Goal: Task Accomplishment & Management: Manage account settings

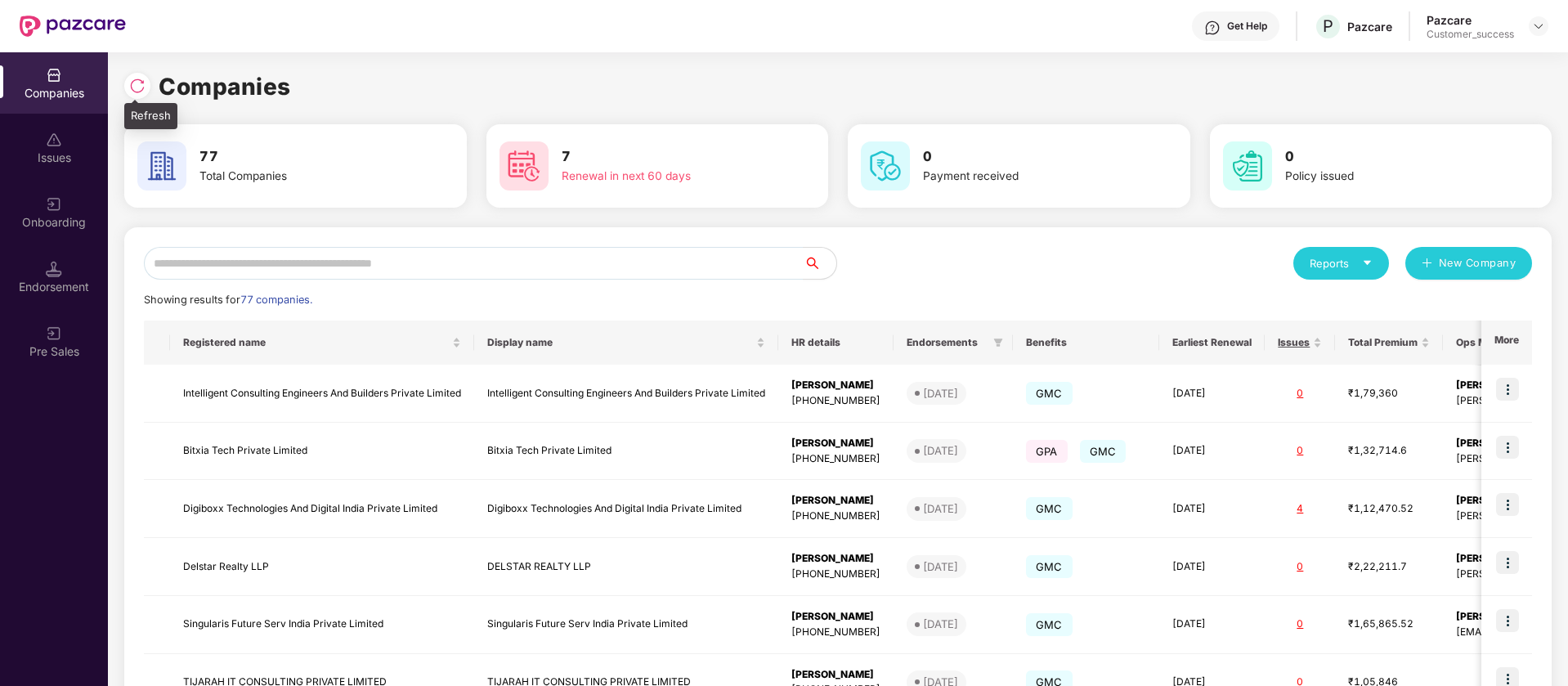
click at [132, 87] on img at bounding box center [137, 85] width 16 height 16
click at [1537, 25] on img at bounding box center [1538, 25] width 13 height 13
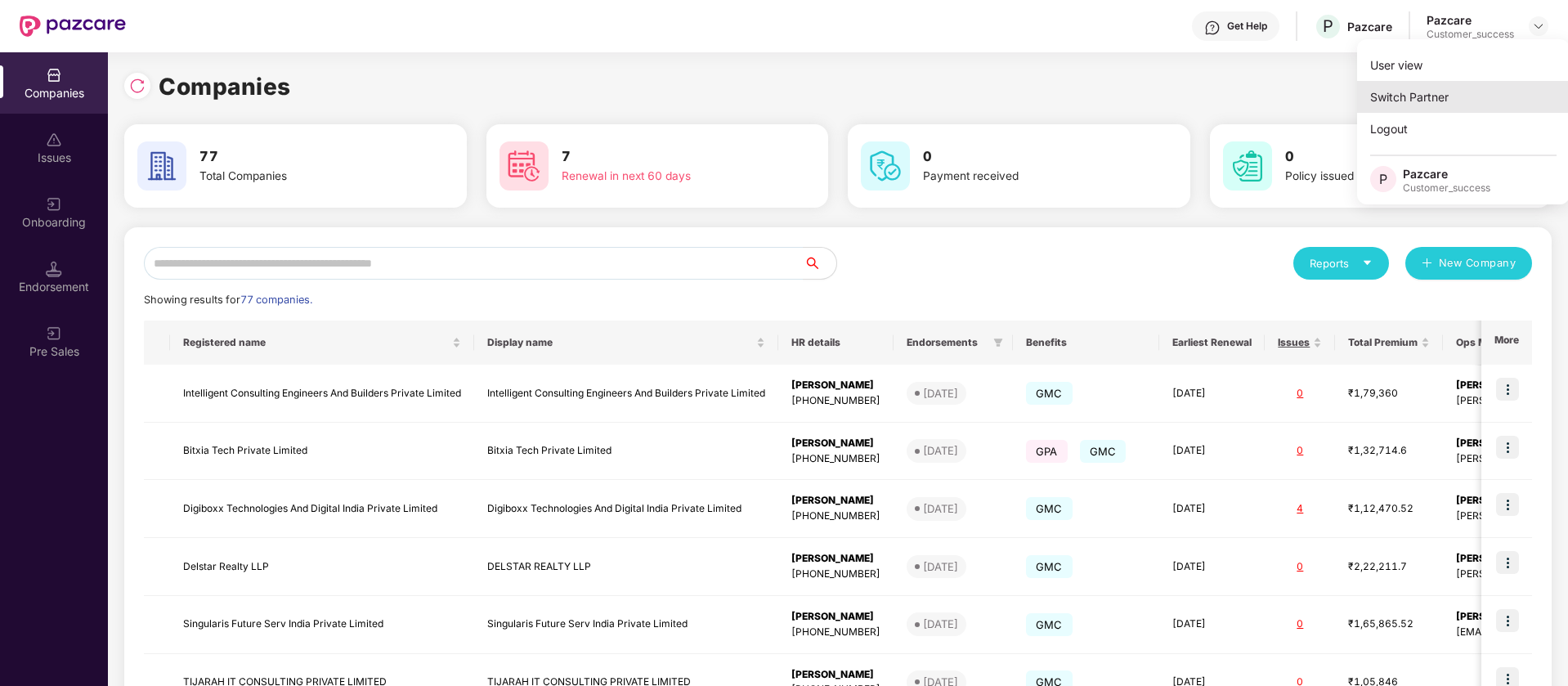
click at [1453, 96] on div "Switch Partner" at bounding box center [1464, 97] width 212 height 32
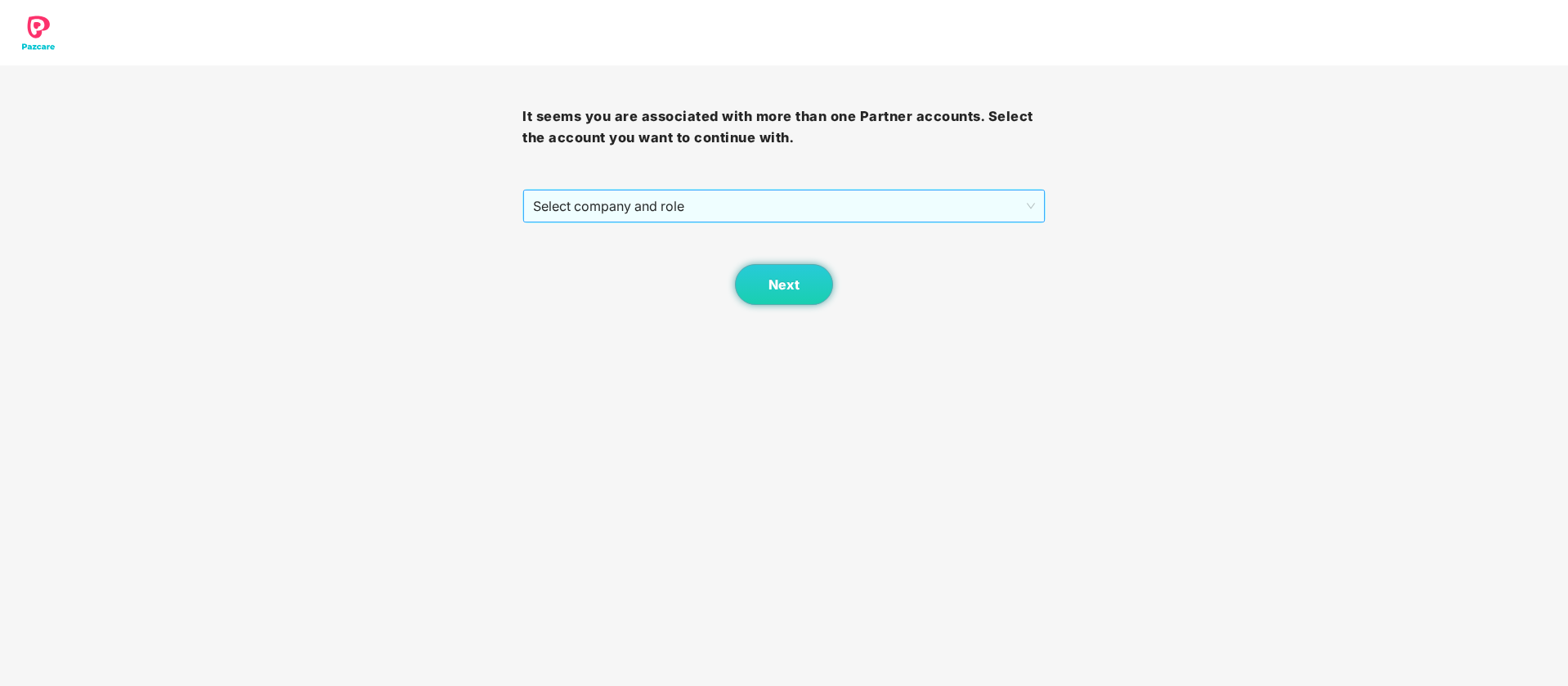
click at [903, 200] on span "Select company and role" at bounding box center [784, 205] width 501 height 31
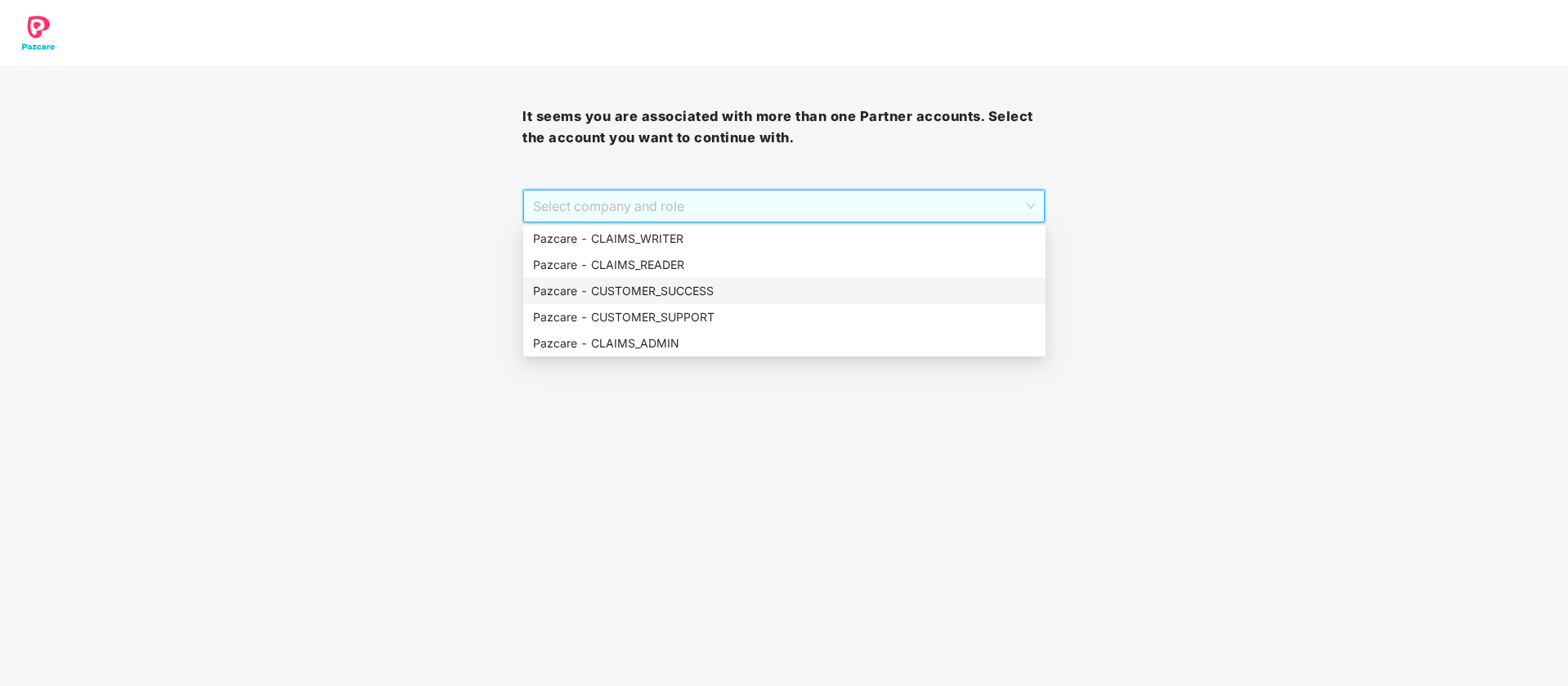
click at [736, 278] on div "Pazcare - CUSTOMER_SUCCESS" at bounding box center [784, 290] width 522 height 26
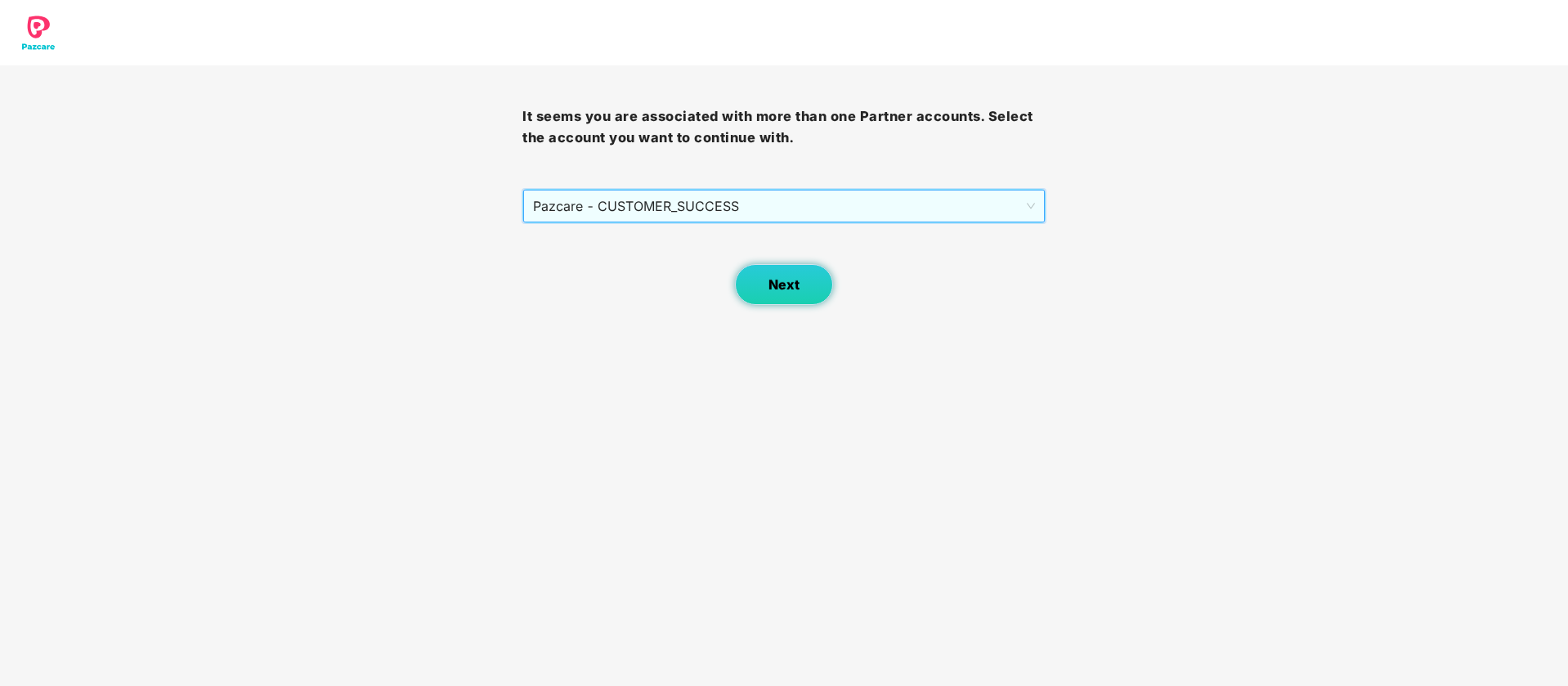
click at [757, 290] on button "Next" at bounding box center [784, 284] width 98 height 41
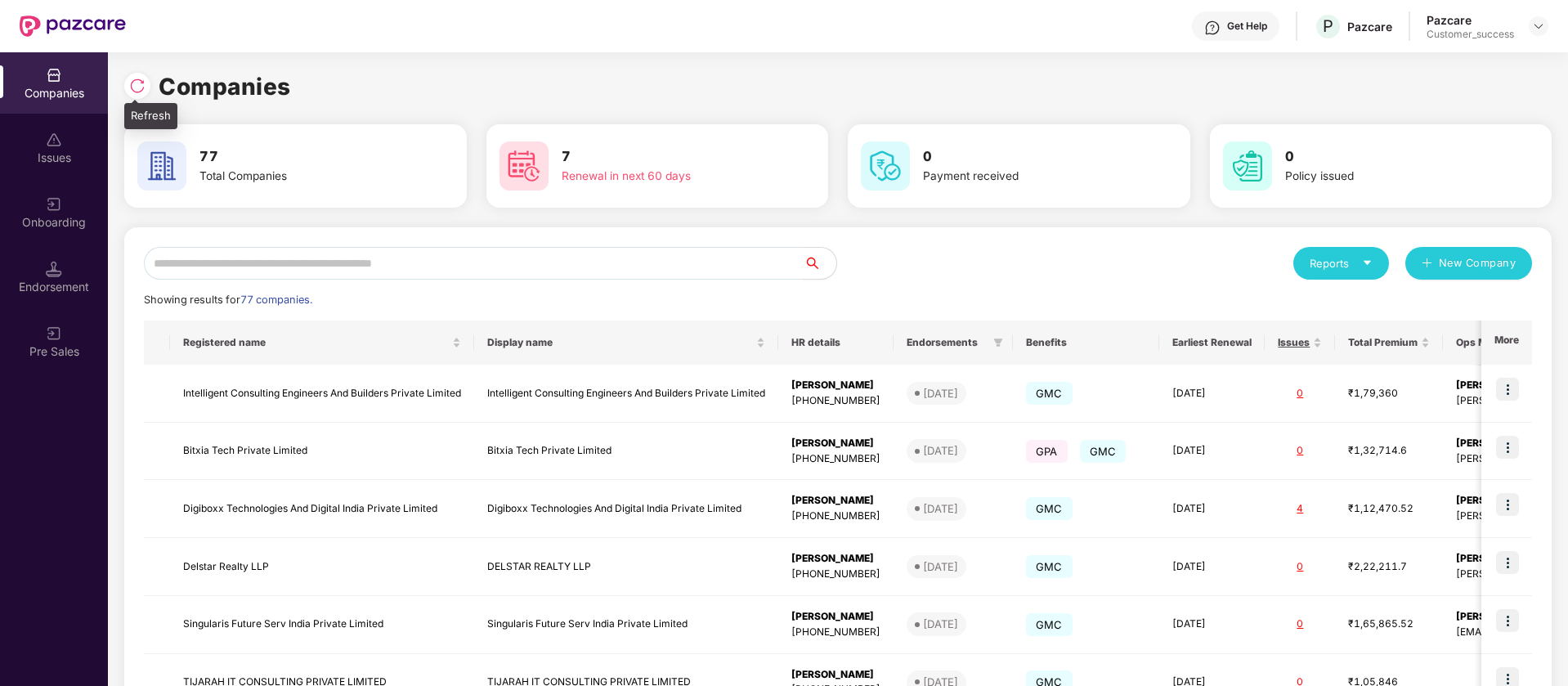
click at [135, 88] on img at bounding box center [137, 85] width 16 height 16
click at [766, 261] on input "text" at bounding box center [474, 263] width 660 height 33
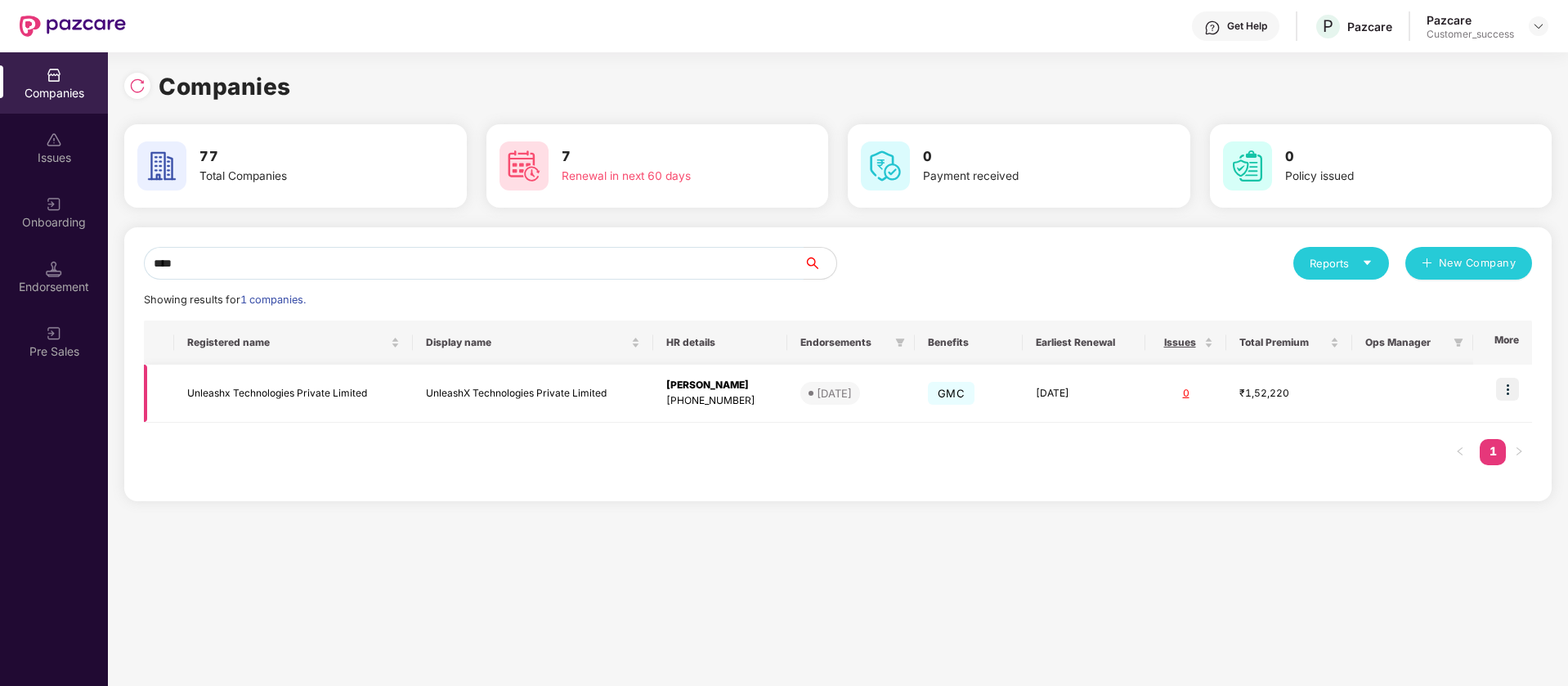
type input "****"
click at [1511, 389] on img at bounding box center [1507, 389] width 23 height 23
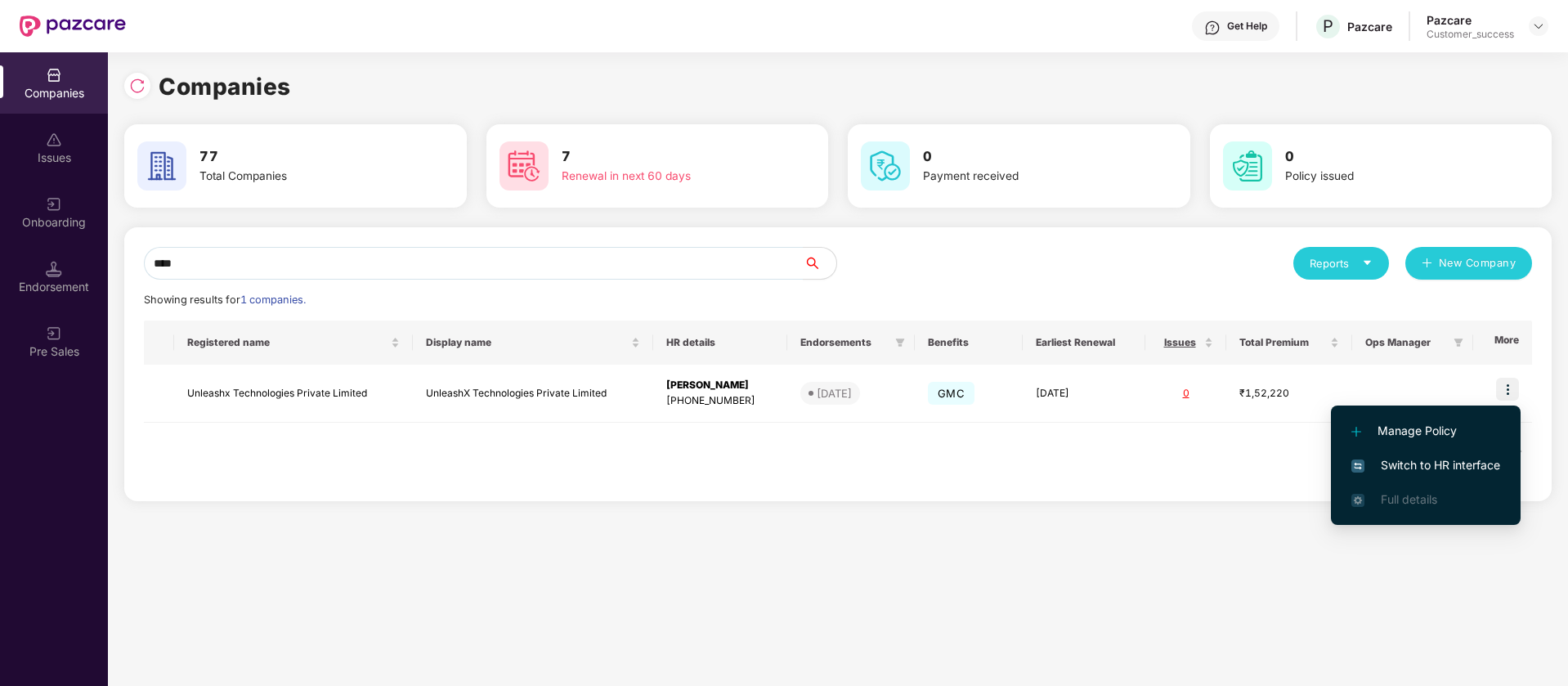
click at [1446, 464] on span "Switch to HR interface" at bounding box center [1425, 464] width 149 height 18
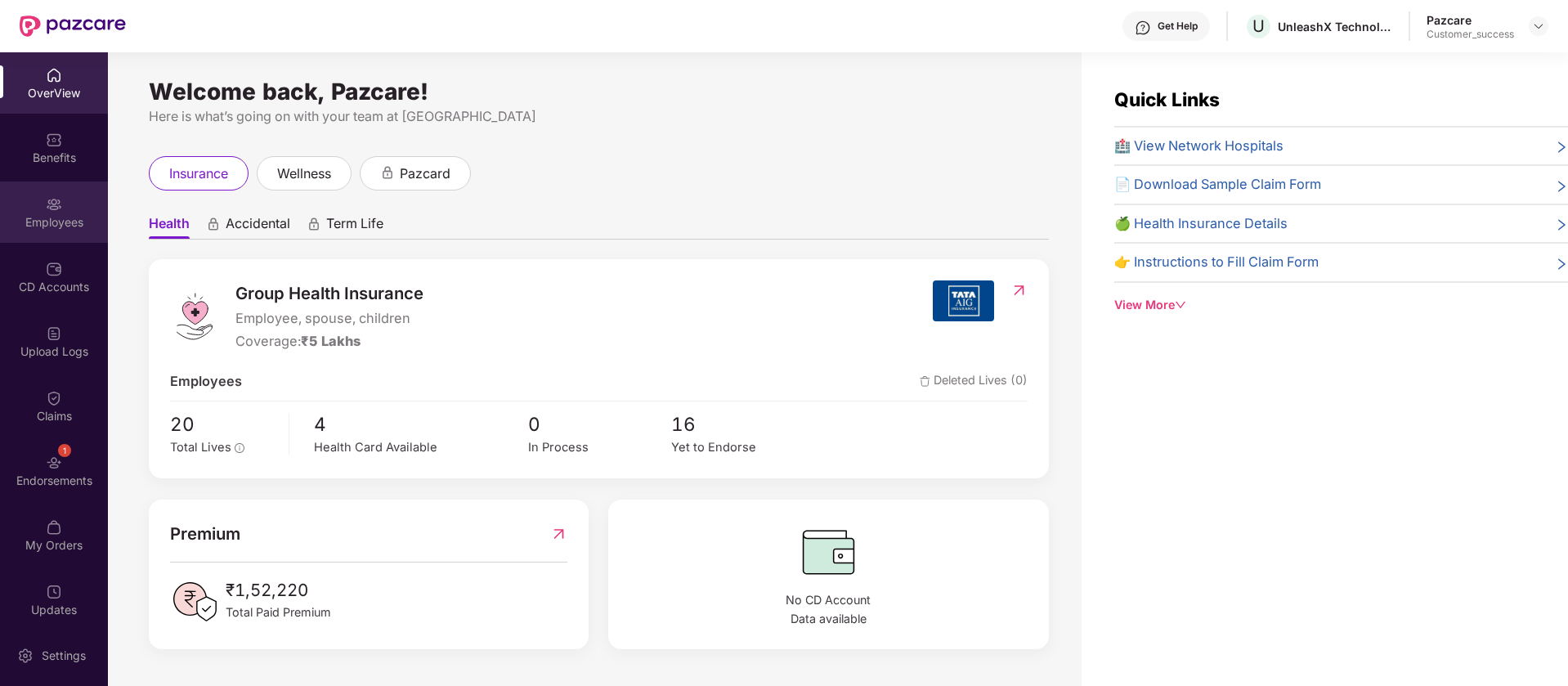
click at [63, 217] on div "Employees" at bounding box center [53, 222] width 108 height 16
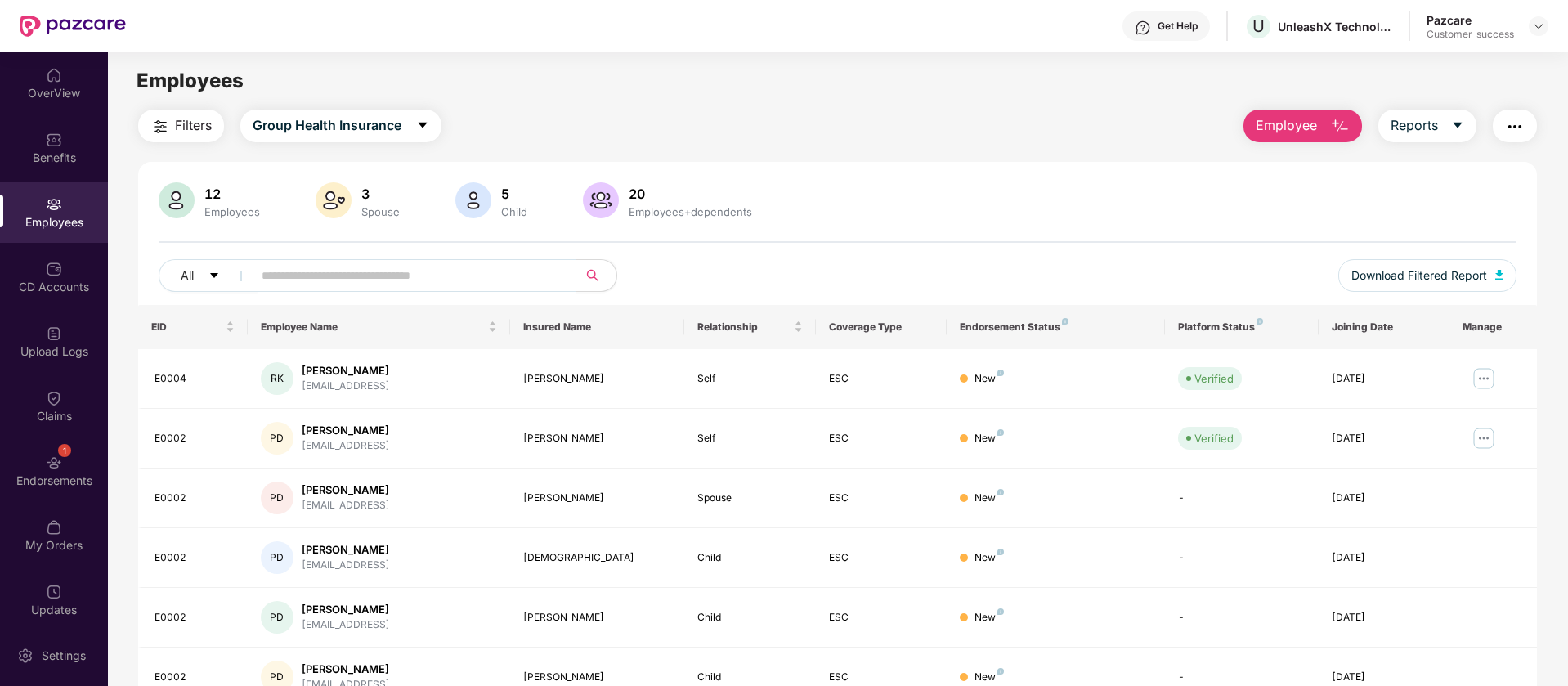
click at [1511, 122] on img "button" at bounding box center [1515, 127] width 20 height 20
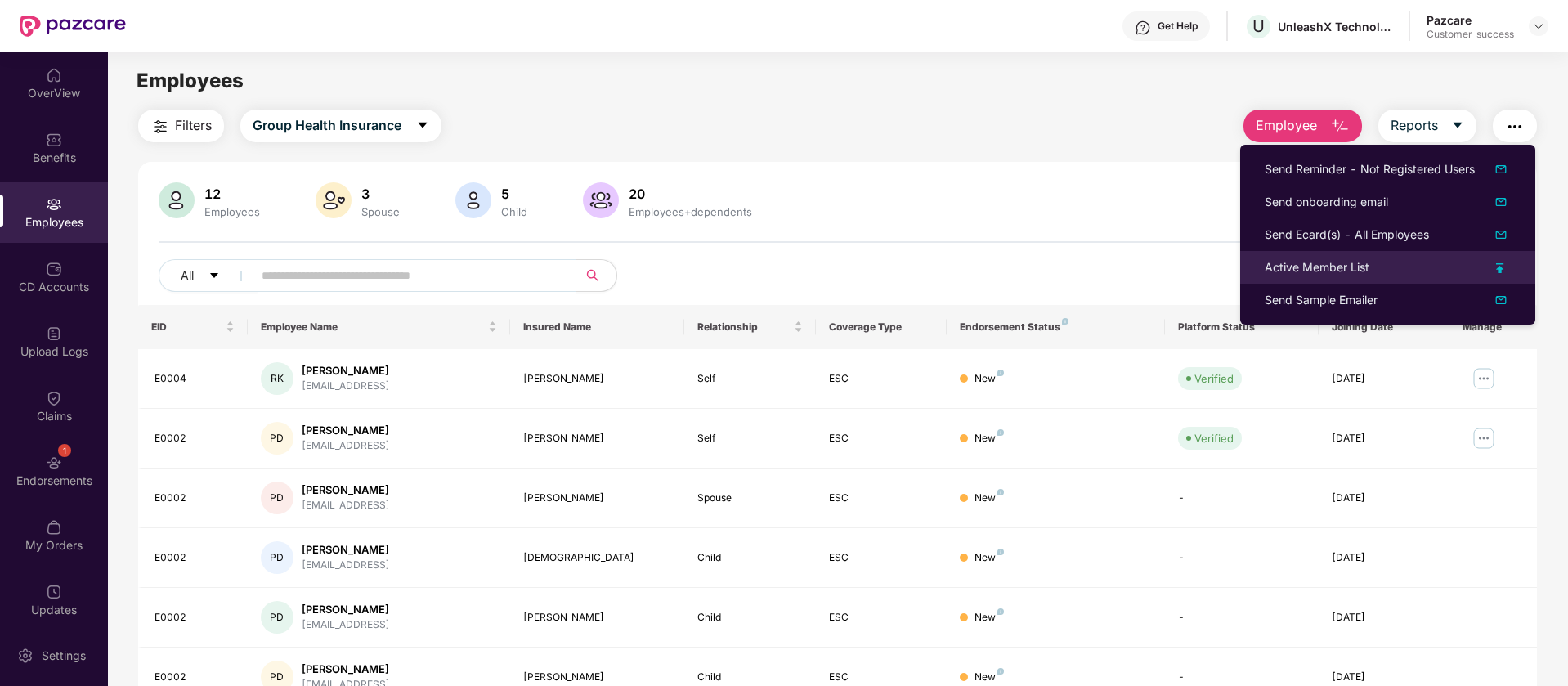
click at [1394, 264] on div "Active Member List" at bounding box center [1388, 267] width 246 height 18
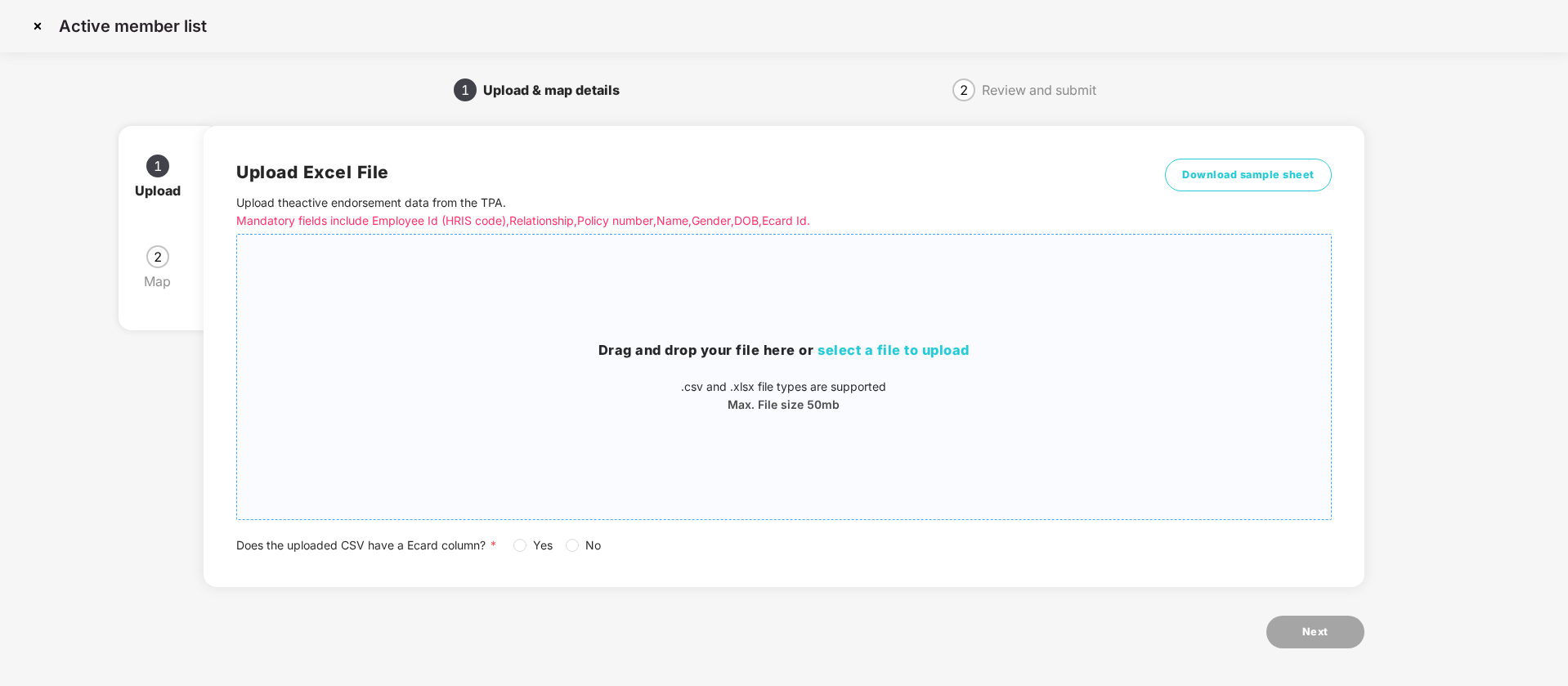
click at [717, 316] on div "Drag and drop your file here or select a file to upload .csv and .xlsx file typ…" at bounding box center [784, 377] width 1093 height 258
click at [691, 266] on div "Drag and drop your file here or select a file to upload .csv and .xlsx file typ…" at bounding box center [784, 377] width 1093 height 258
click at [851, 333] on div "Drag and drop your file here or select a file to upload .csv and .xlsx file typ…" at bounding box center [784, 377] width 1093 height 258
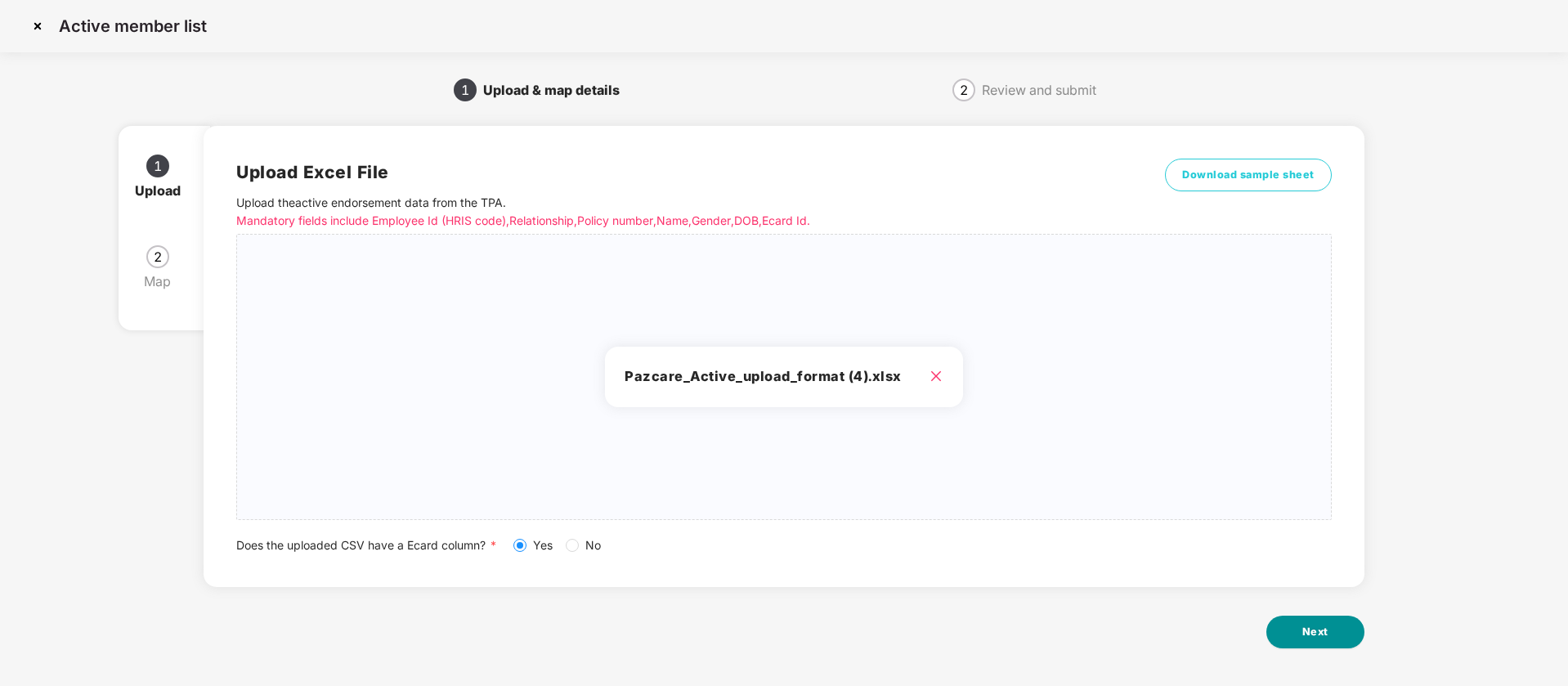
click at [1274, 630] on button "Next" at bounding box center [1316, 632] width 98 height 33
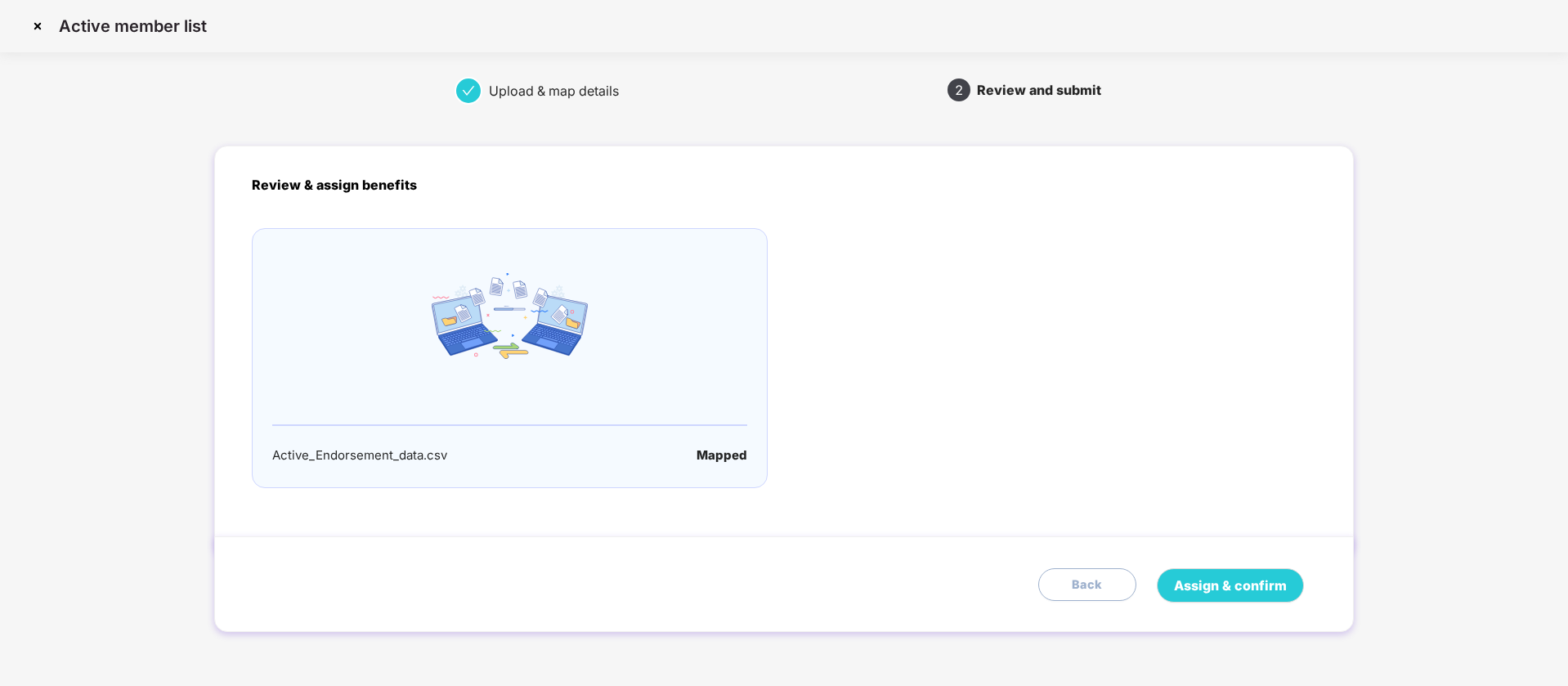
click at [1274, 630] on div "Assign & confirm Back" at bounding box center [784, 584] width 1139 height 96
click at [1234, 582] on span "Assign & confirm" at bounding box center [1230, 586] width 113 height 20
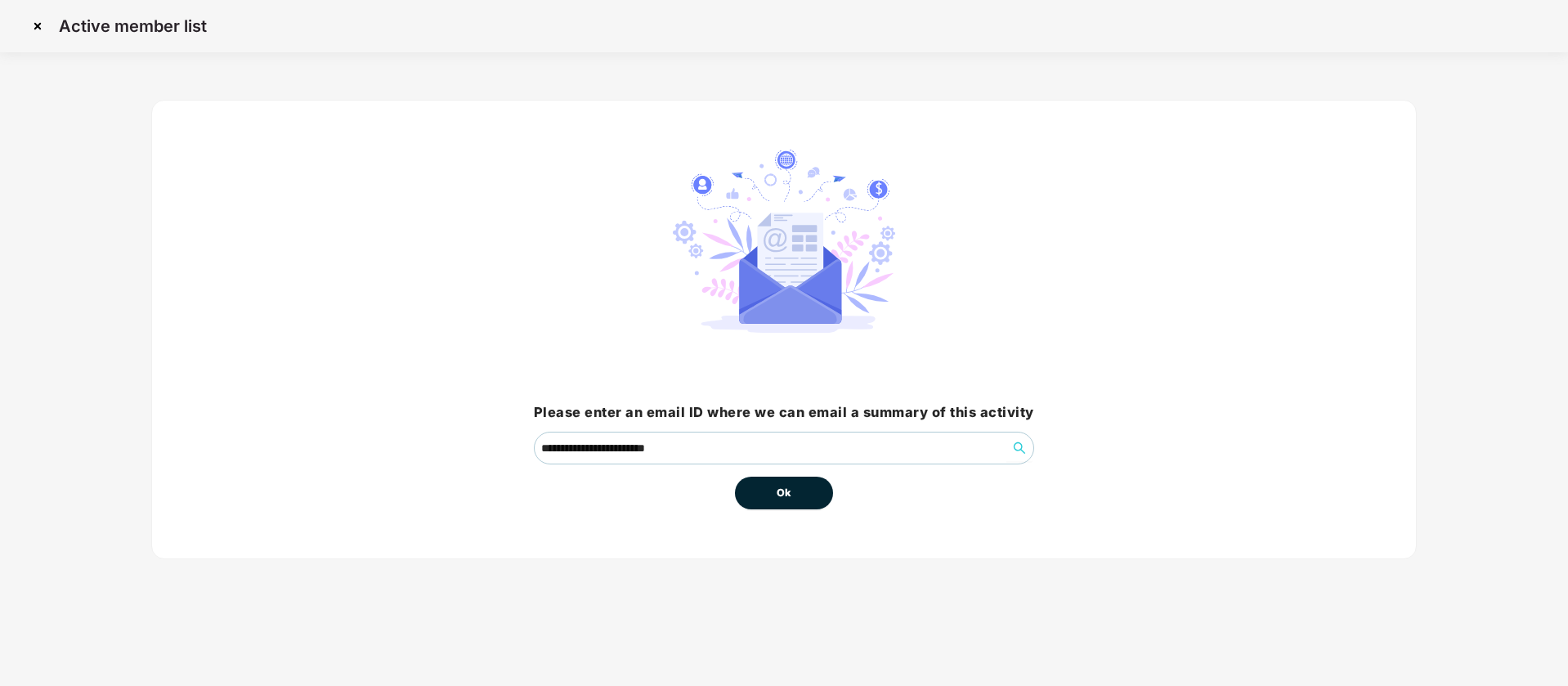
click at [810, 490] on button "Ok" at bounding box center [784, 492] width 98 height 33
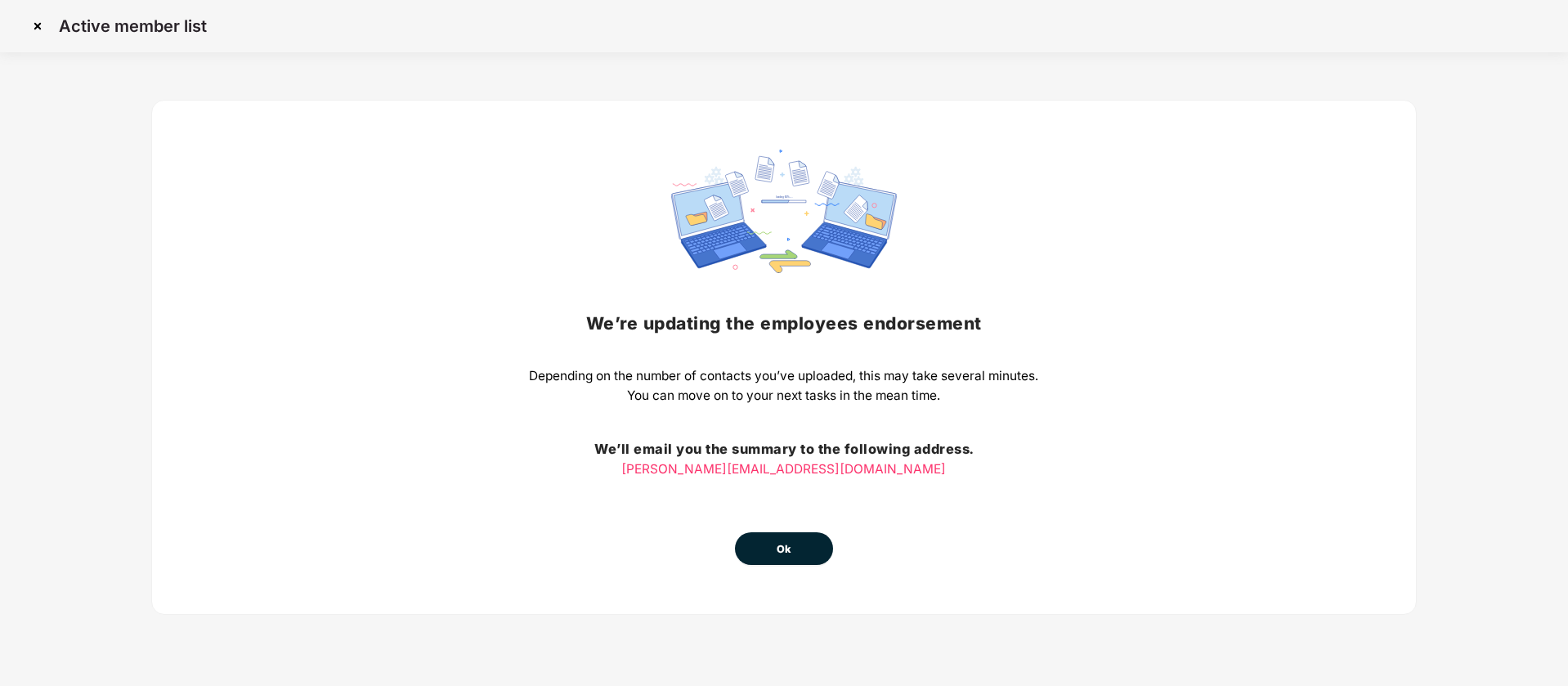
click at [804, 548] on button "Ok" at bounding box center [784, 548] width 98 height 33
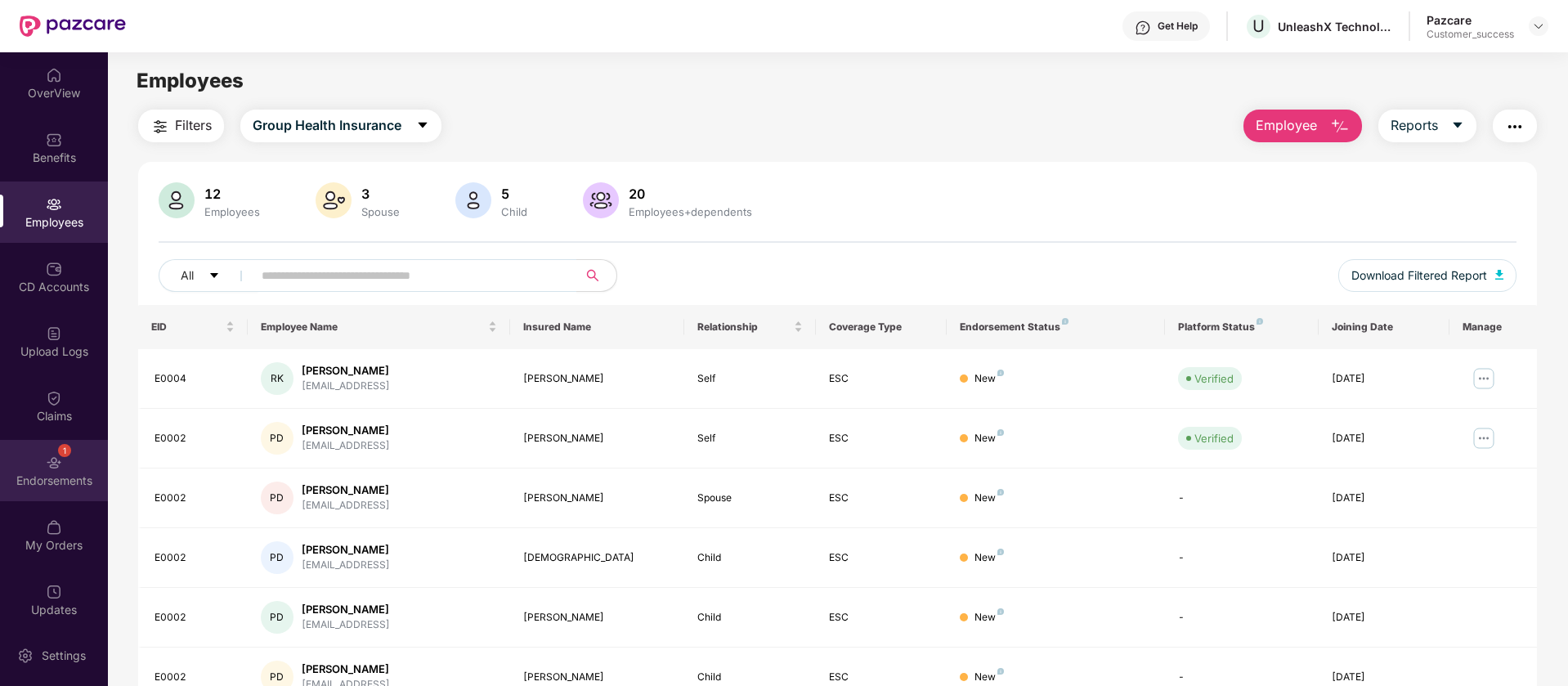
click at [59, 470] on div "1 Endorsements" at bounding box center [53, 470] width 108 height 61
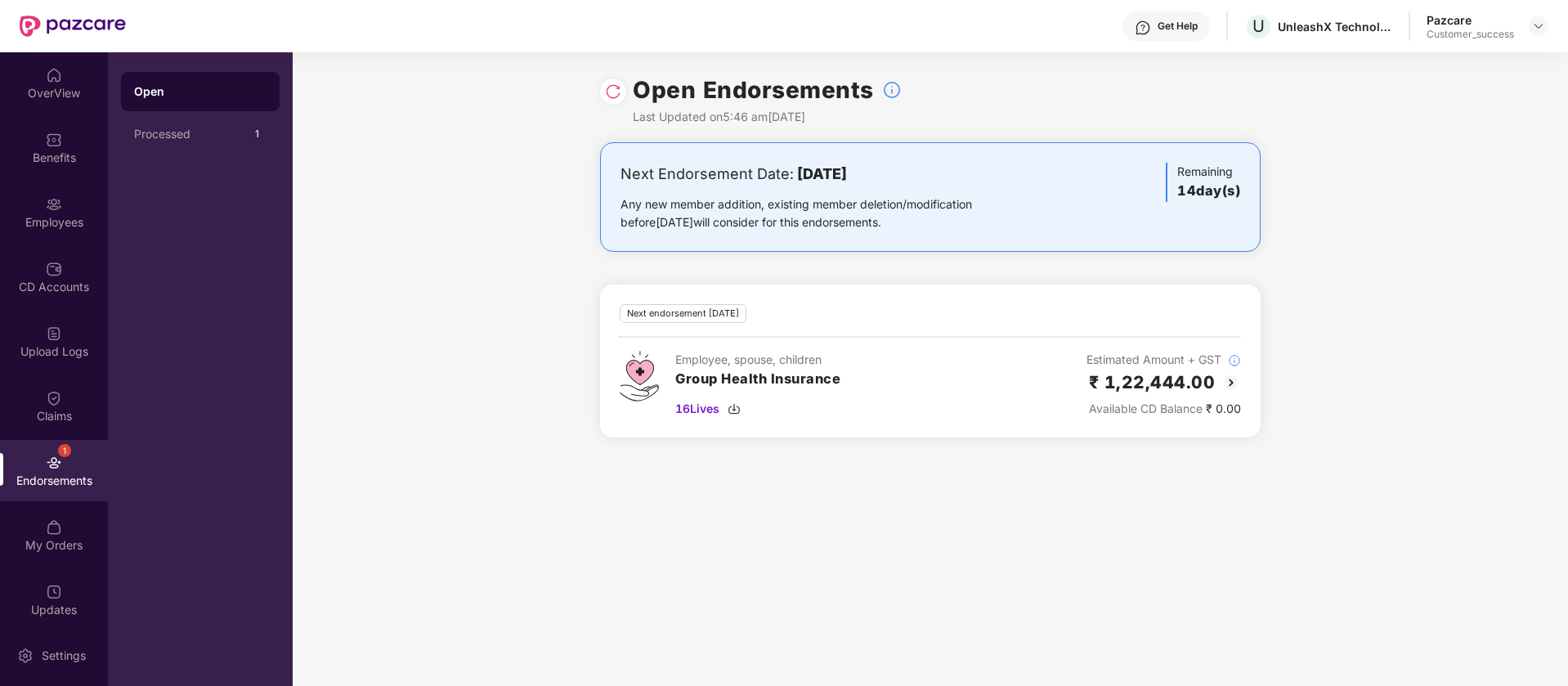
click at [615, 95] on img at bounding box center [613, 91] width 16 height 16
click at [61, 221] on div "Employees" at bounding box center [53, 222] width 108 height 16
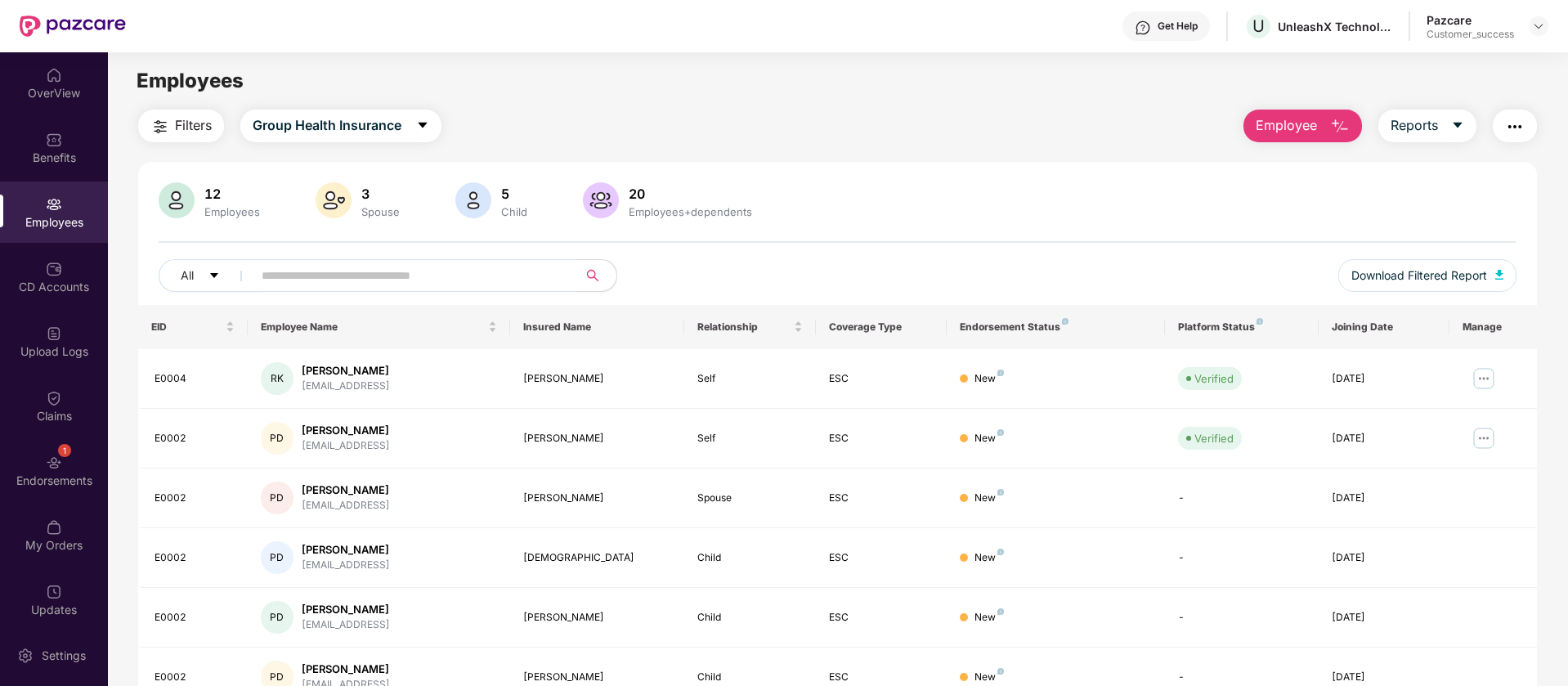
click at [1514, 128] on img "button" at bounding box center [1515, 127] width 20 height 20
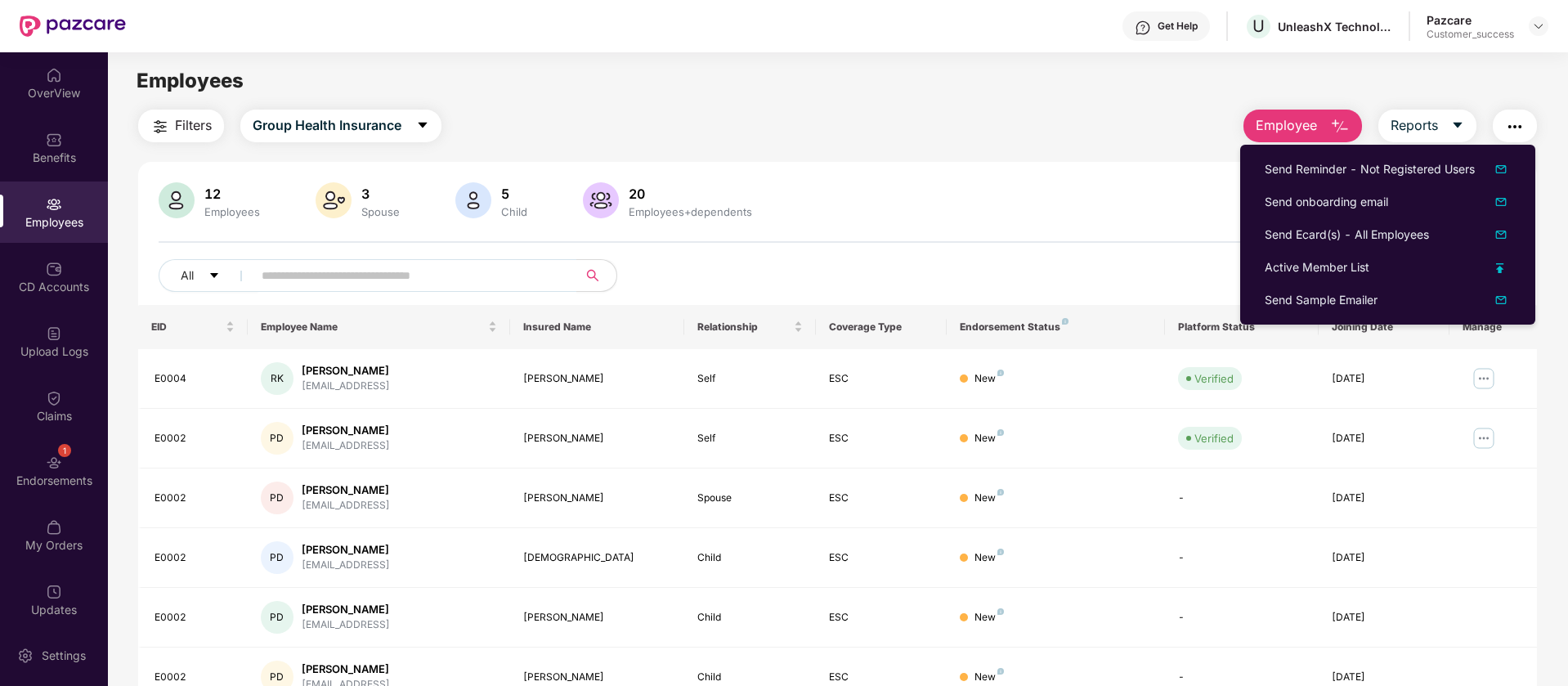
click at [1071, 99] on main "Employees Filters Group Health Insurance Employee Reports 12 Employees 3 Spouse…" at bounding box center [837, 396] width 1459 height 686
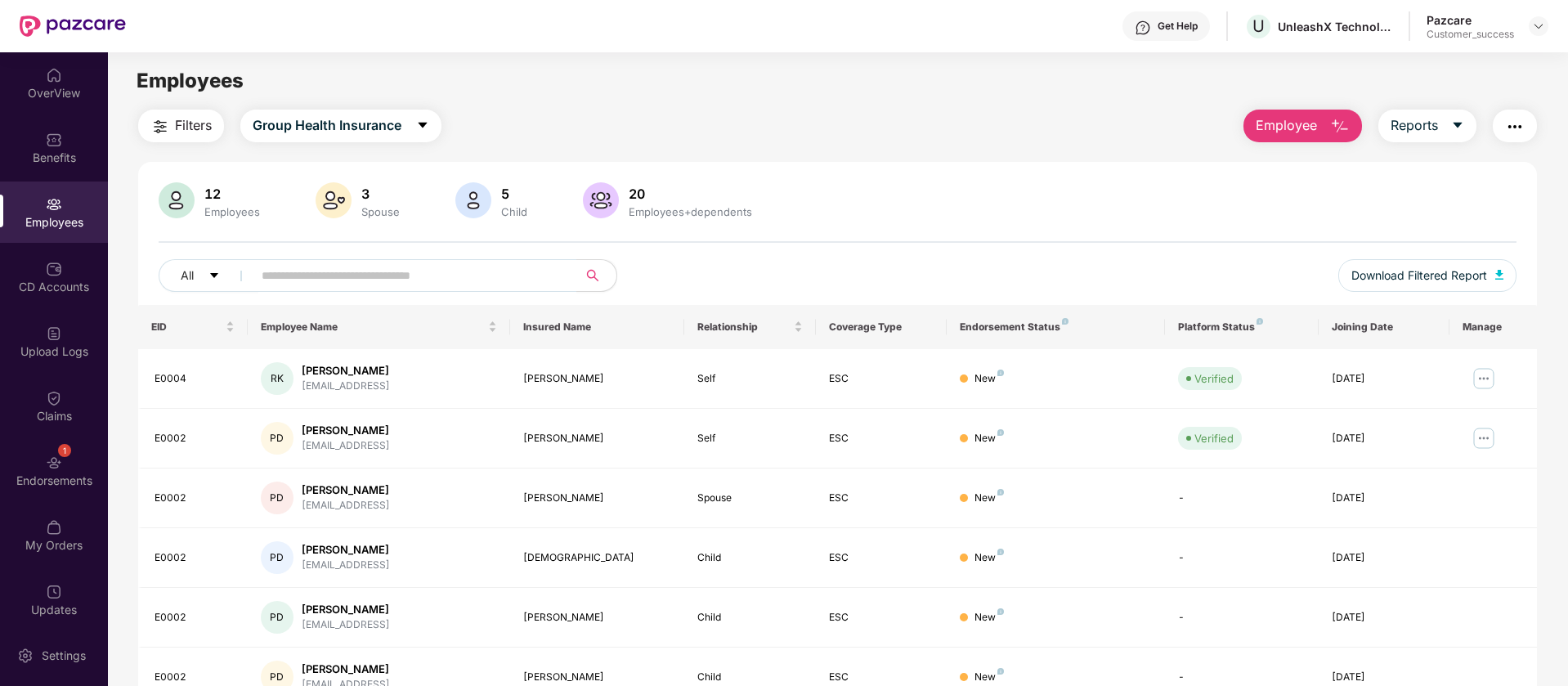
click at [764, 180] on div "12 Employees 3 Spouse 5 Child 20 Employees+dependents All Download Filtered Rep…" at bounding box center [838, 590] width 1399 height 857
click at [462, 70] on div "Employees" at bounding box center [837, 81] width 1459 height 31
click at [1121, 81] on div "Employees" at bounding box center [837, 81] width 1459 height 31
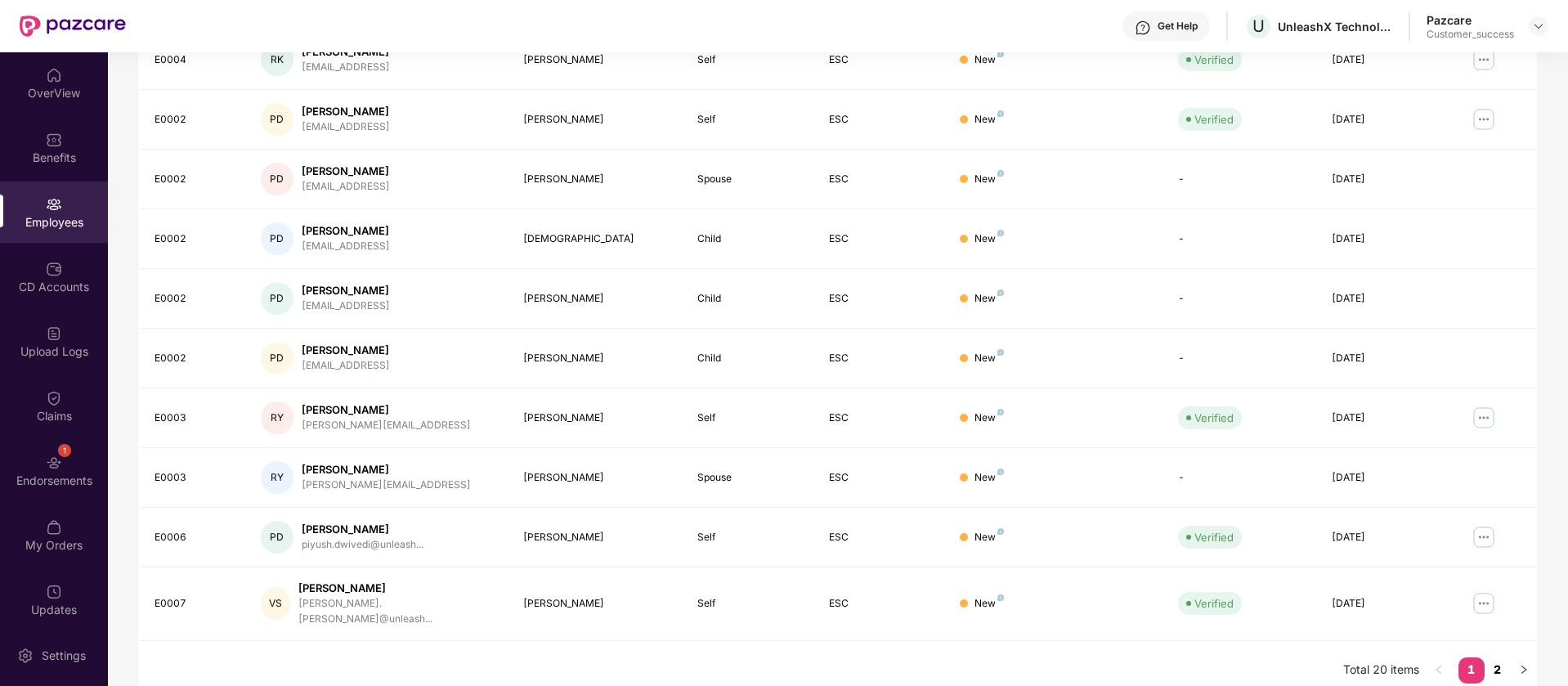
click at [1505, 657] on link "2" at bounding box center [1498, 669] width 26 height 25
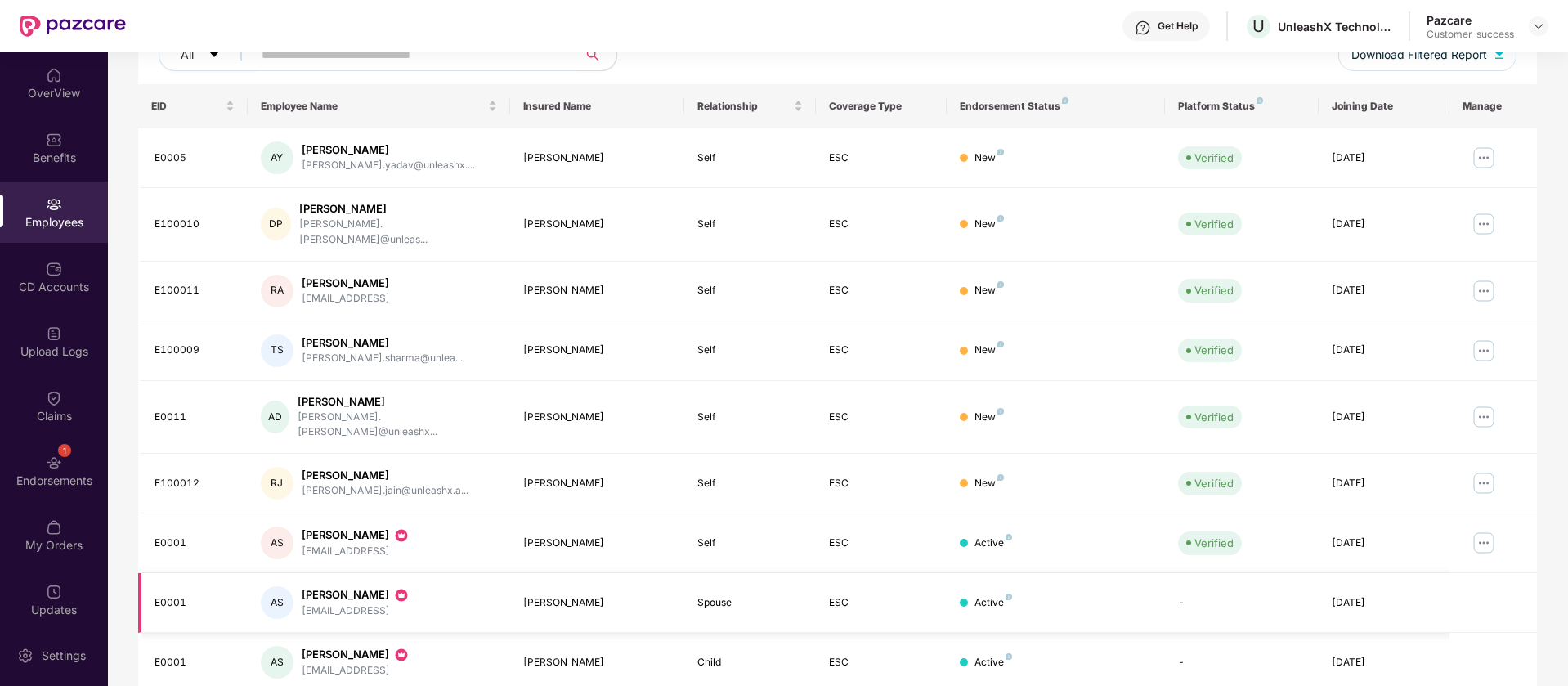
scroll to position [220, 0]
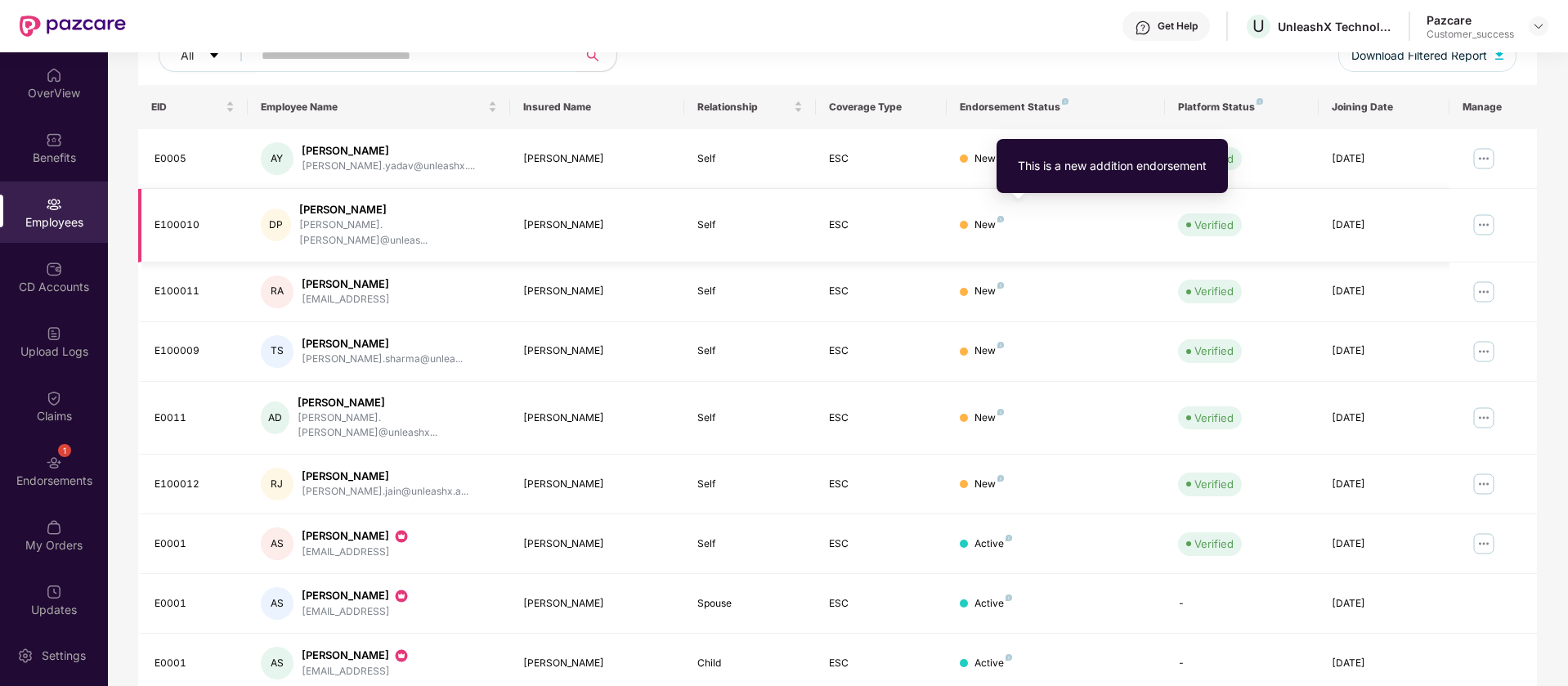
click at [1000, 216] on img at bounding box center [1001, 219] width 7 height 7
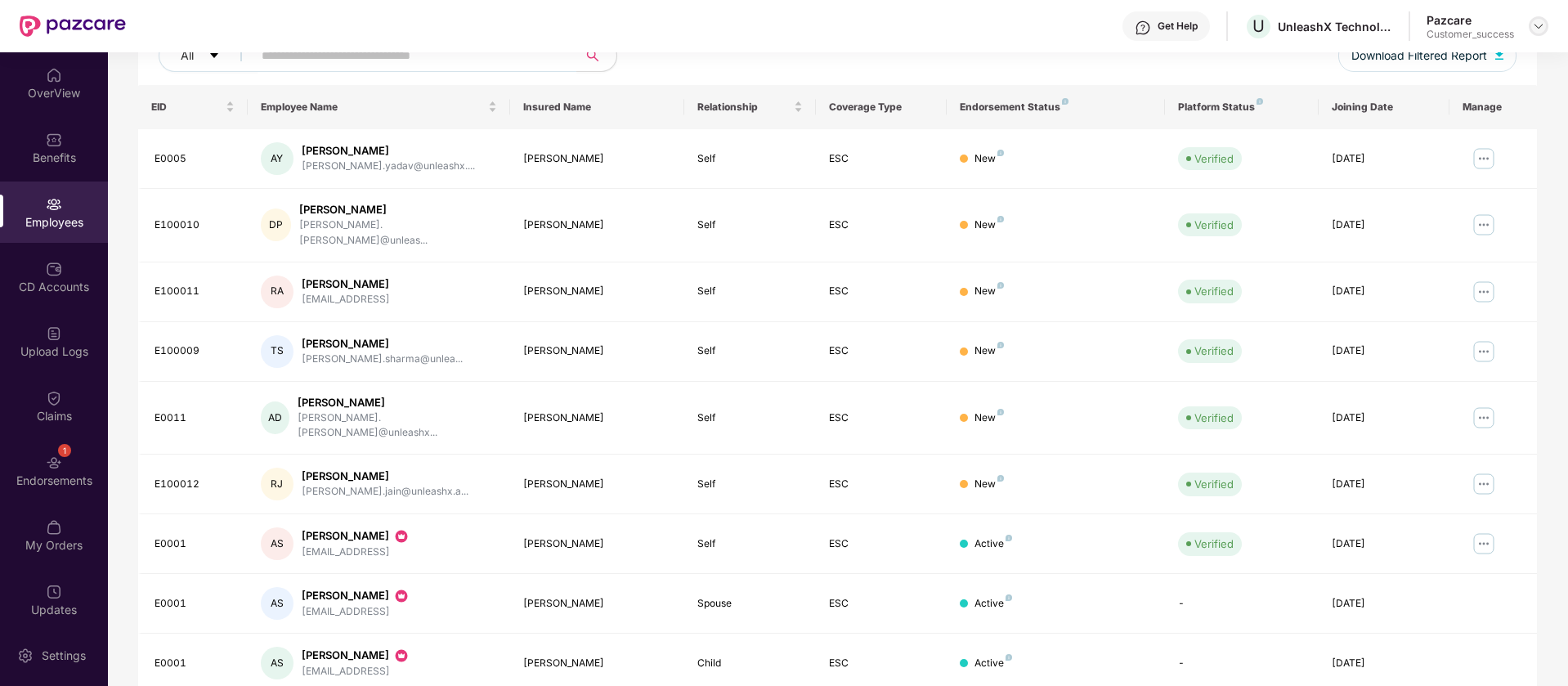
click at [1540, 27] on img at bounding box center [1538, 25] width 13 height 13
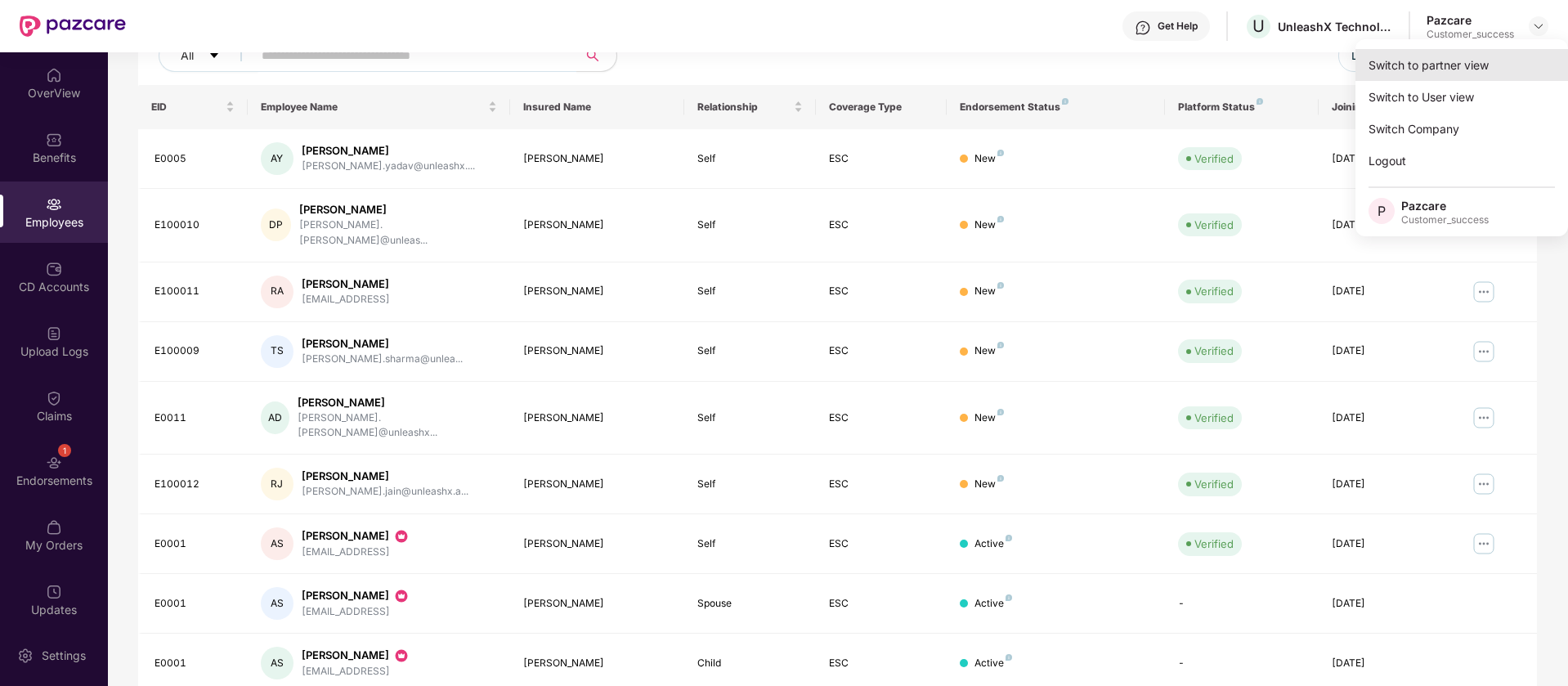
click at [1479, 69] on div "Switch to partner view" at bounding box center [1462, 65] width 212 height 32
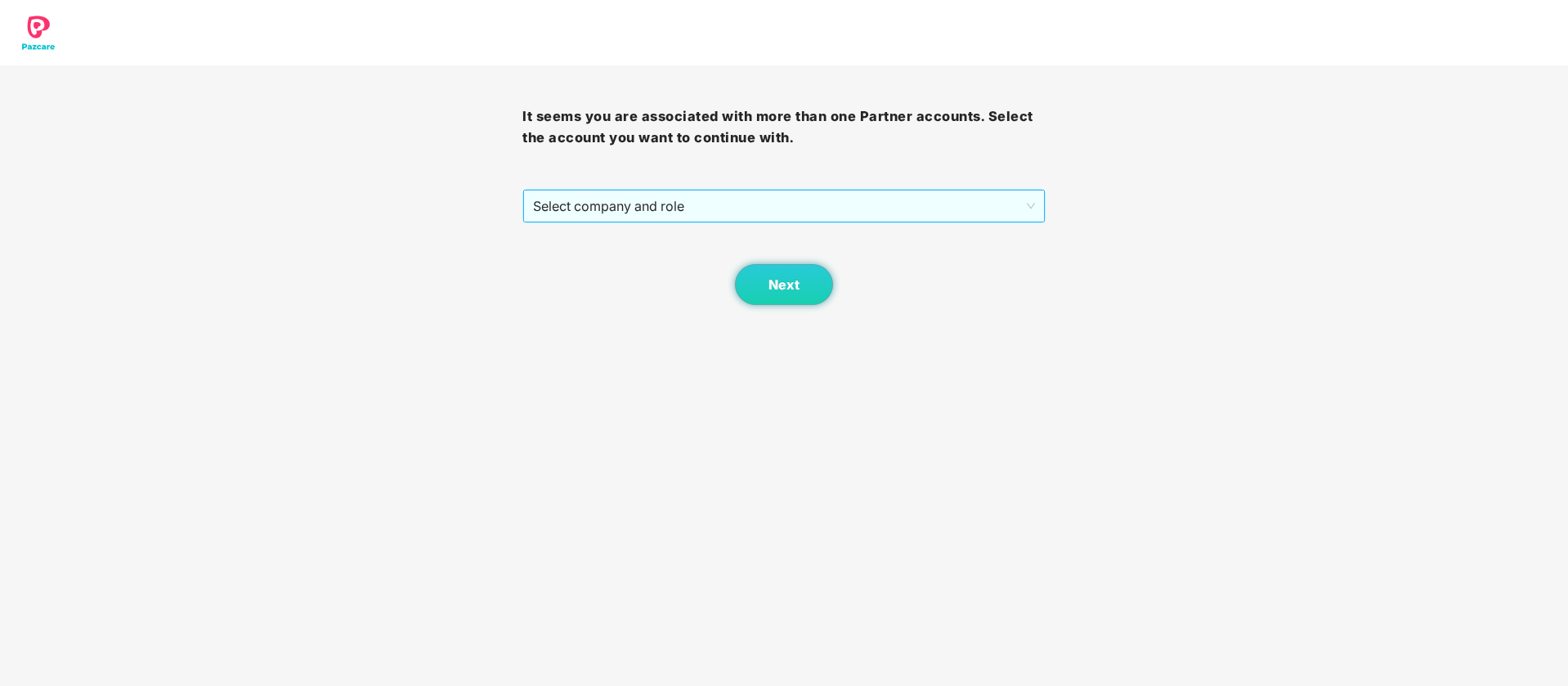
click at [964, 191] on span "Select company and role" at bounding box center [784, 205] width 501 height 31
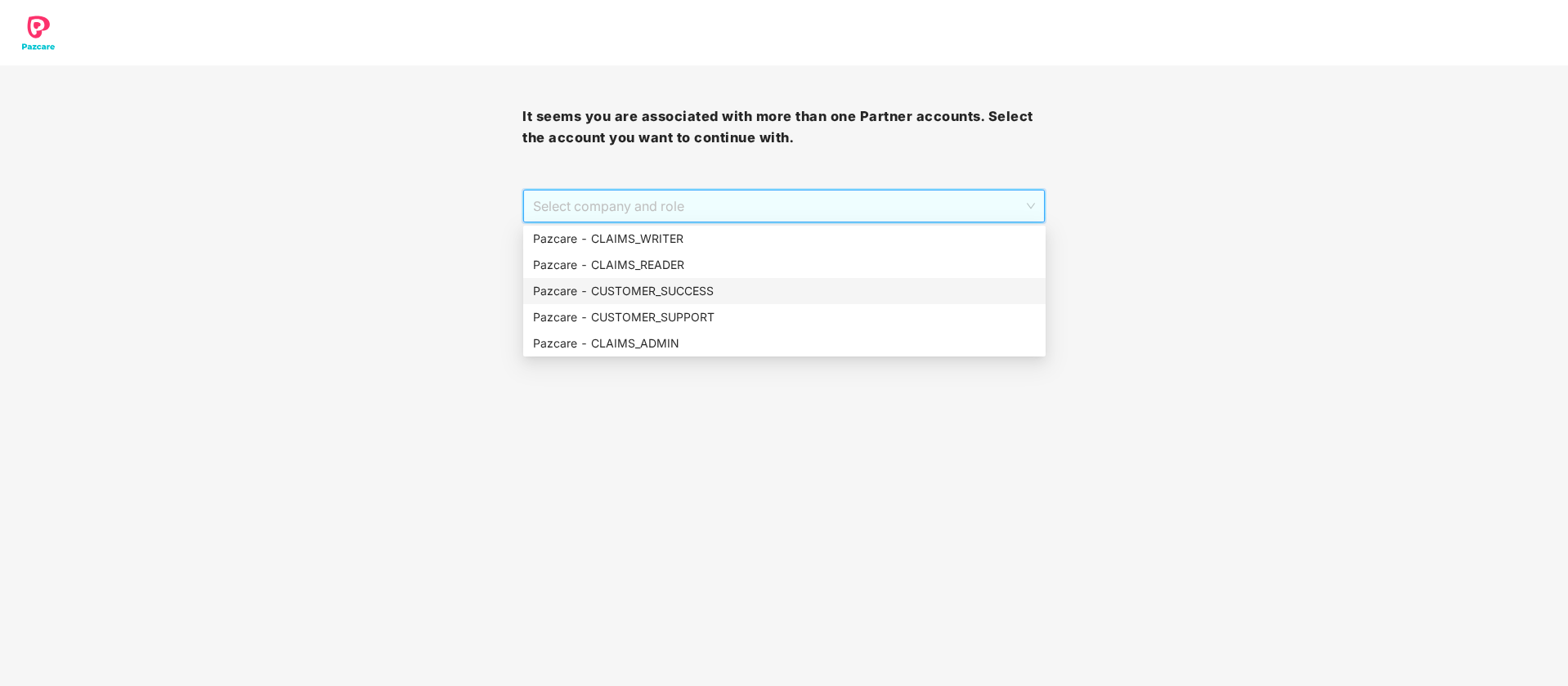
click at [705, 297] on div "Pazcare - CUSTOMER_SUCCESS" at bounding box center [784, 290] width 503 height 18
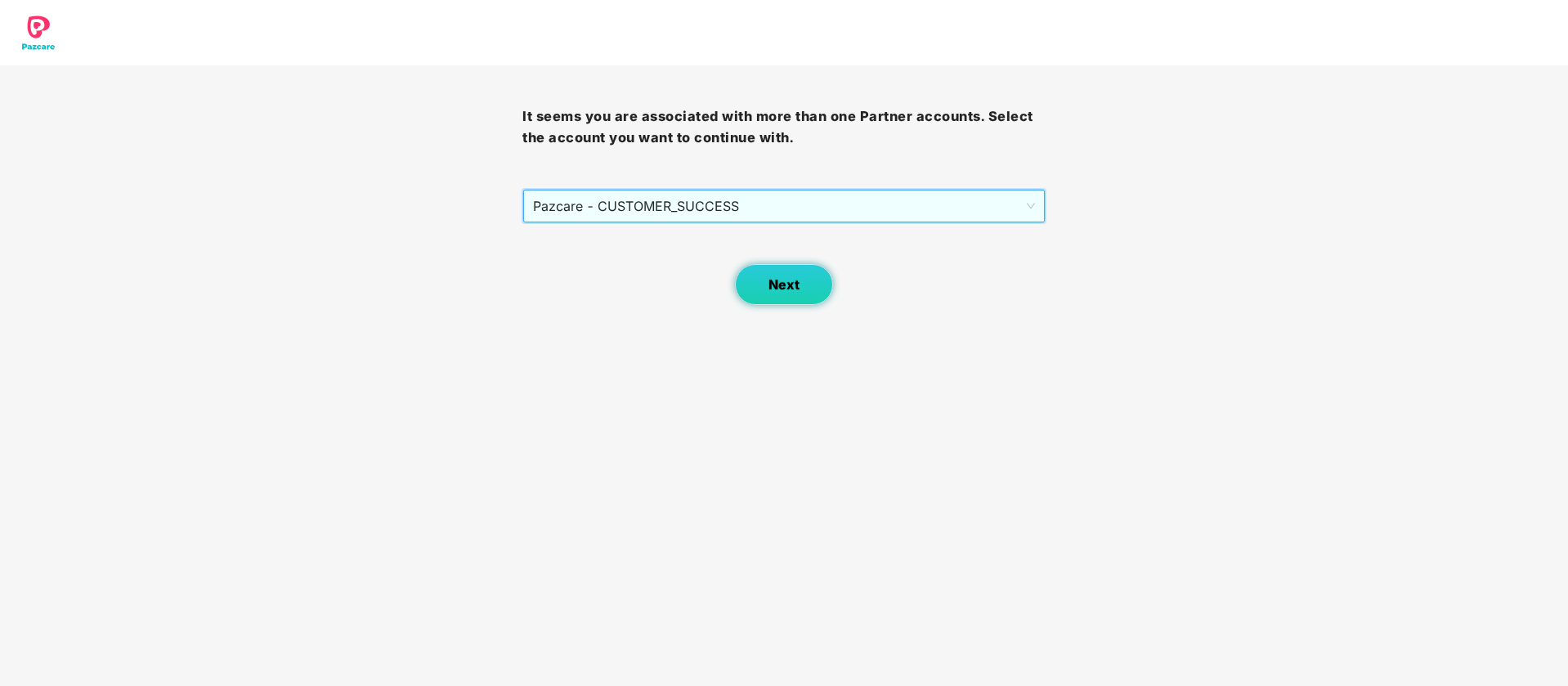
click at [776, 290] on span "Next" at bounding box center [784, 284] width 31 height 15
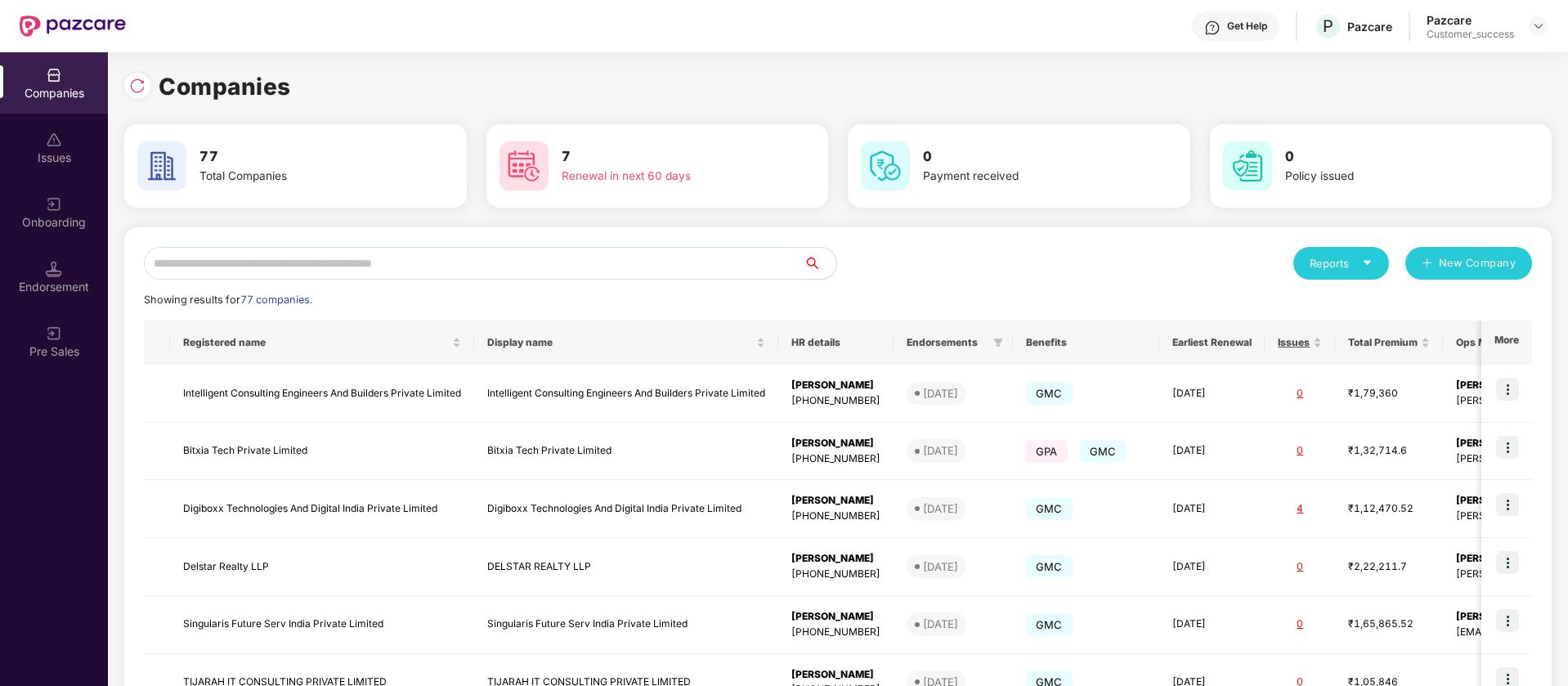
click at [661, 266] on input "text" at bounding box center [474, 263] width 660 height 33
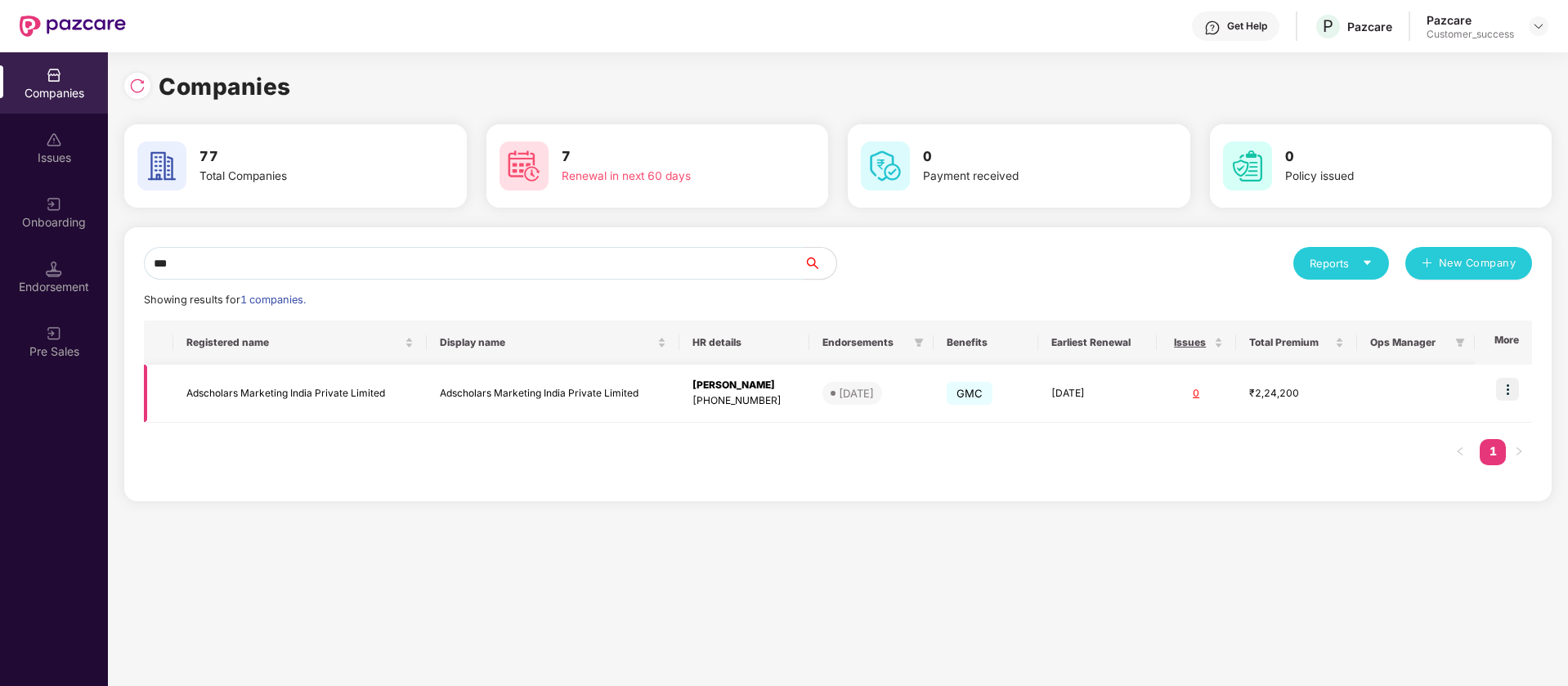
type input "***"
click at [1512, 391] on img at bounding box center [1507, 389] width 23 height 23
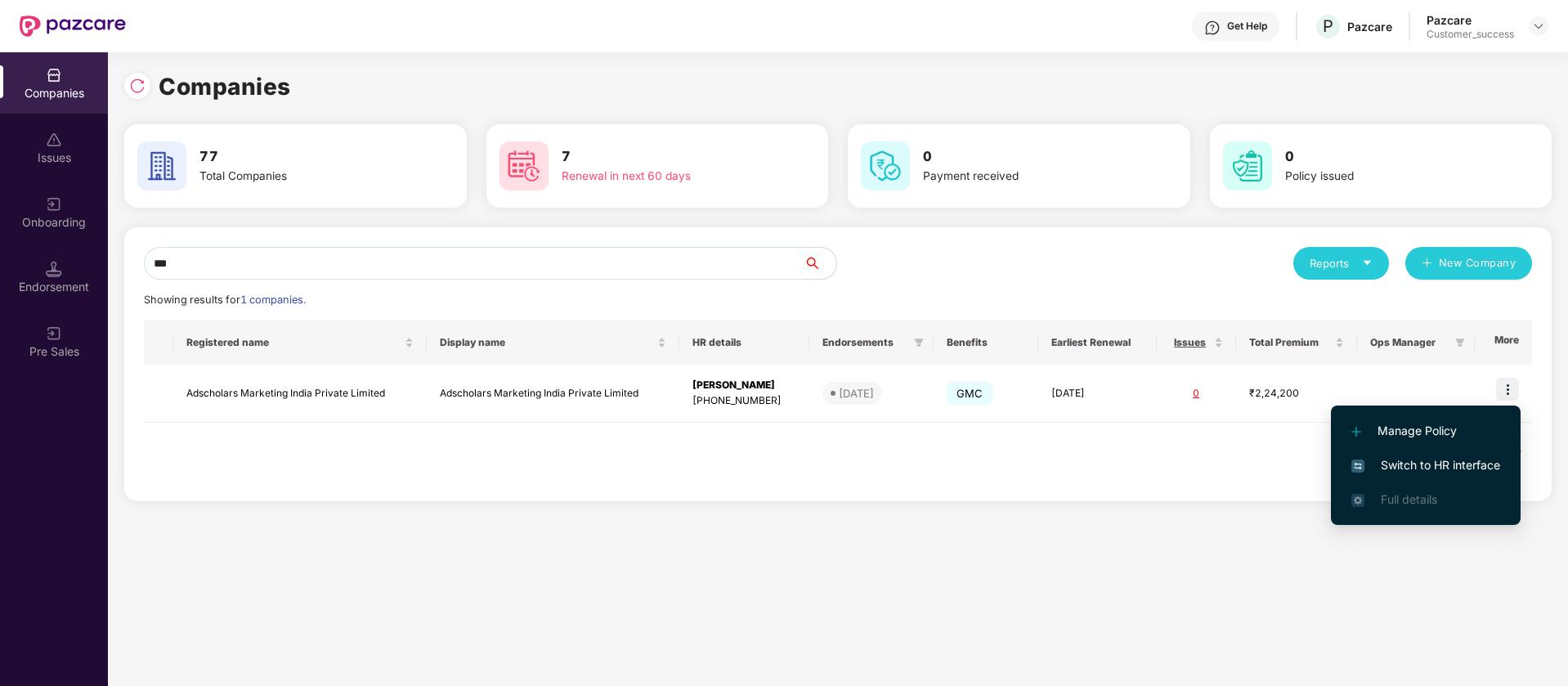
click at [1450, 469] on span "Switch to HR interface" at bounding box center [1425, 464] width 149 height 18
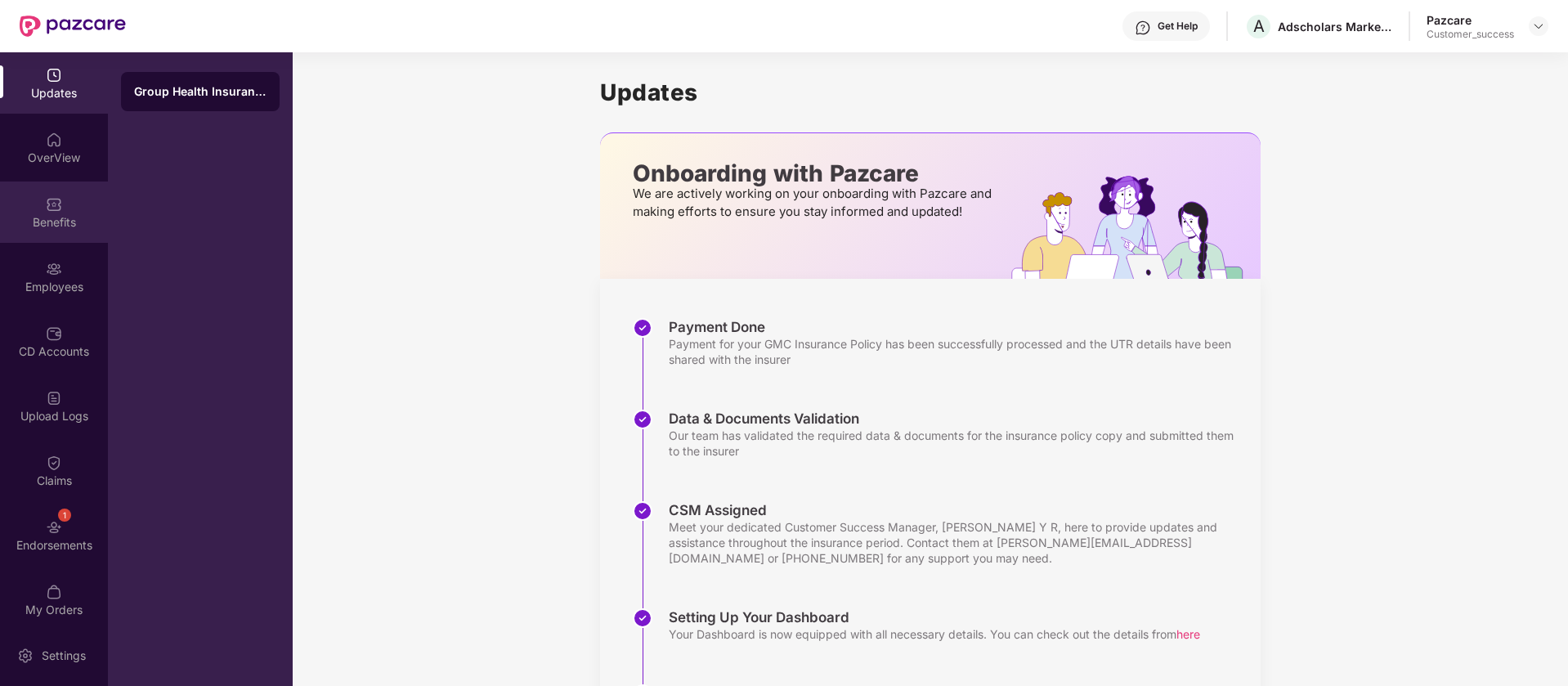
click at [59, 225] on div "Benefits" at bounding box center [53, 222] width 108 height 16
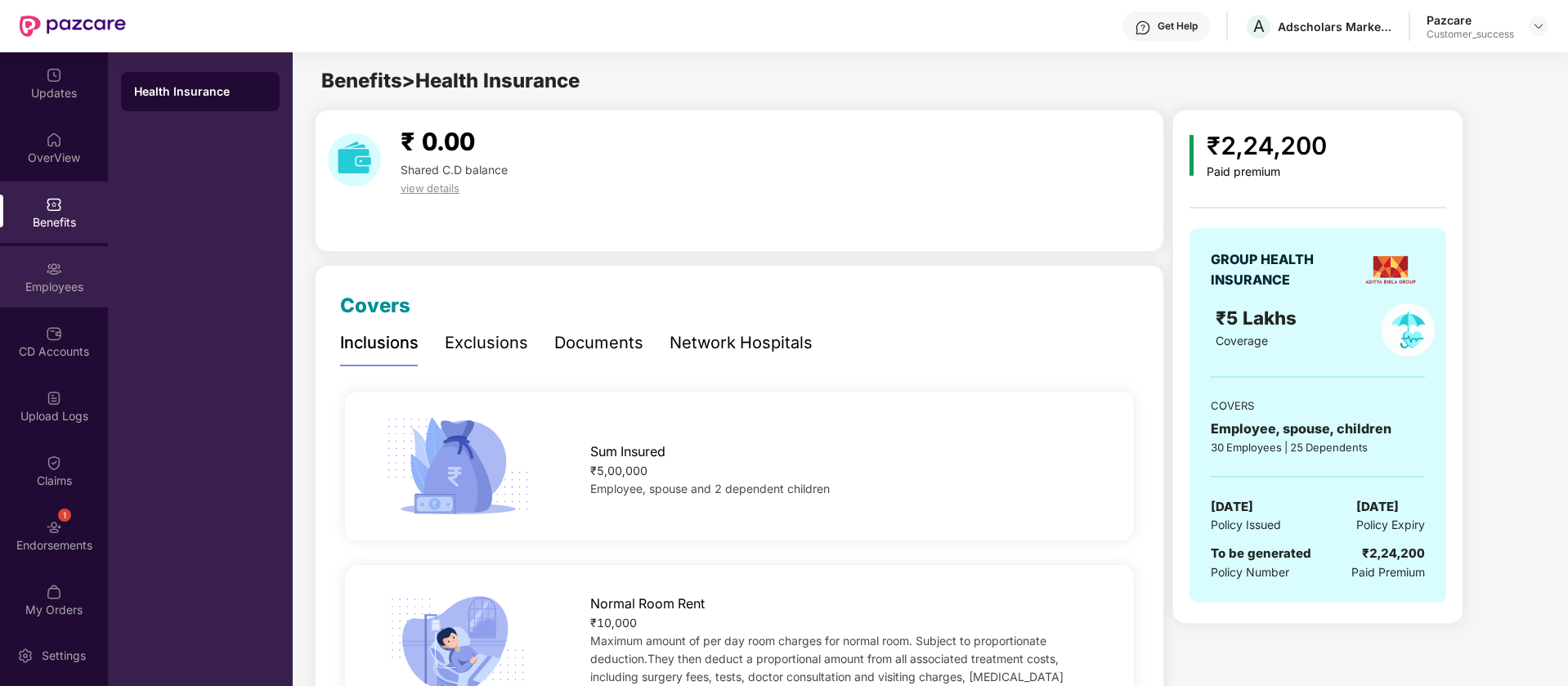
click at [58, 293] on div "Employees" at bounding box center [53, 286] width 108 height 16
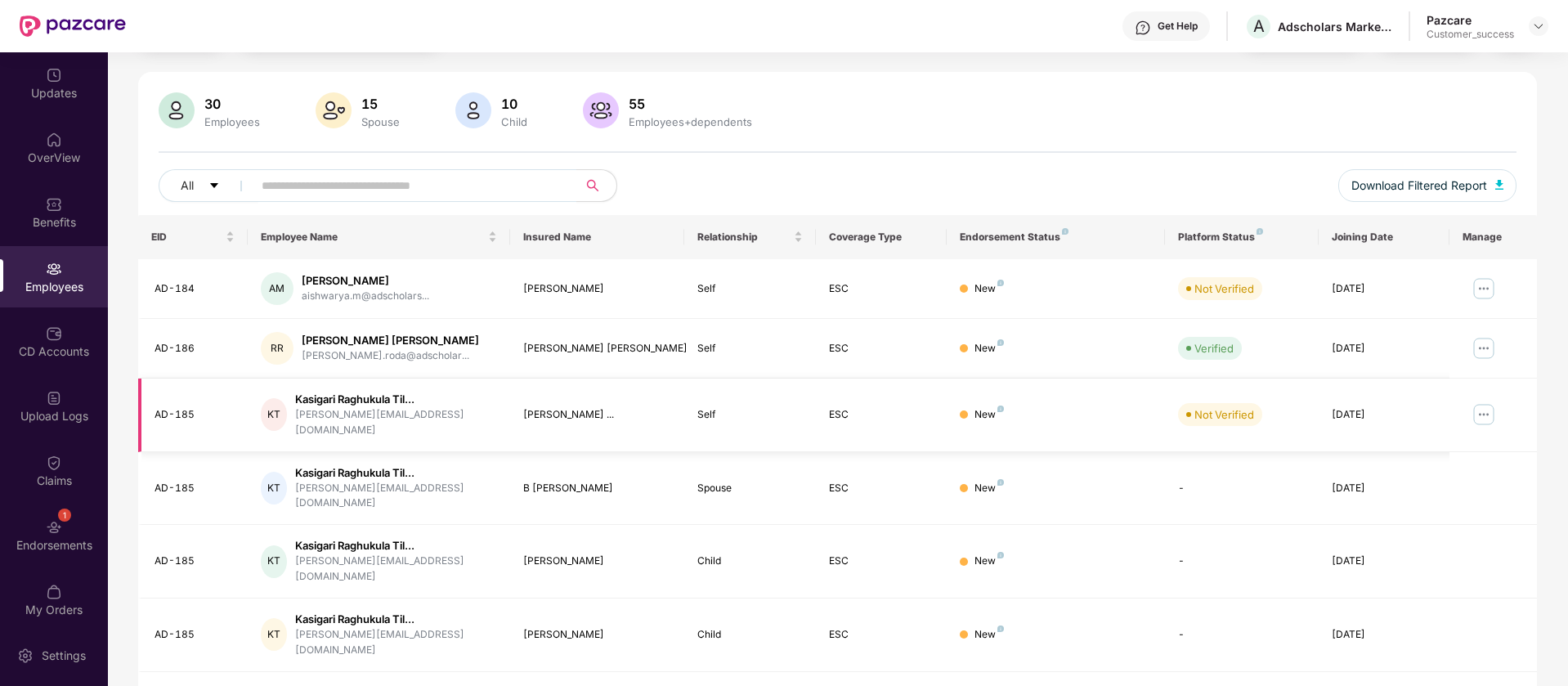
scroll to position [91, 0]
click at [1485, 287] on img at bounding box center [1484, 288] width 26 height 26
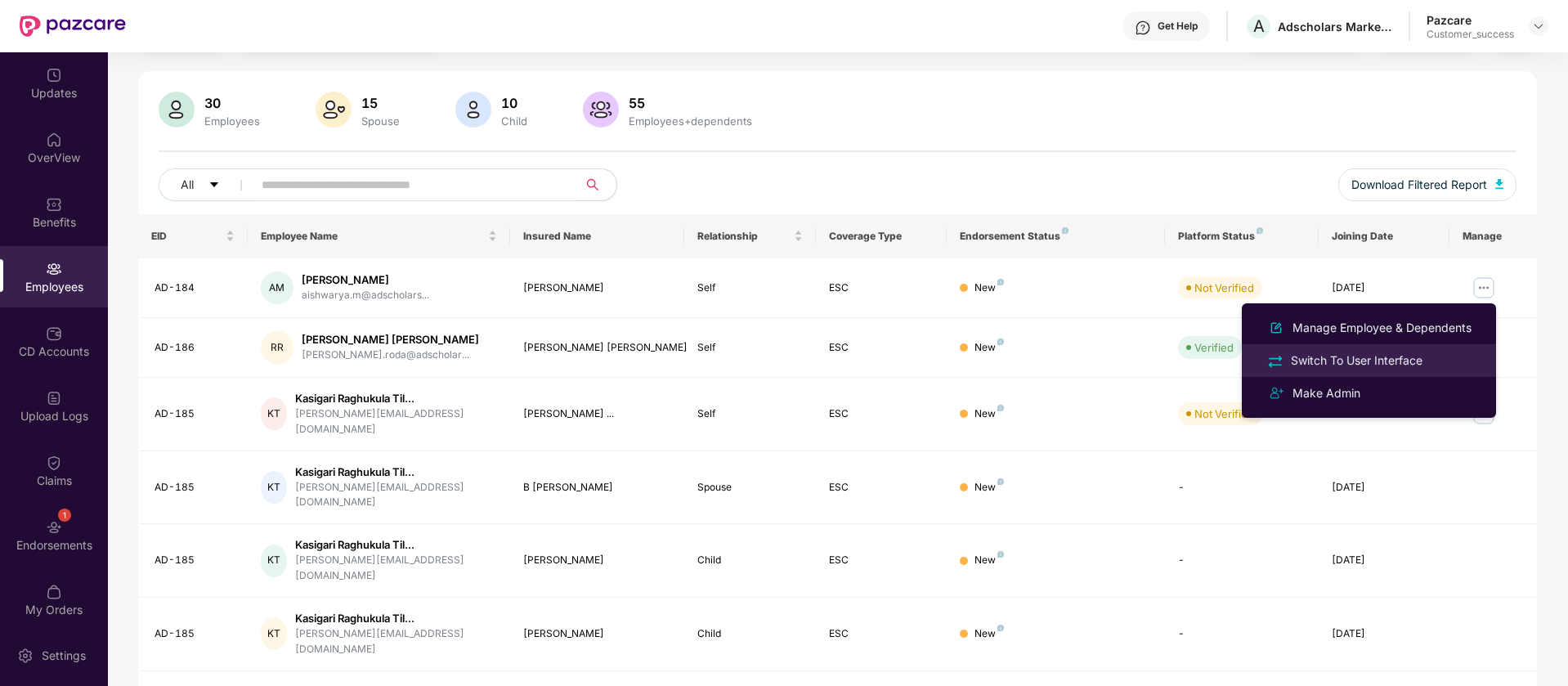
click at [1419, 368] on div "Switch To User Interface" at bounding box center [1357, 360] width 138 height 18
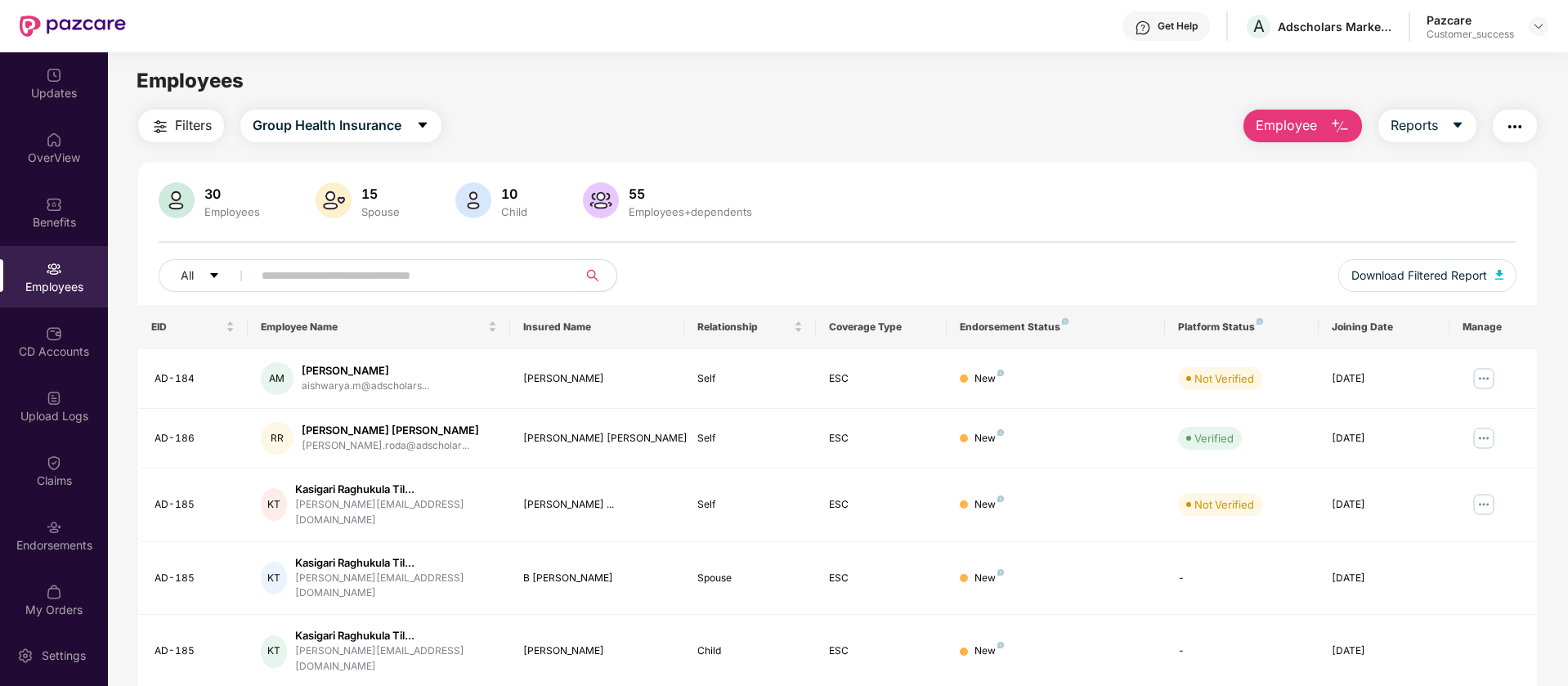
click at [1524, 127] on button "button" at bounding box center [1515, 126] width 44 height 33
click at [475, 284] on input "text" at bounding box center [408, 275] width 294 height 25
click at [1488, 382] on img at bounding box center [1484, 379] width 26 height 26
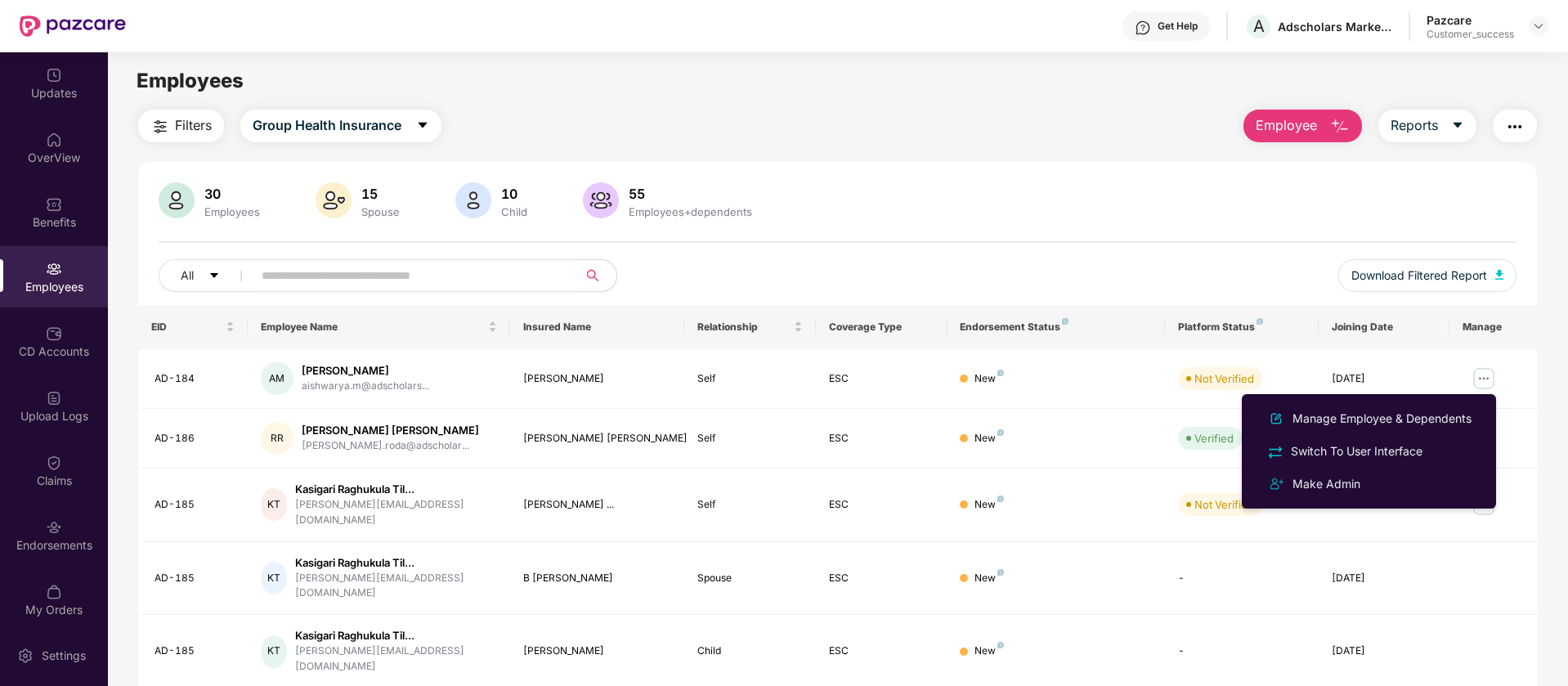
click at [870, 218] on div "30 Employees 15 Spouse 10 Child 55 Employees+dependents" at bounding box center [838, 202] width 1358 height 39
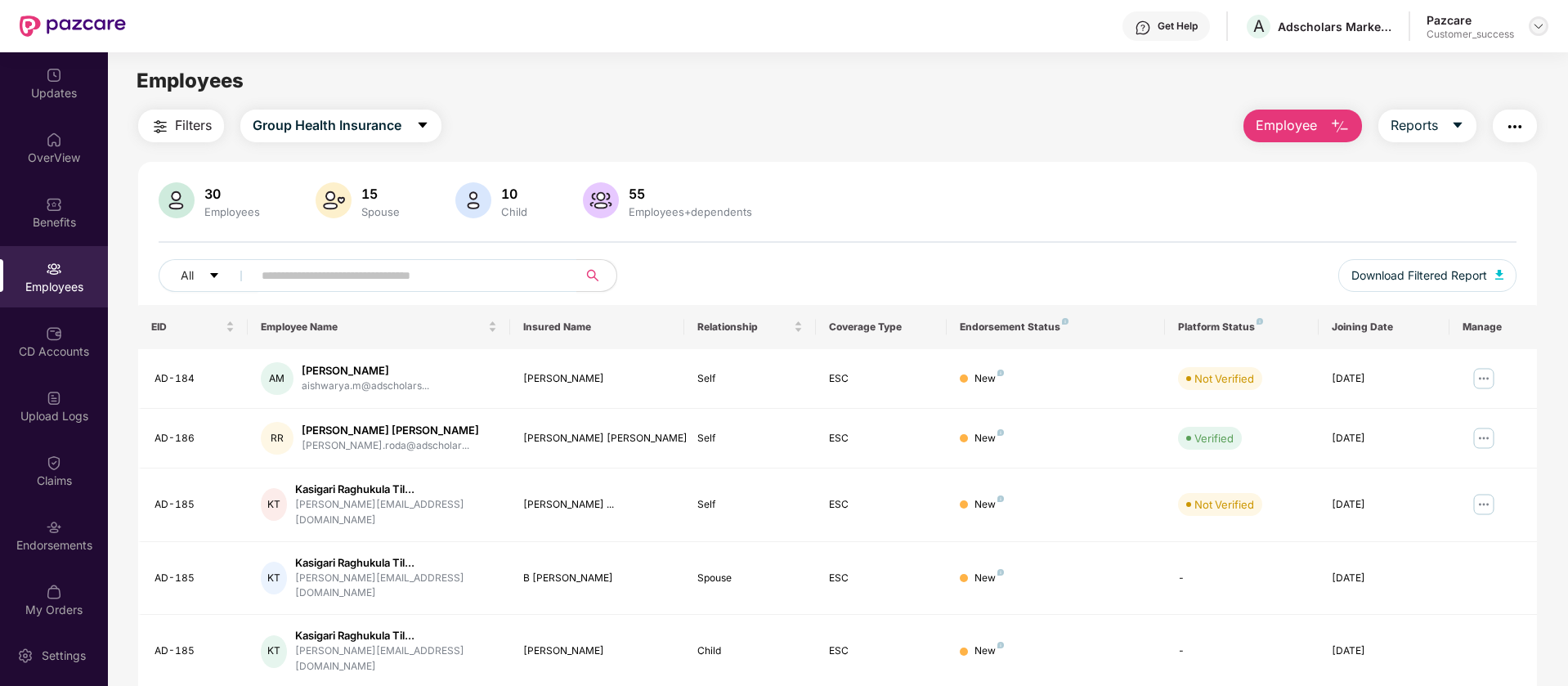
click at [1538, 30] on img at bounding box center [1538, 25] width 13 height 13
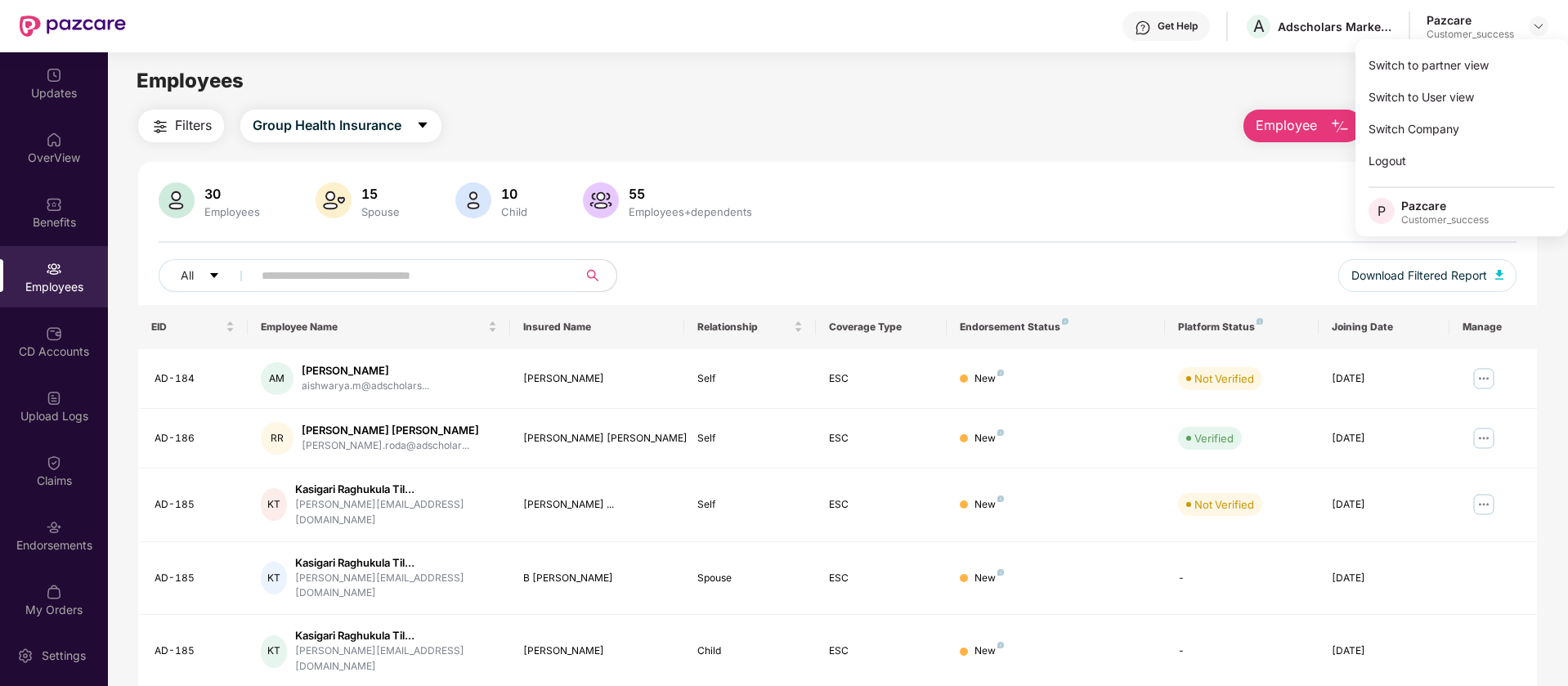
click at [1137, 208] on div "30 Employees 15 Spouse 10 Child 55 Employees+dependents" at bounding box center [838, 202] width 1358 height 39
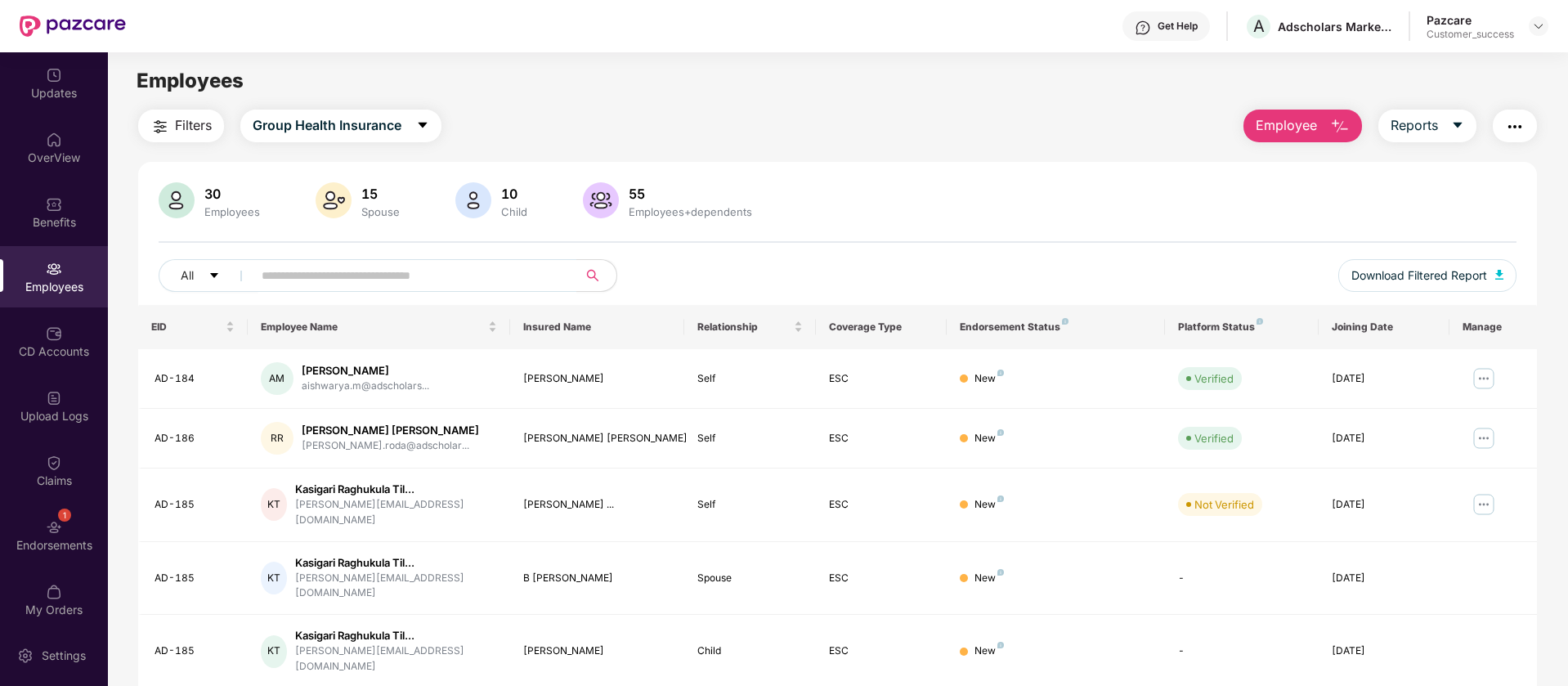
click at [1517, 126] on img "button" at bounding box center [1515, 127] width 20 height 20
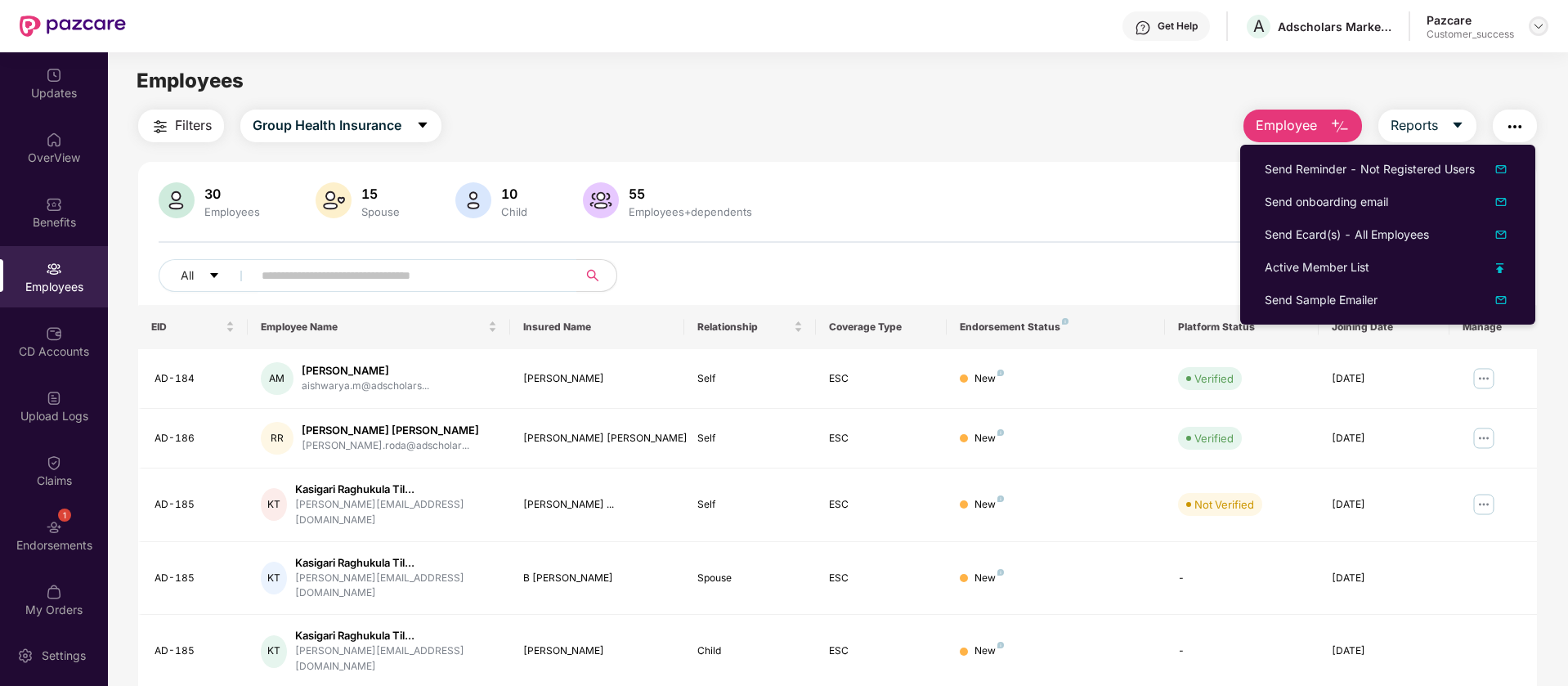
click at [1533, 24] on img at bounding box center [1538, 25] width 13 height 13
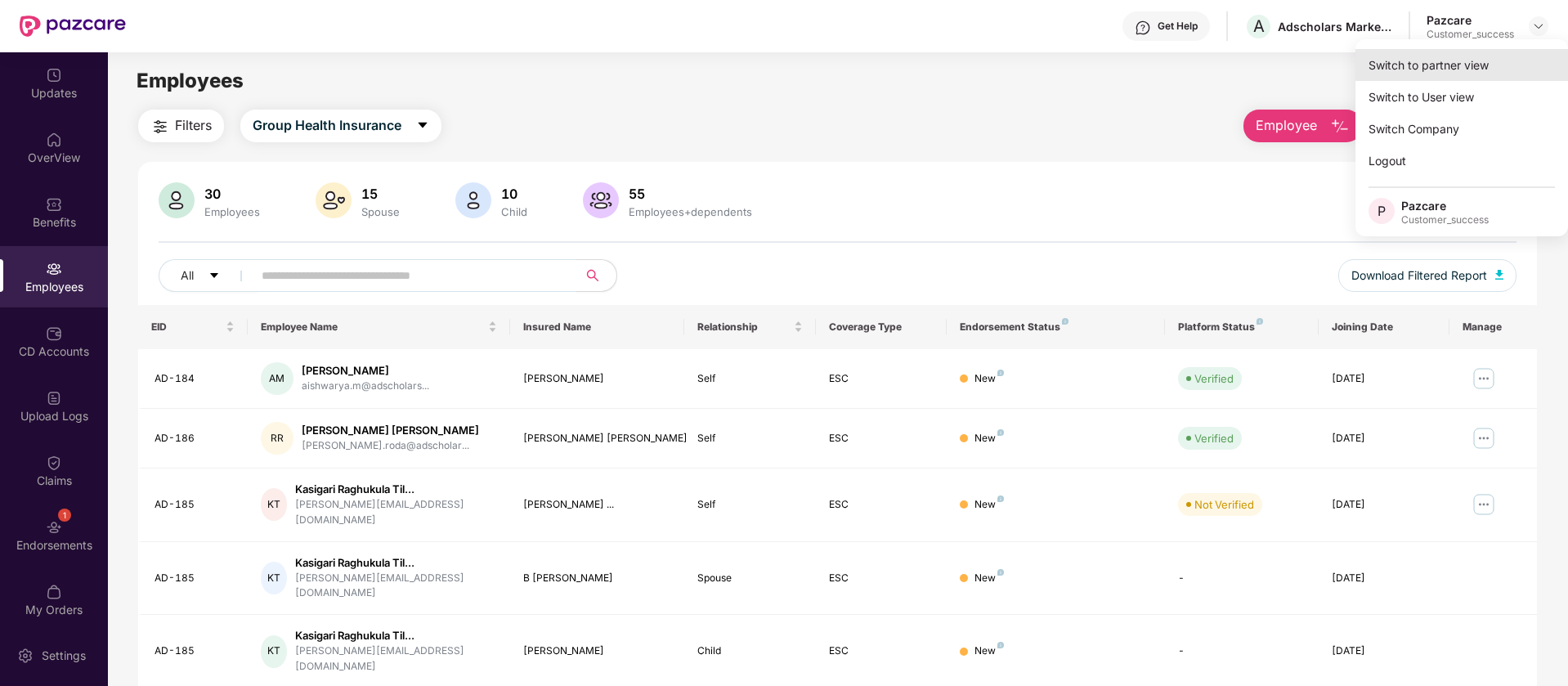
click at [1473, 73] on div "Switch to partner view" at bounding box center [1462, 65] width 212 height 32
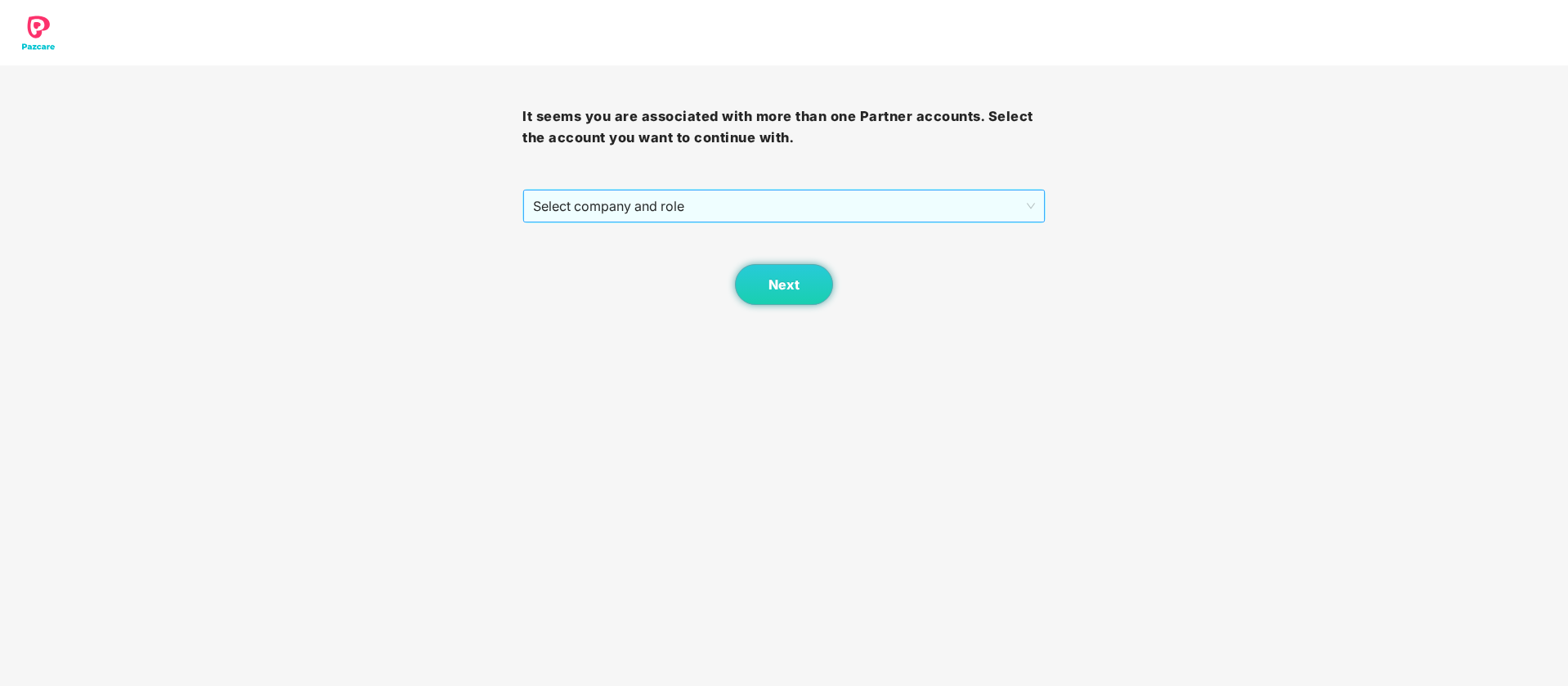
click at [755, 219] on span "Select company and role" at bounding box center [784, 205] width 501 height 31
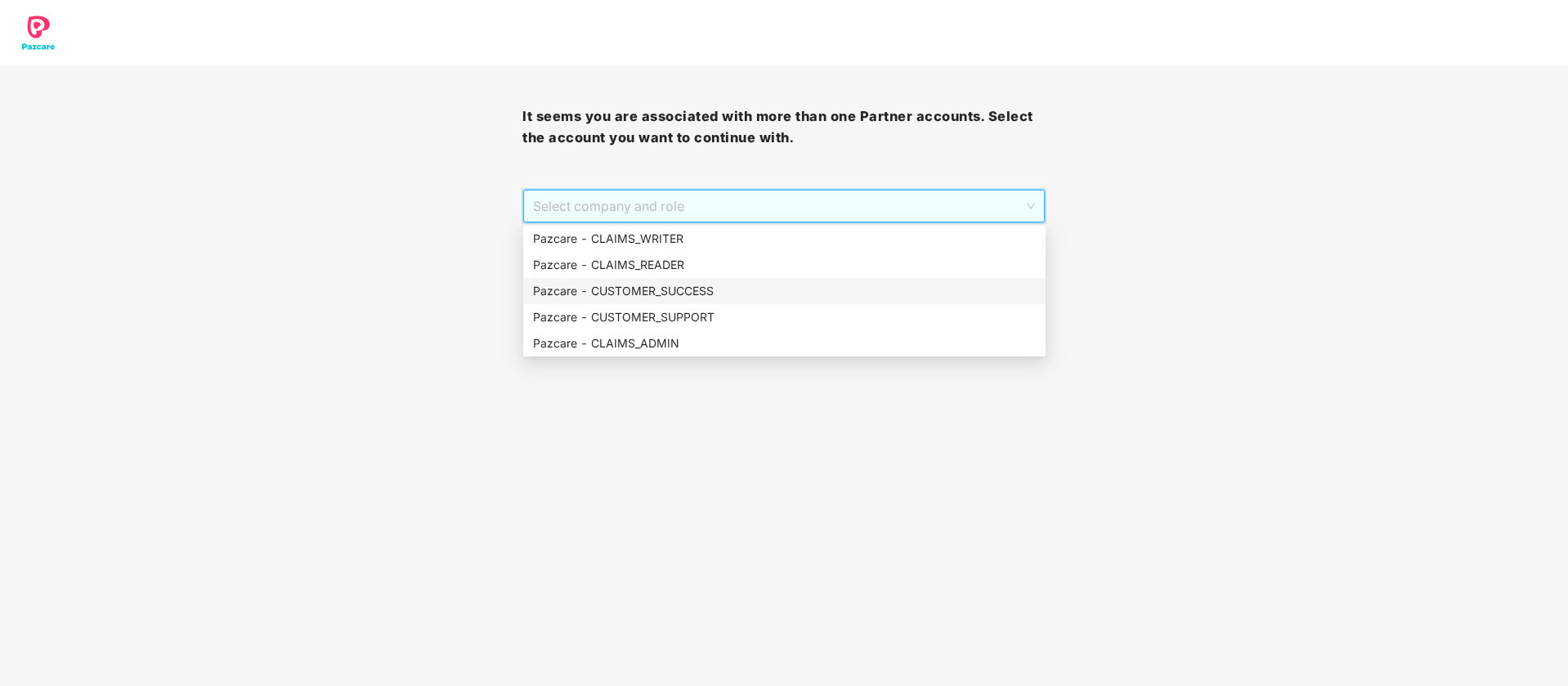
click at [627, 296] on div "Pazcare - CUSTOMER_SUCCESS" at bounding box center [784, 290] width 503 height 18
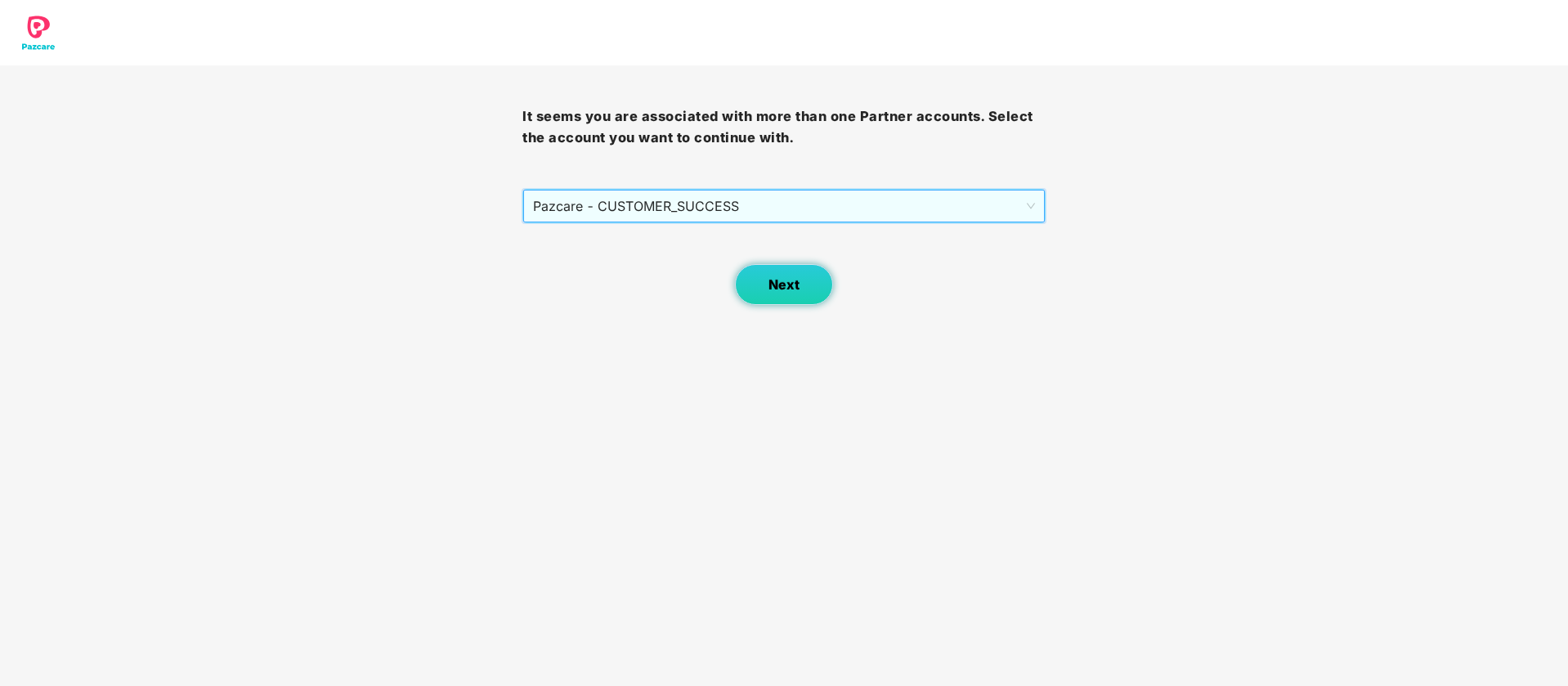
click at [759, 300] on button "Next" at bounding box center [784, 284] width 98 height 41
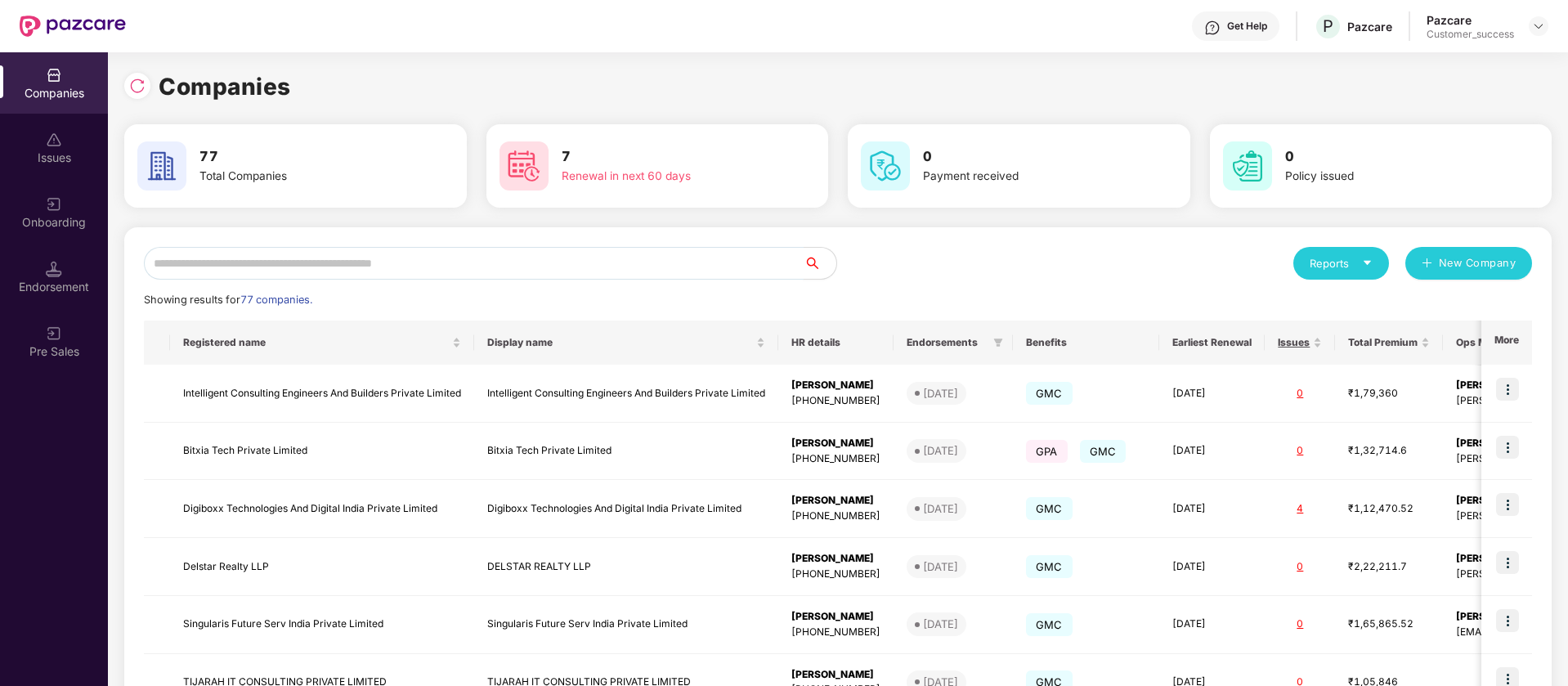
click at [233, 269] on input "text" at bounding box center [474, 263] width 660 height 33
type input "*"
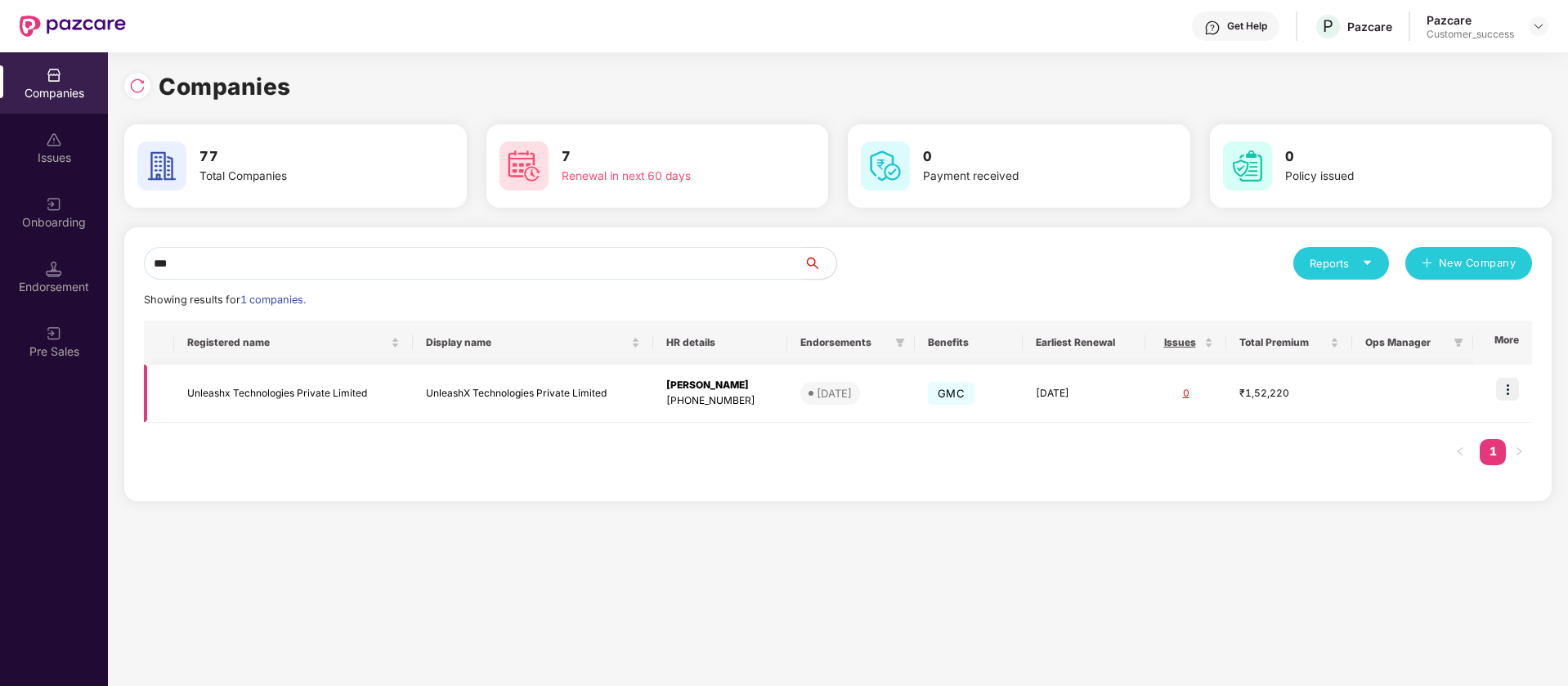
type input "***"
click at [1510, 393] on img at bounding box center [1507, 389] width 23 height 23
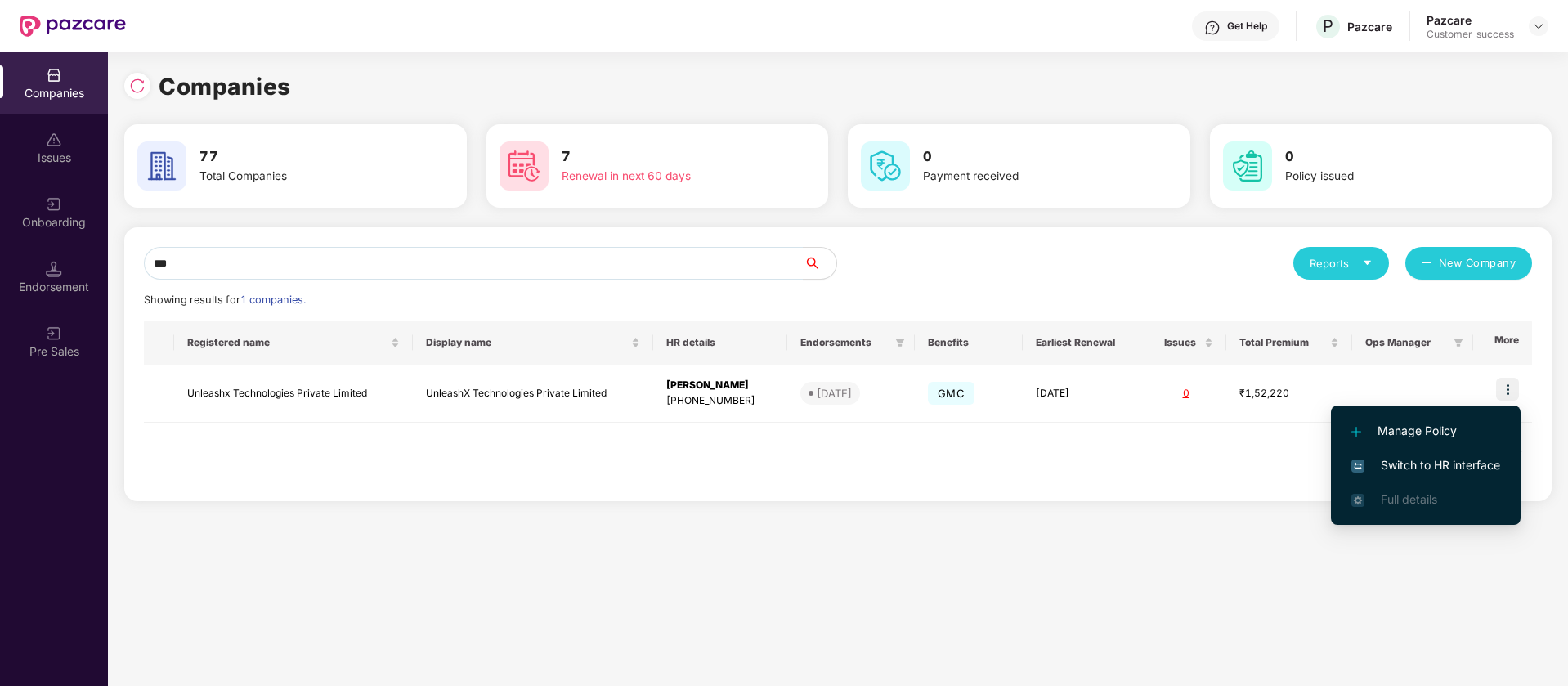
click at [1430, 465] on span "Switch to HR interface" at bounding box center [1425, 464] width 149 height 18
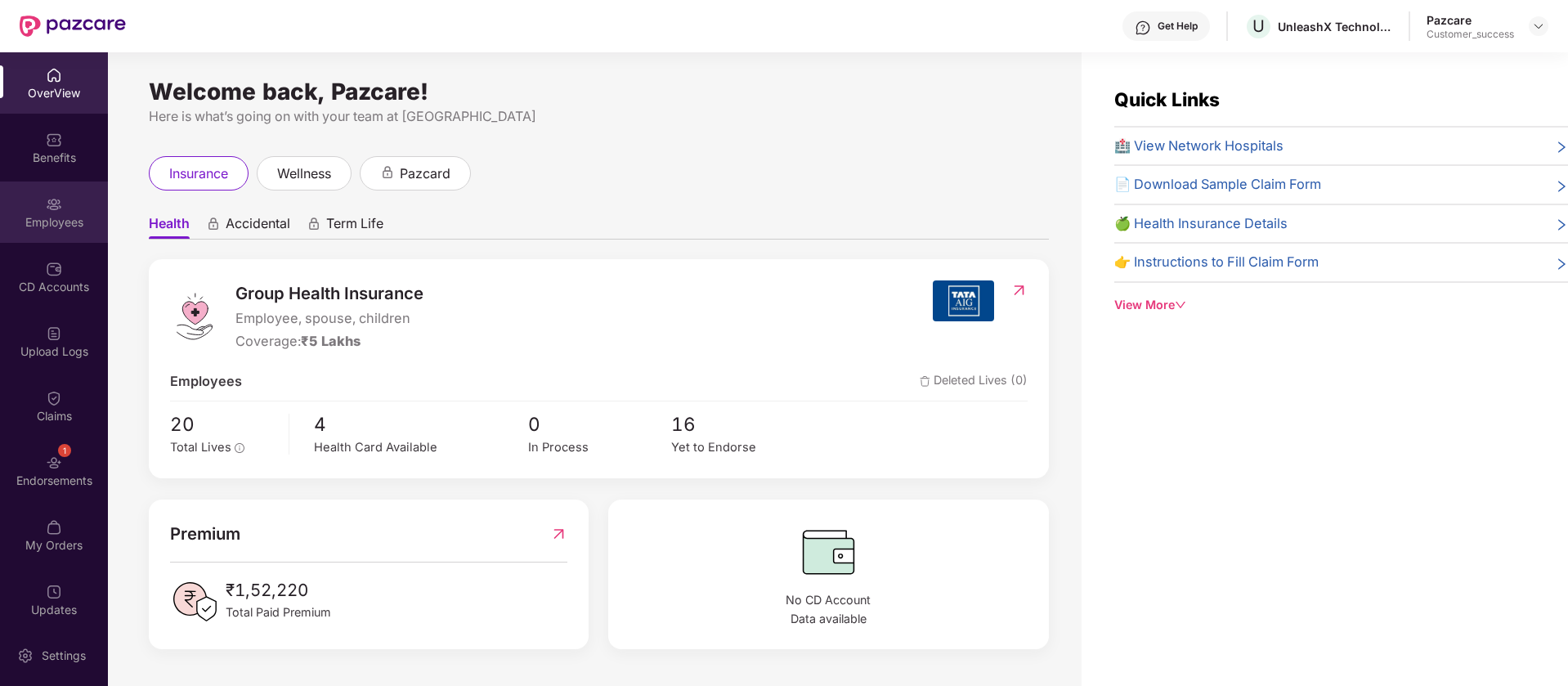
click at [70, 211] on div "Employees" at bounding box center [53, 212] width 108 height 61
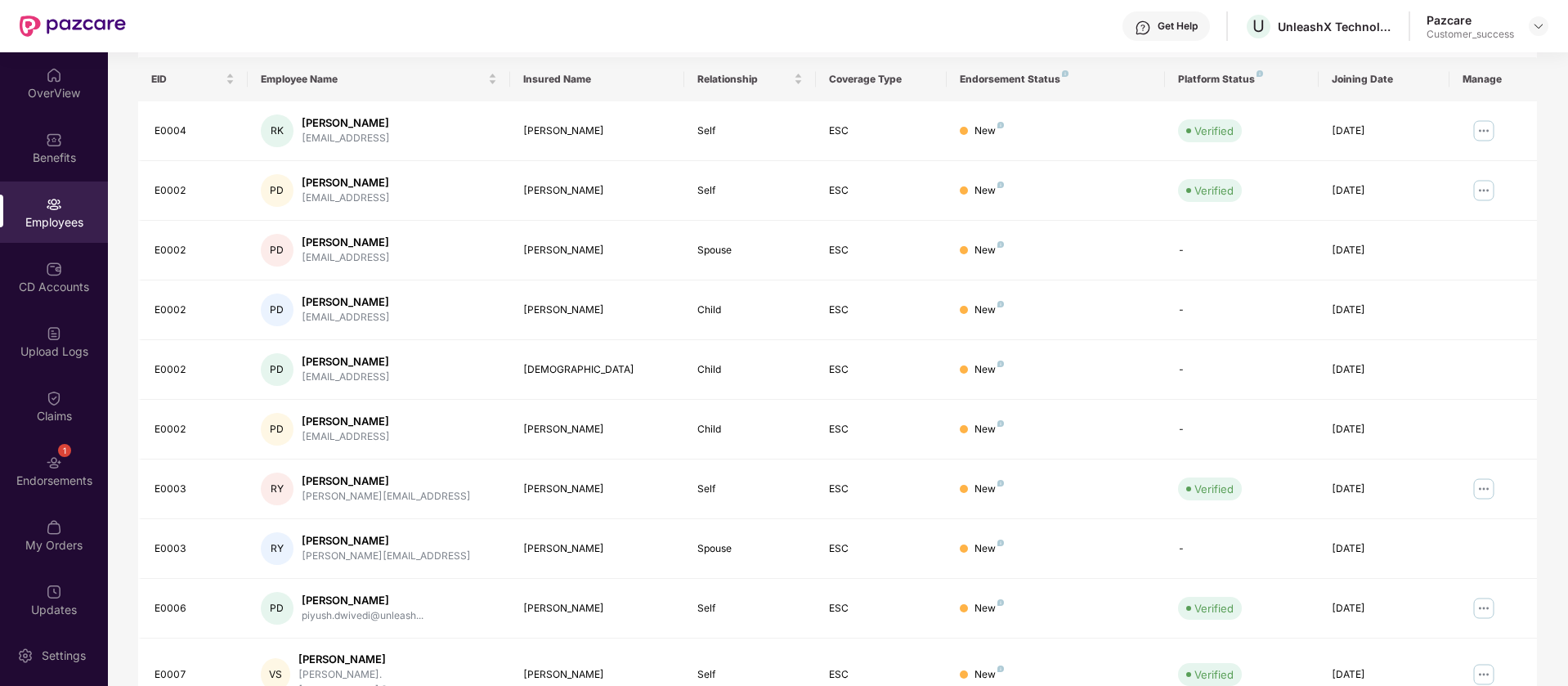
scroll to position [319, 0]
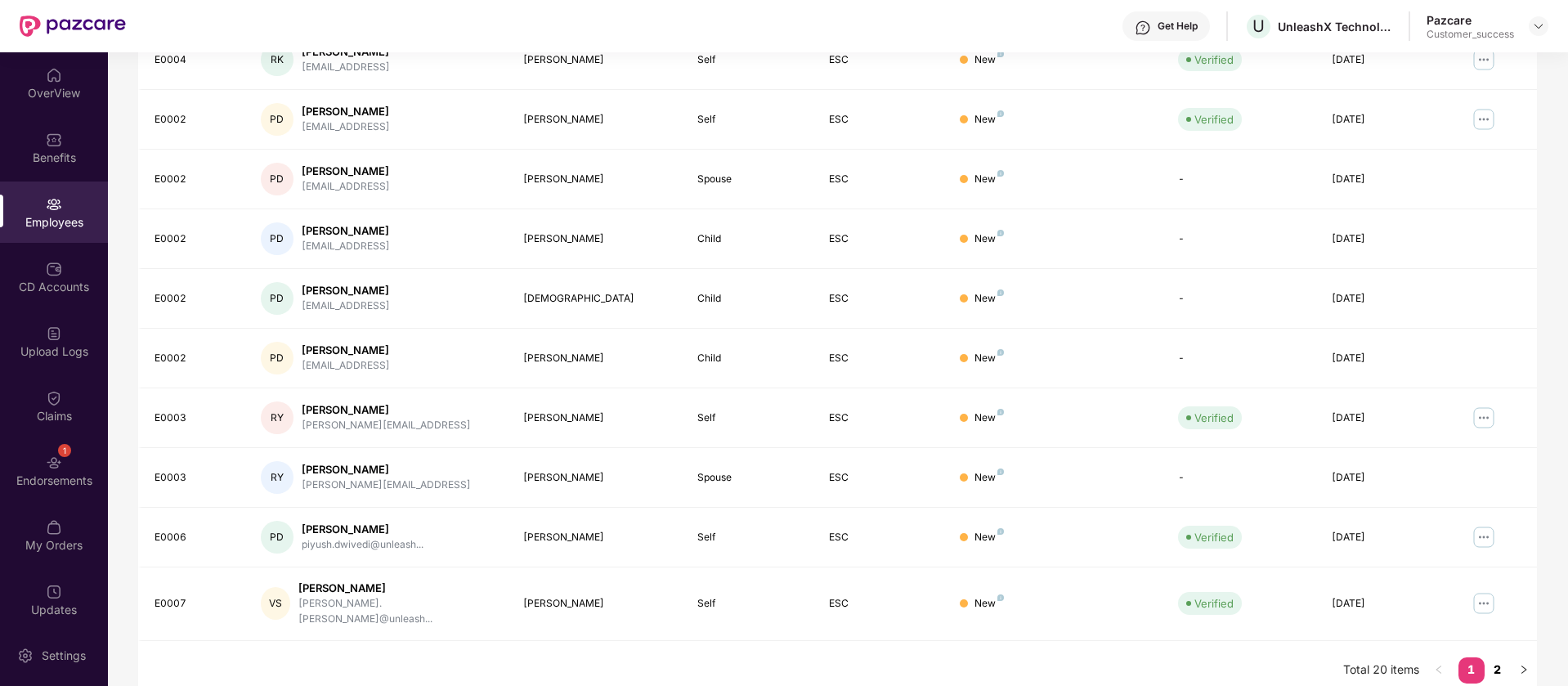
click at [1498, 657] on link "2" at bounding box center [1498, 669] width 26 height 25
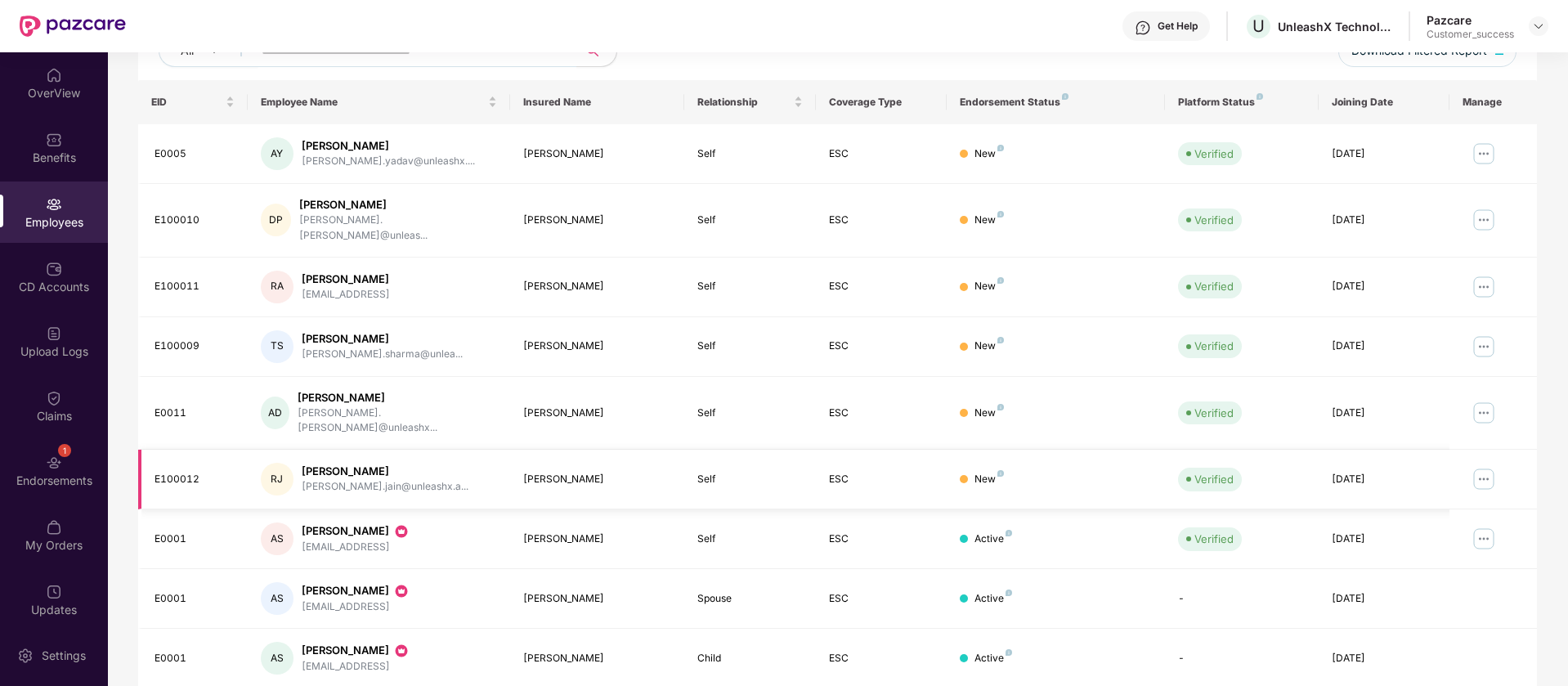
scroll to position [223, 0]
click at [1543, 28] on img at bounding box center [1538, 25] width 13 height 13
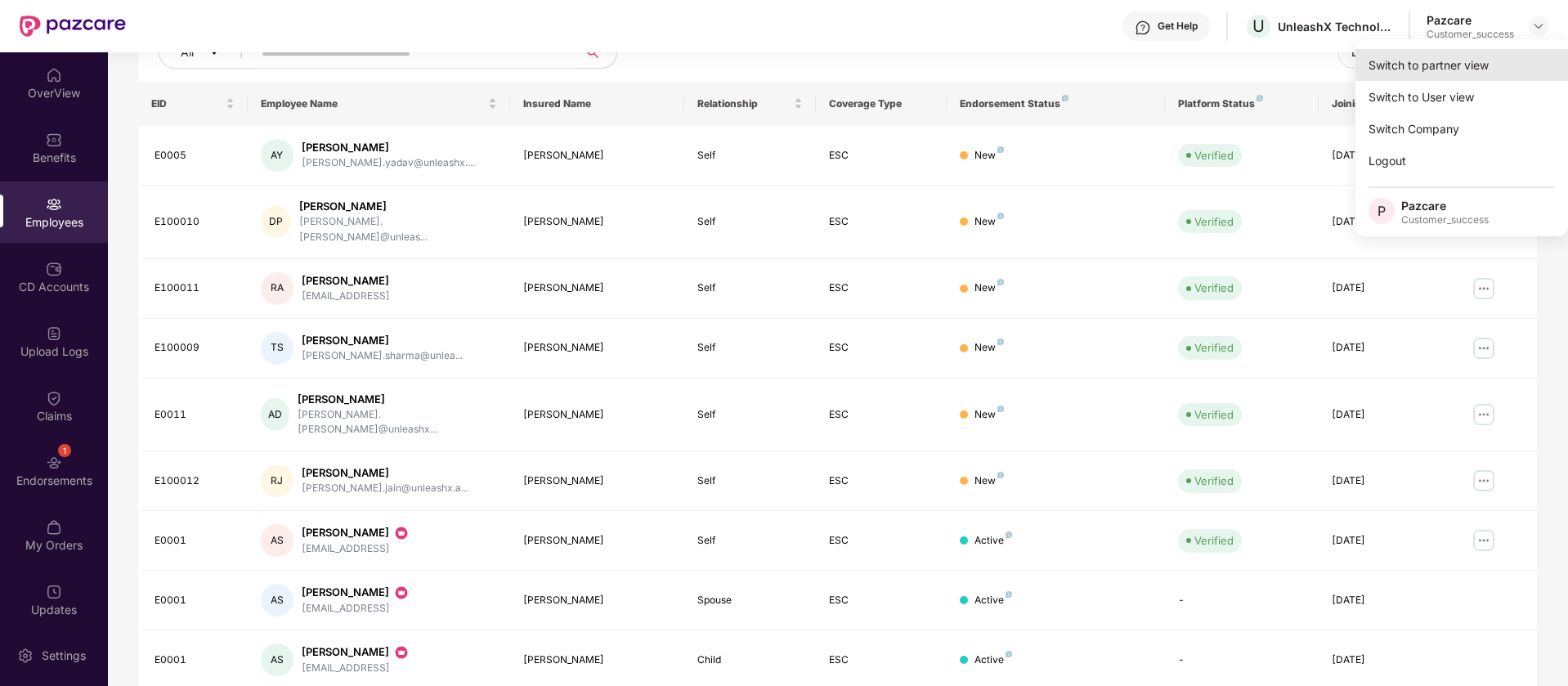
click at [1473, 55] on div "Switch to partner view" at bounding box center [1462, 65] width 212 height 32
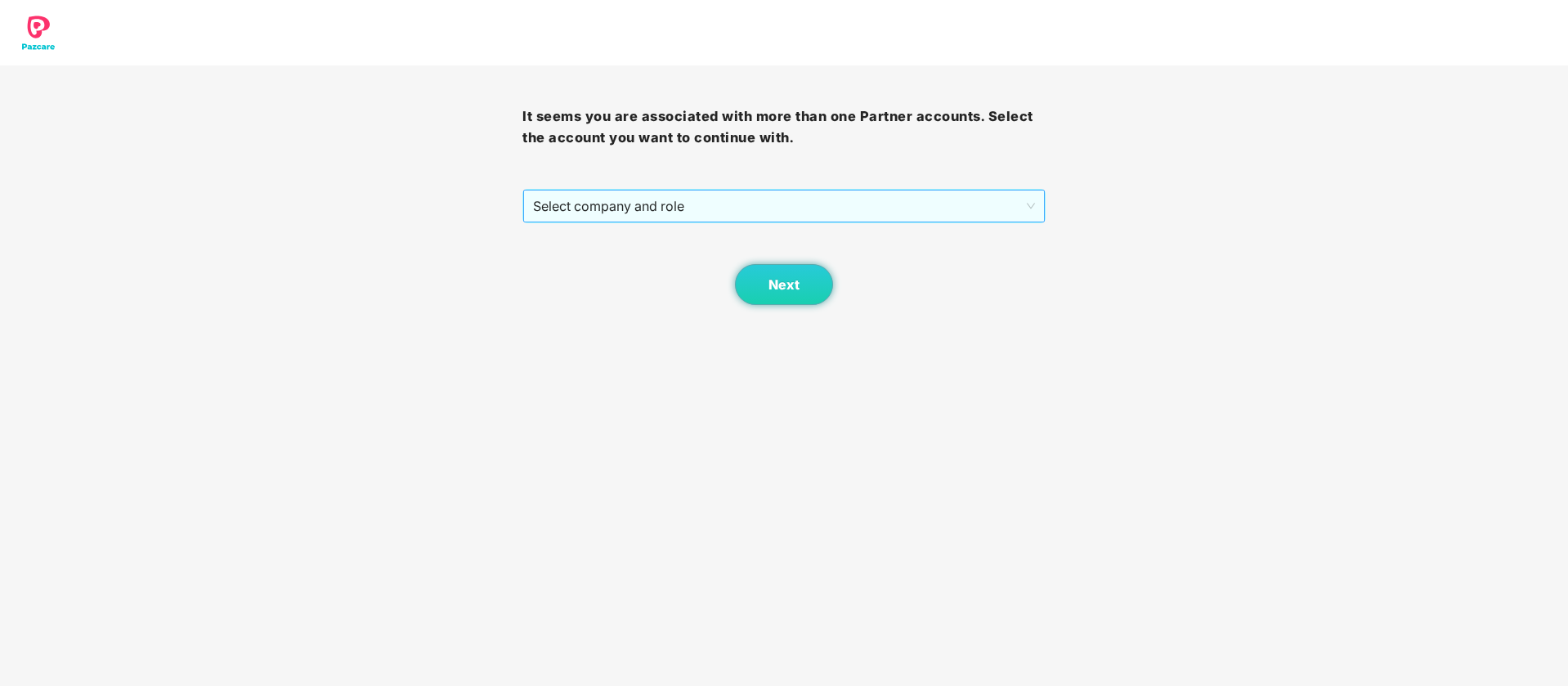
click at [897, 200] on span "Select company and role" at bounding box center [784, 205] width 501 height 31
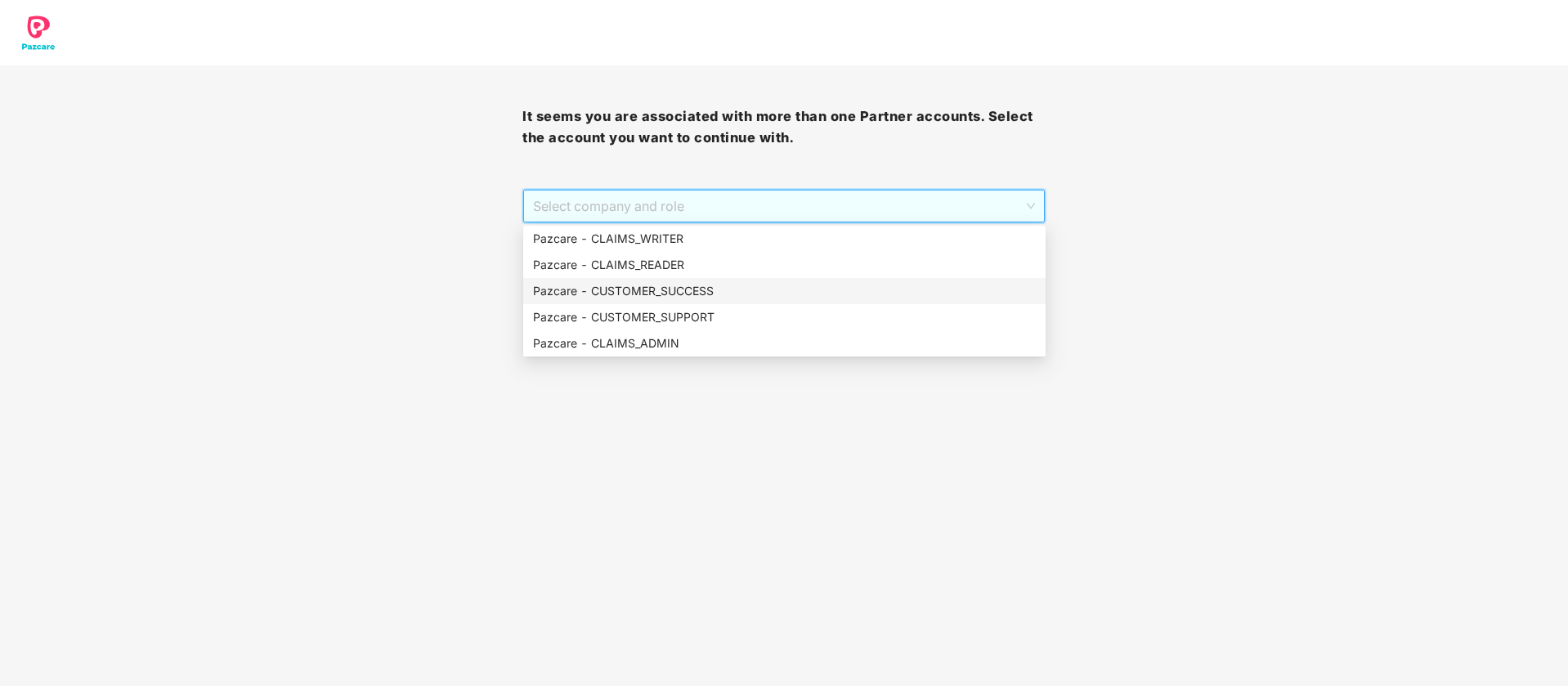
click at [701, 297] on div "Pazcare - CUSTOMER_SUCCESS" at bounding box center [784, 290] width 503 height 18
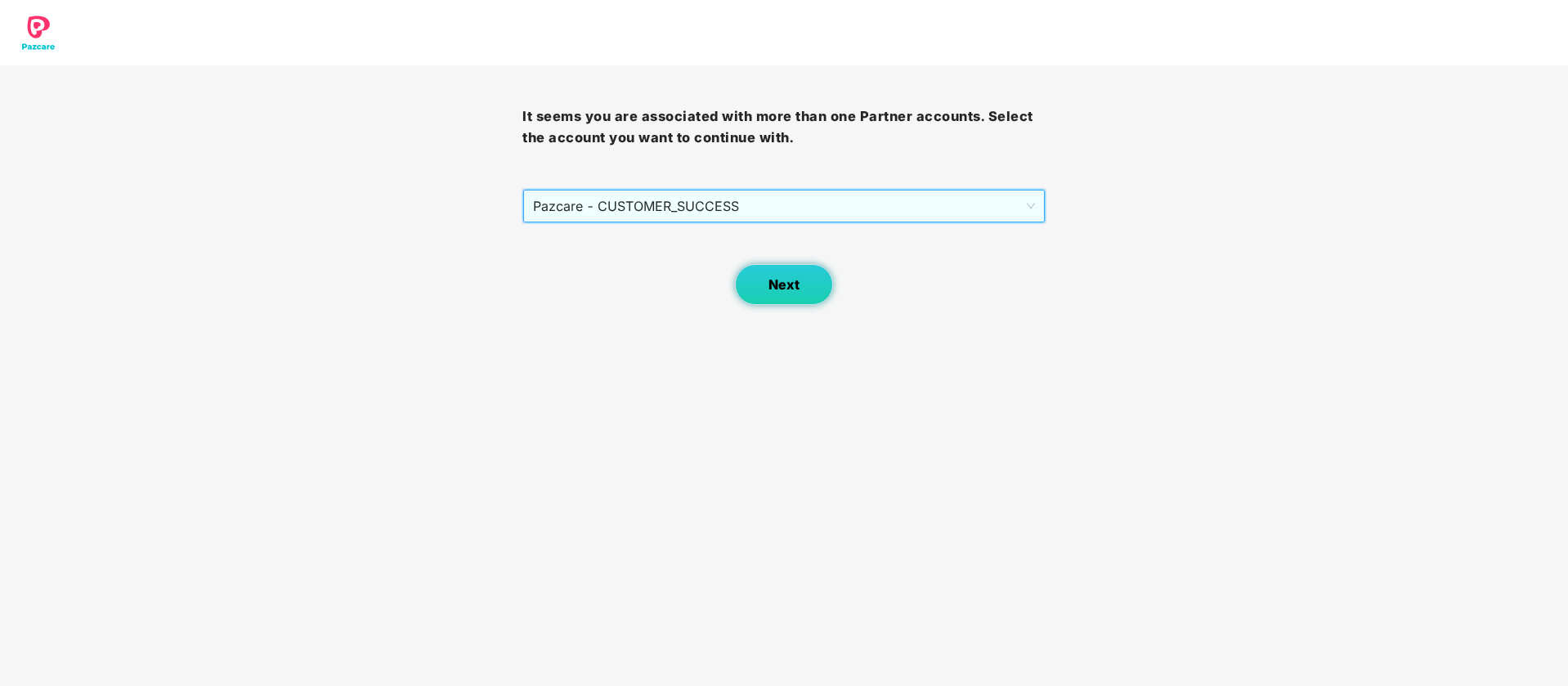
click at [799, 288] on span "Next" at bounding box center [784, 284] width 31 height 15
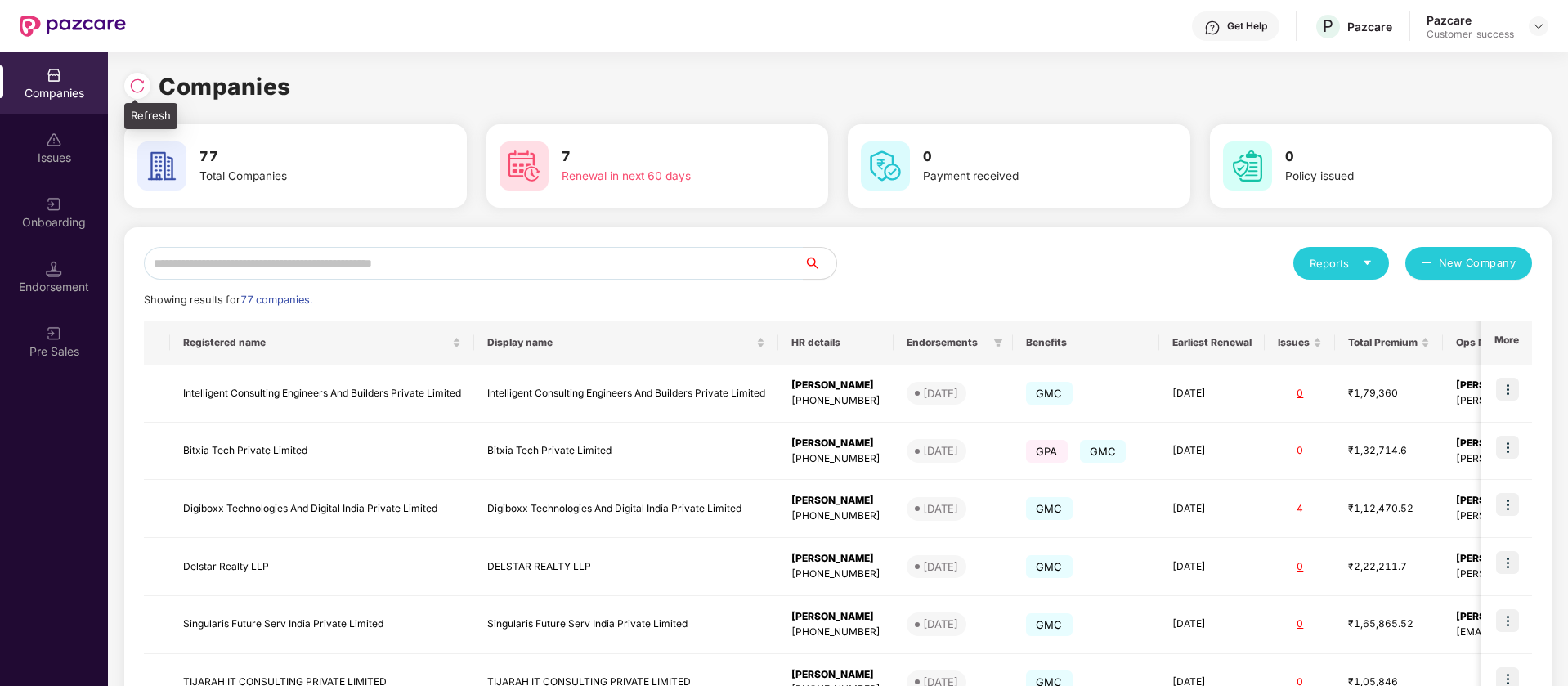
click at [134, 87] on img at bounding box center [137, 85] width 16 height 16
click at [603, 261] on input "text" at bounding box center [474, 263] width 660 height 33
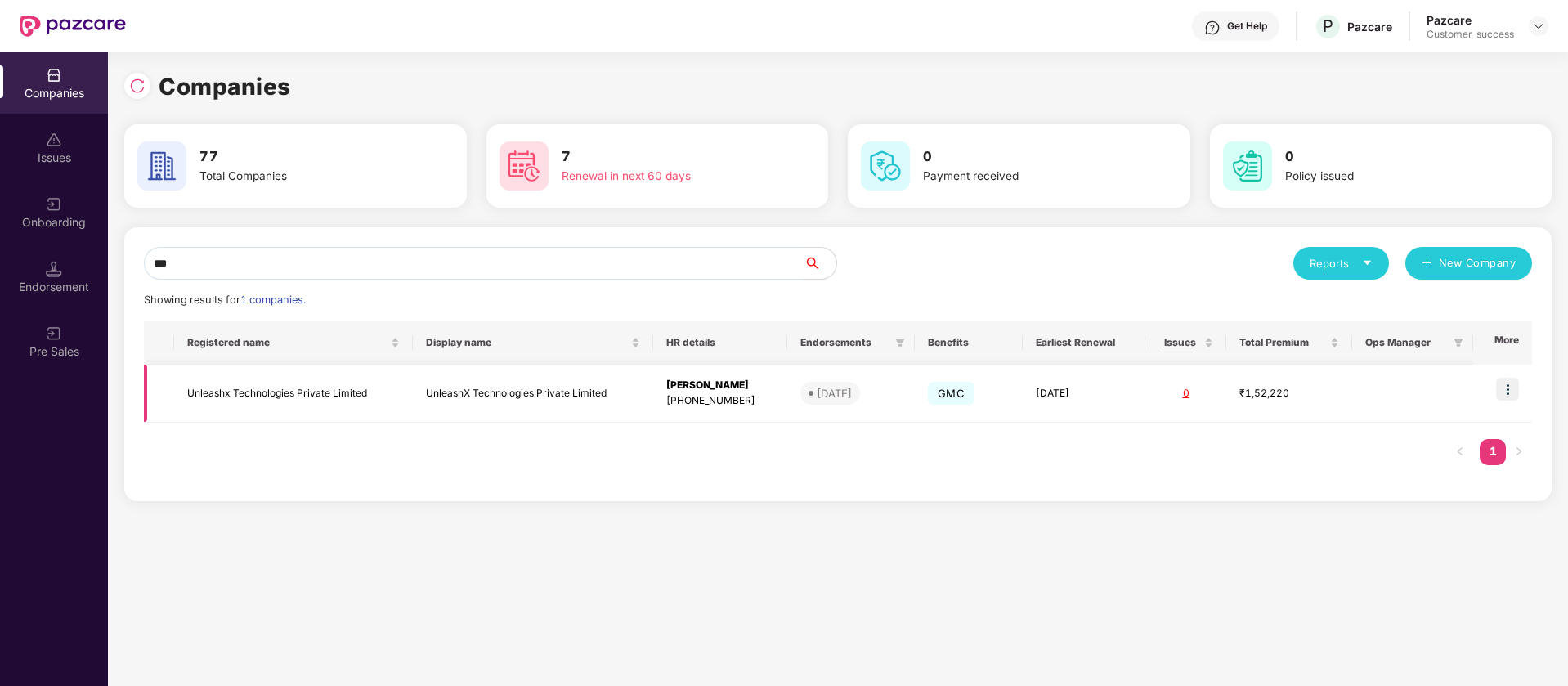
type input "***"
click at [1515, 394] on img at bounding box center [1507, 389] width 23 height 23
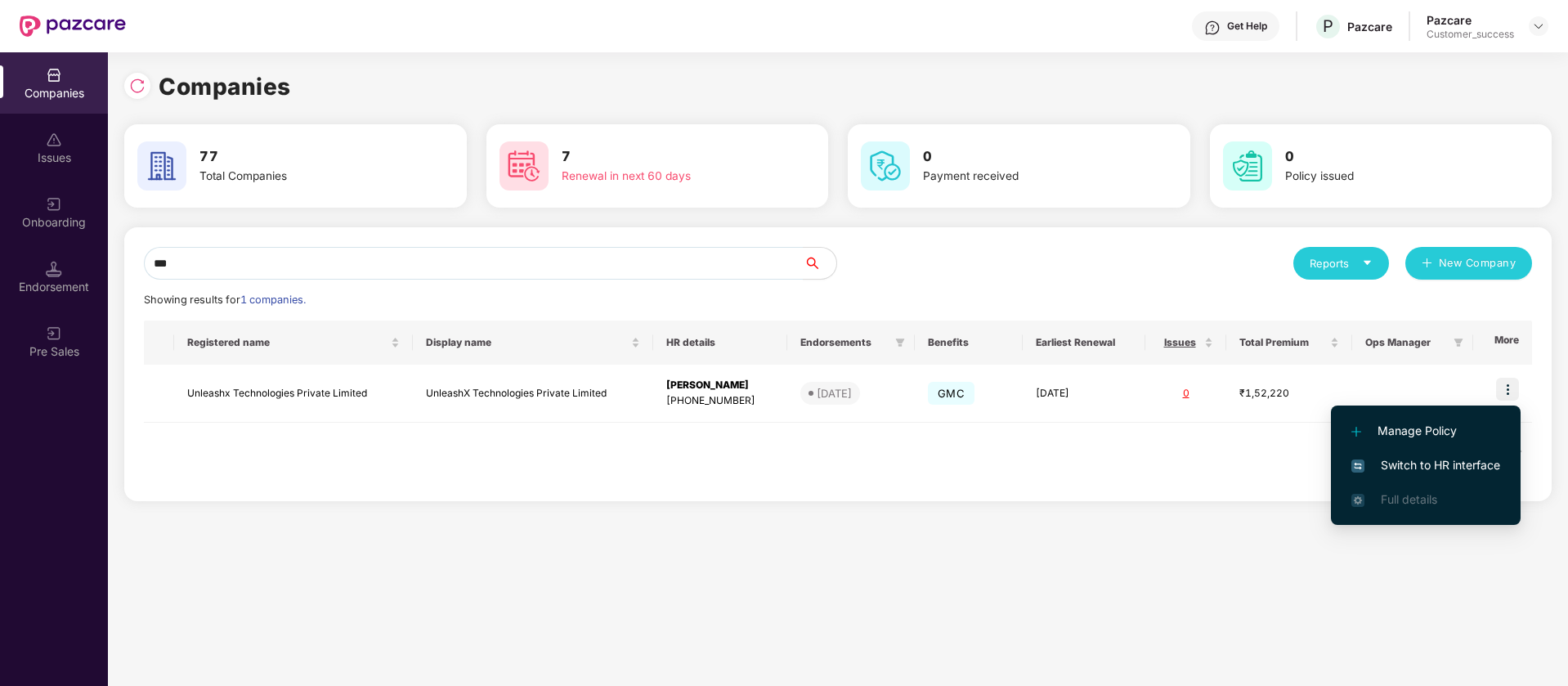
click at [1442, 468] on span "Switch to HR interface" at bounding box center [1425, 464] width 149 height 18
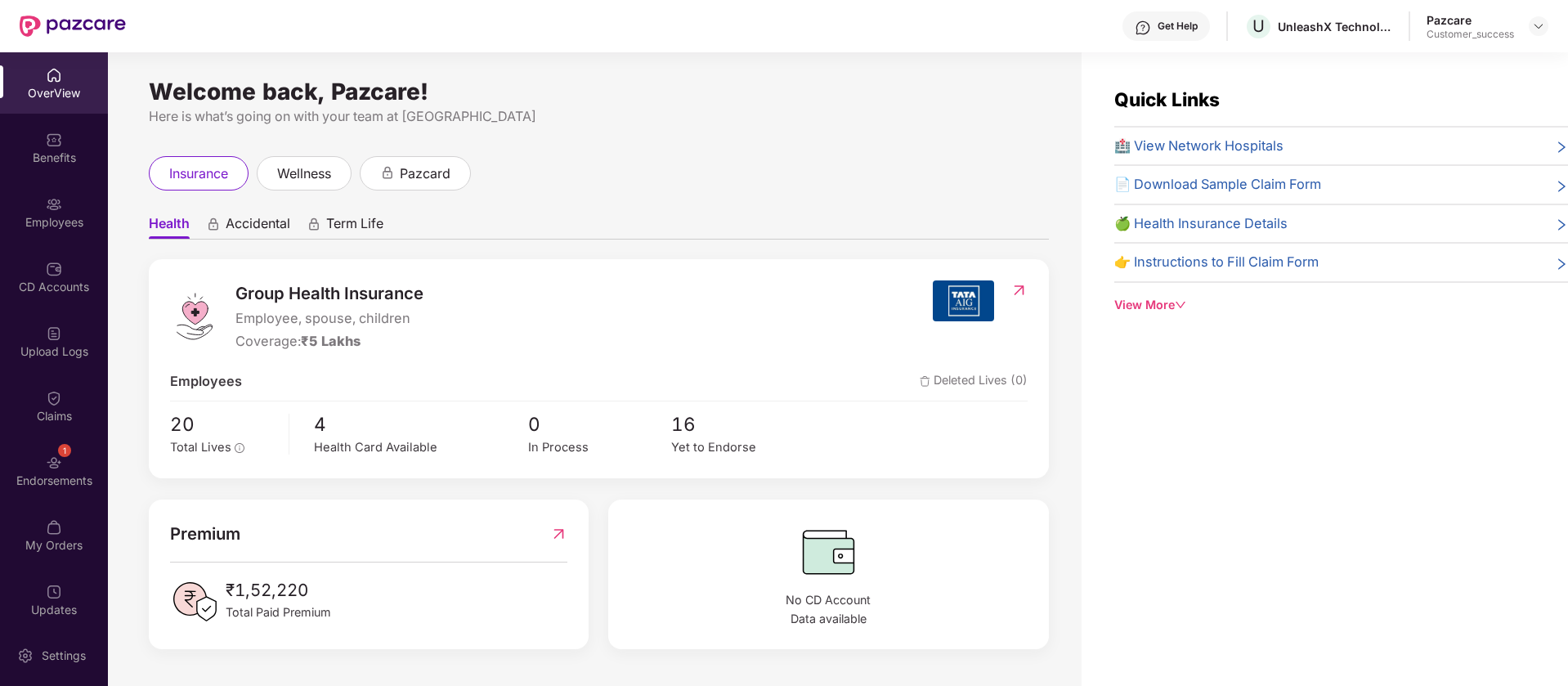
click at [57, 333] on img at bounding box center [53, 333] width 16 height 16
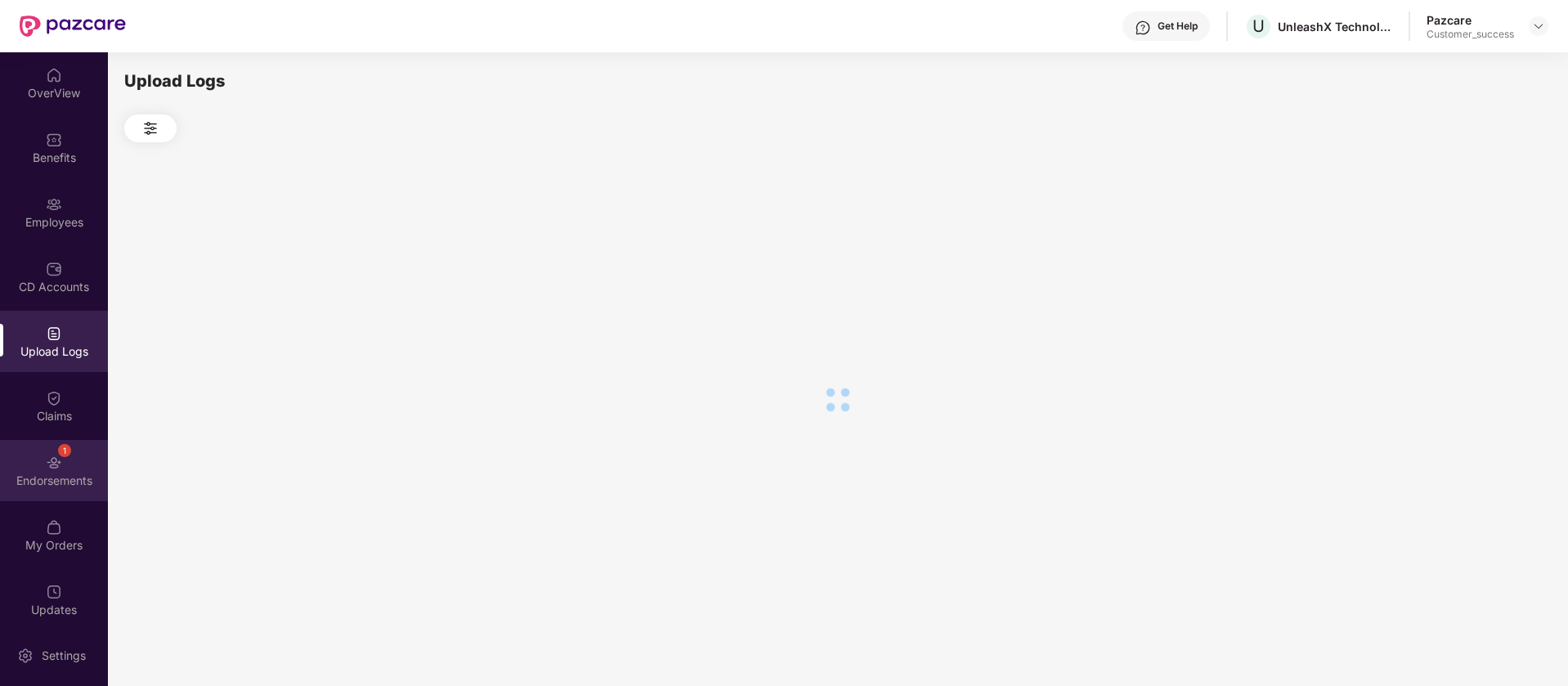
click at [86, 466] on div "1 Endorsements" at bounding box center [53, 470] width 108 height 61
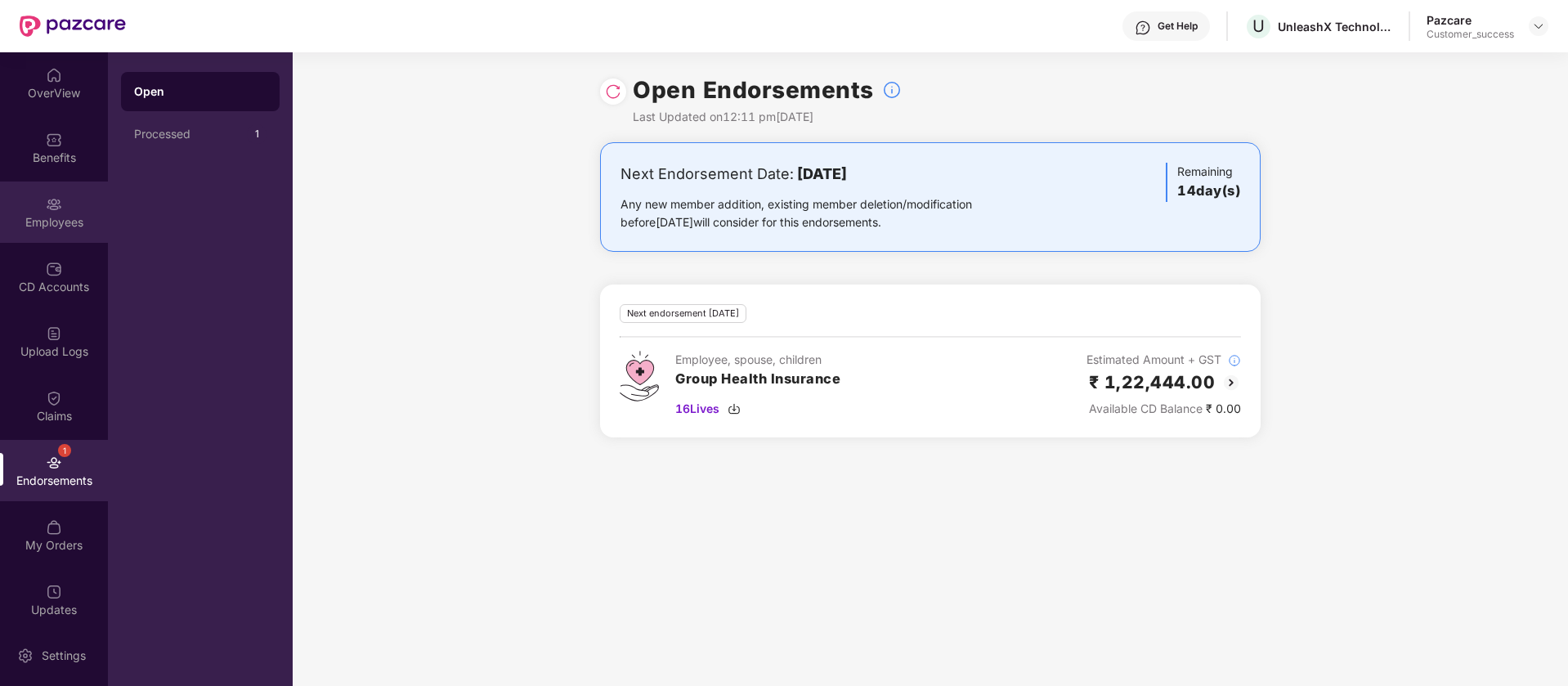
click at [6, 201] on div "Employees" at bounding box center [53, 212] width 108 height 61
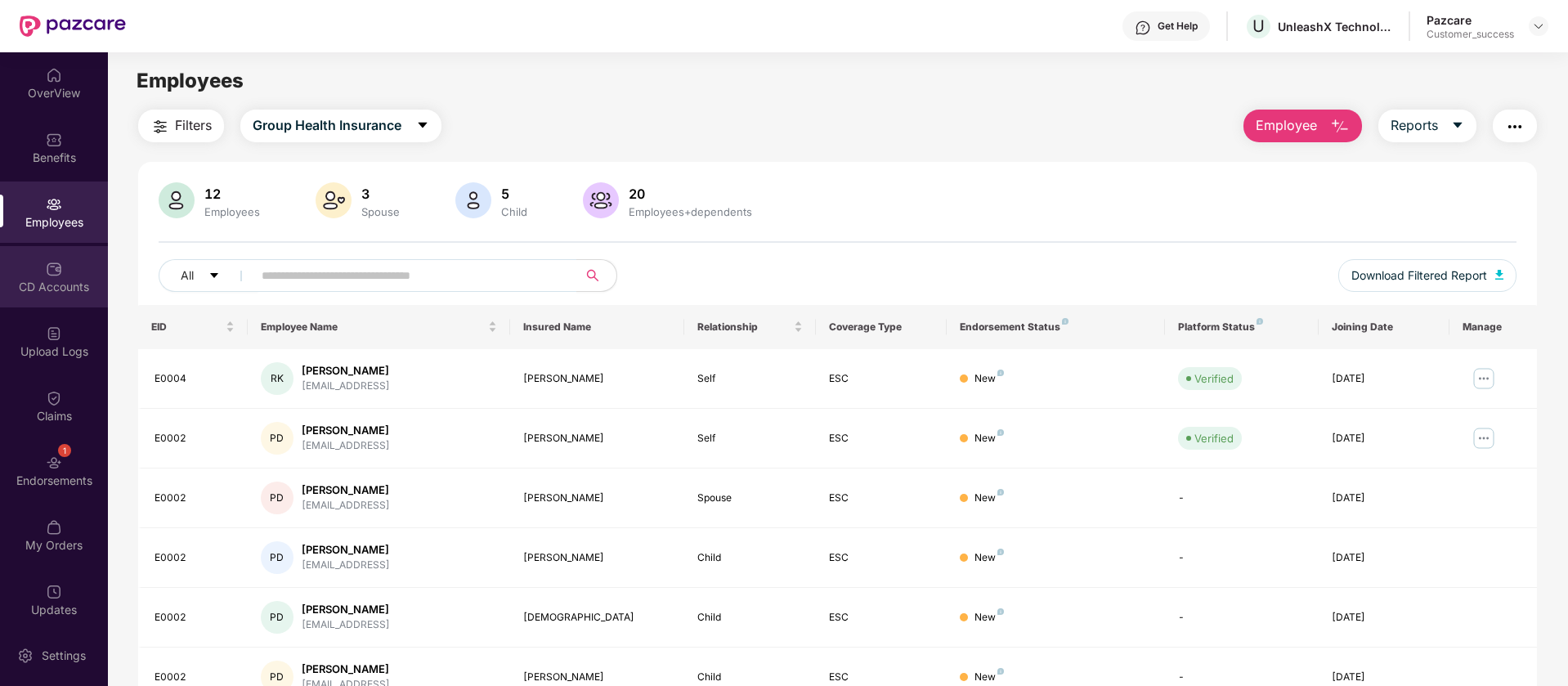
click at [47, 295] on div "CD Accounts" at bounding box center [53, 277] width 108 height 61
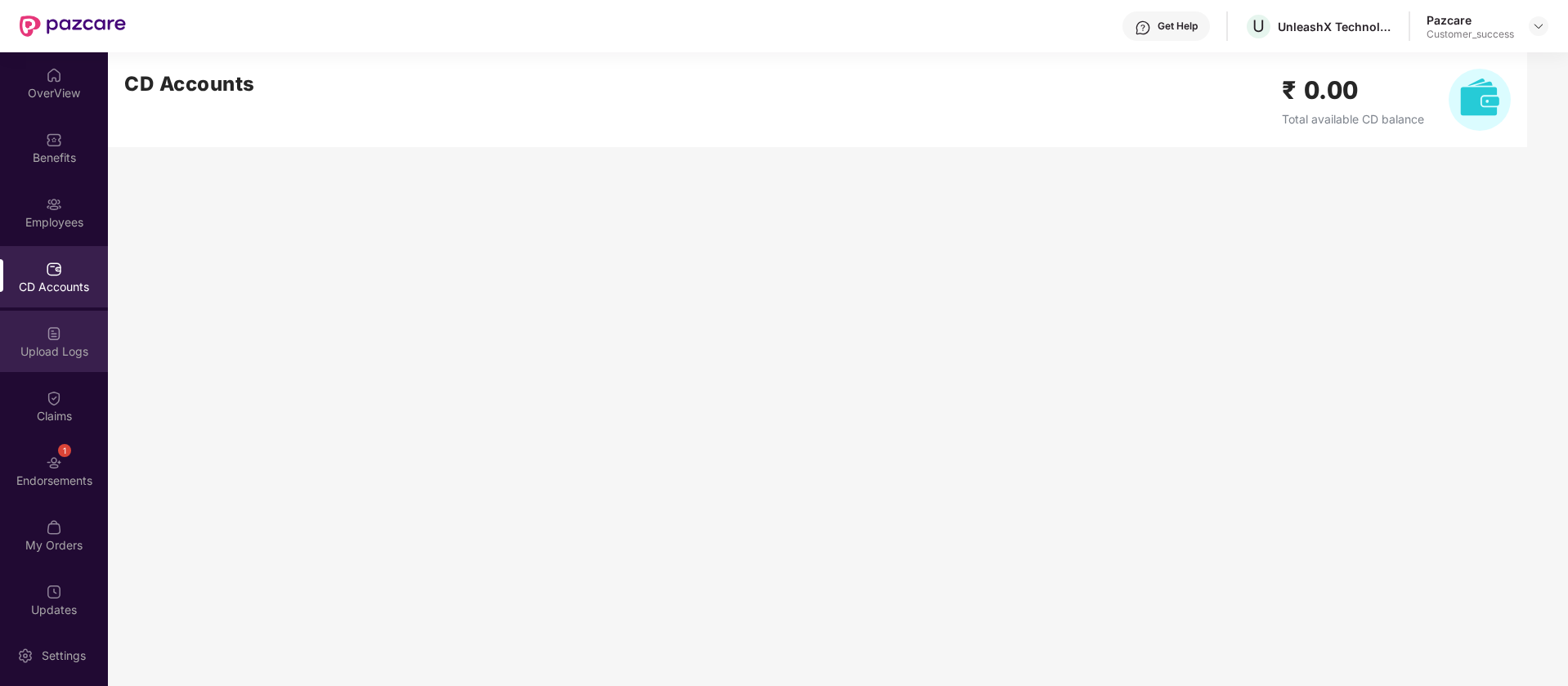
click at [55, 340] on img at bounding box center [53, 333] width 16 height 16
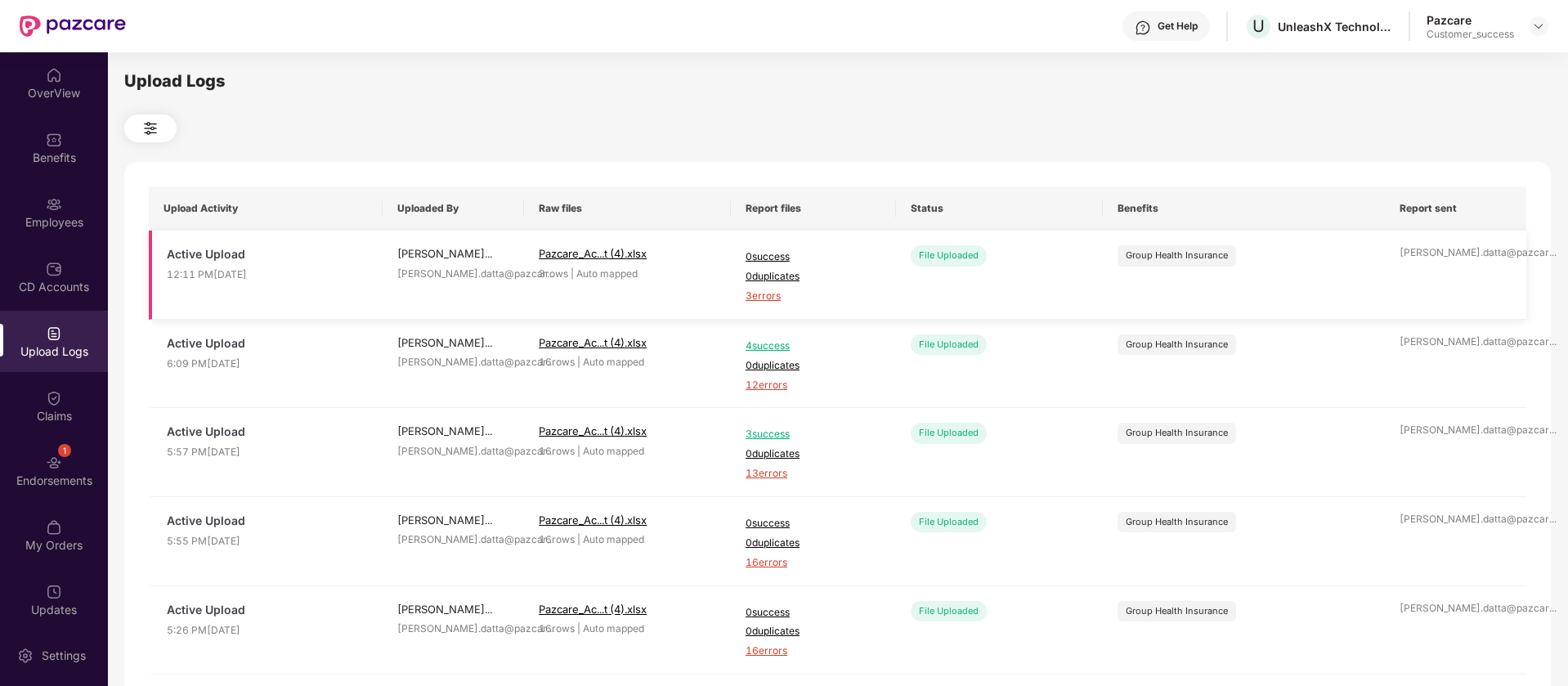
click at [766, 301] on span "3 errors" at bounding box center [813, 296] width 136 height 15
click at [69, 166] on div "Benefits" at bounding box center [53, 148] width 108 height 61
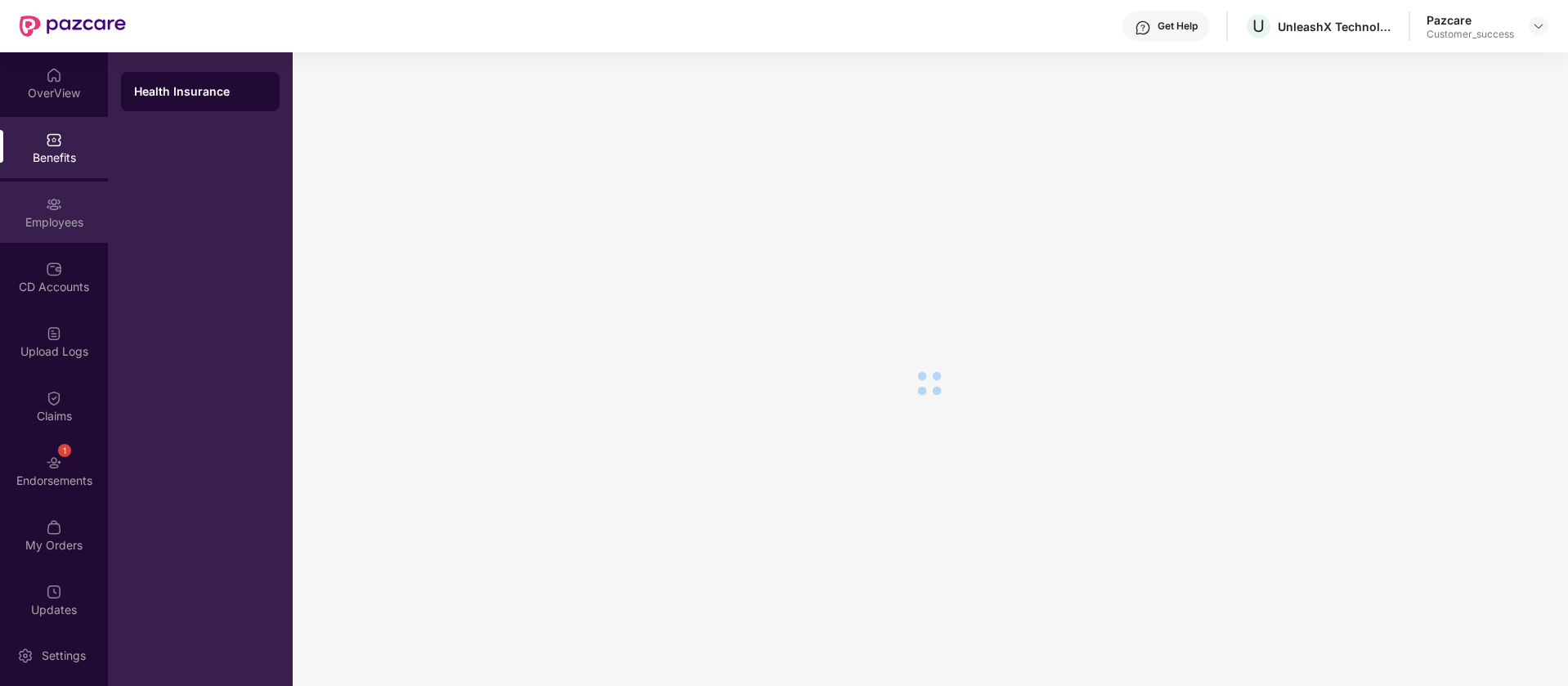
click at [63, 205] on div "Employees" at bounding box center [53, 212] width 108 height 61
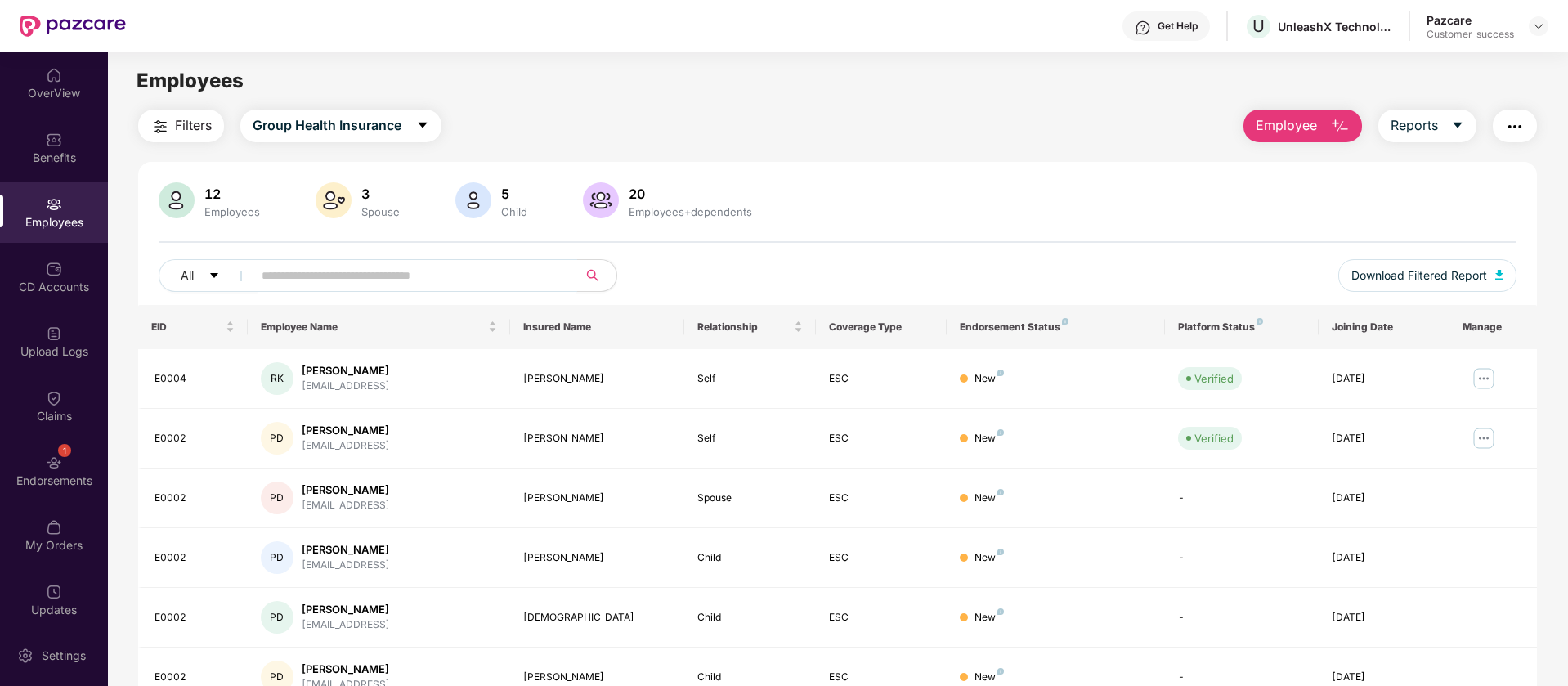
click at [482, 286] on input "text" at bounding box center [408, 275] width 294 height 25
paste input "*******"
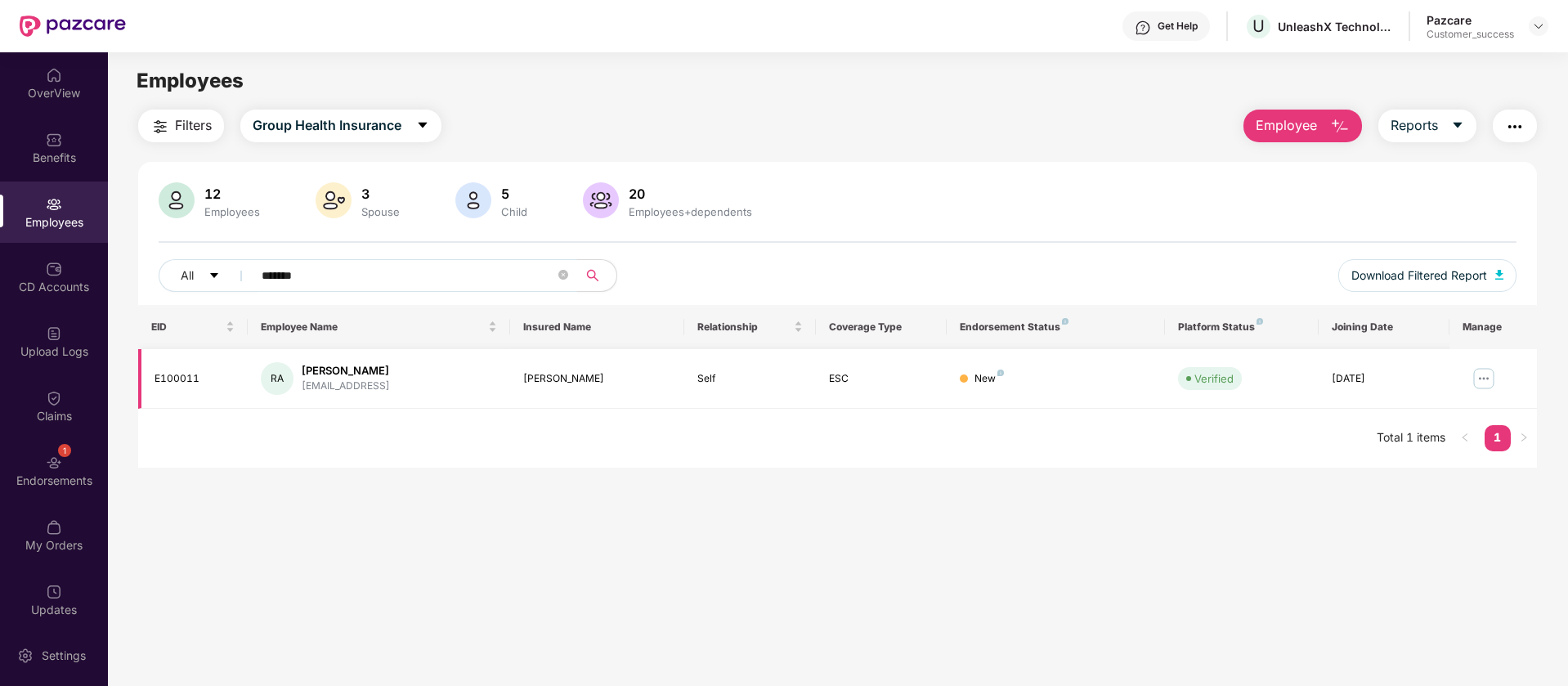
type input "*******"
click at [1481, 375] on img at bounding box center [1484, 379] width 26 height 26
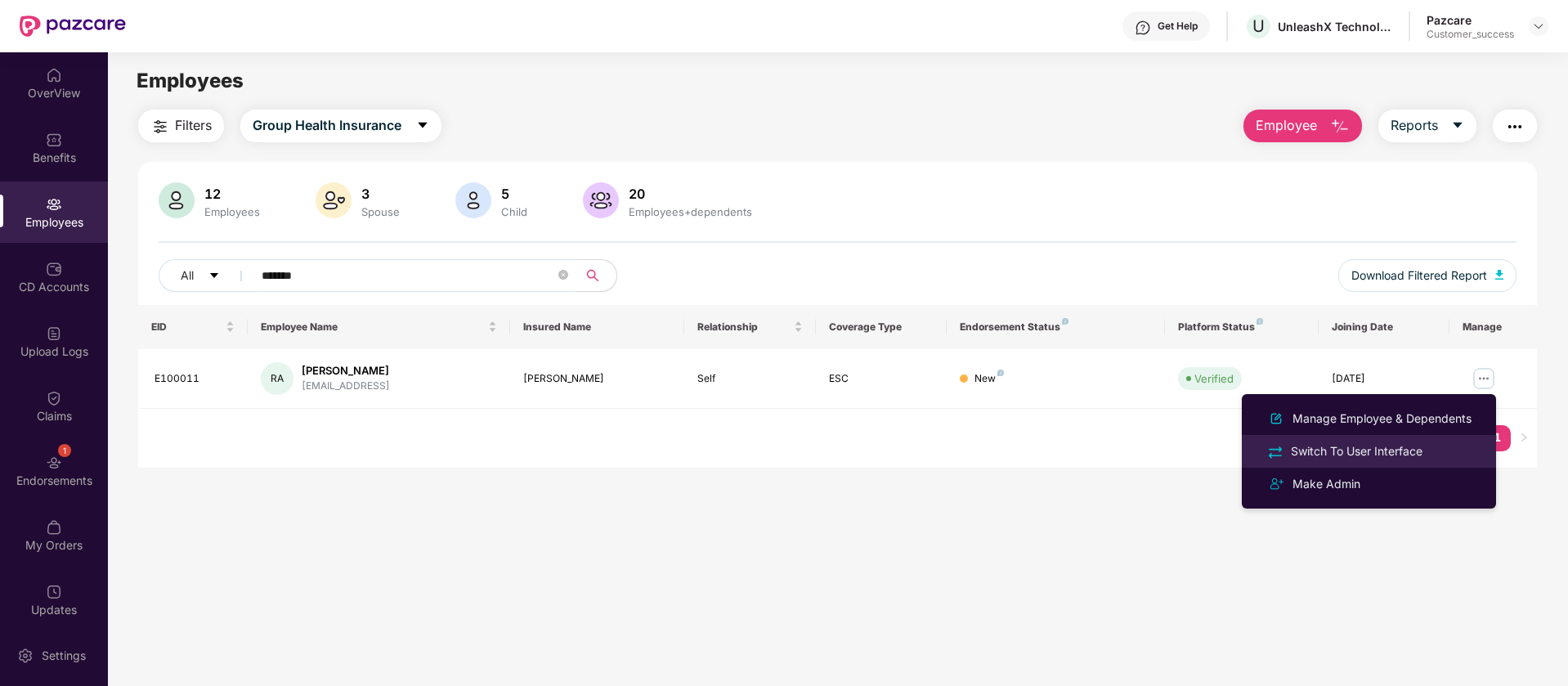
click at [1422, 451] on div "Switch To User Interface" at bounding box center [1357, 451] width 138 height 18
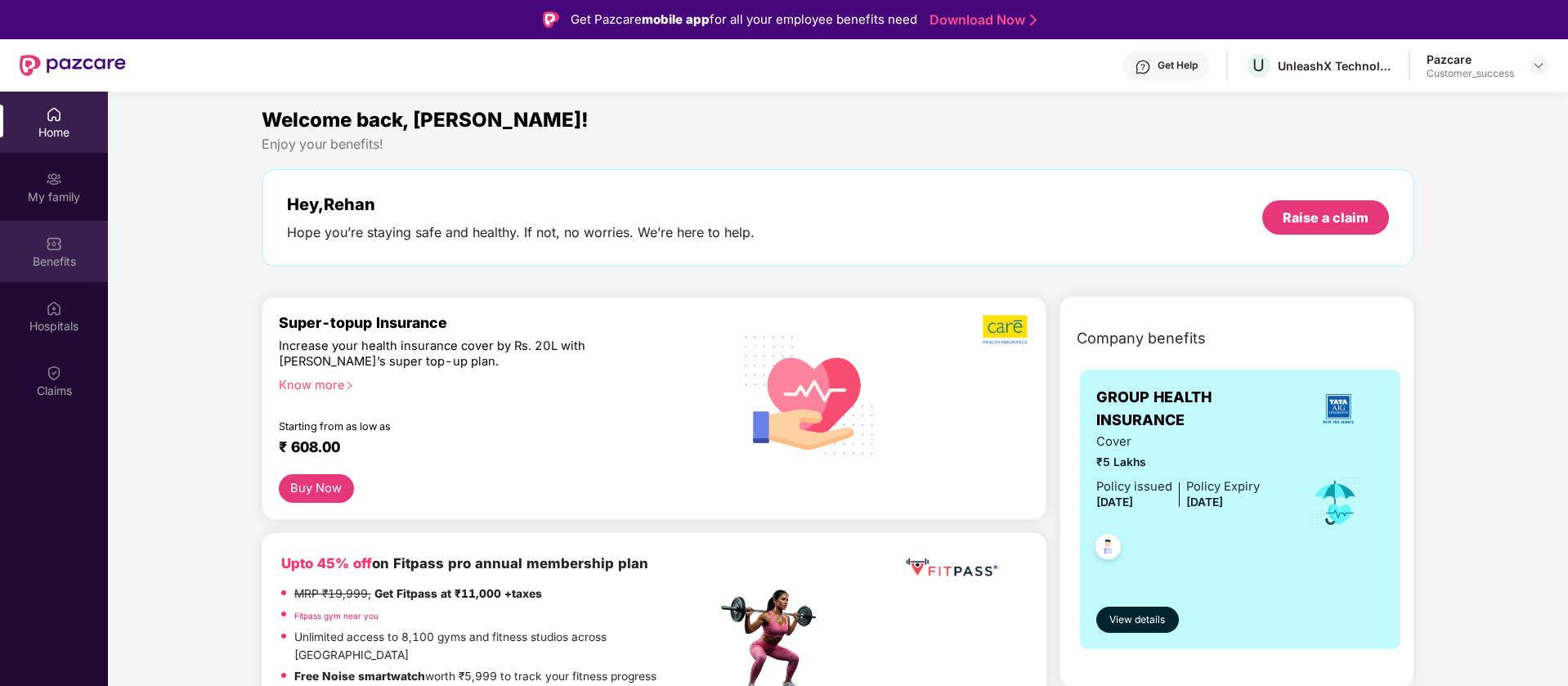
click at [72, 243] on div "Benefits" at bounding box center [53, 251] width 108 height 61
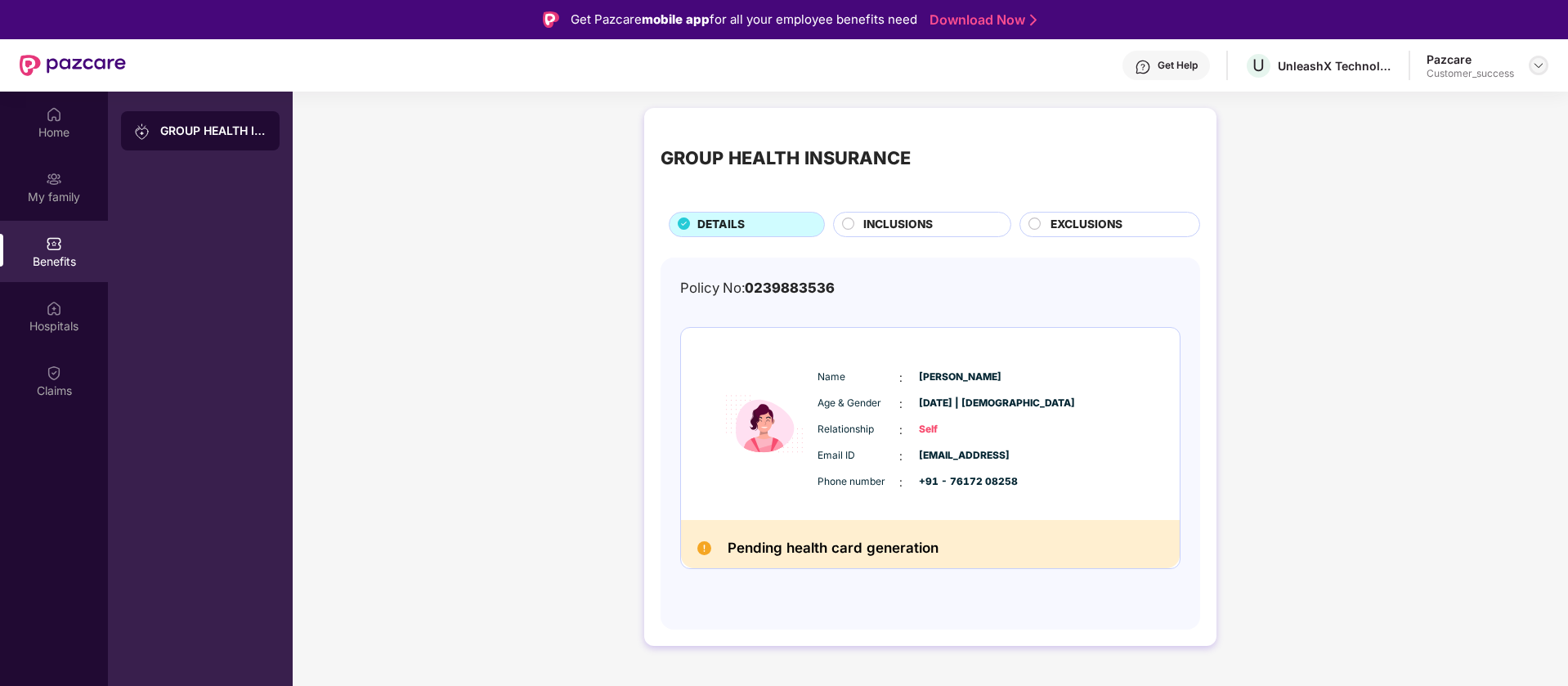
click at [1538, 59] on img at bounding box center [1538, 65] width 13 height 13
click at [1488, 96] on div "Switch to partner view" at bounding box center [1462, 104] width 212 height 32
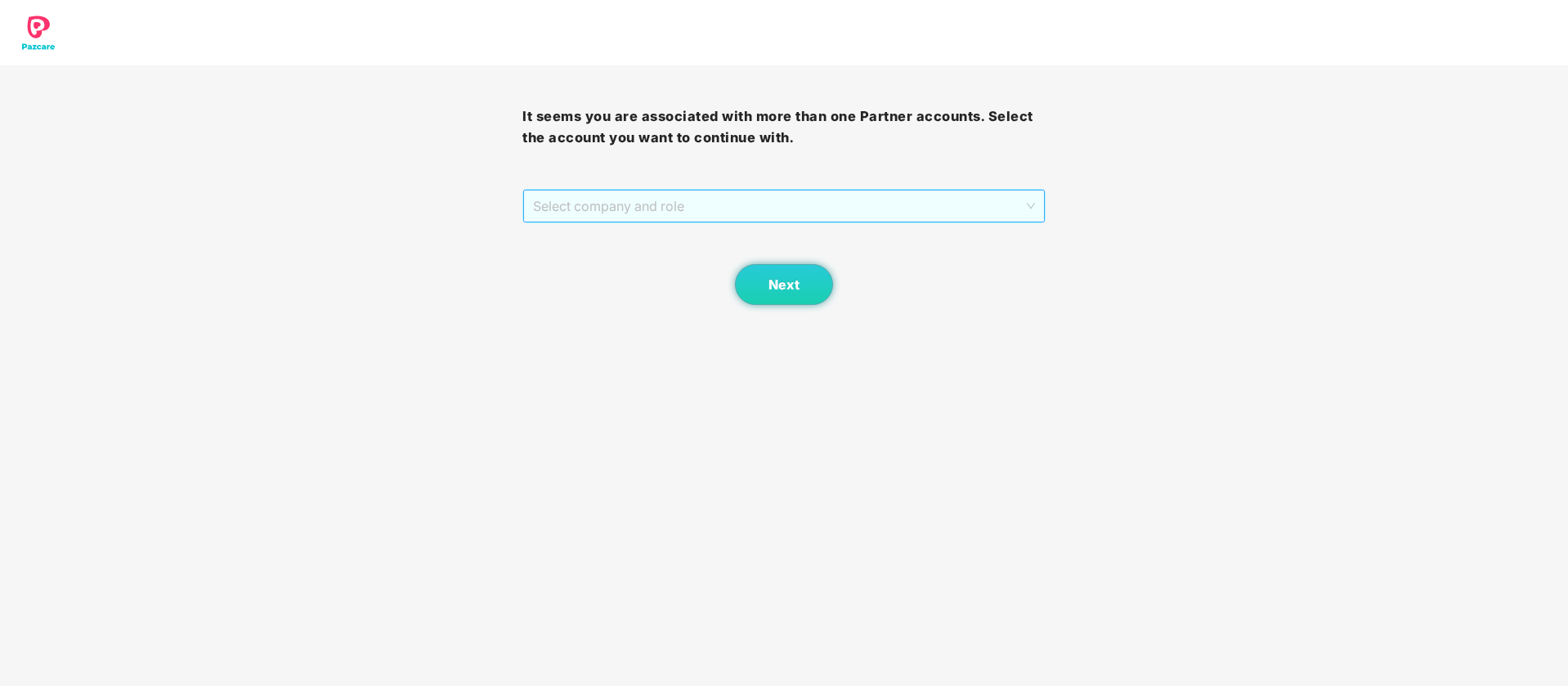
click at [884, 208] on span "Select company and role" at bounding box center [784, 205] width 501 height 31
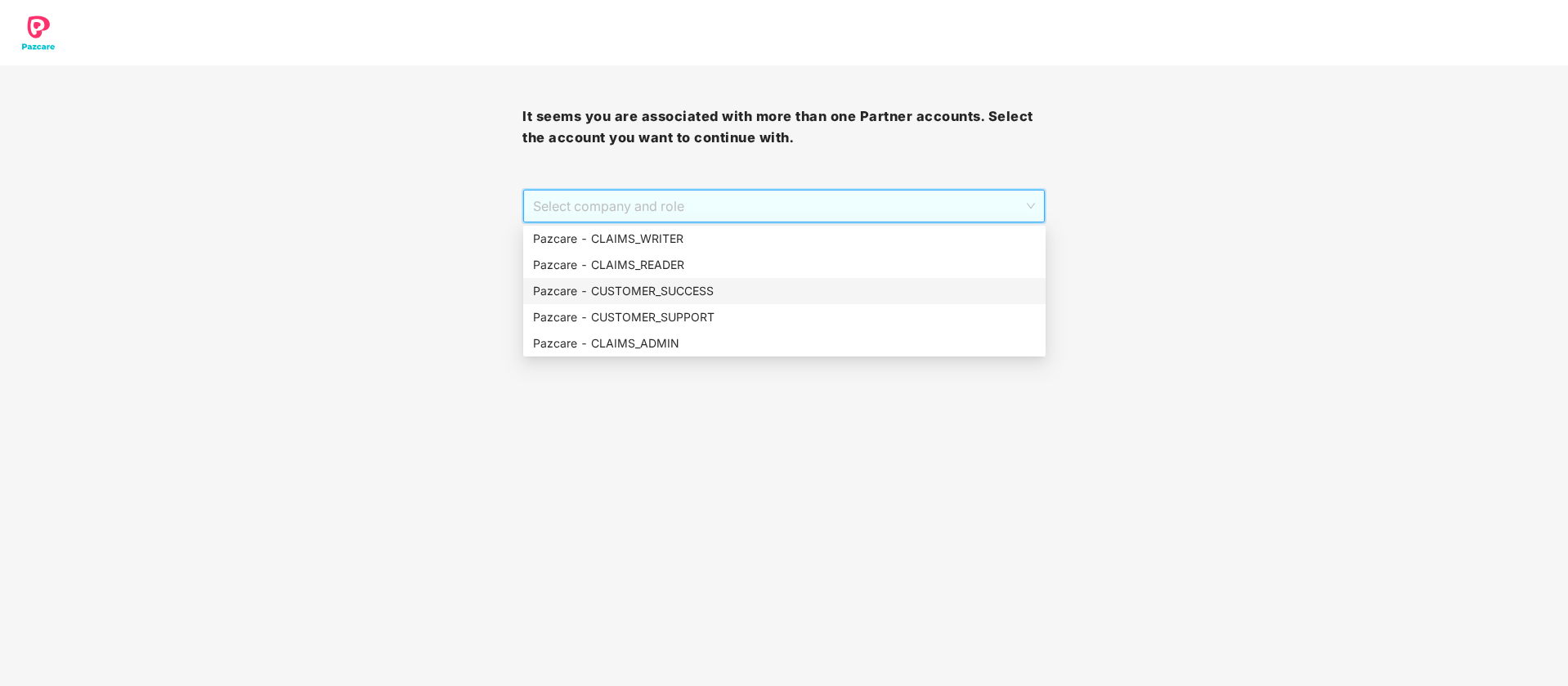
click at [703, 289] on div "Pazcare - CUSTOMER_SUCCESS" at bounding box center [784, 290] width 503 height 18
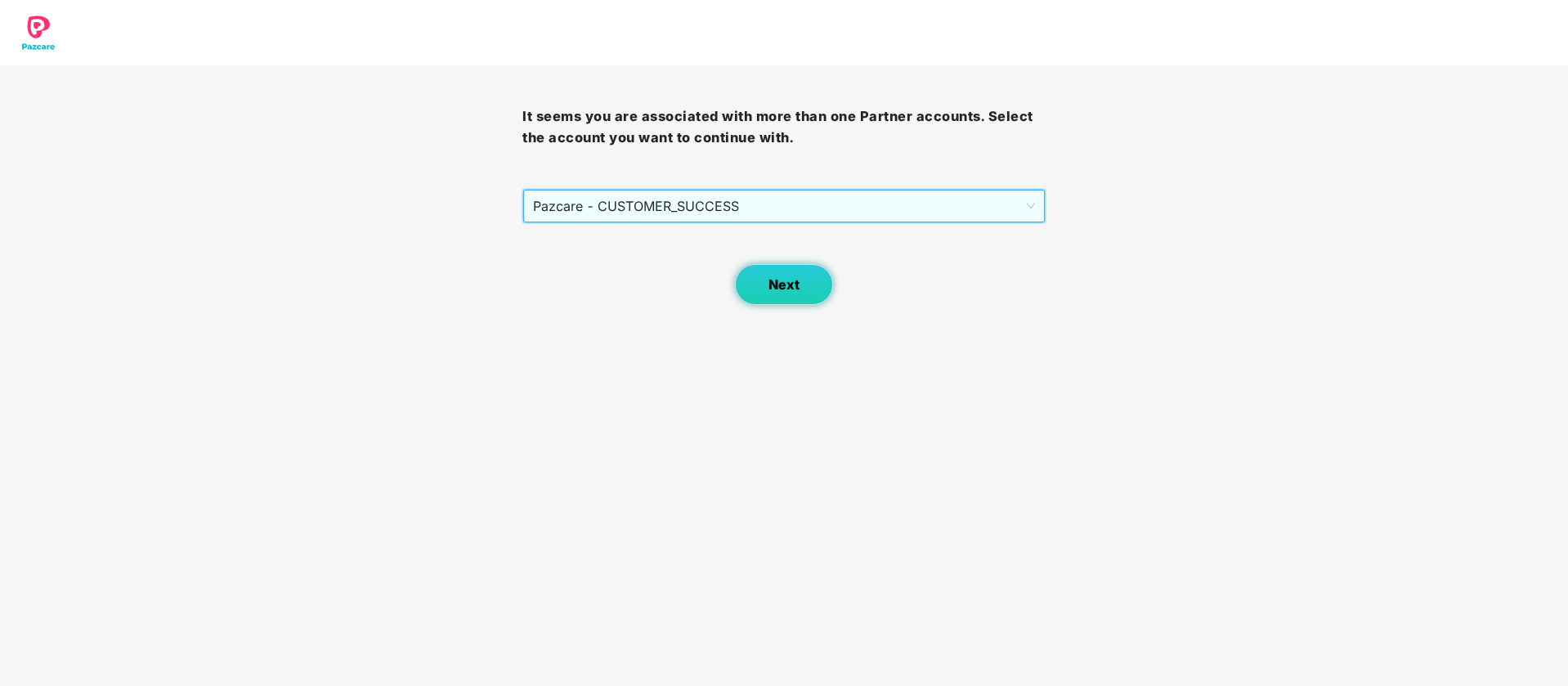
click at [787, 295] on button "Next" at bounding box center [784, 284] width 98 height 41
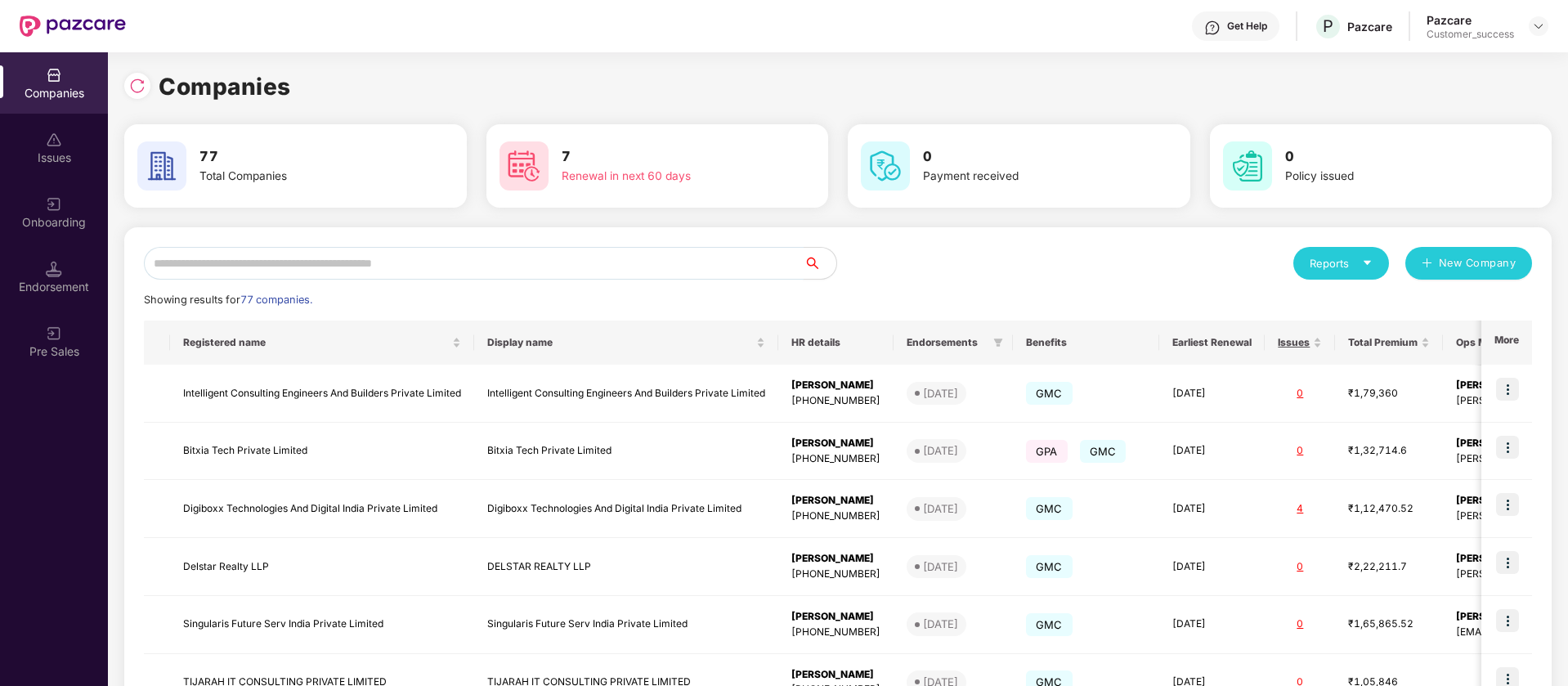
click at [447, 264] on input "text" at bounding box center [474, 263] width 660 height 33
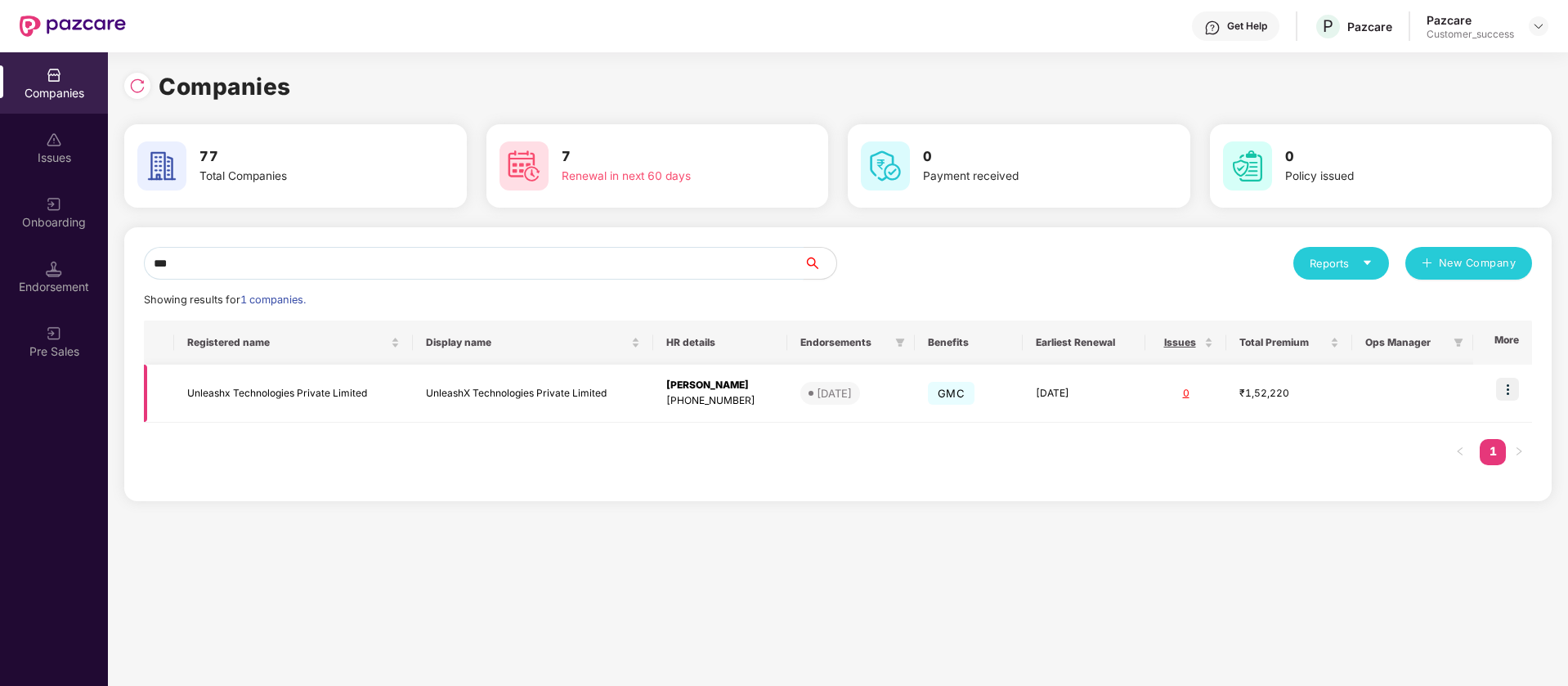
type input "***"
click at [1512, 388] on img at bounding box center [1507, 389] width 23 height 23
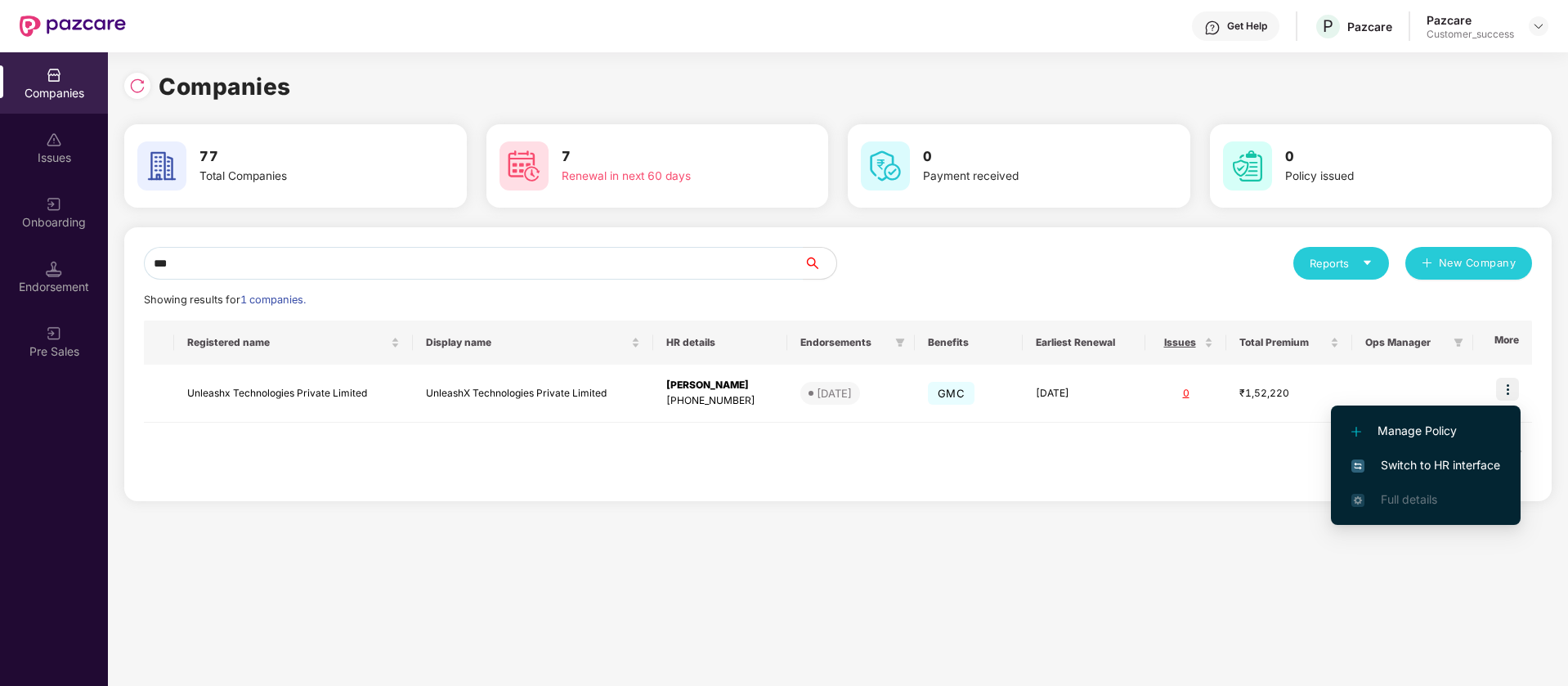
click at [1435, 462] on span "Switch to HR interface" at bounding box center [1425, 464] width 149 height 18
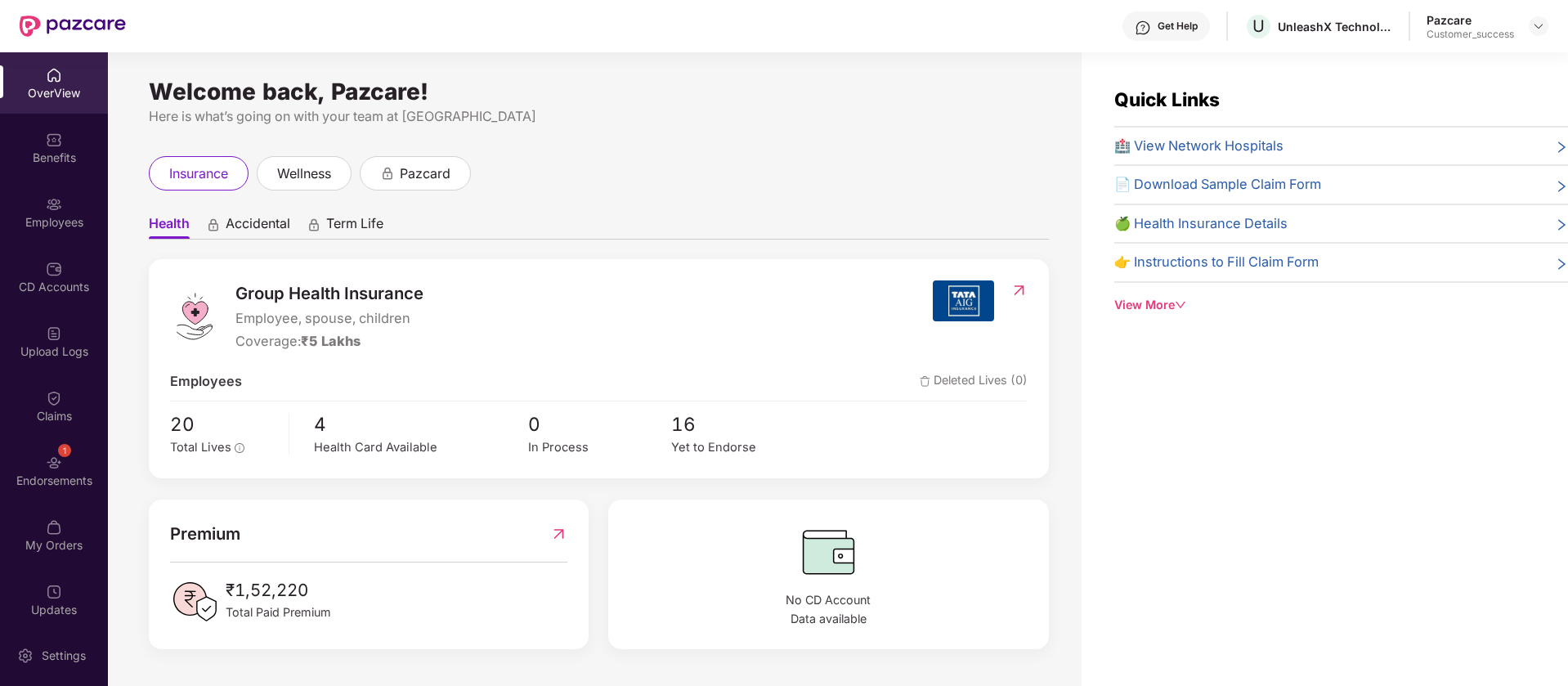
click at [42, 201] on div "Employees" at bounding box center [53, 212] width 108 height 61
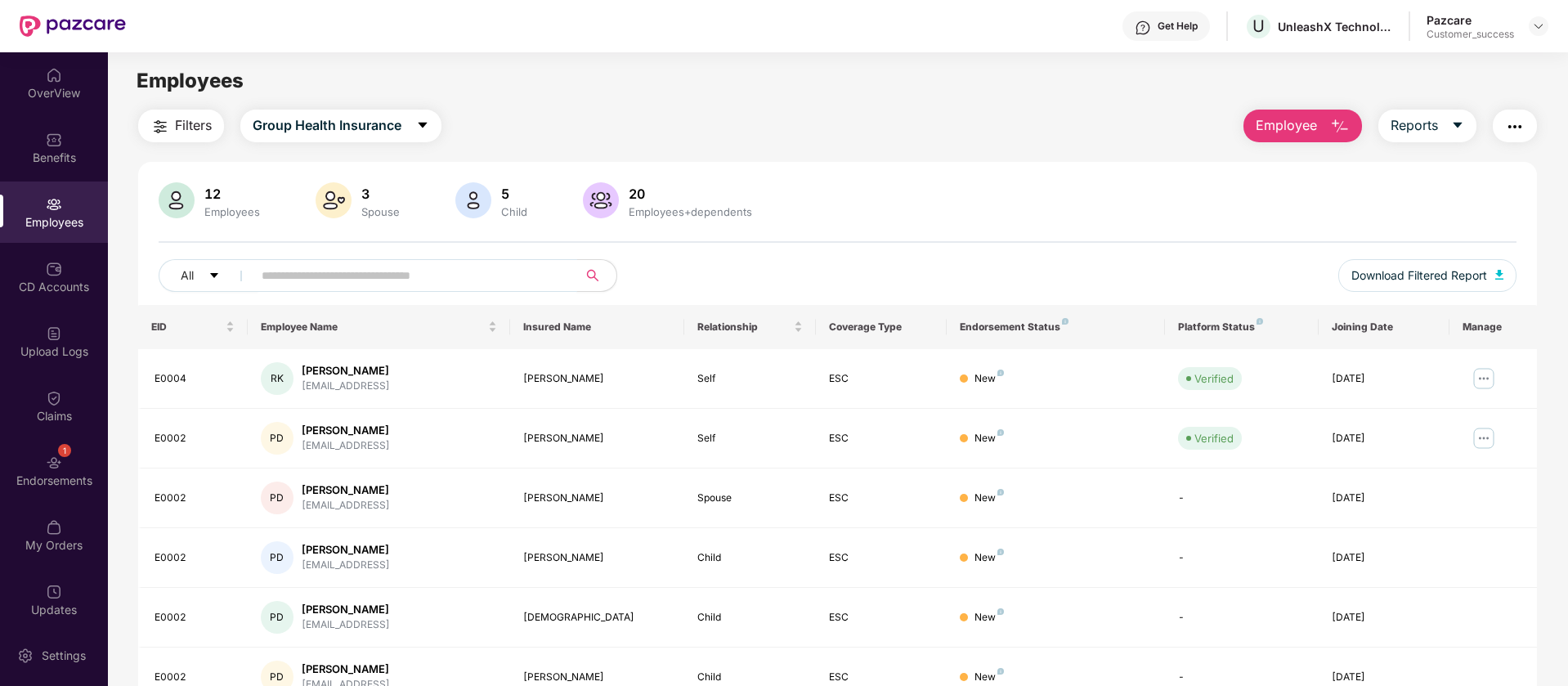
click at [424, 278] on input "text" at bounding box center [408, 275] width 294 height 25
paste input "*******"
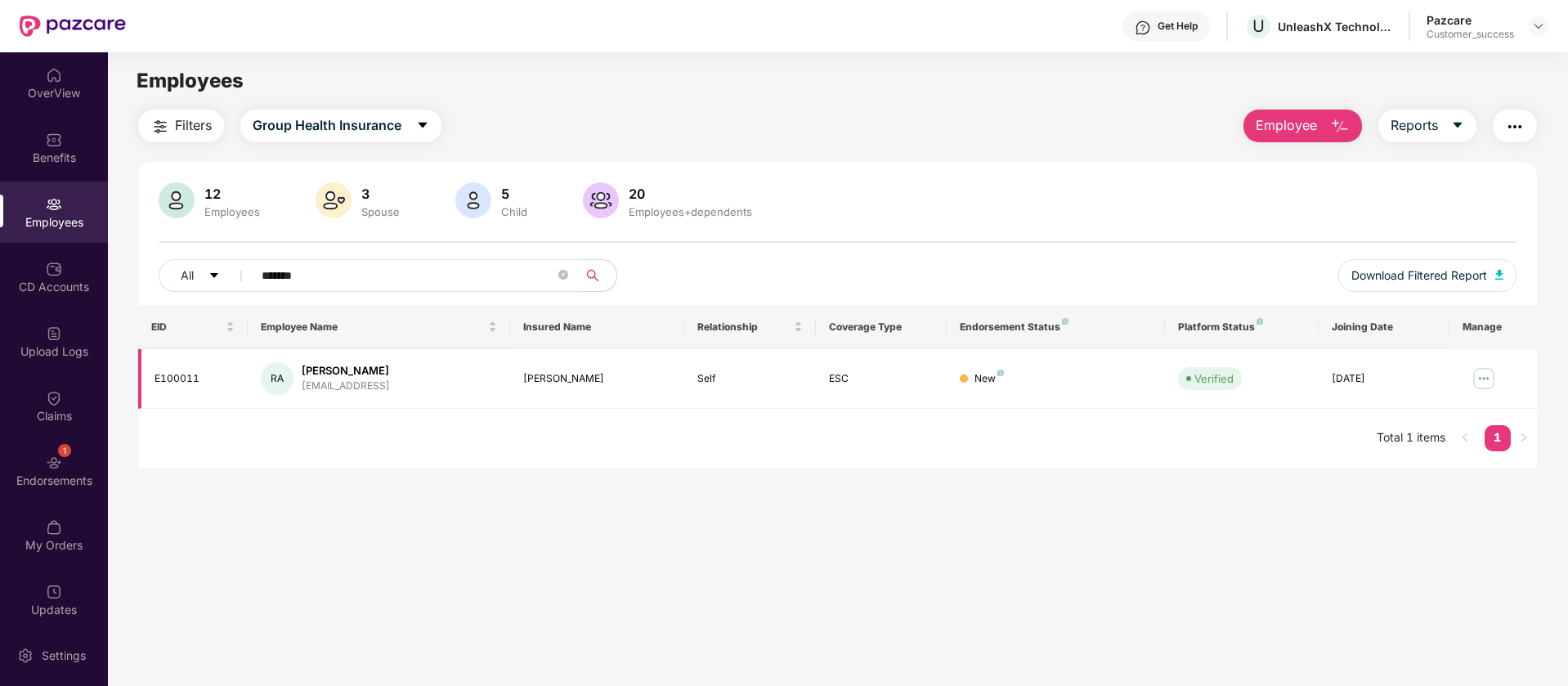
type input "*******"
click at [1477, 384] on img at bounding box center [1484, 379] width 26 height 26
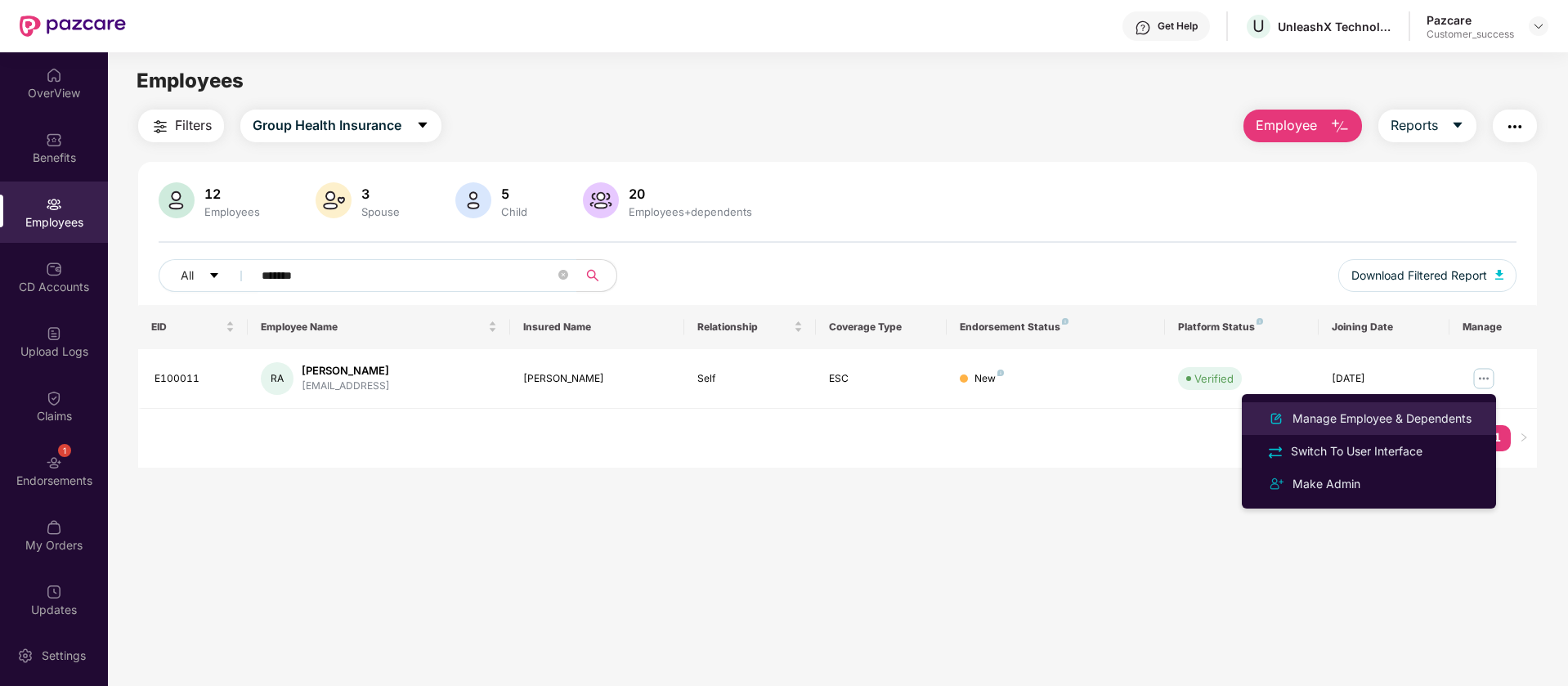
click at [1405, 425] on div "Manage Employee & Dependents" at bounding box center [1382, 419] width 186 height 18
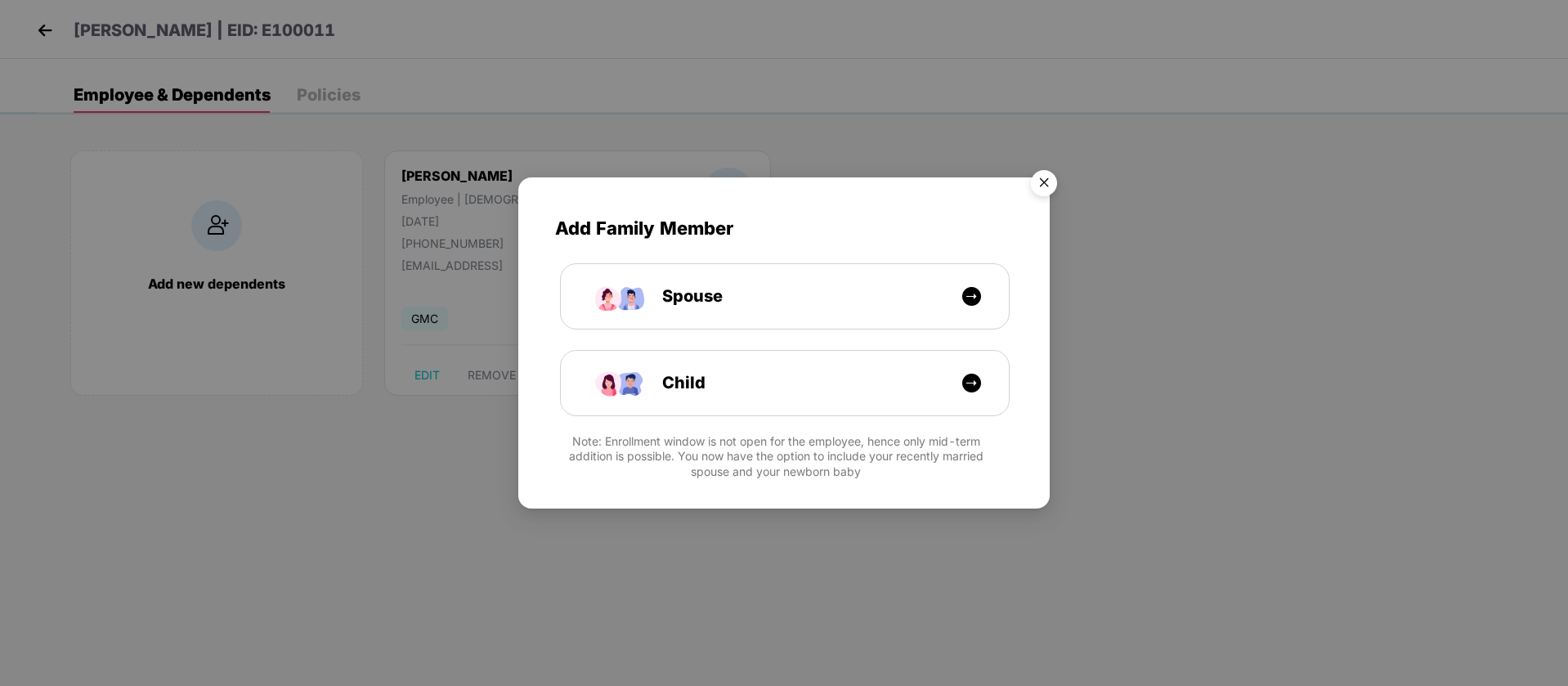
click at [1047, 188] on img "Close" at bounding box center [1044, 186] width 46 height 46
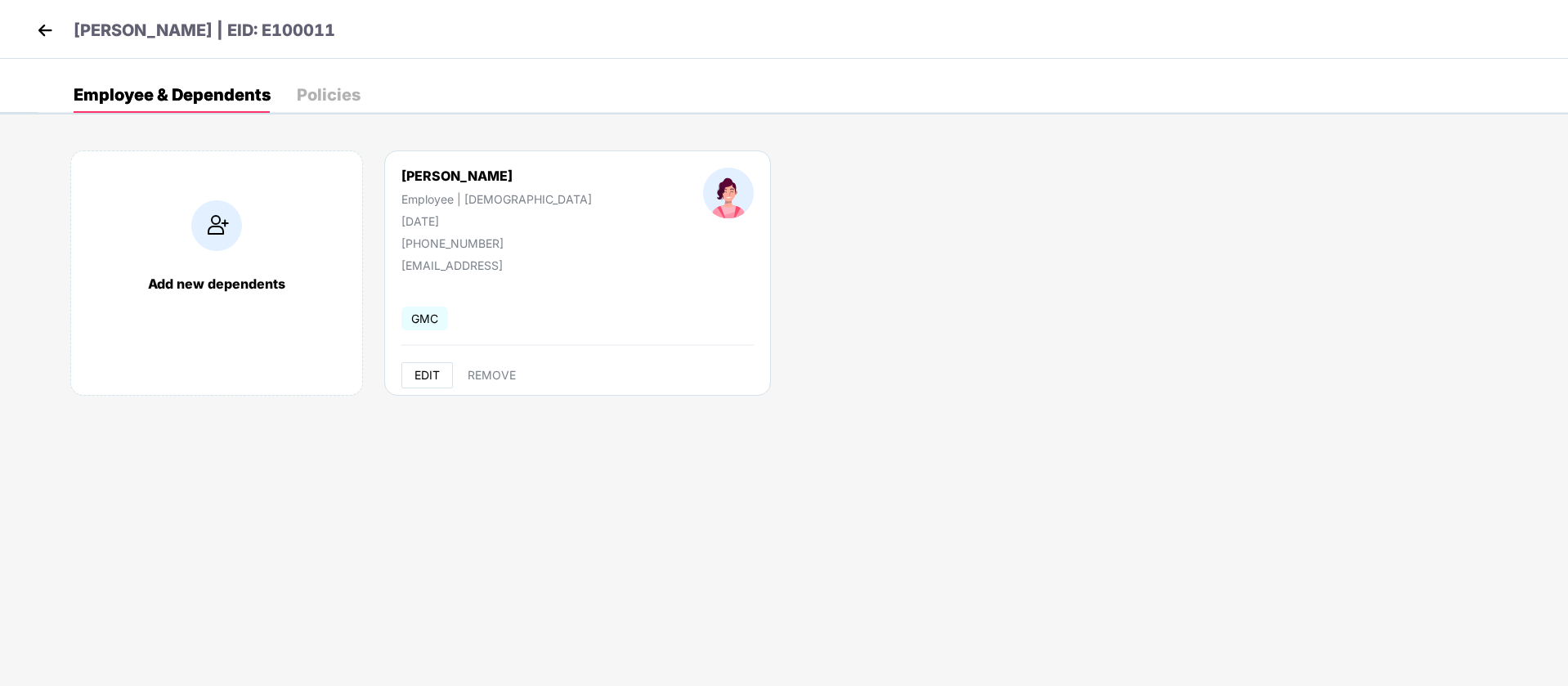
click at [432, 374] on span "EDIT" at bounding box center [427, 374] width 25 height 13
select select "******"
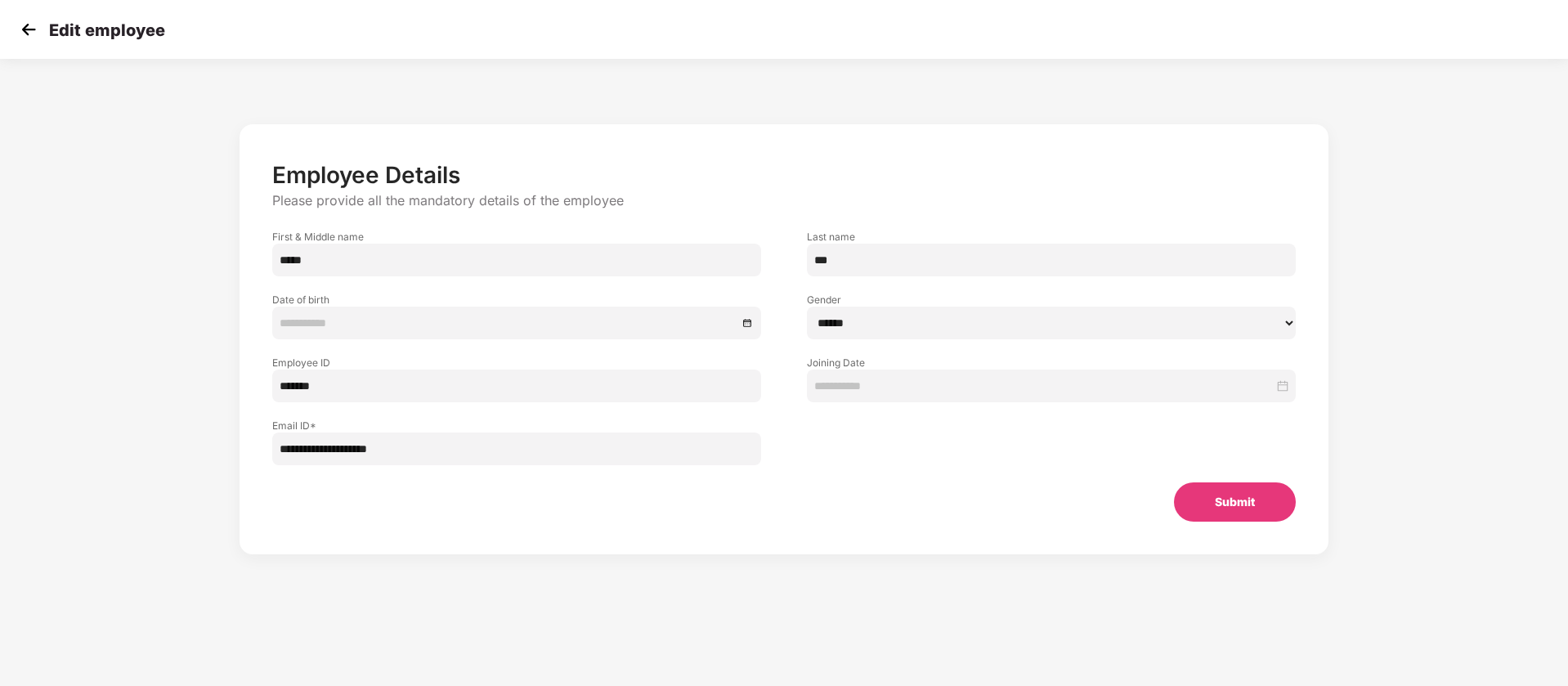
type input "**********"
click at [857, 322] on select "****** **** ******" at bounding box center [1052, 323] width 489 height 33
select select "****"
click at [807, 306] on select "****** **** ******" at bounding box center [1052, 323] width 489 height 33
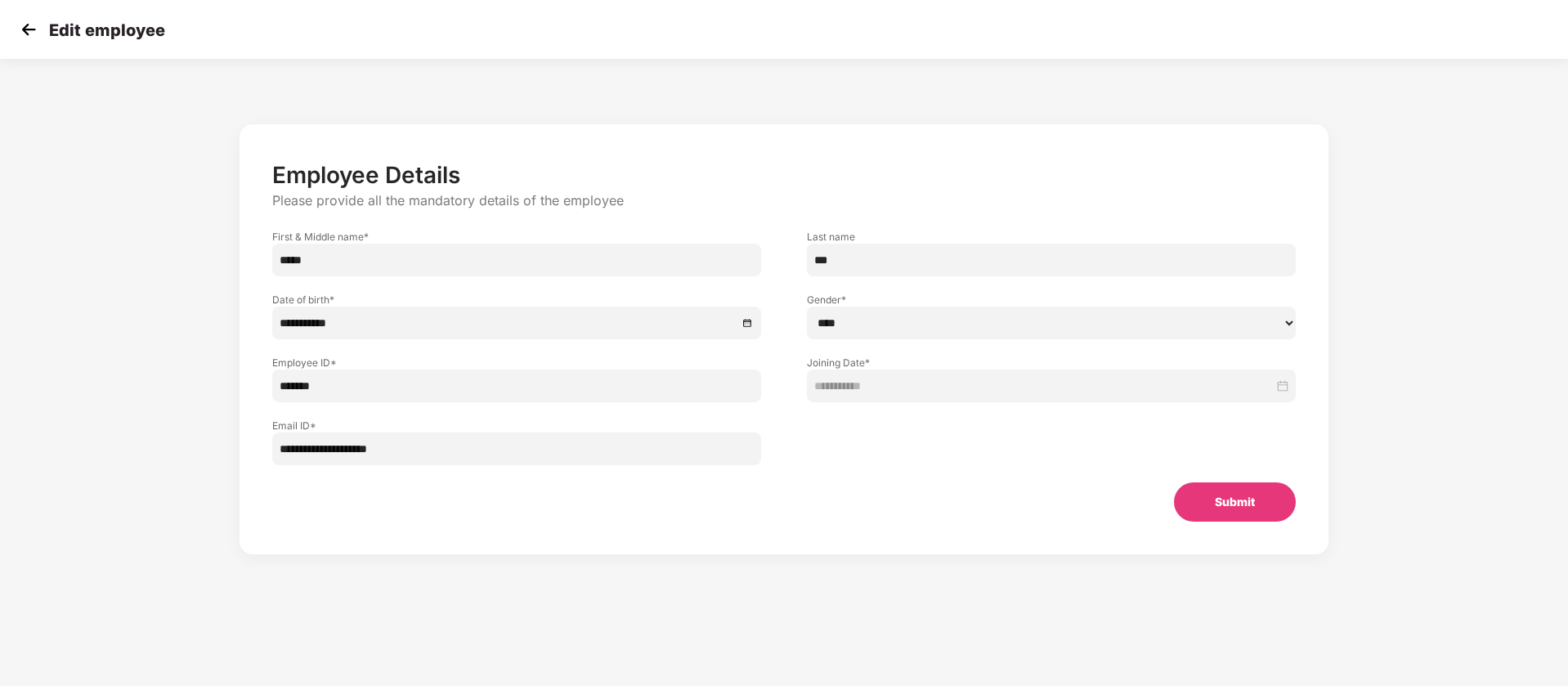
click at [1222, 493] on button "Submit" at bounding box center [1235, 502] width 122 height 39
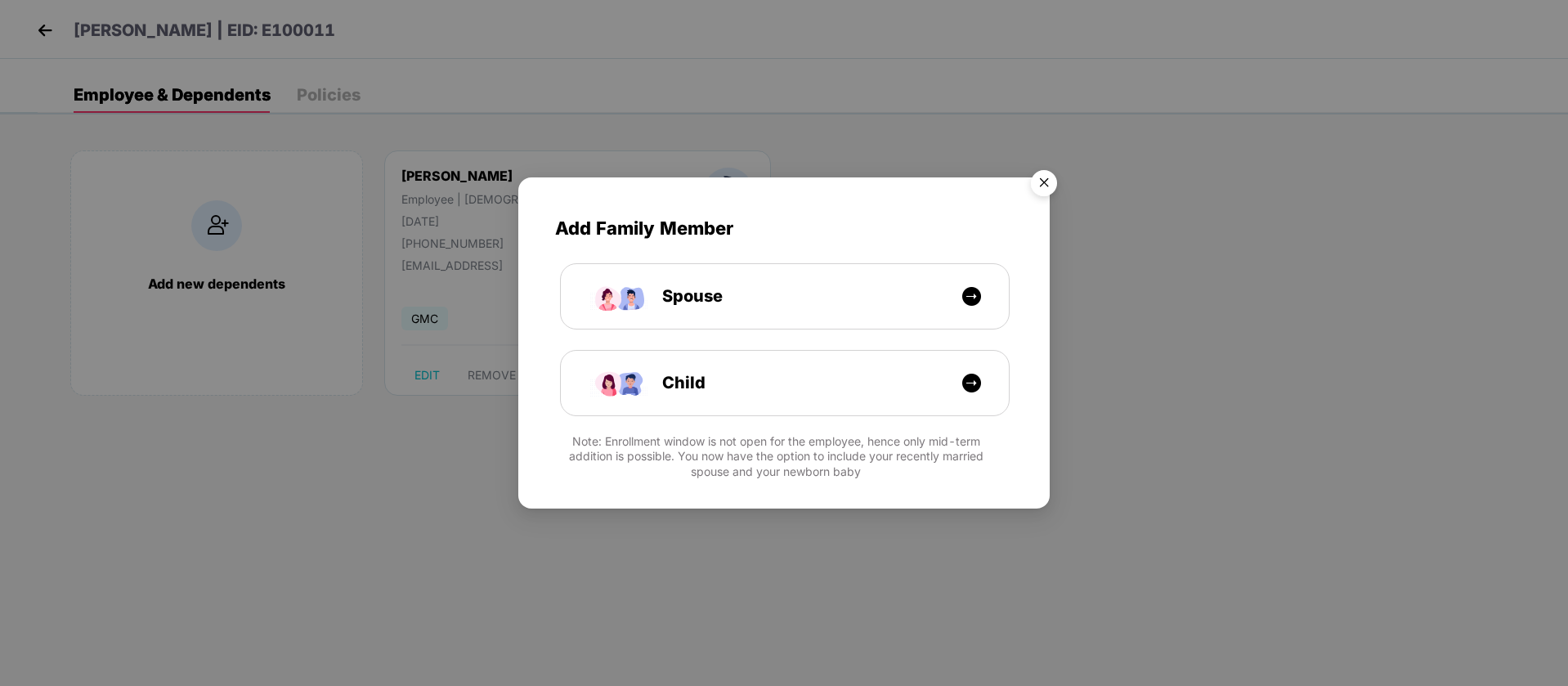
click at [1048, 183] on img "Close" at bounding box center [1044, 186] width 46 height 46
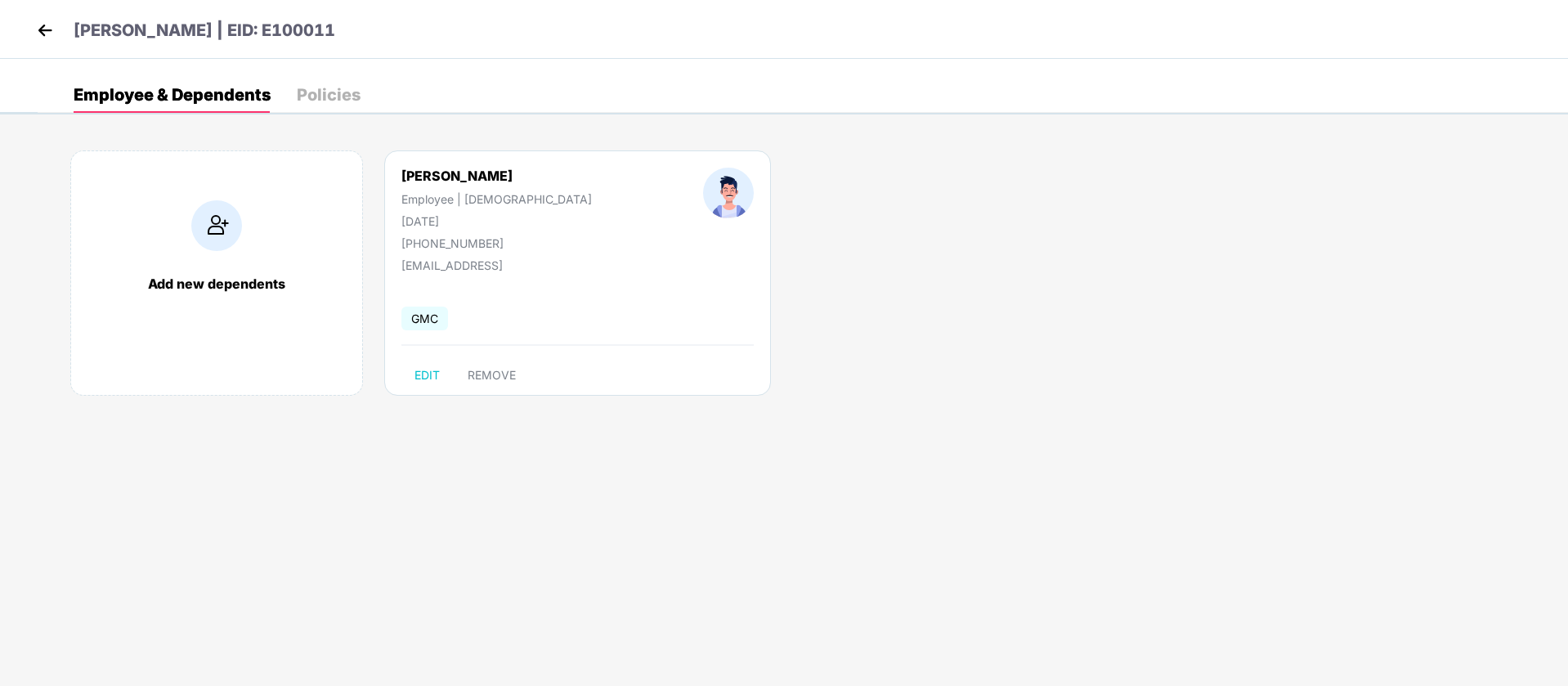
click at [42, 29] on img at bounding box center [45, 30] width 25 height 25
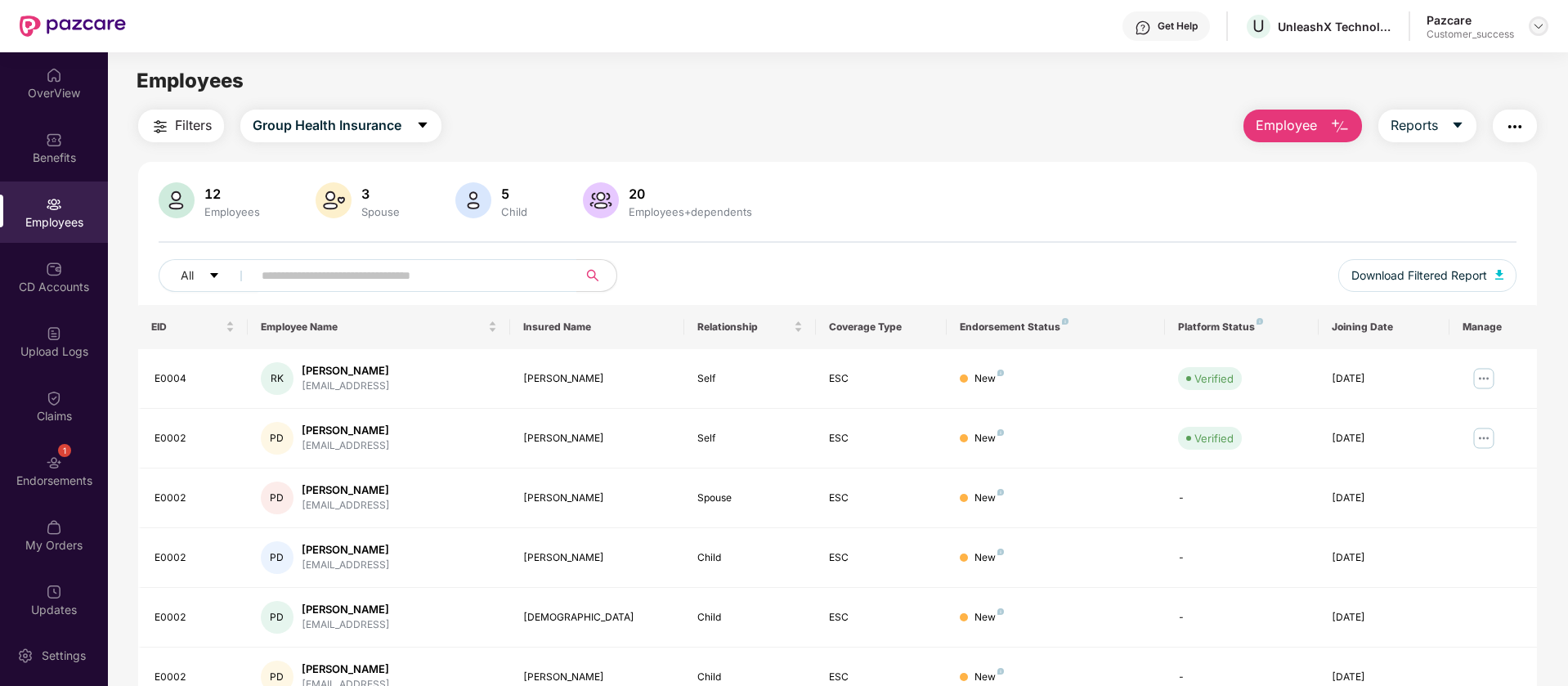
click at [1545, 27] on div at bounding box center [1538, 25] width 20 height 20
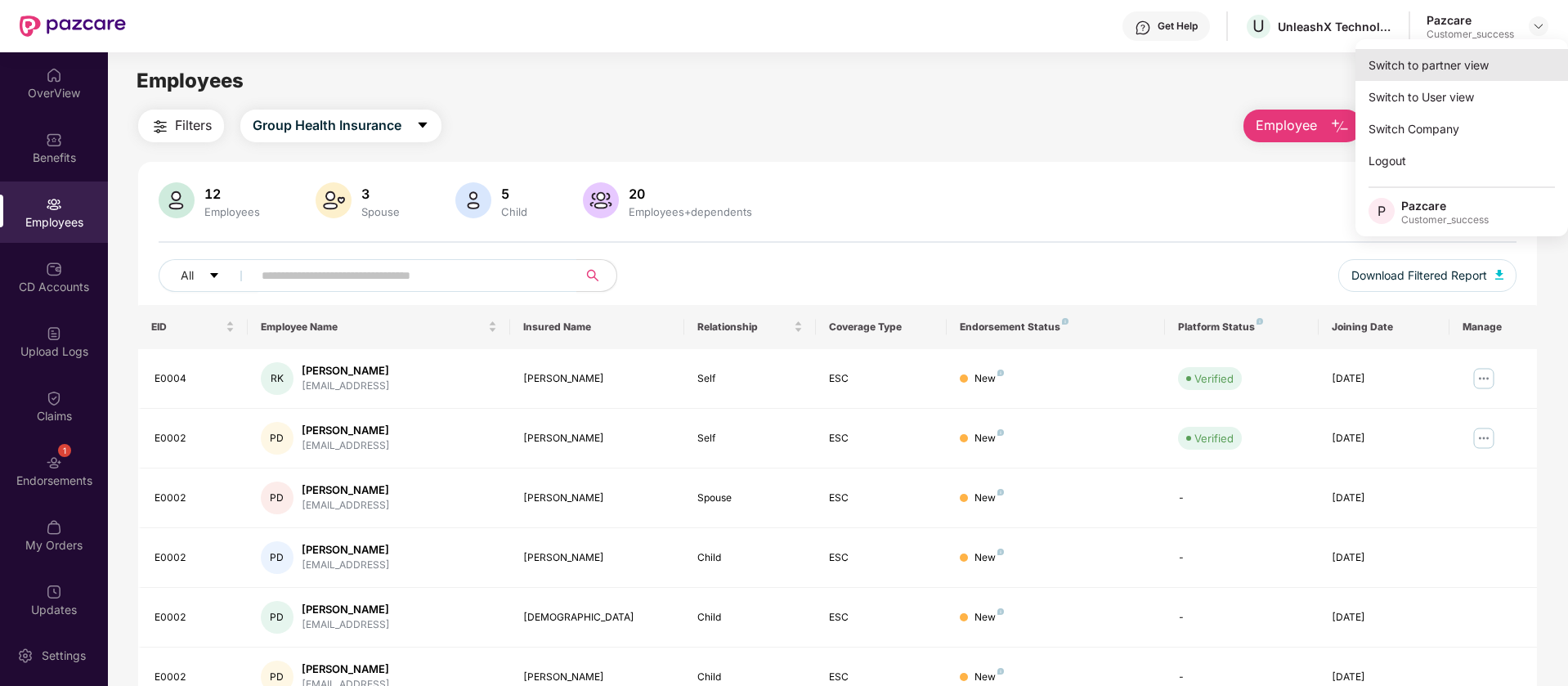
click at [1498, 64] on div "Switch to partner view" at bounding box center [1462, 65] width 212 height 32
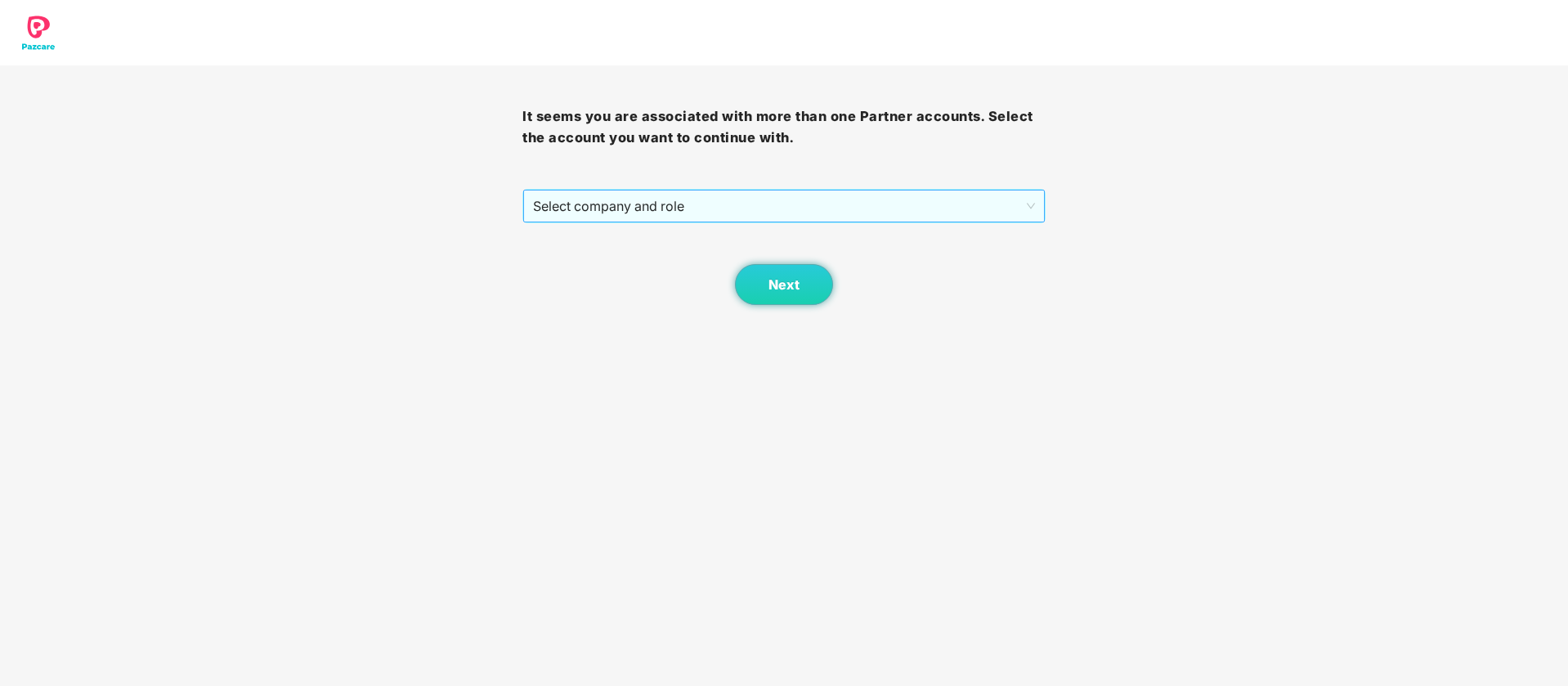
click at [829, 205] on span "Select company and role" at bounding box center [784, 205] width 501 height 31
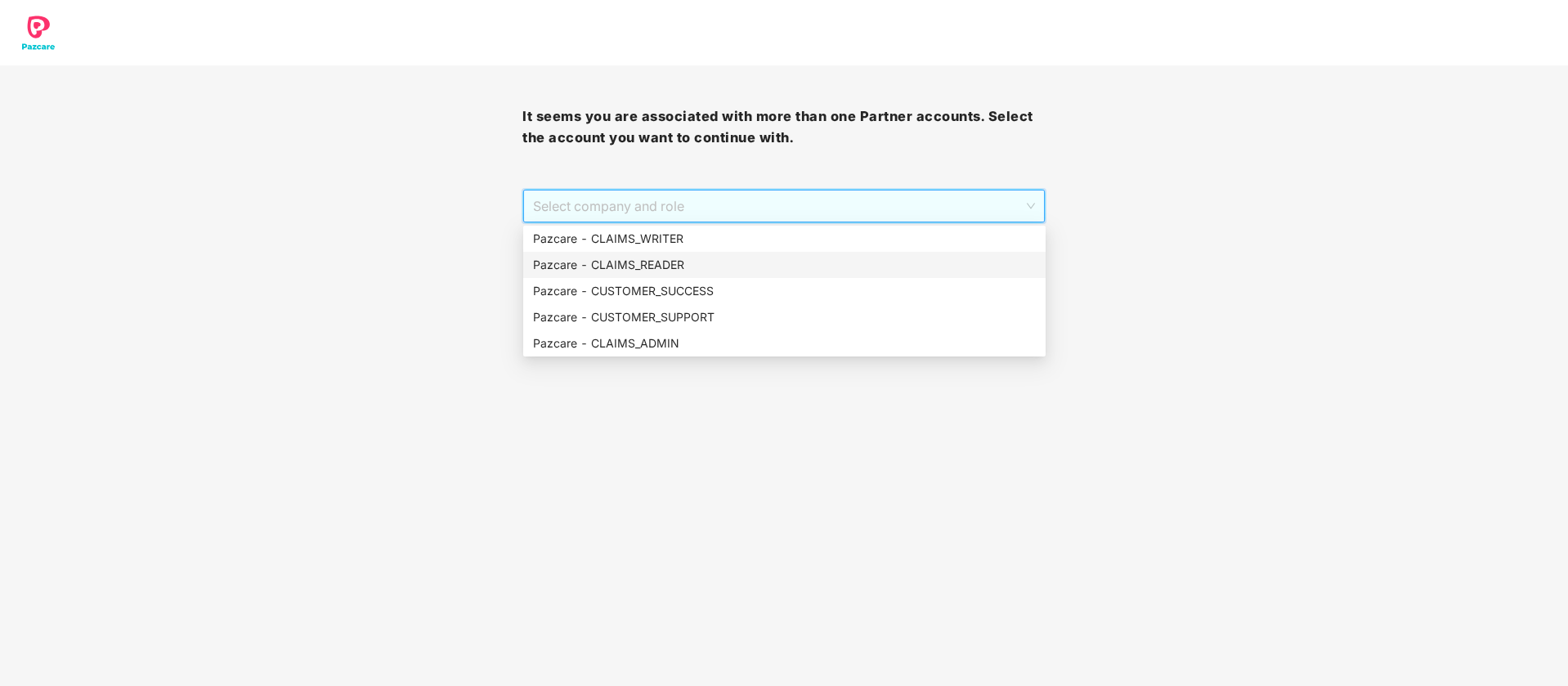
click at [648, 288] on div "Pazcare - CUSTOMER_SUCCESS" at bounding box center [784, 290] width 503 height 18
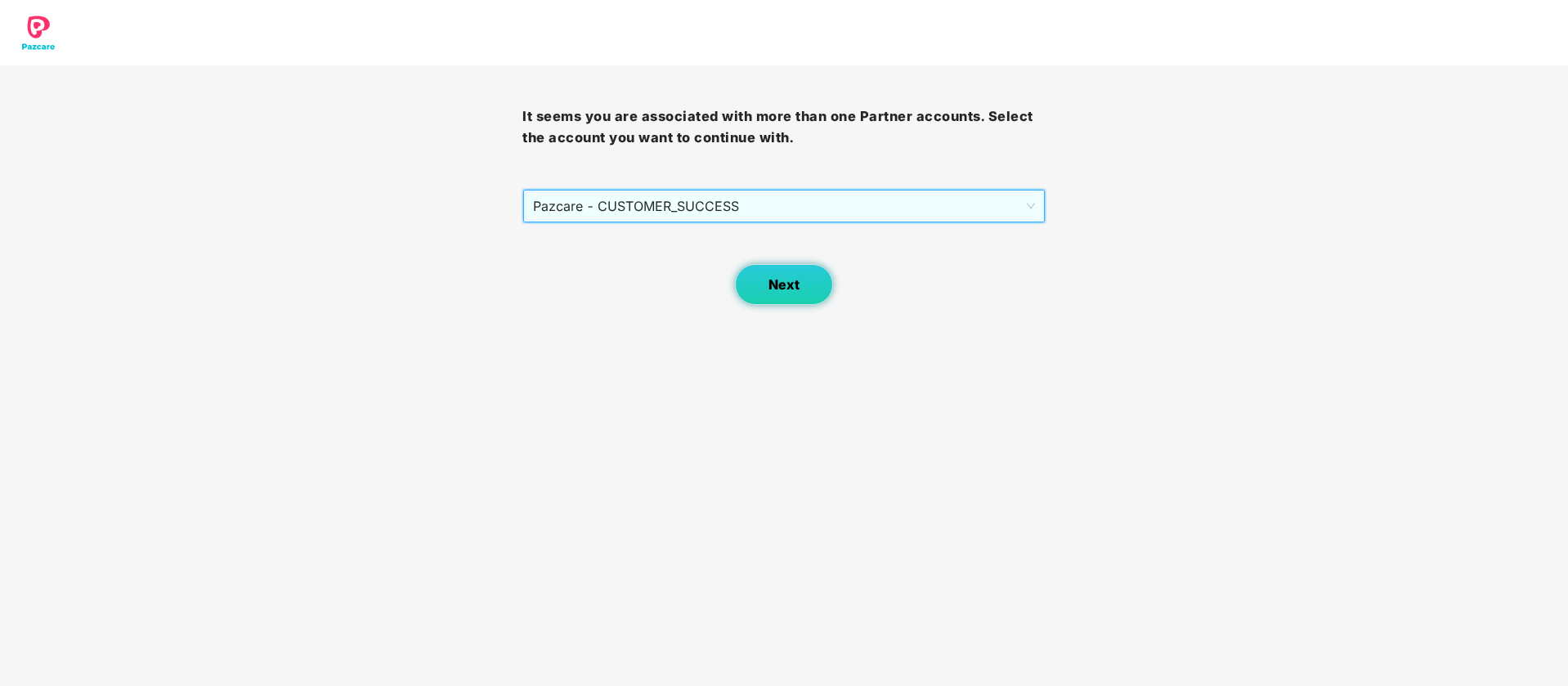
click at [766, 295] on button "Next" at bounding box center [784, 284] width 98 height 41
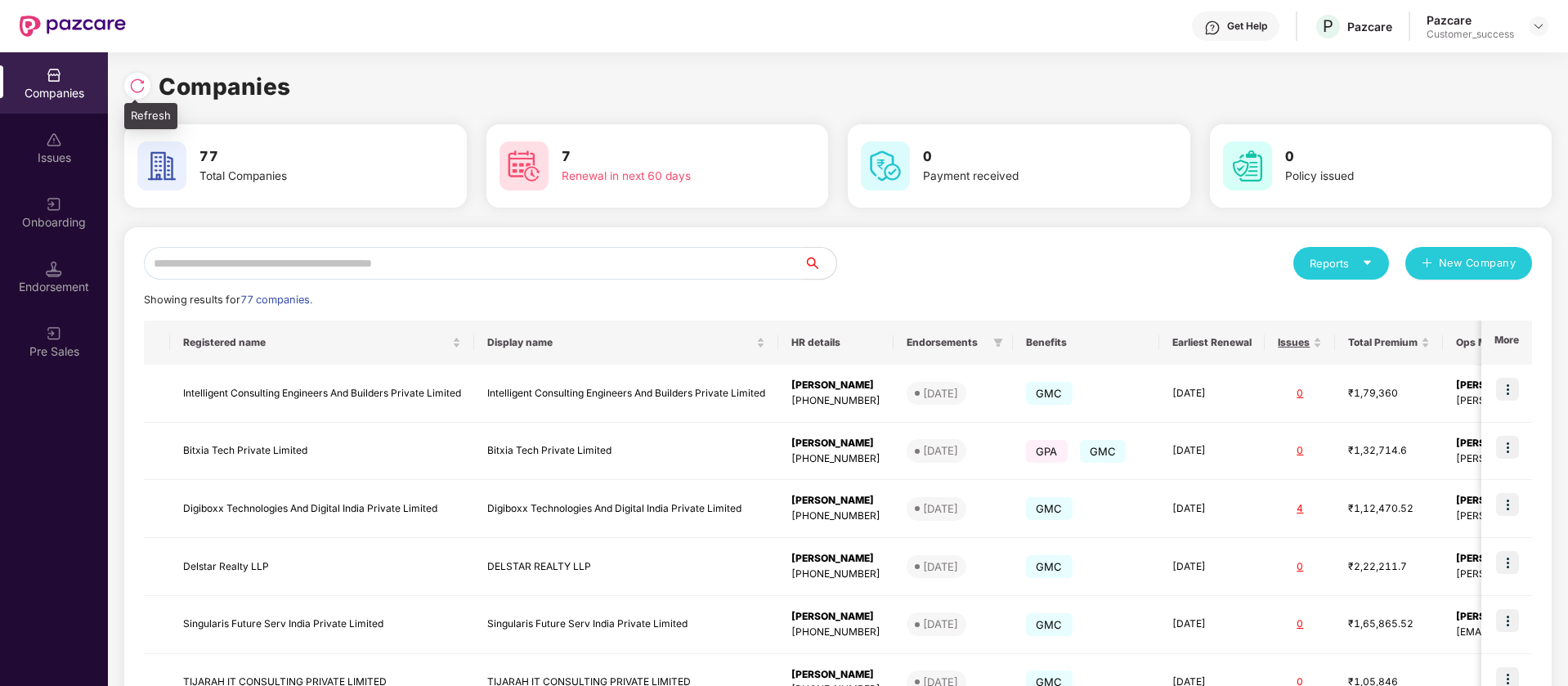
click at [134, 66] on div "Companies 77 Total Companies 7 Renewal in next 60 days 0 Payment received 0 Pol…" at bounding box center [838, 543] width 1428 height 982
click at [140, 83] on img at bounding box center [137, 85] width 16 height 16
click at [461, 262] on input "text" at bounding box center [474, 263] width 660 height 33
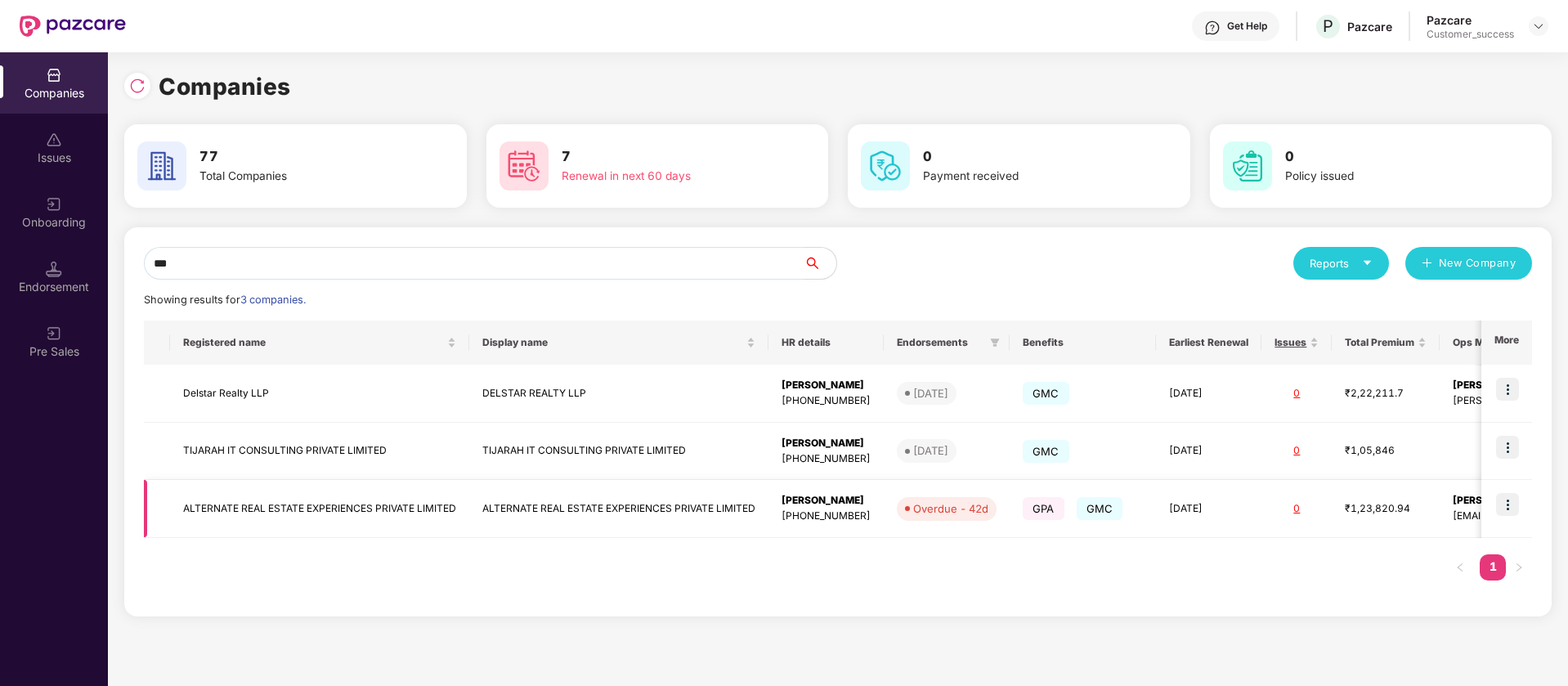
type input "***"
click at [1512, 513] on img at bounding box center [1507, 504] width 23 height 23
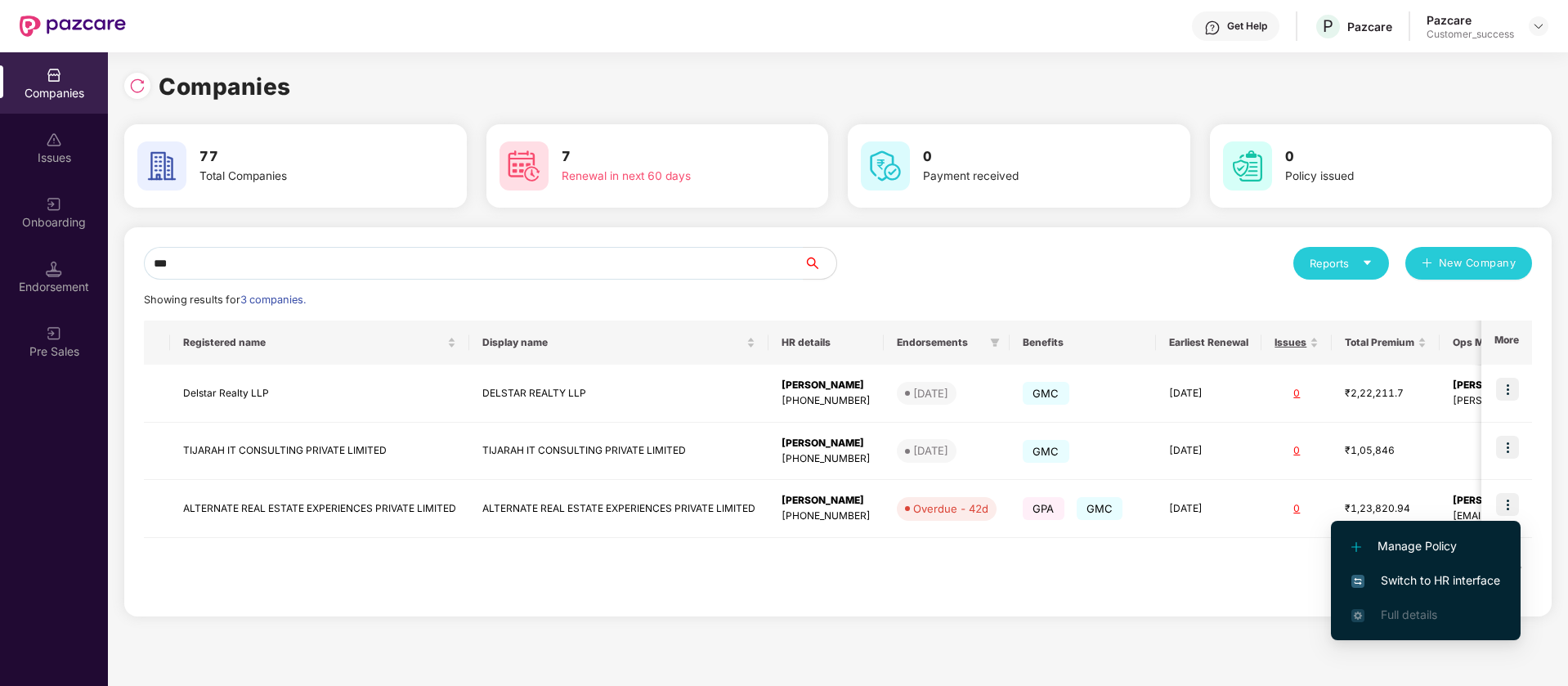
click at [1430, 580] on span "Switch to HR interface" at bounding box center [1425, 580] width 149 height 18
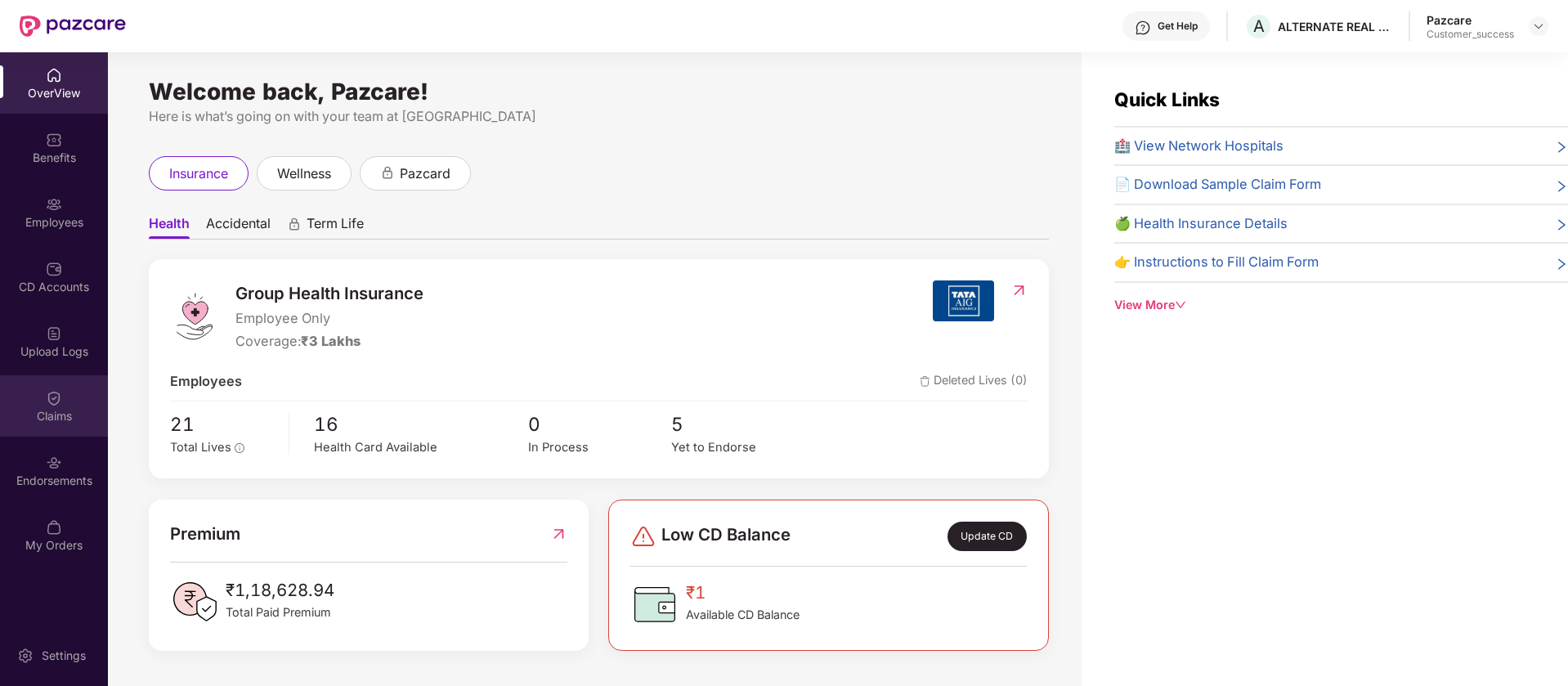
click at [65, 417] on div "Claims" at bounding box center [53, 416] width 108 height 16
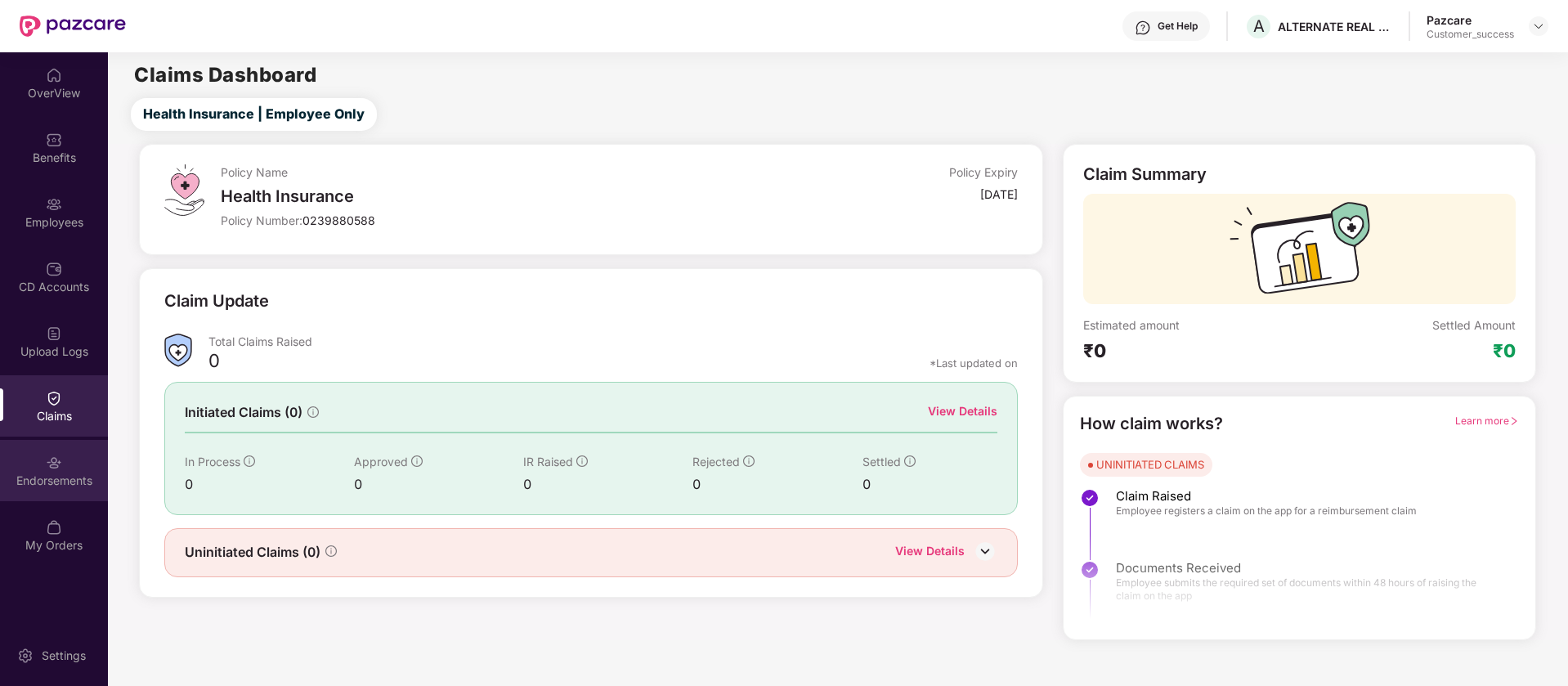
drag, startPoint x: 65, startPoint y: 456, endPoint x: 43, endPoint y: 464, distance: 23.4
click at [43, 464] on div "Endorsements" at bounding box center [53, 470] width 108 height 61
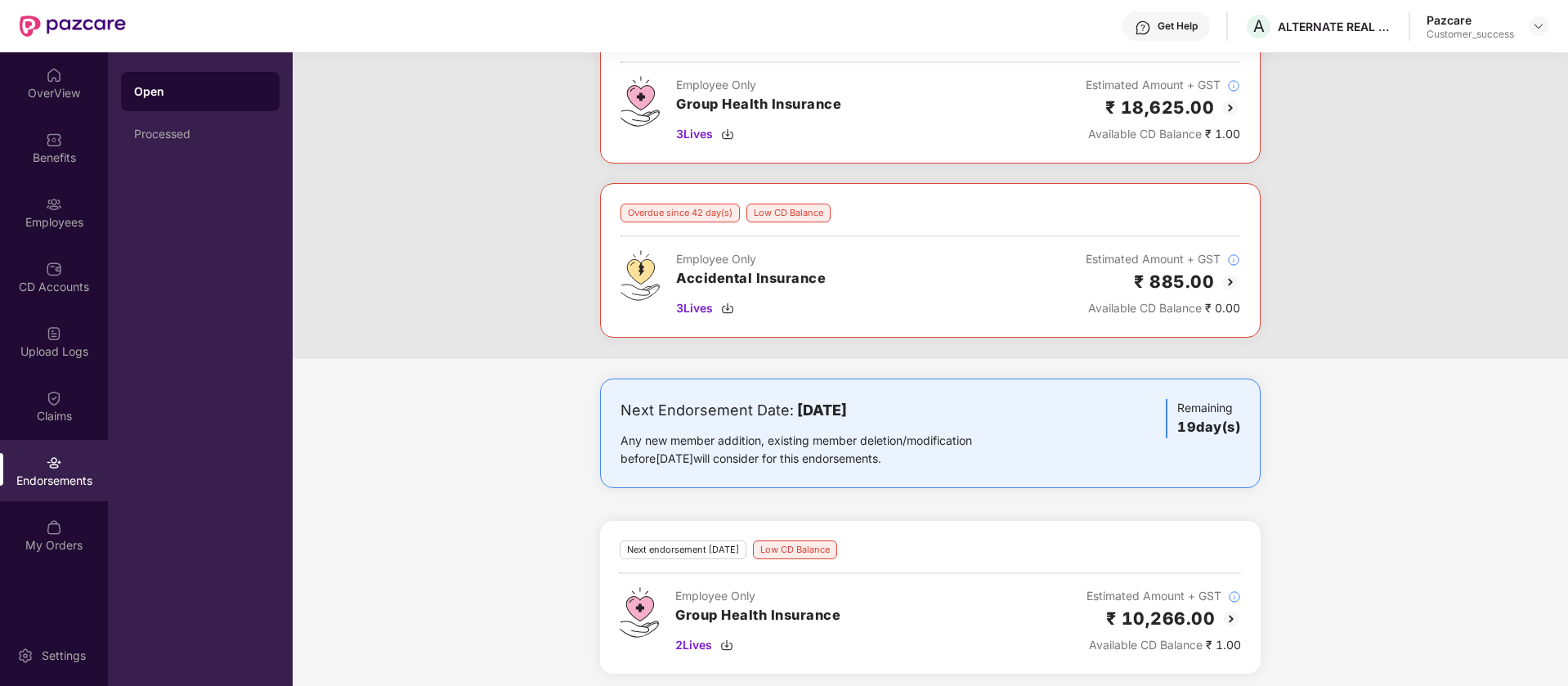
scroll to position [0, 0]
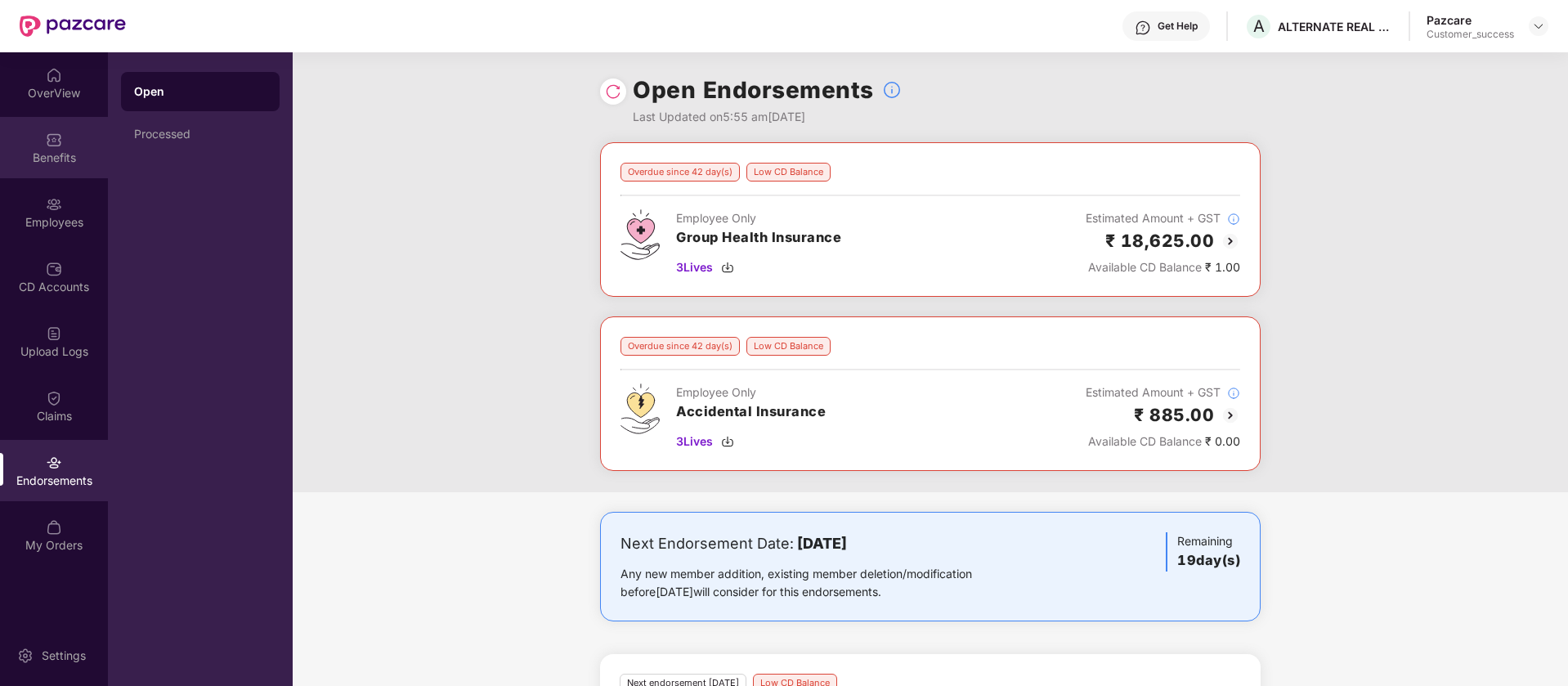
click at [53, 155] on div "Benefits" at bounding box center [53, 157] width 108 height 16
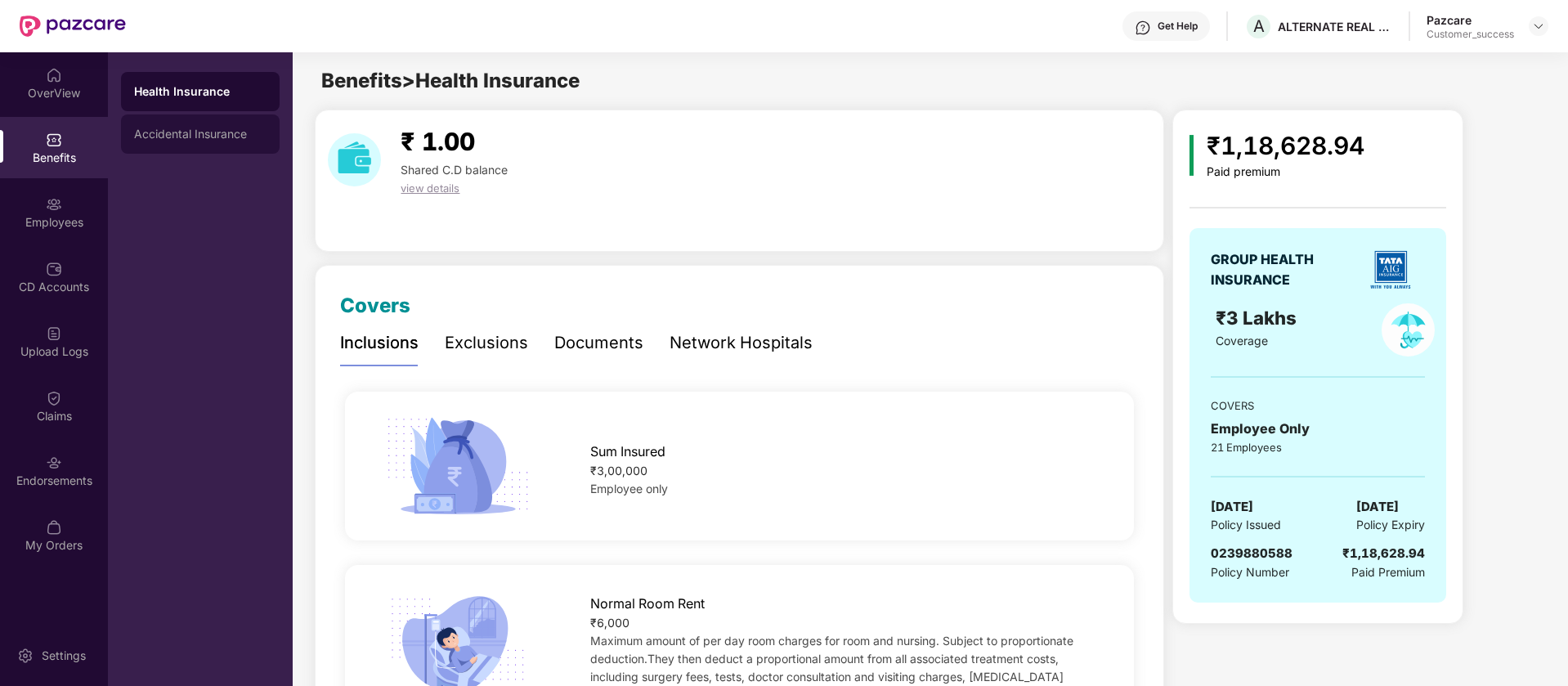
click at [200, 129] on div "Accidental Insurance" at bounding box center [200, 133] width 132 height 13
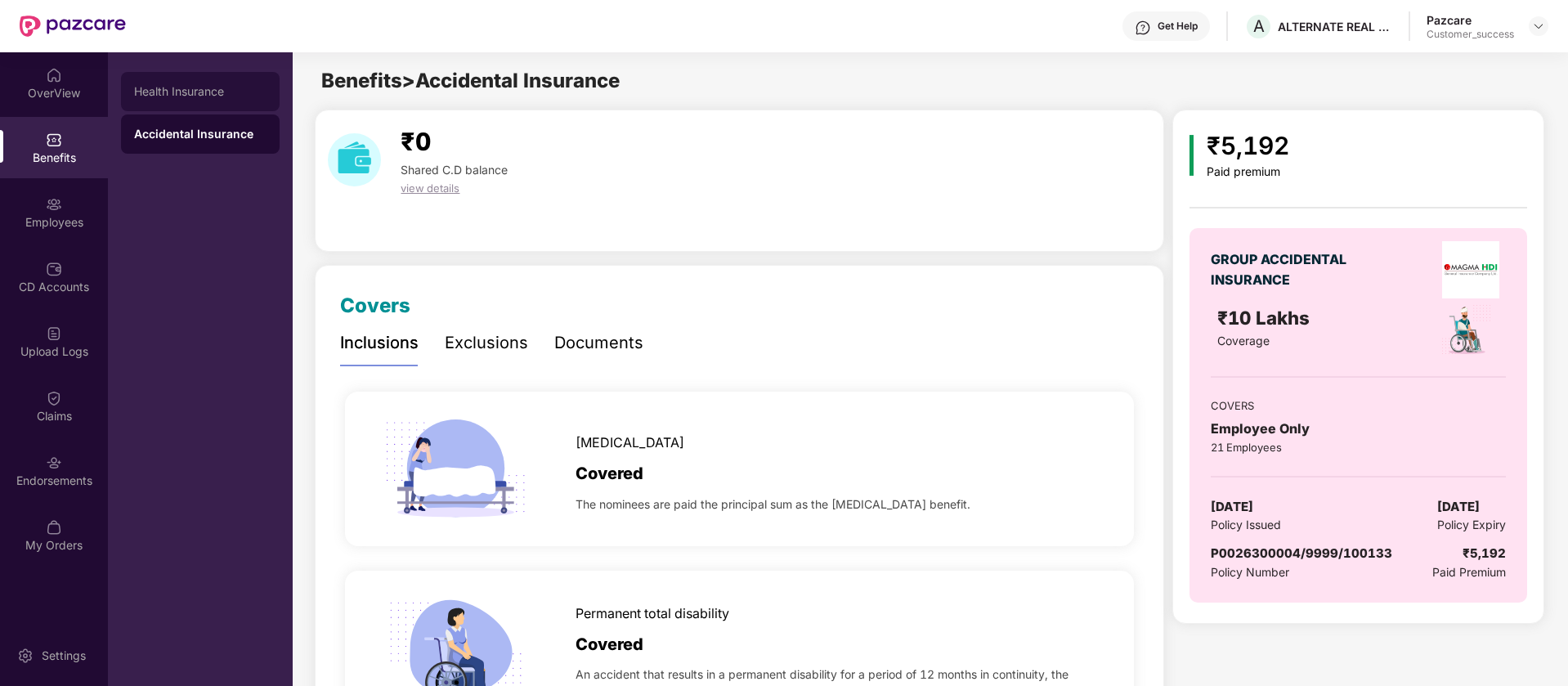
click at [186, 93] on div "Health Insurance" at bounding box center [200, 91] width 132 height 13
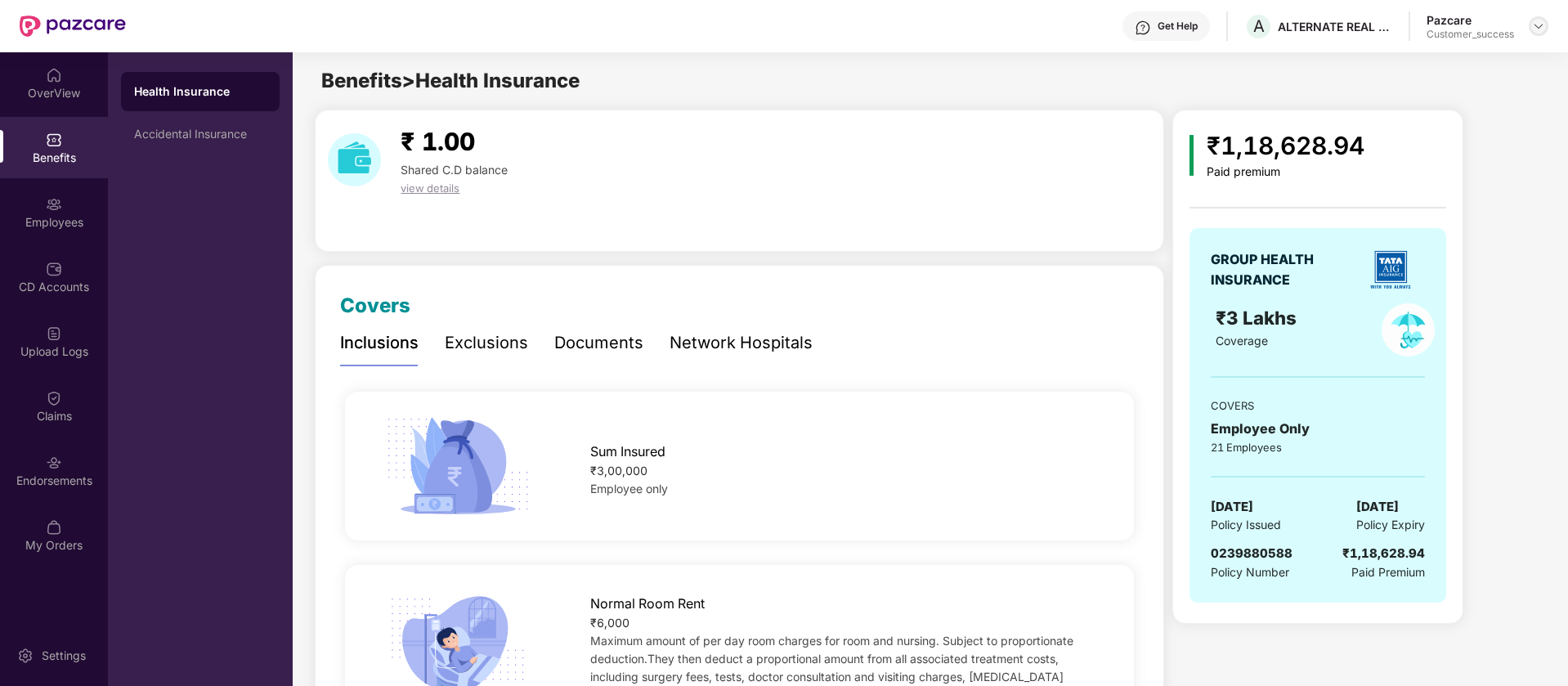
click at [1540, 25] on img at bounding box center [1538, 25] width 13 height 13
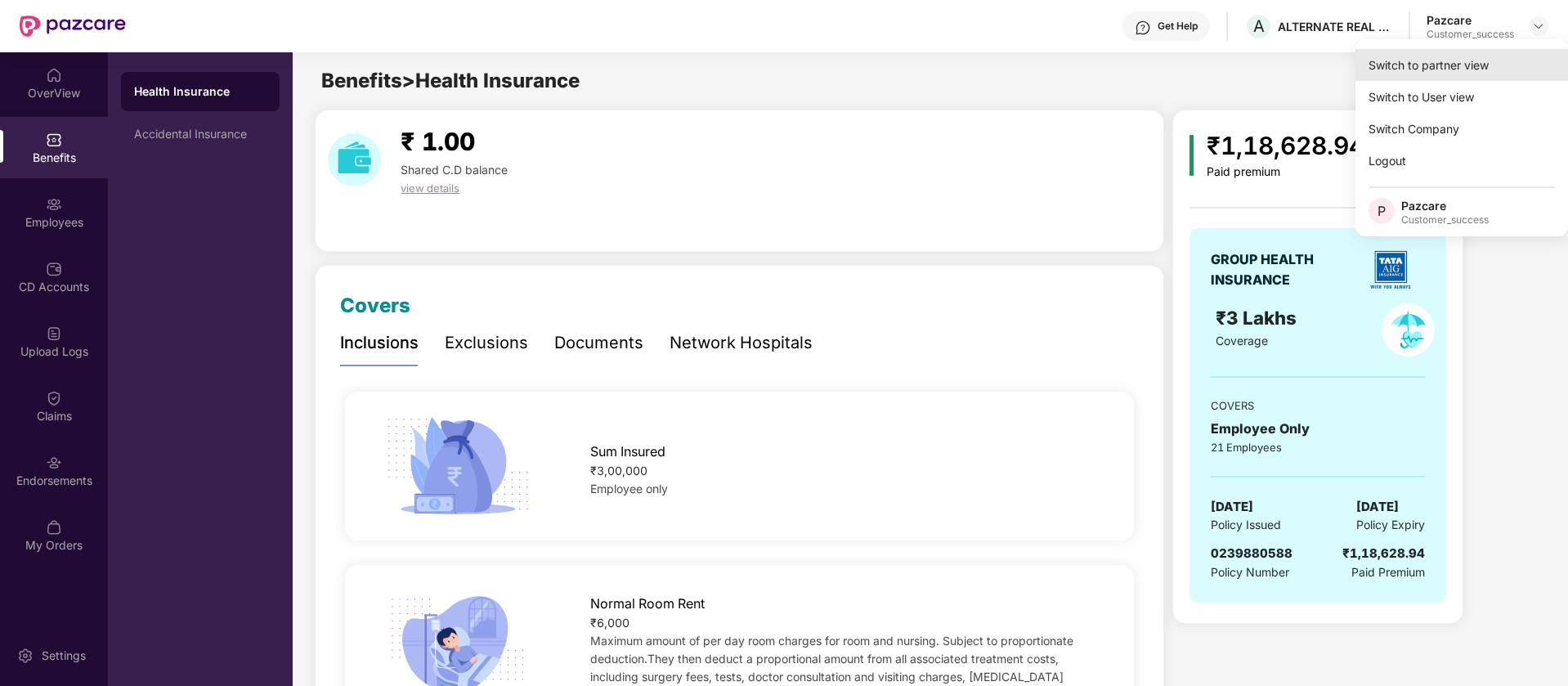
click at [1470, 71] on div "Switch to partner view" at bounding box center [1462, 65] width 212 height 32
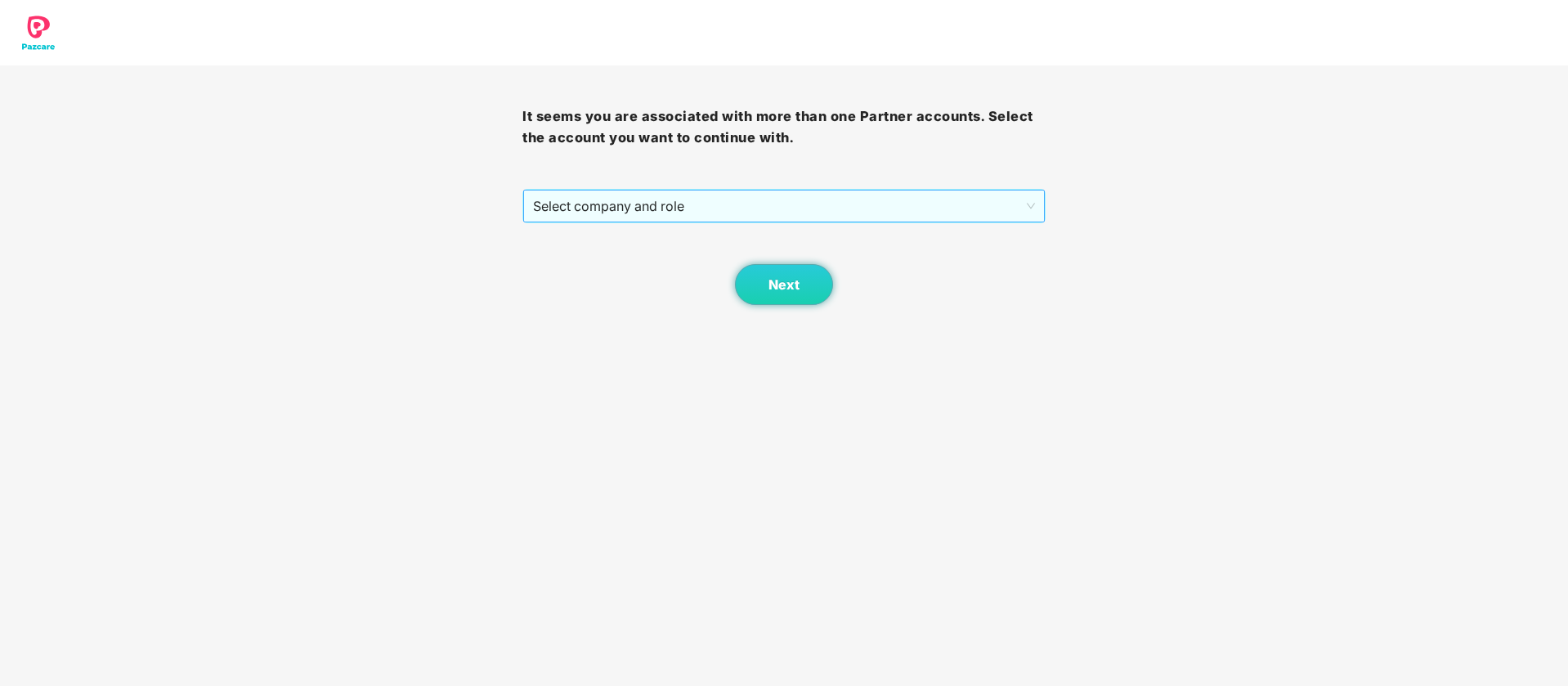
click at [989, 198] on span "Select company and role" at bounding box center [784, 205] width 501 height 31
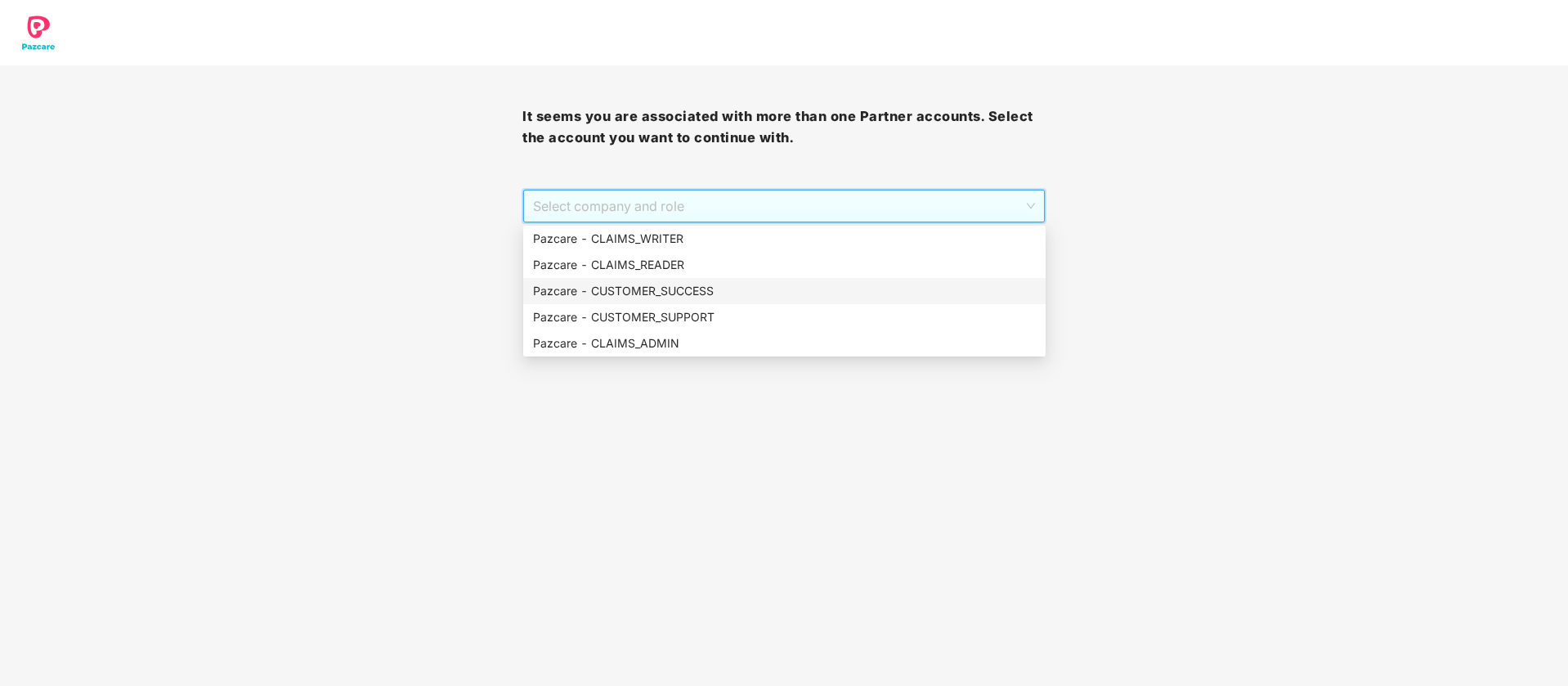
click at [789, 294] on div "Pazcare - CUSTOMER_SUCCESS" at bounding box center [784, 290] width 503 height 18
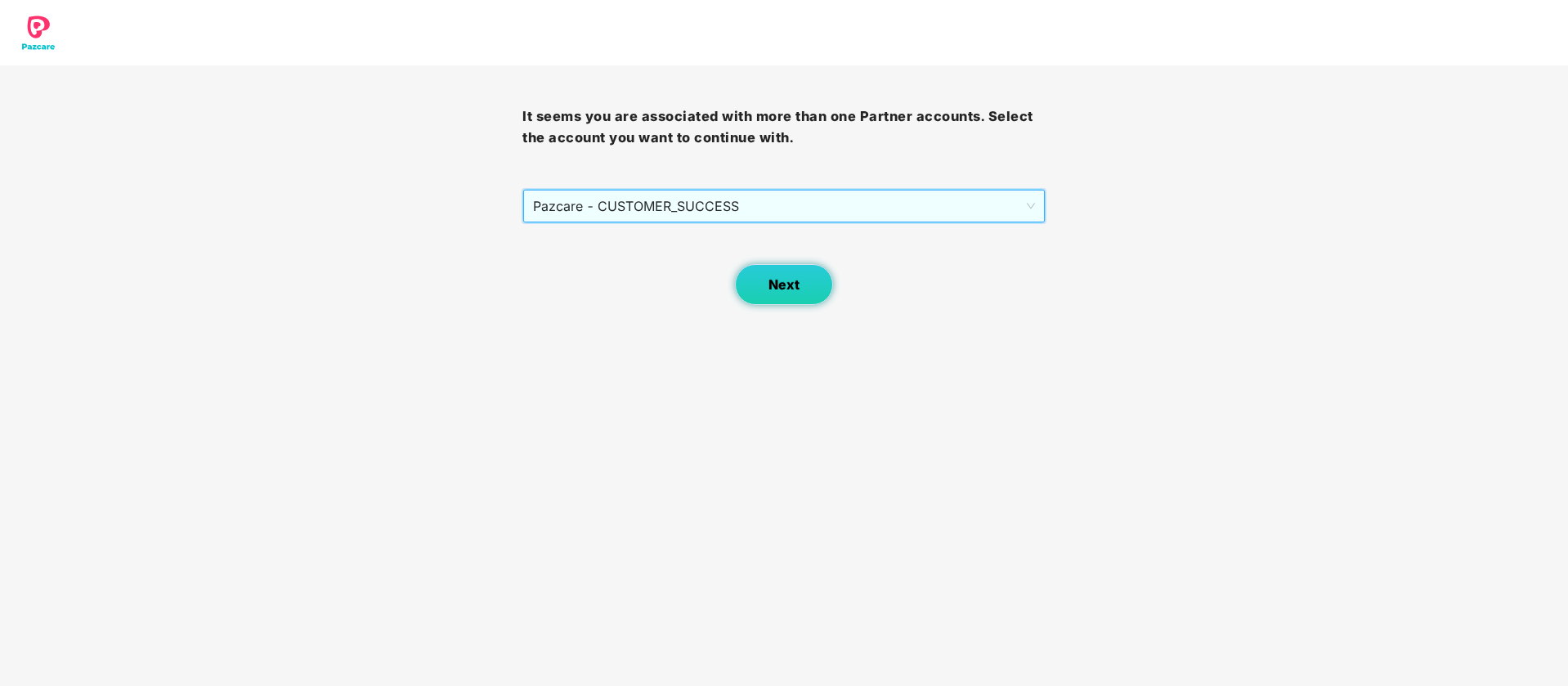
click at [771, 293] on button "Next" at bounding box center [784, 284] width 98 height 41
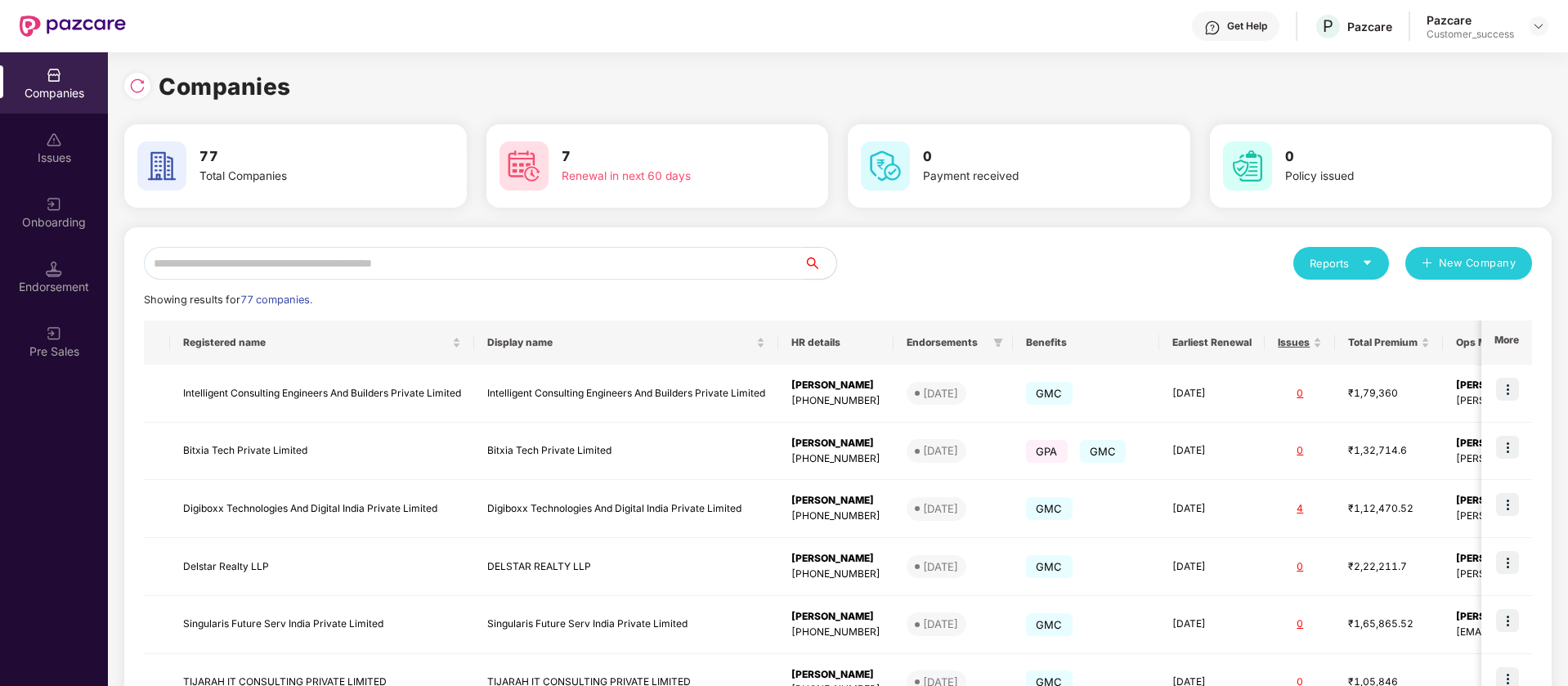
click at [389, 267] on input "text" at bounding box center [474, 263] width 660 height 33
paste input "******"
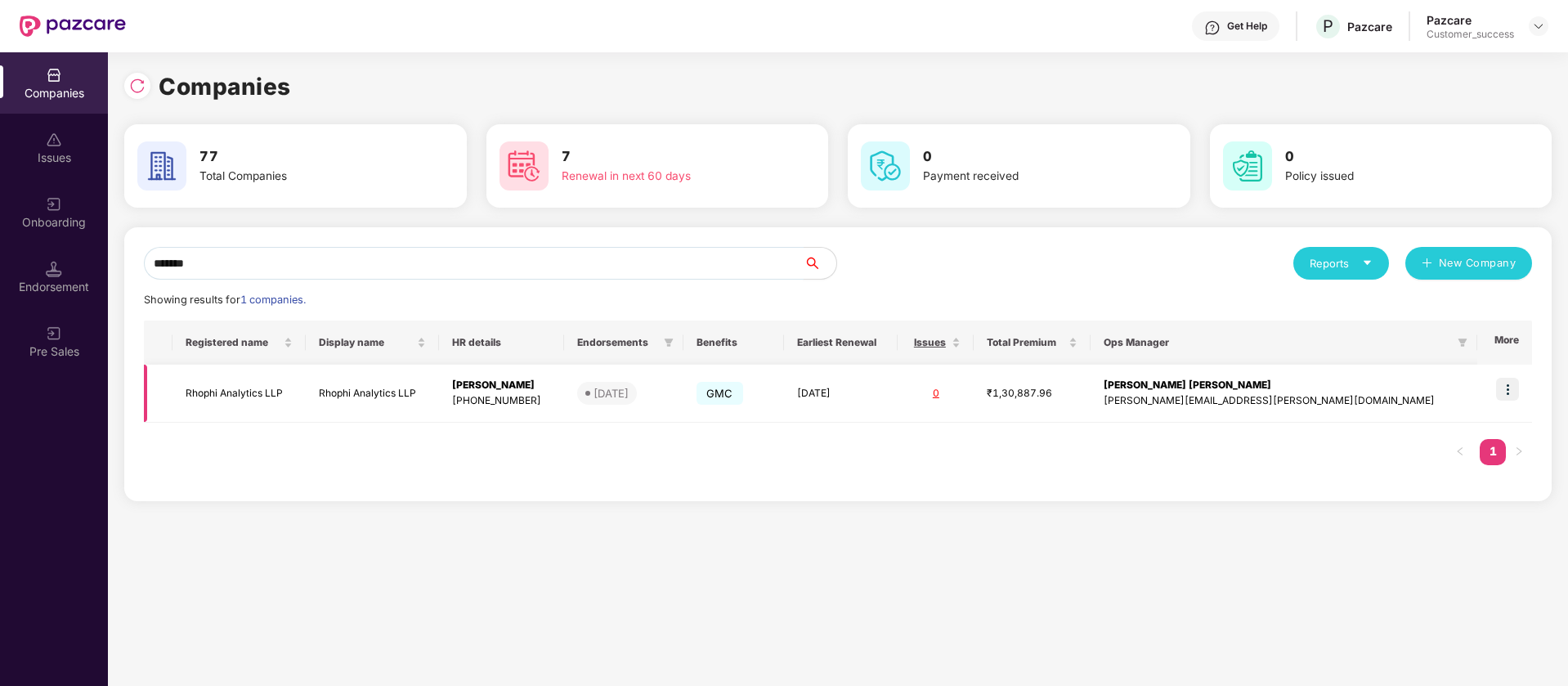
type input "******"
click at [1517, 389] on img at bounding box center [1507, 389] width 23 height 23
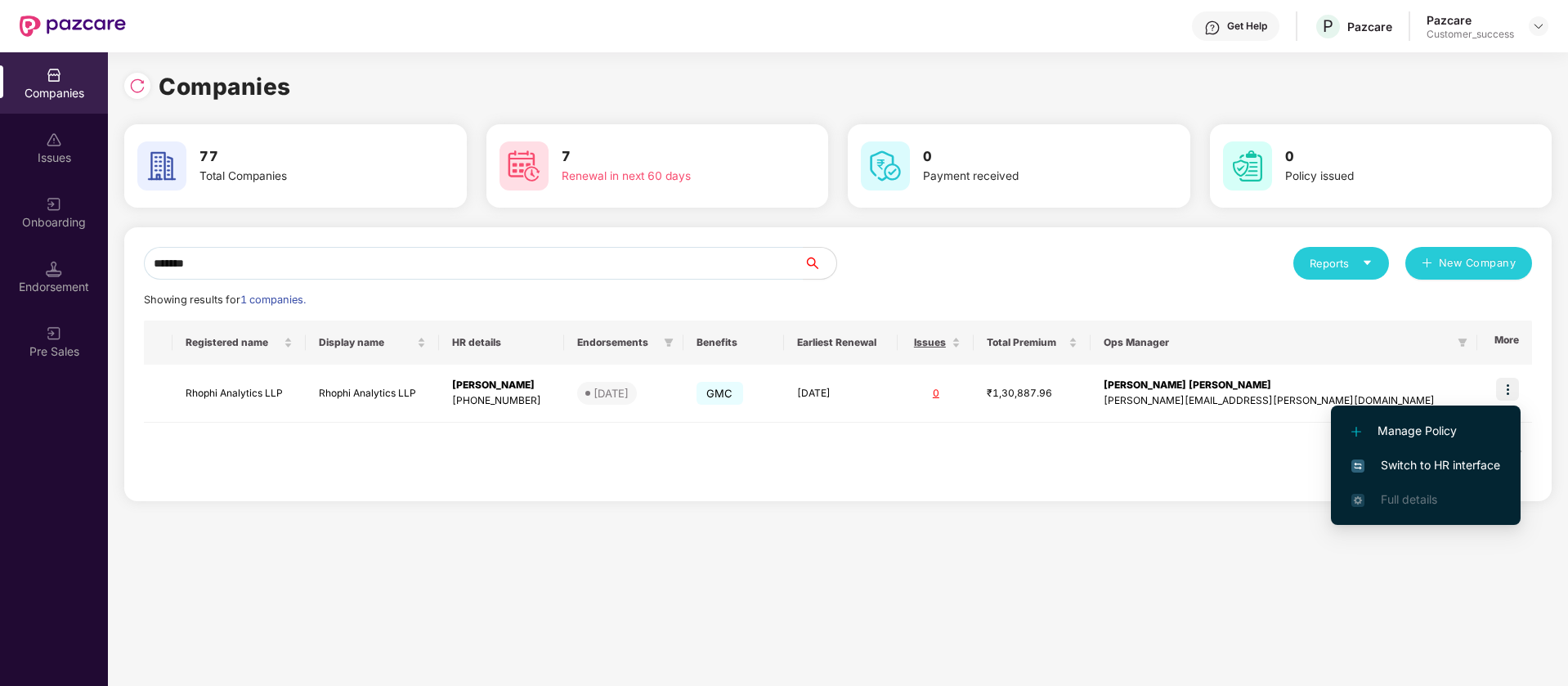
click at [1449, 466] on span "Switch to HR interface" at bounding box center [1425, 464] width 149 height 18
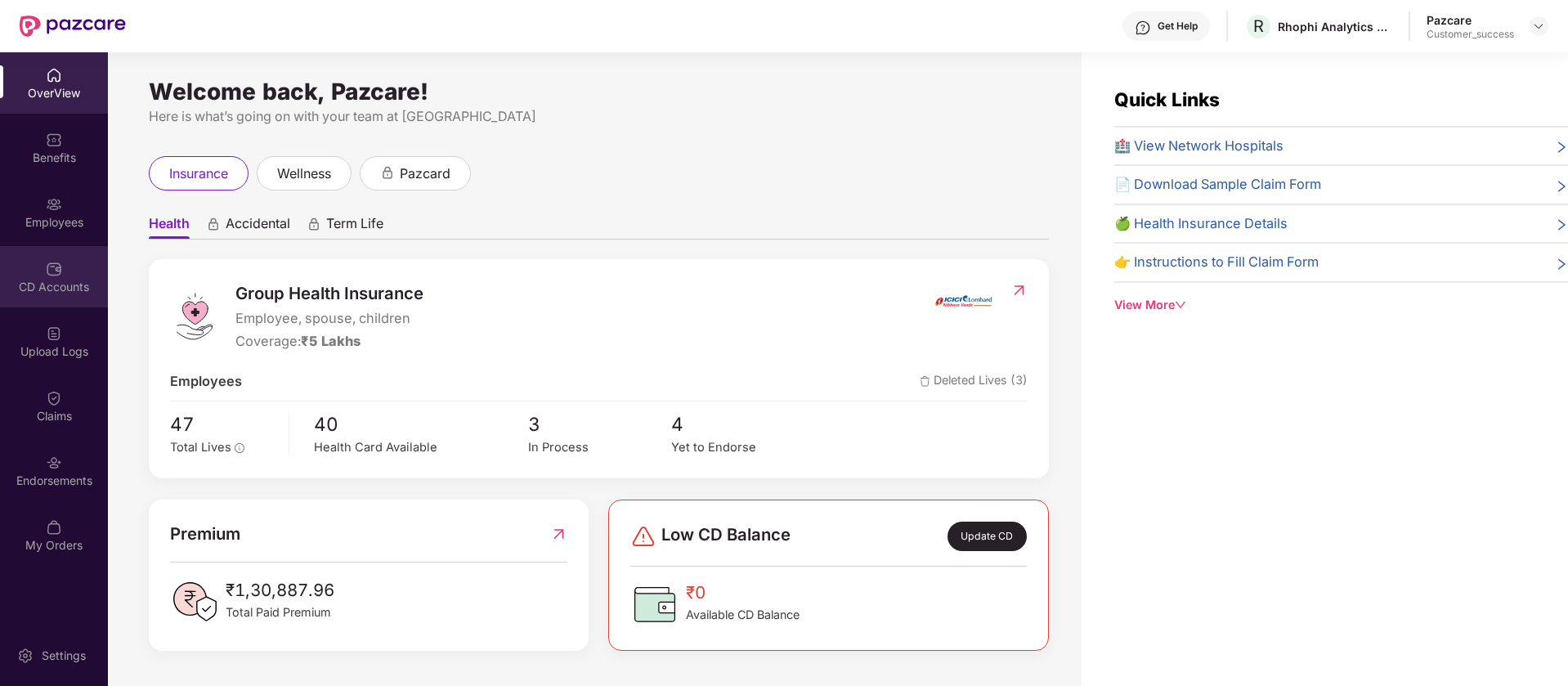
click at [71, 281] on div "CD Accounts" at bounding box center [53, 286] width 108 height 16
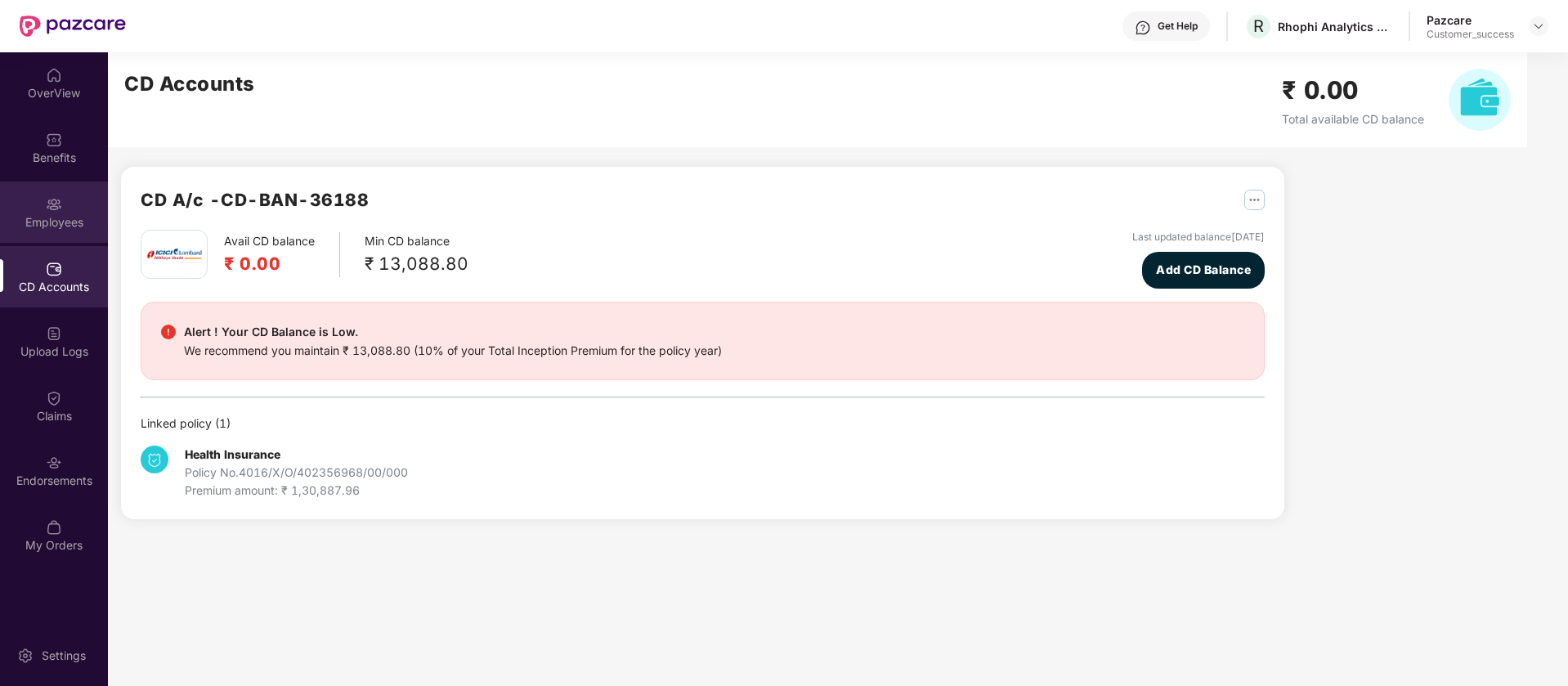
click at [74, 205] on div "Employees" at bounding box center [53, 212] width 108 height 61
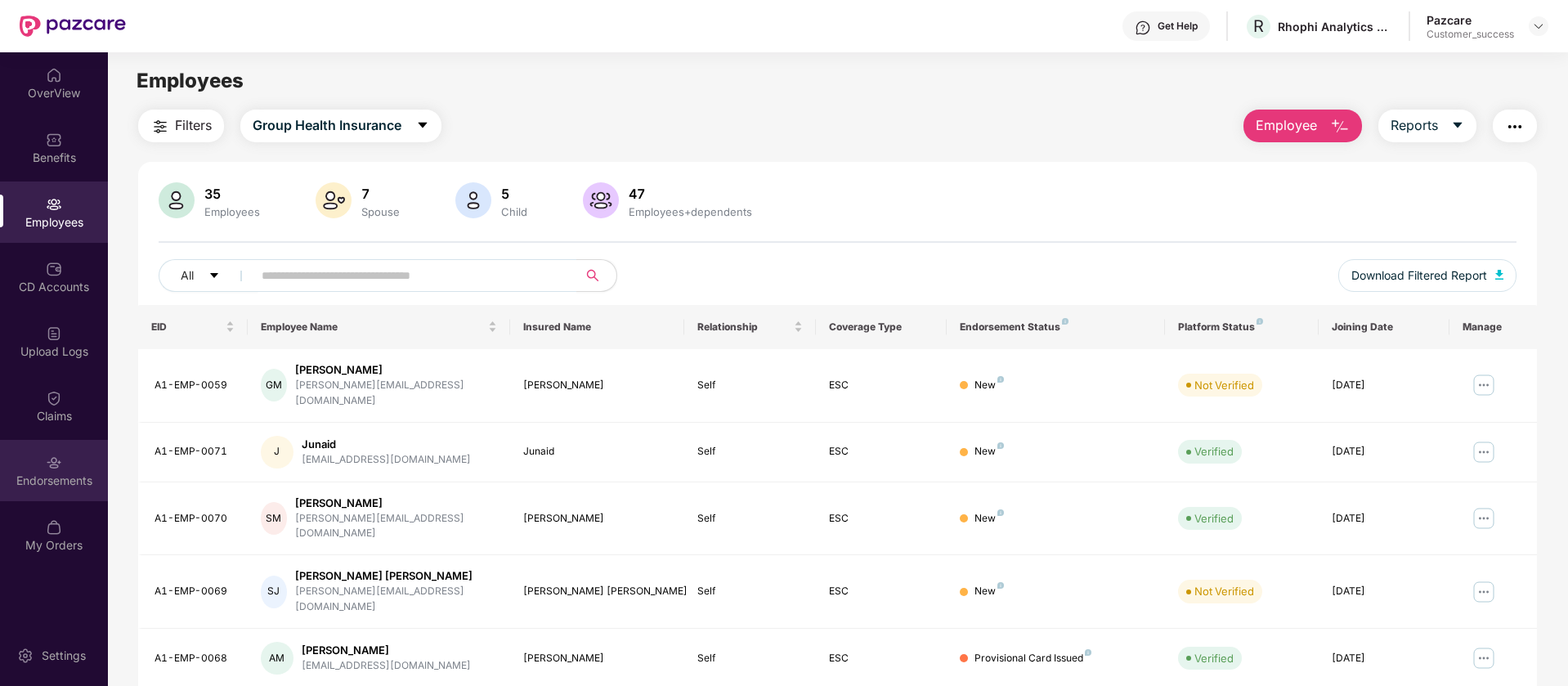
click at [65, 463] on div "Endorsements" at bounding box center [53, 470] width 108 height 61
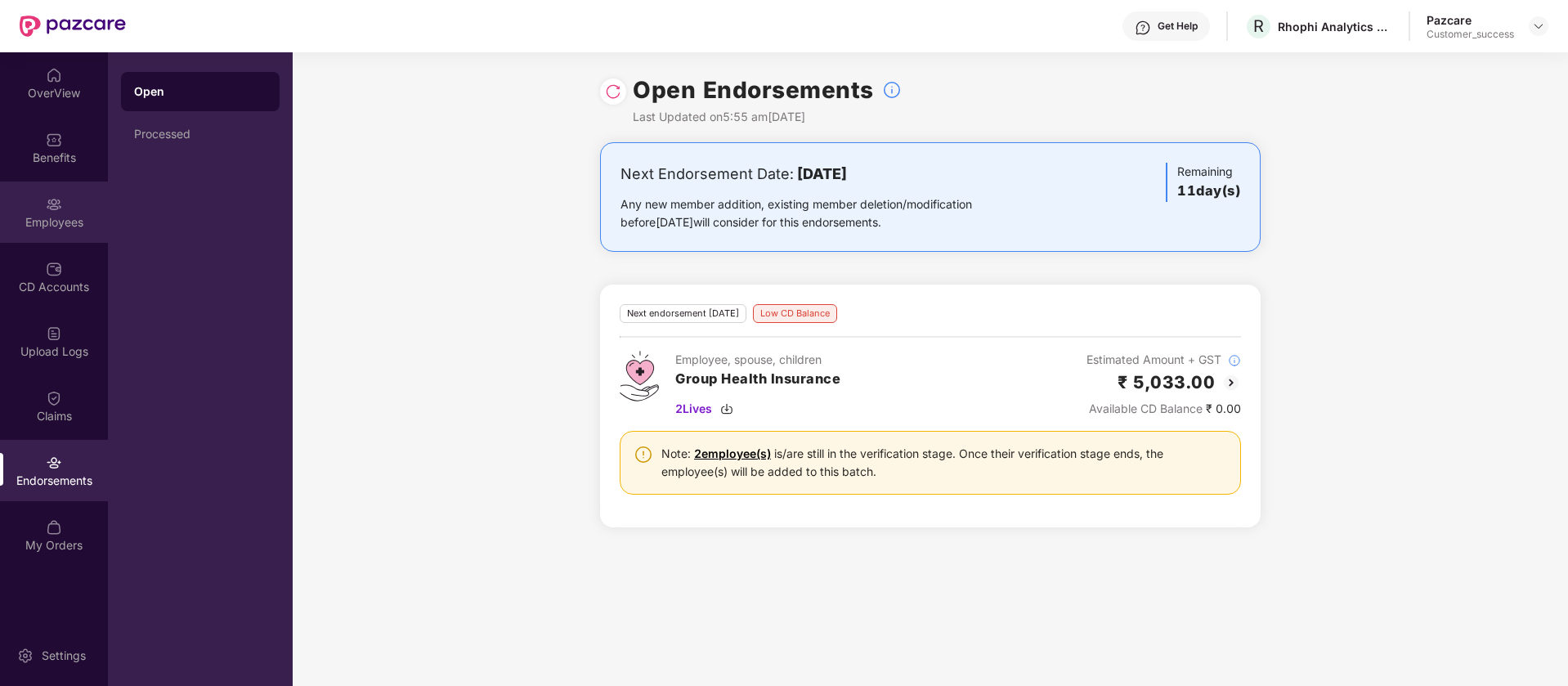
click at [75, 231] on div "Employees" at bounding box center [53, 212] width 108 height 61
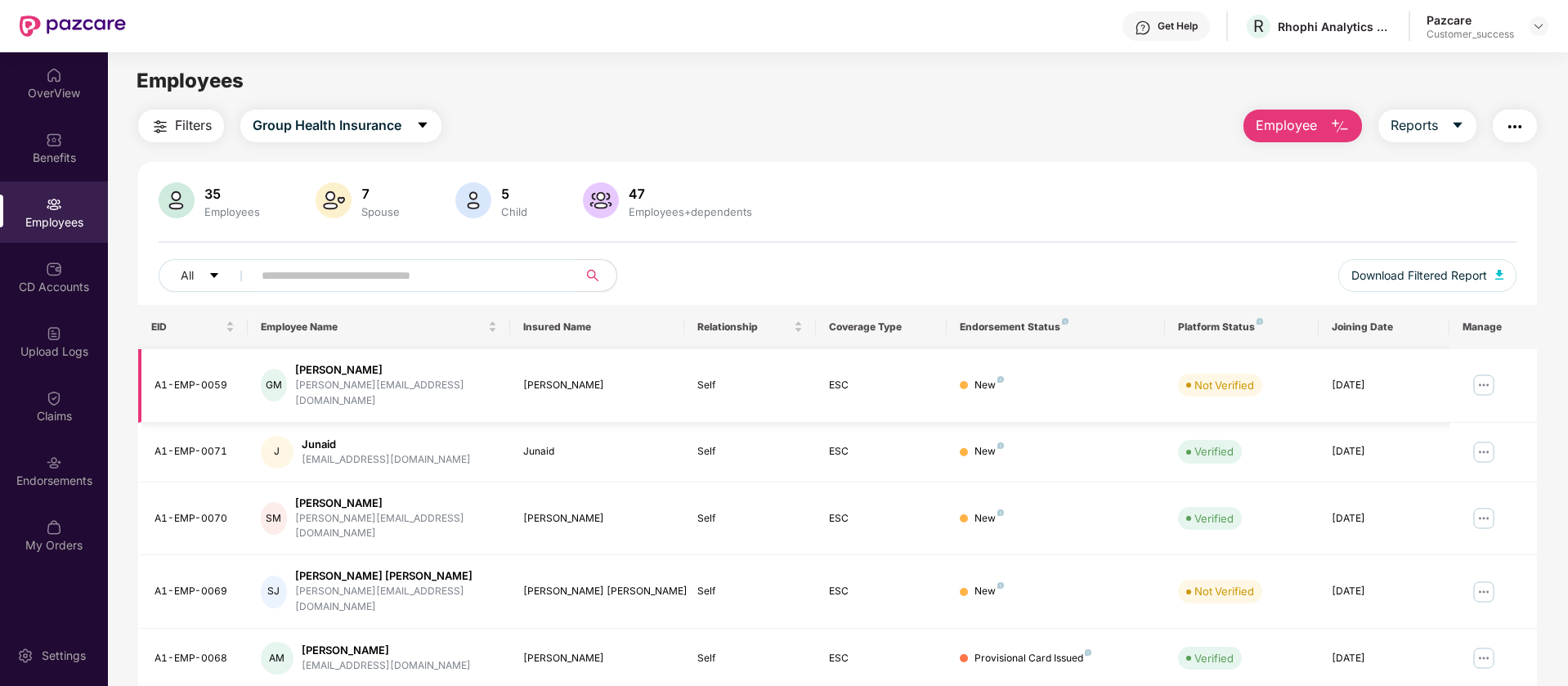
click at [1487, 379] on img at bounding box center [1484, 385] width 26 height 26
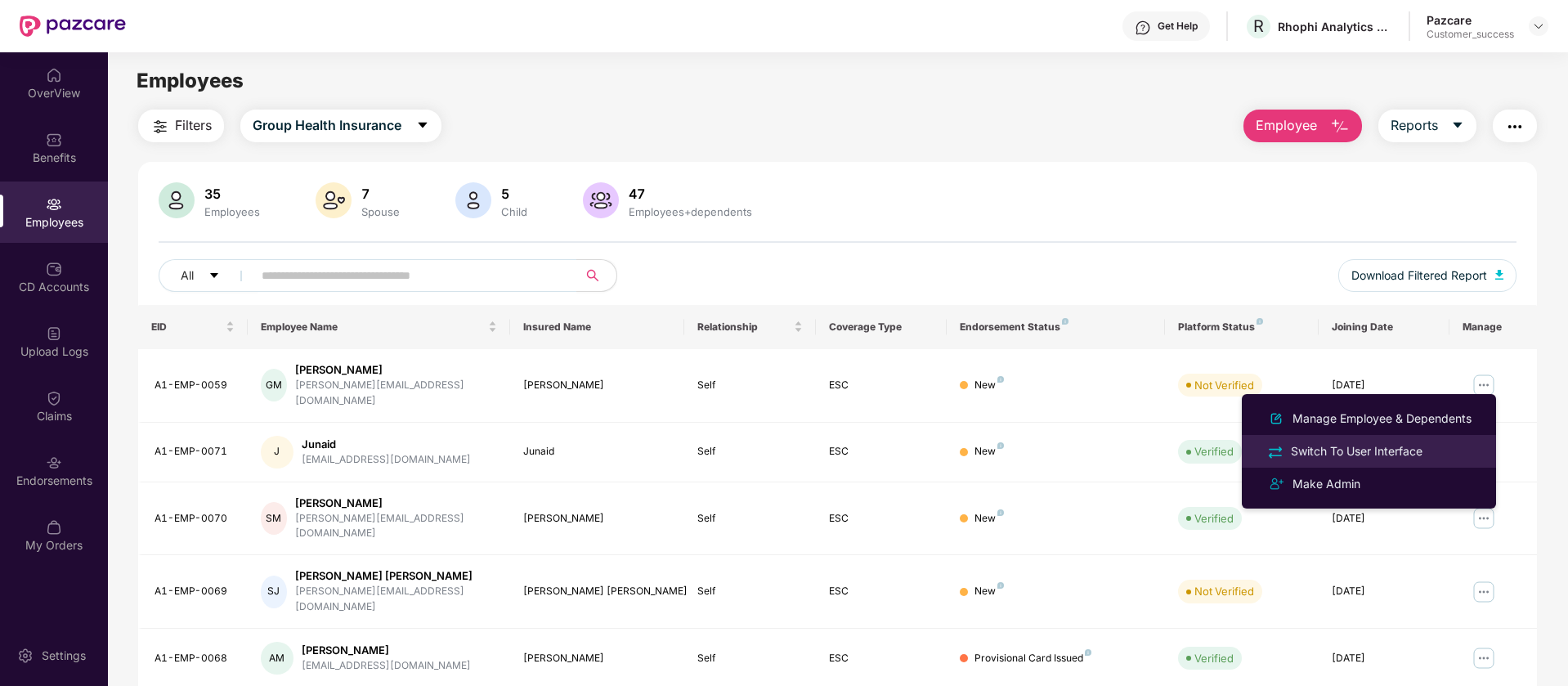
click at [1430, 451] on div "Switch To User Interface" at bounding box center [1368, 451] width 211 height 19
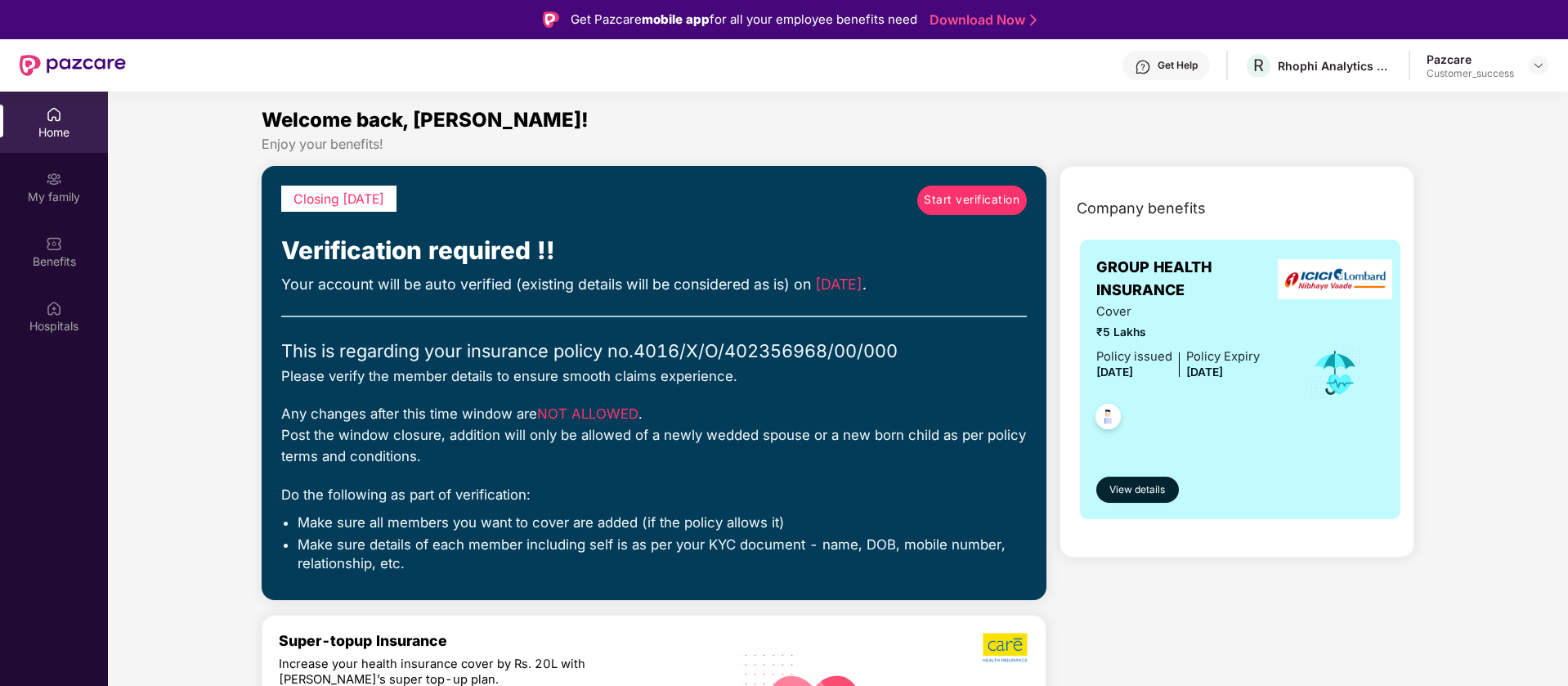
click at [971, 203] on span "Start verification" at bounding box center [971, 200] width 96 height 18
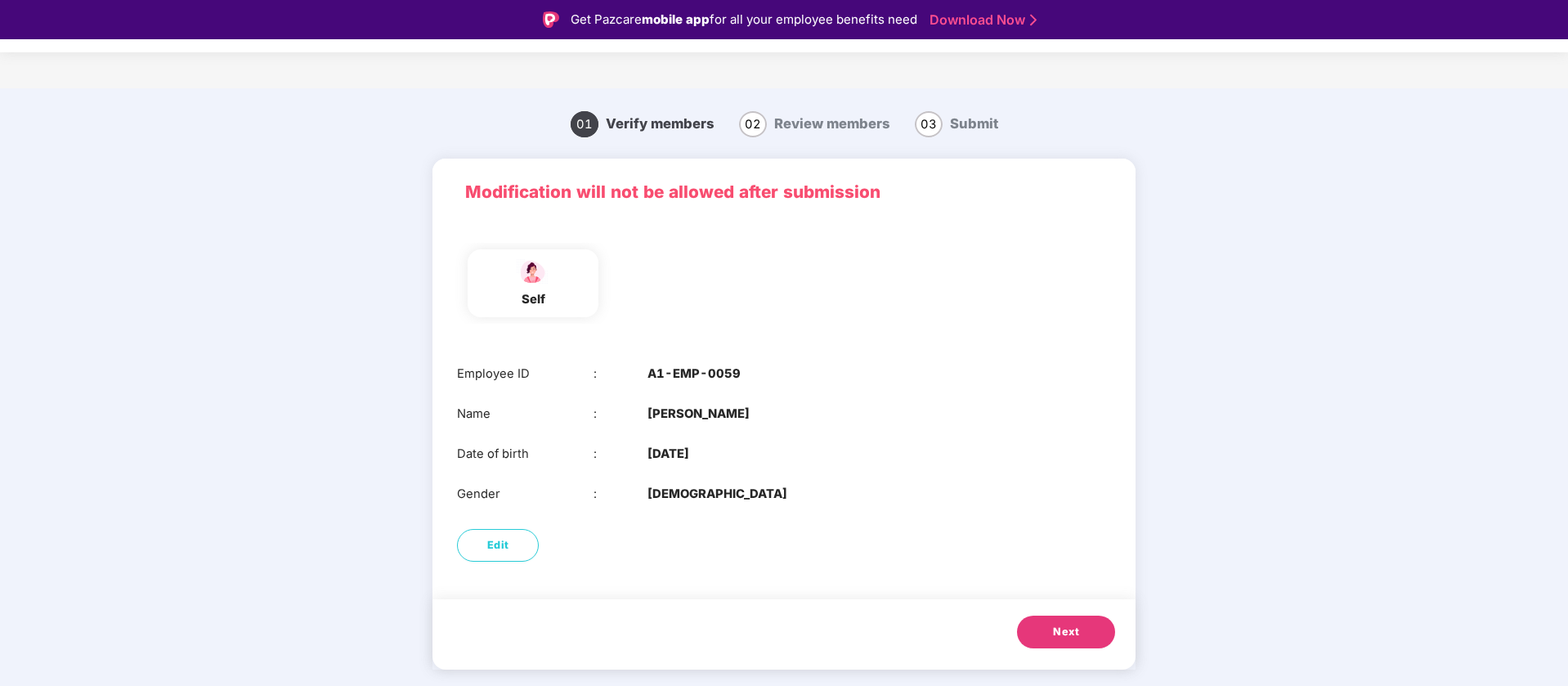
click at [1055, 629] on span "Next" at bounding box center [1065, 632] width 26 height 16
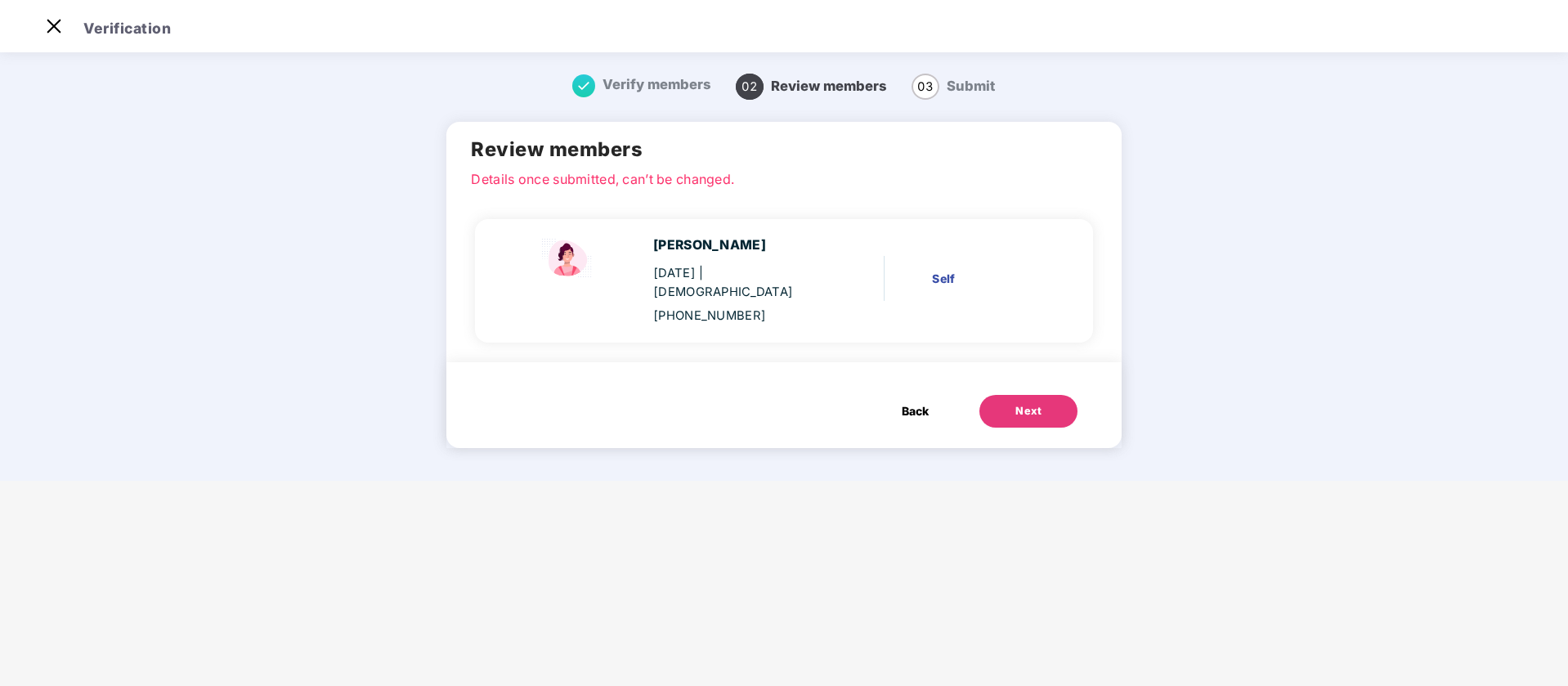
click at [1014, 407] on button "Next" at bounding box center [1029, 411] width 98 height 33
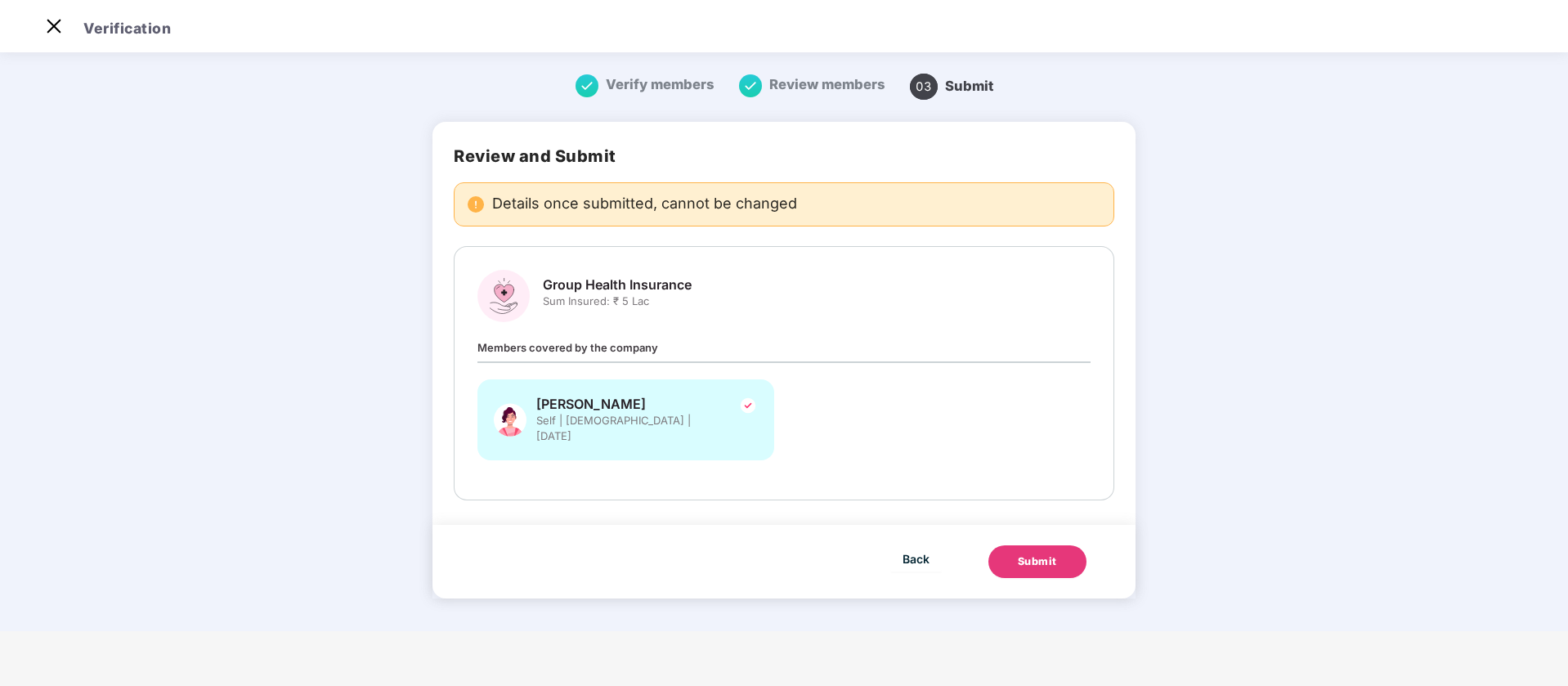
scroll to position [0, 0]
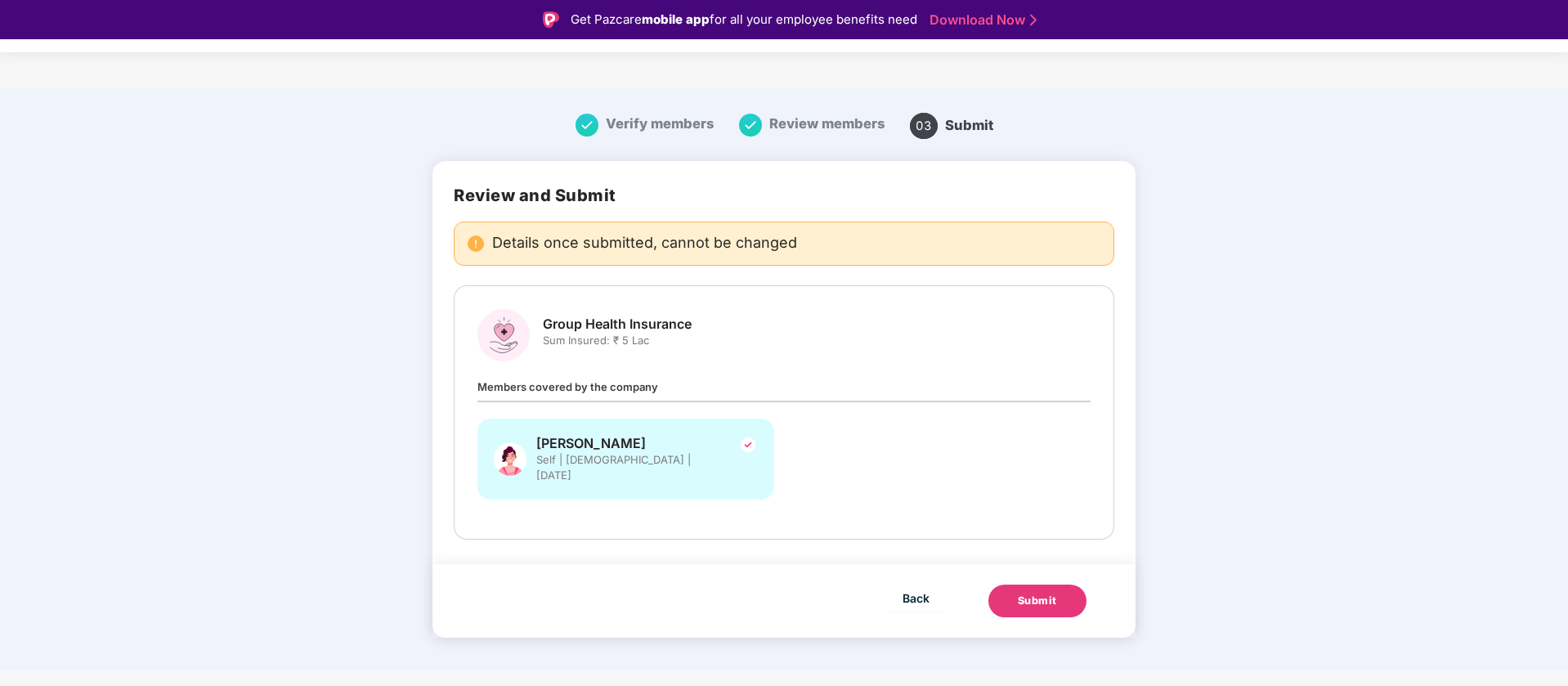
click at [1020, 585] on button "Submit" at bounding box center [1037, 601] width 98 height 33
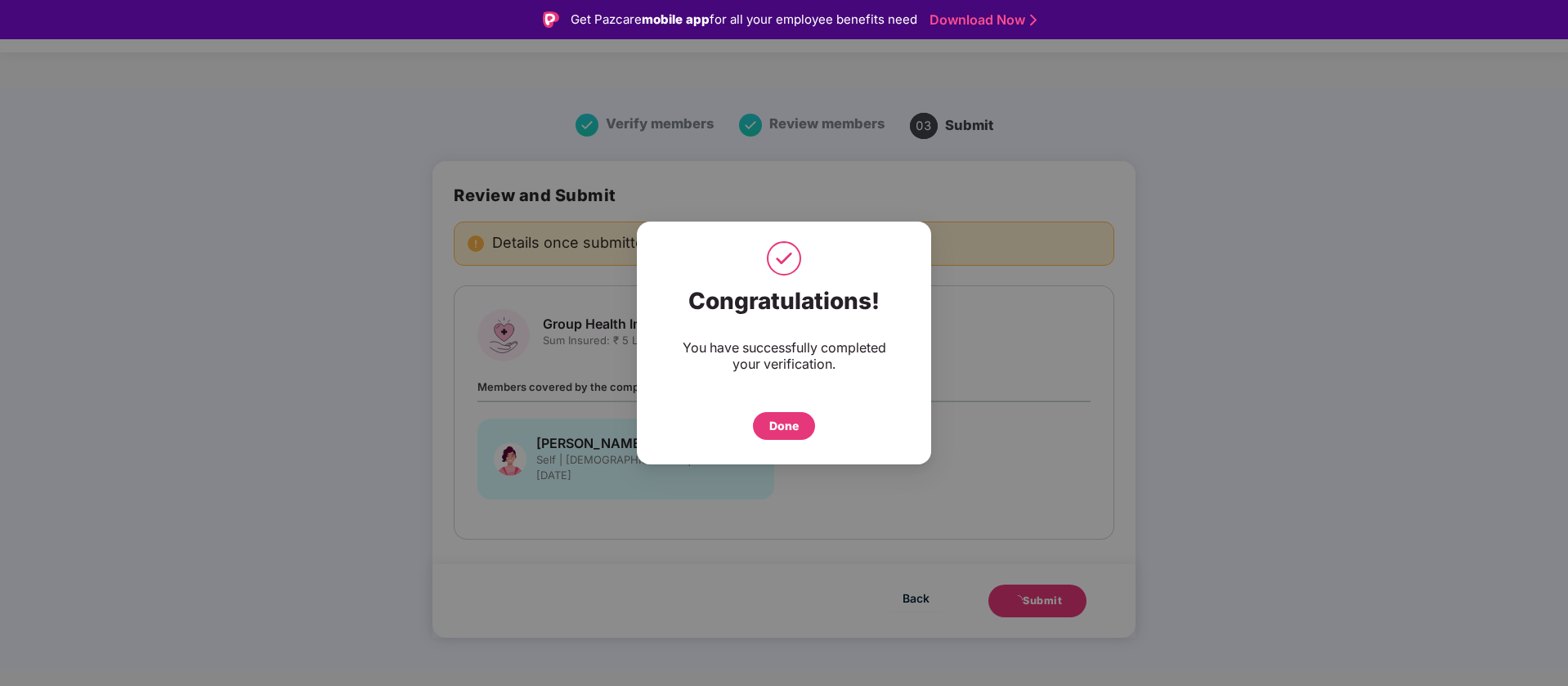
click at [793, 422] on div "Done" at bounding box center [784, 425] width 30 height 18
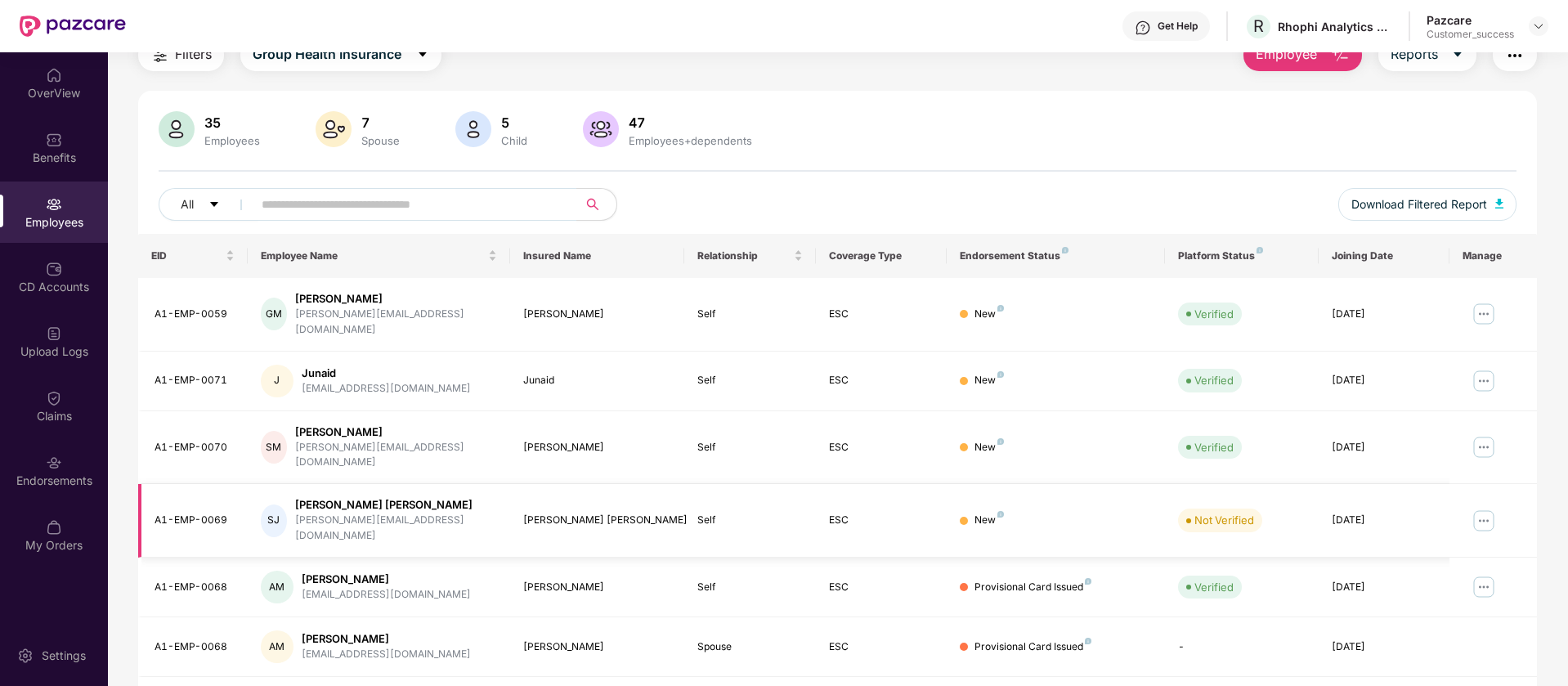
scroll to position [78, 0]
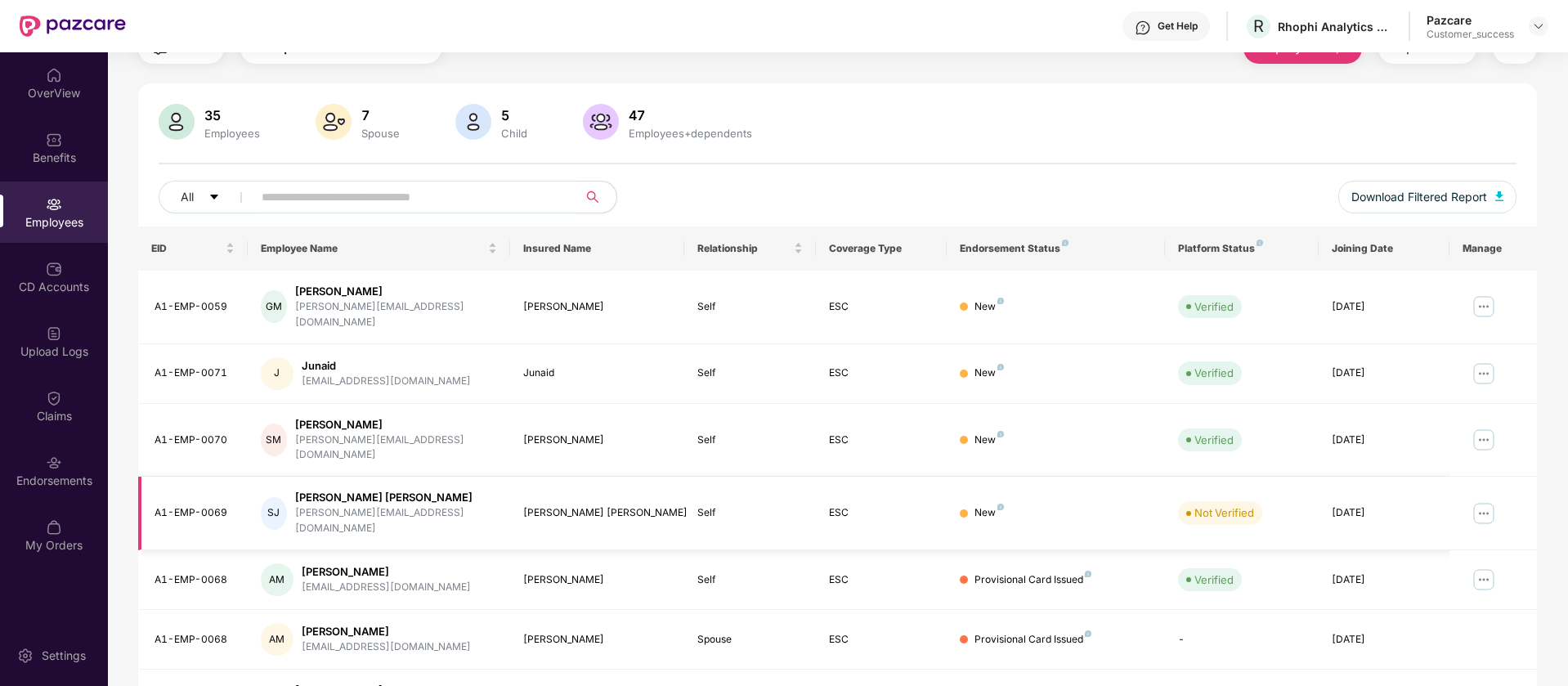
click at [1490, 500] on img at bounding box center [1484, 513] width 26 height 26
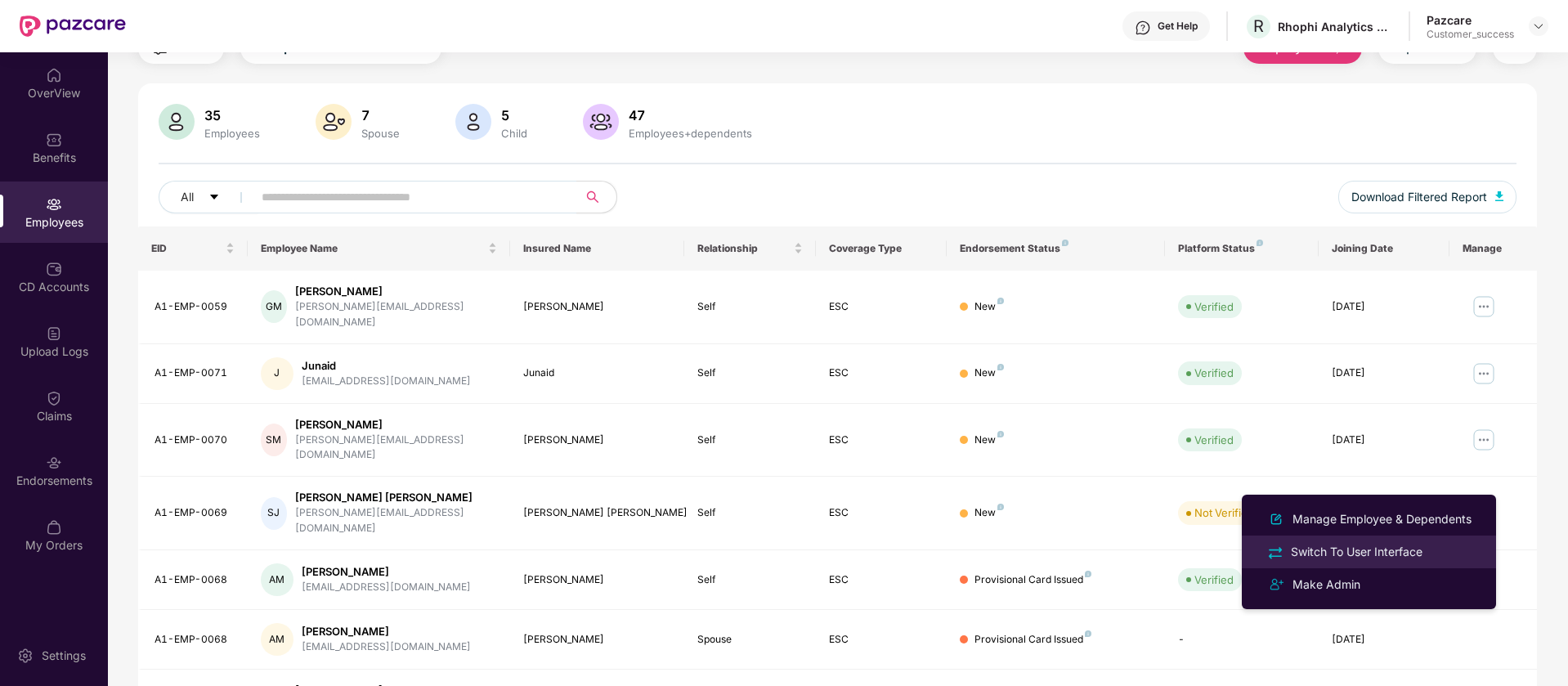
click at [1381, 555] on div "Switch To User Interface" at bounding box center [1357, 551] width 138 height 18
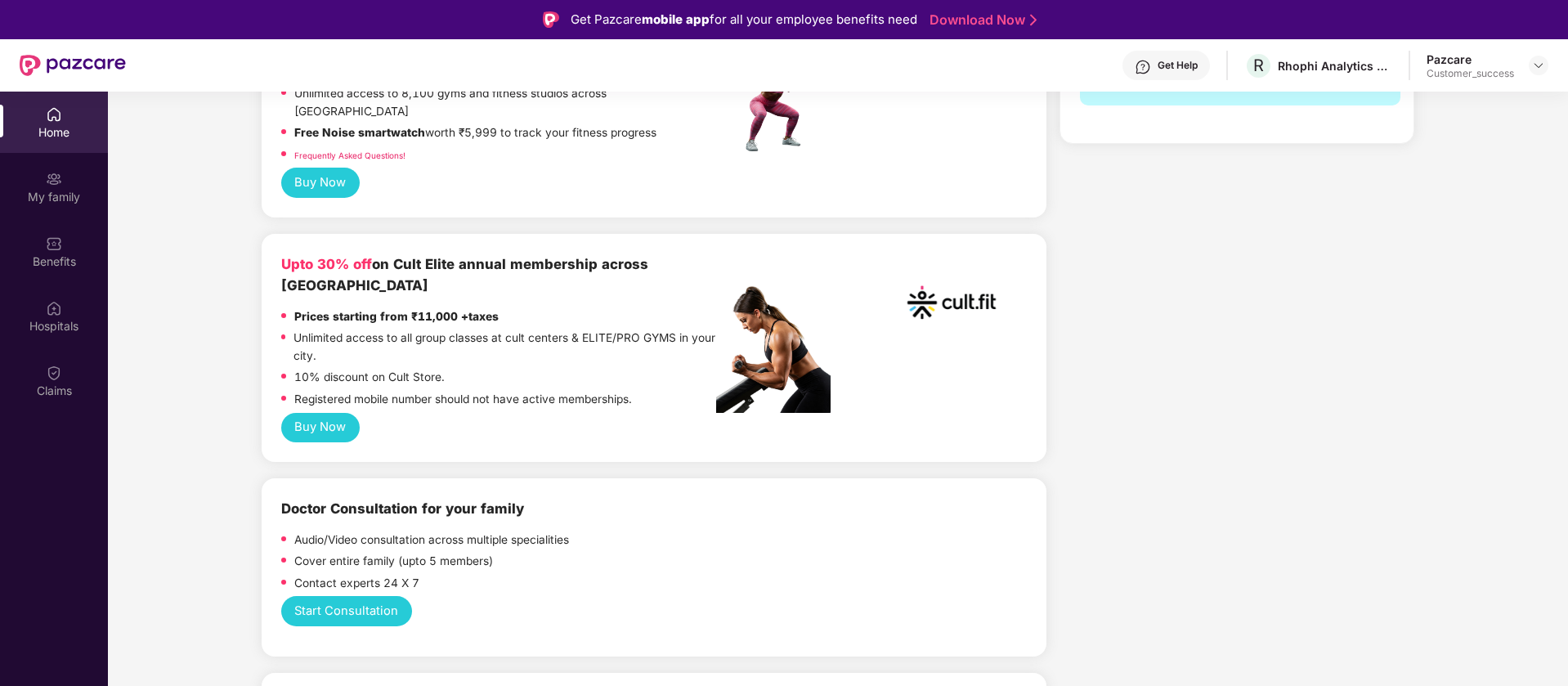
scroll to position [632, 0]
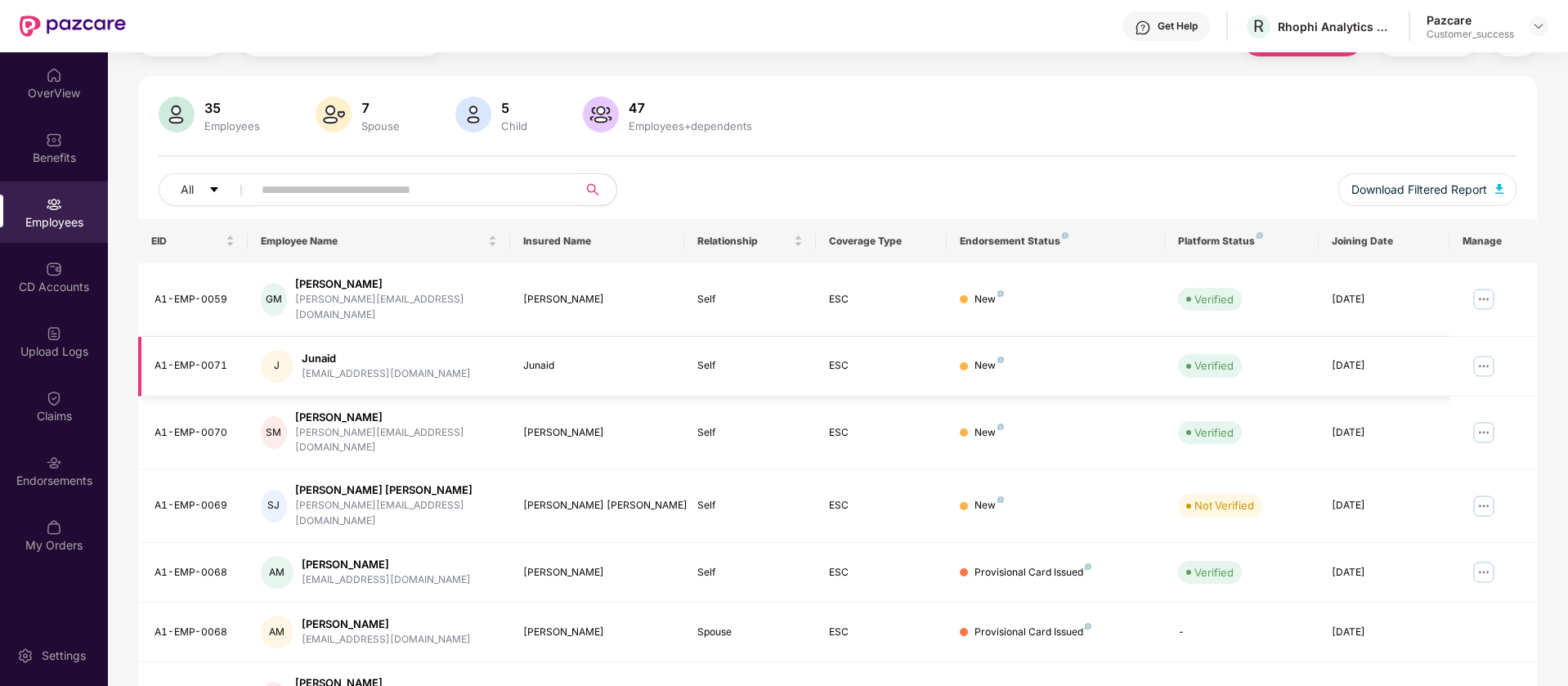
scroll to position [95, 0]
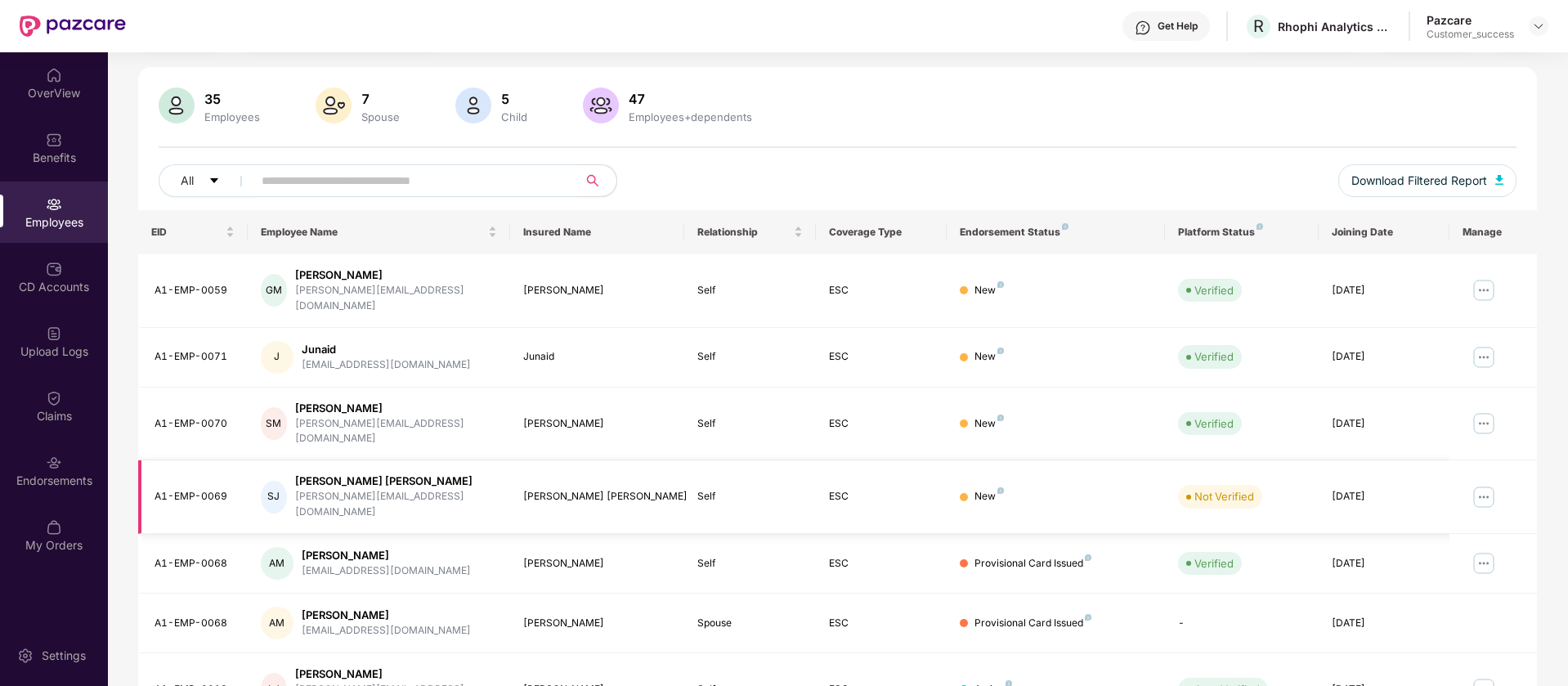
click at [1483, 484] on img at bounding box center [1484, 497] width 26 height 26
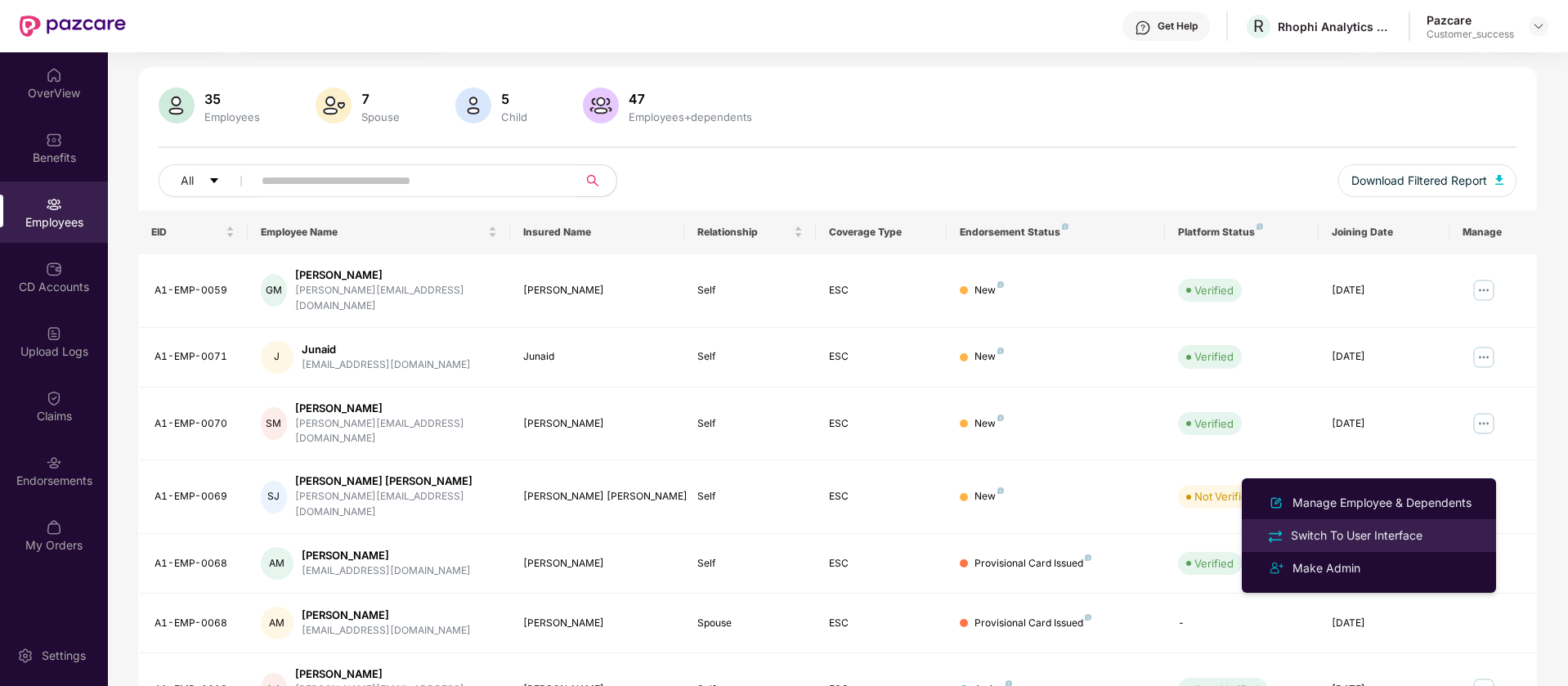
click at [1431, 538] on div "Switch To User Interface" at bounding box center [1368, 535] width 211 height 19
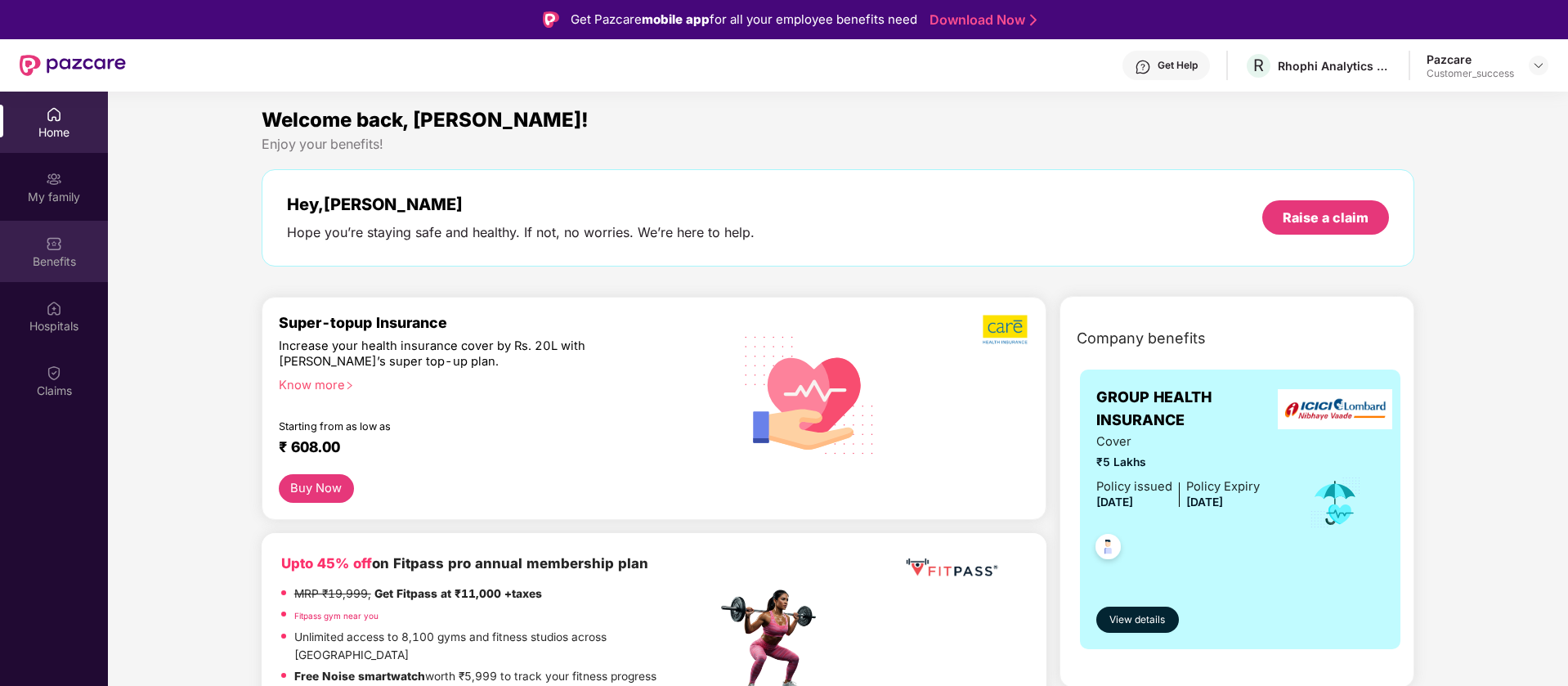
click at [49, 233] on div at bounding box center [53, 241] width 16 height 16
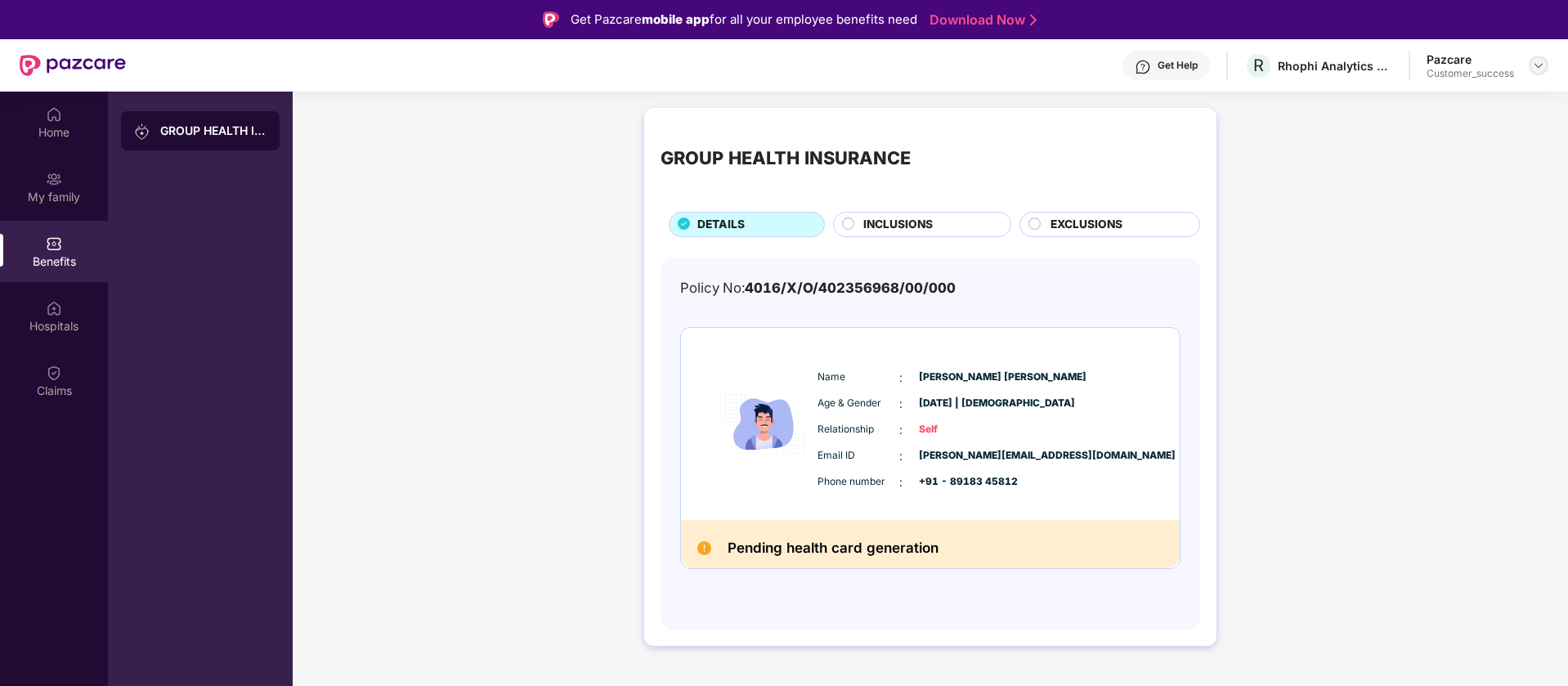
click at [1537, 59] on img at bounding box center [1538, 65] width 13 height 13
click at [1500, 98] on div "Switch to partner view" at bounding box center [1462, 104] width 212 height 32
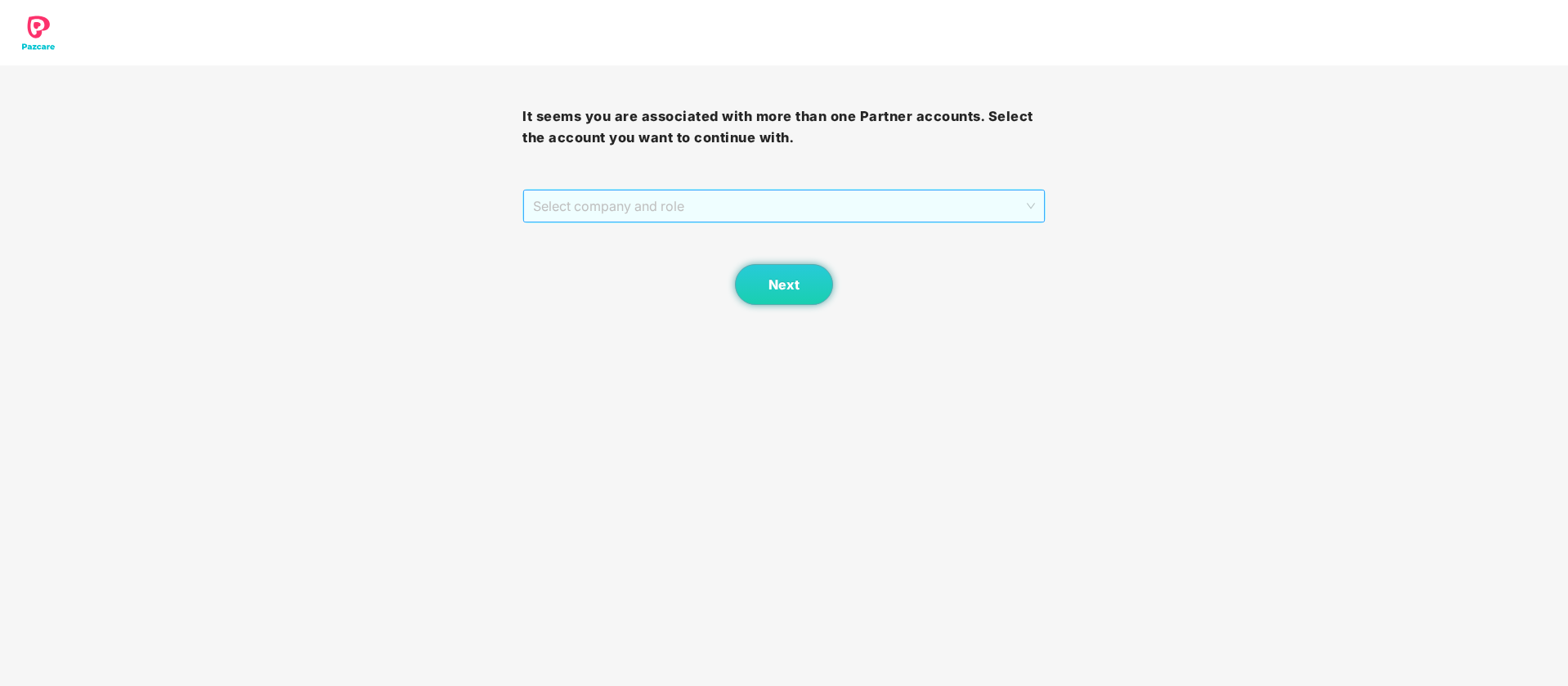
click at [944, 192] on span "Select company and role" at bounding box center [784, 205] width 501 height 31
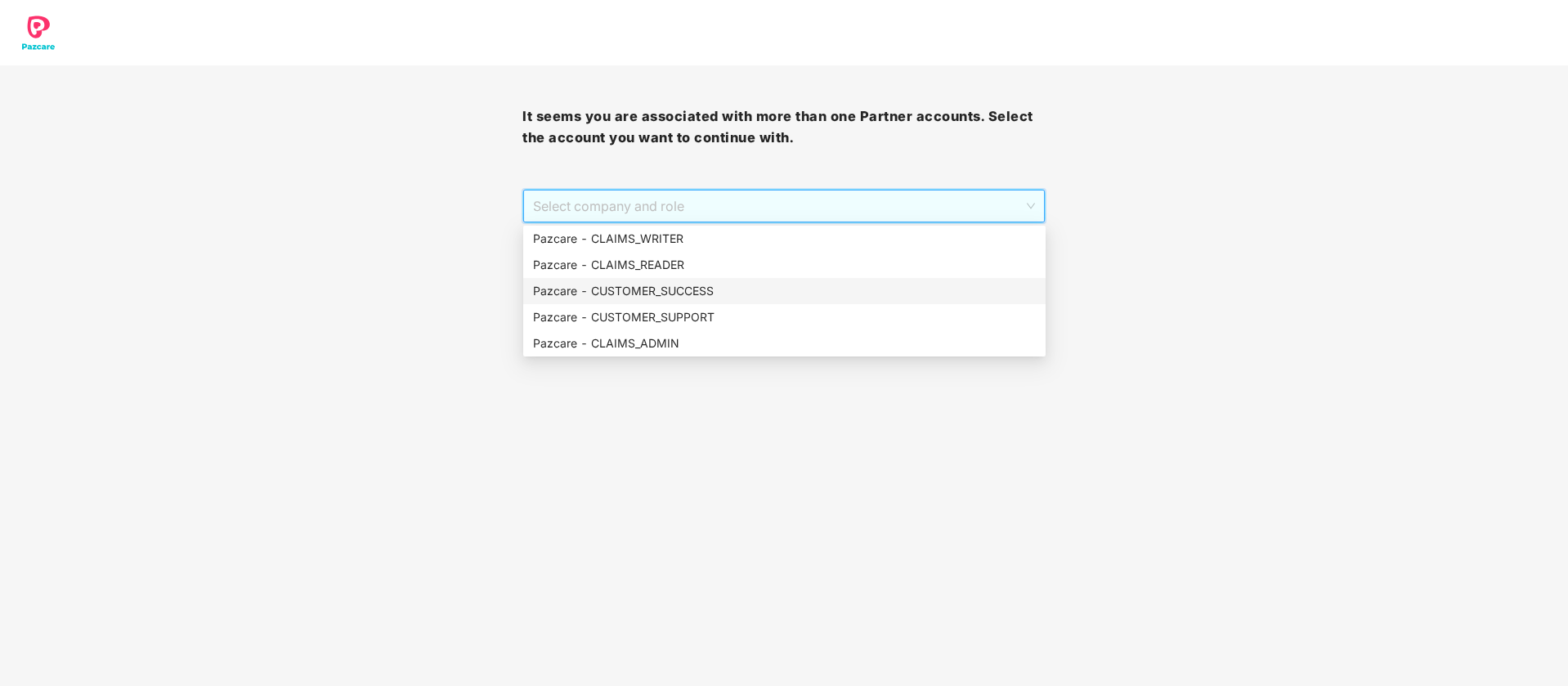
click at [704, 298] on div "Pazcare - CUSTOMER_SUCCESS" at bounding box center [784, 290] width 503 height 18
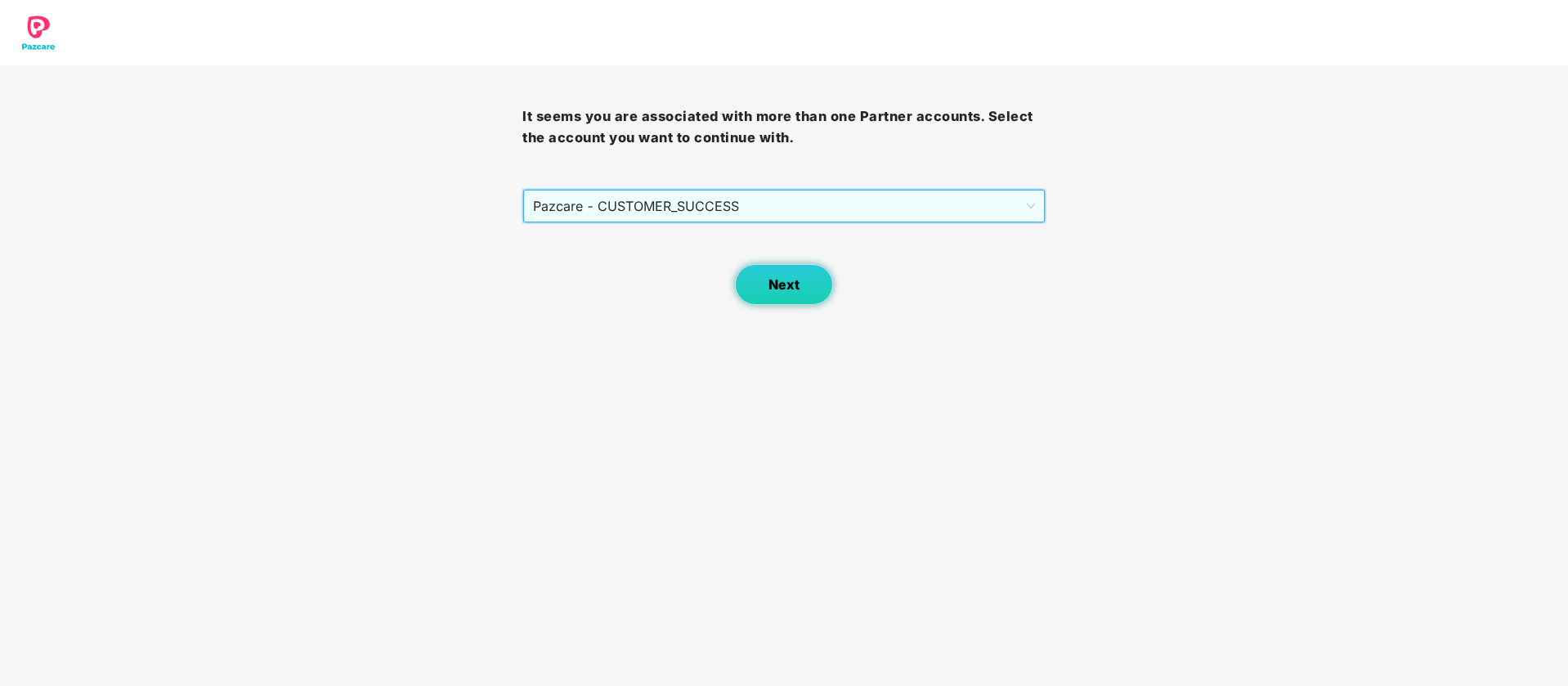
click at [768, 300] on button "Next" at bounding box center [784, 284] width 98 height 41
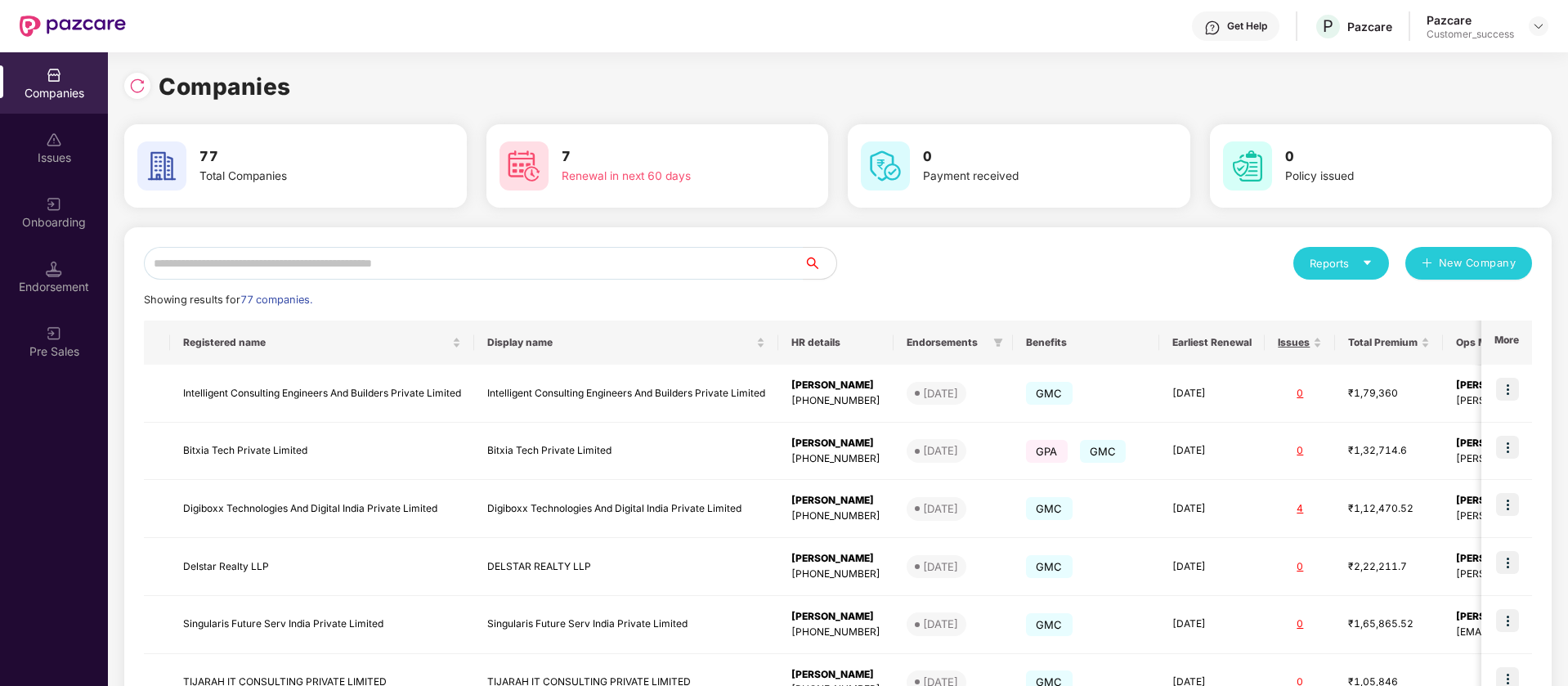
drag, startPoint x: 275, startPoint y: 258, endPoint x: 279, endPoint y: 236, distance: 22.4
click at [279, 236] on div "Reports New Company Showing results for 77 companies. Registered name Display n…" at bounding box center [838, 624] width 1428 height 794
click at [294, 267] on input "text" at bounding box center [474, 263] width 660 height 33
paste input "******"
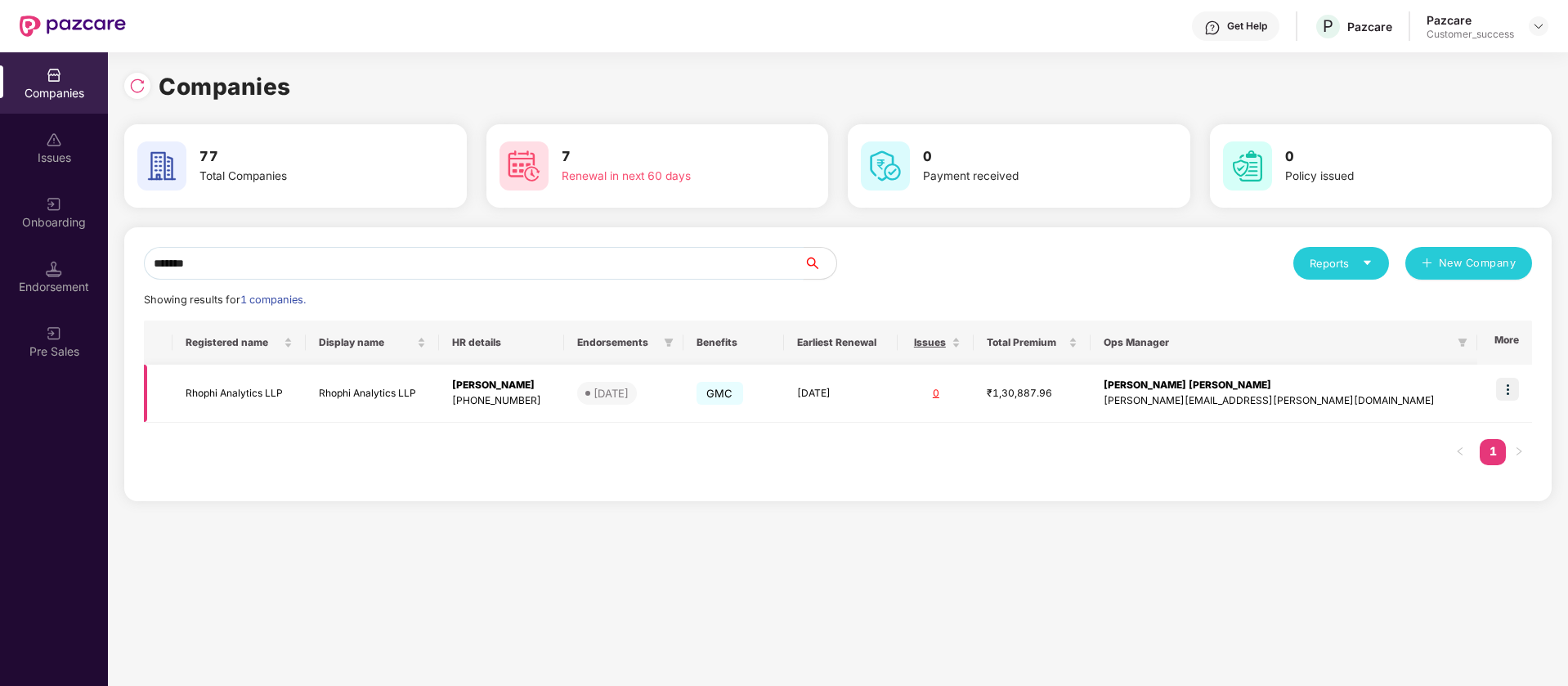
type input "******"
click at [1515, 389] on img at bounding box center [1507, 389] width 23 height 23
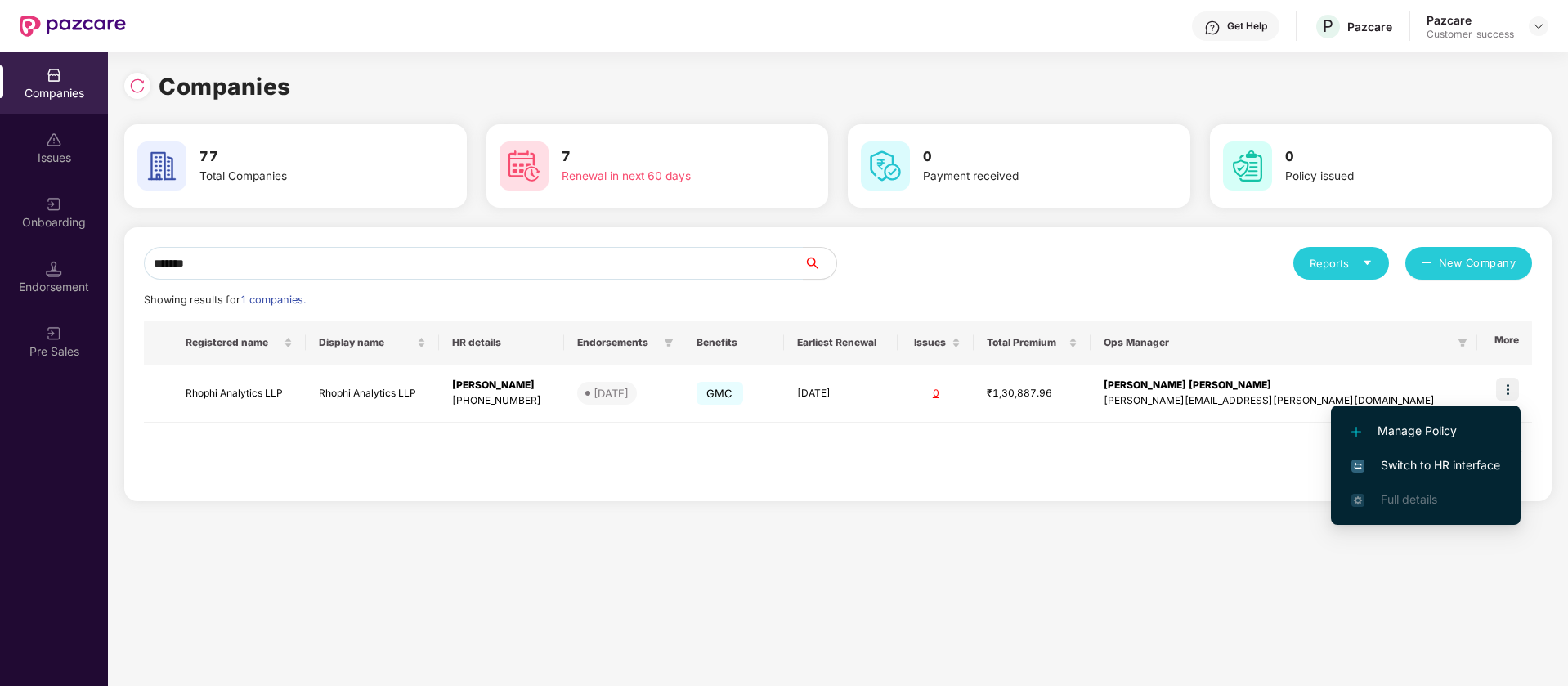
click at [1464, 468] on span "Switch to HR interface" at bounding box center [1425, 464] width 149 height 18
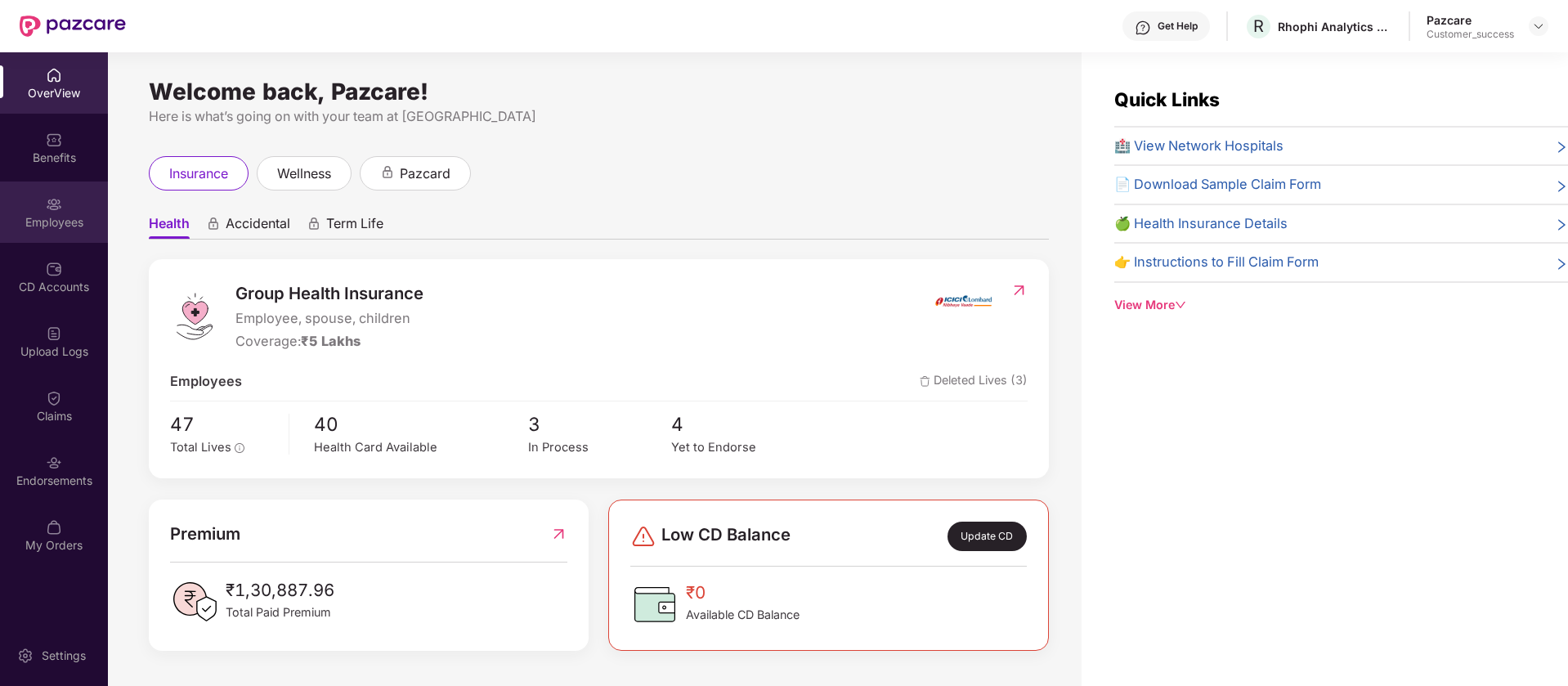
click at [65, 211] on div "Employees" at bounding box center [53, 212] width 108 height 61
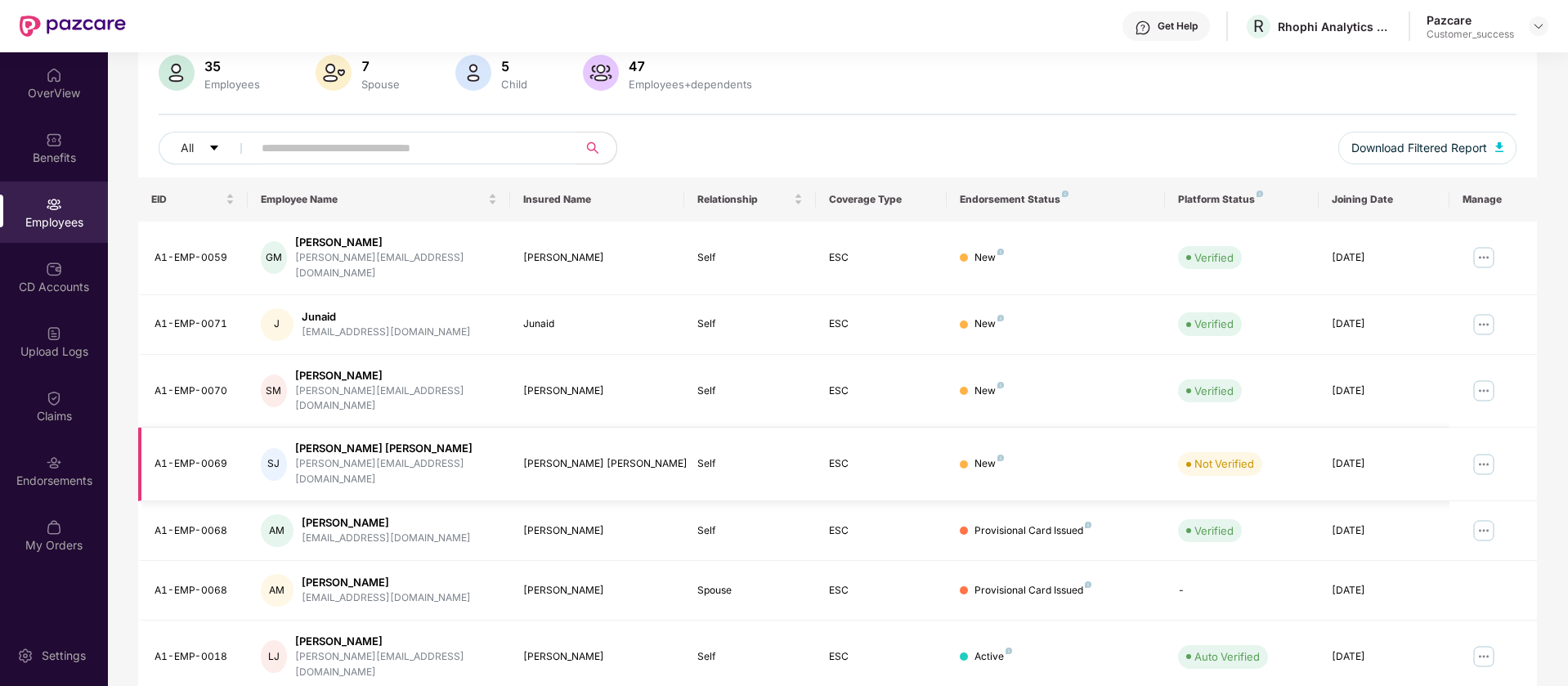
scroll to position [132, 0]
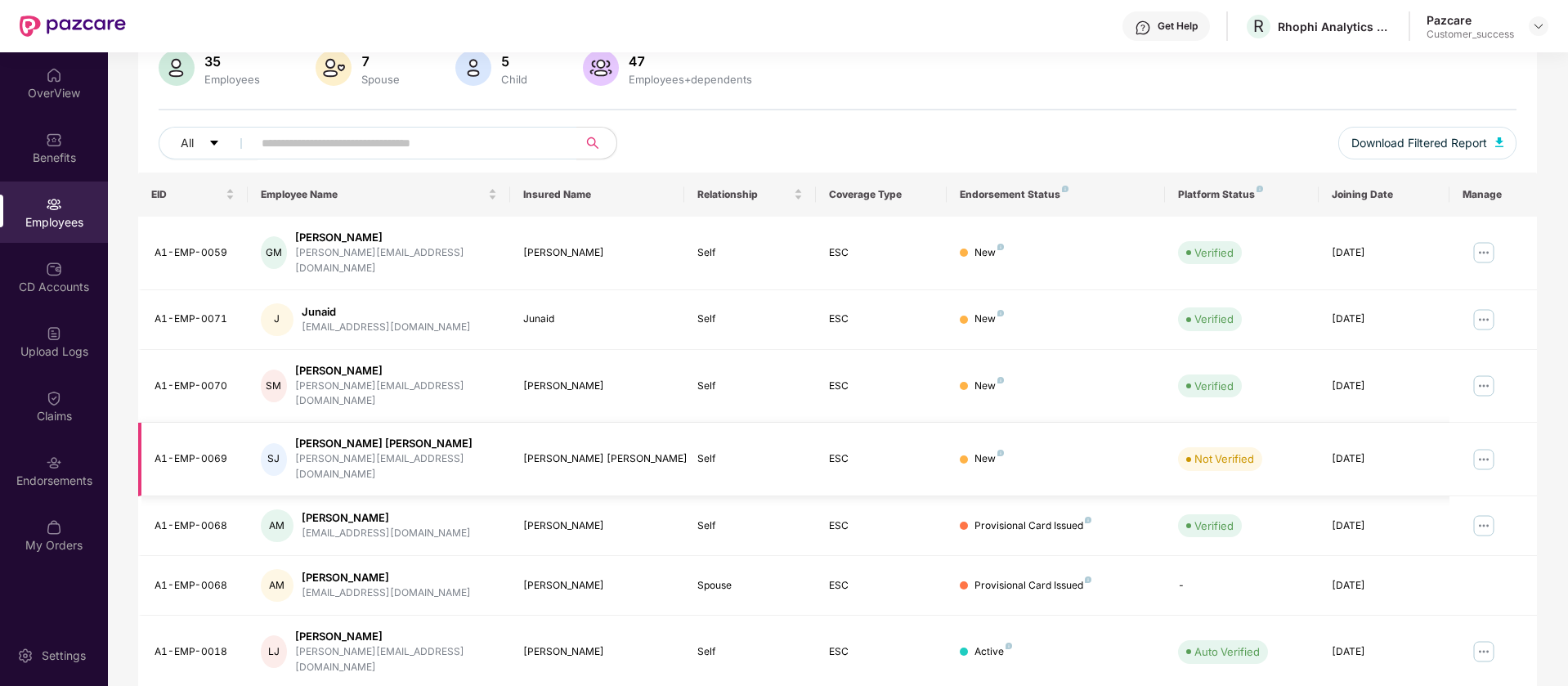
click at [1488, 447] on img at bounding box center [1484, 459] width 26 height 26
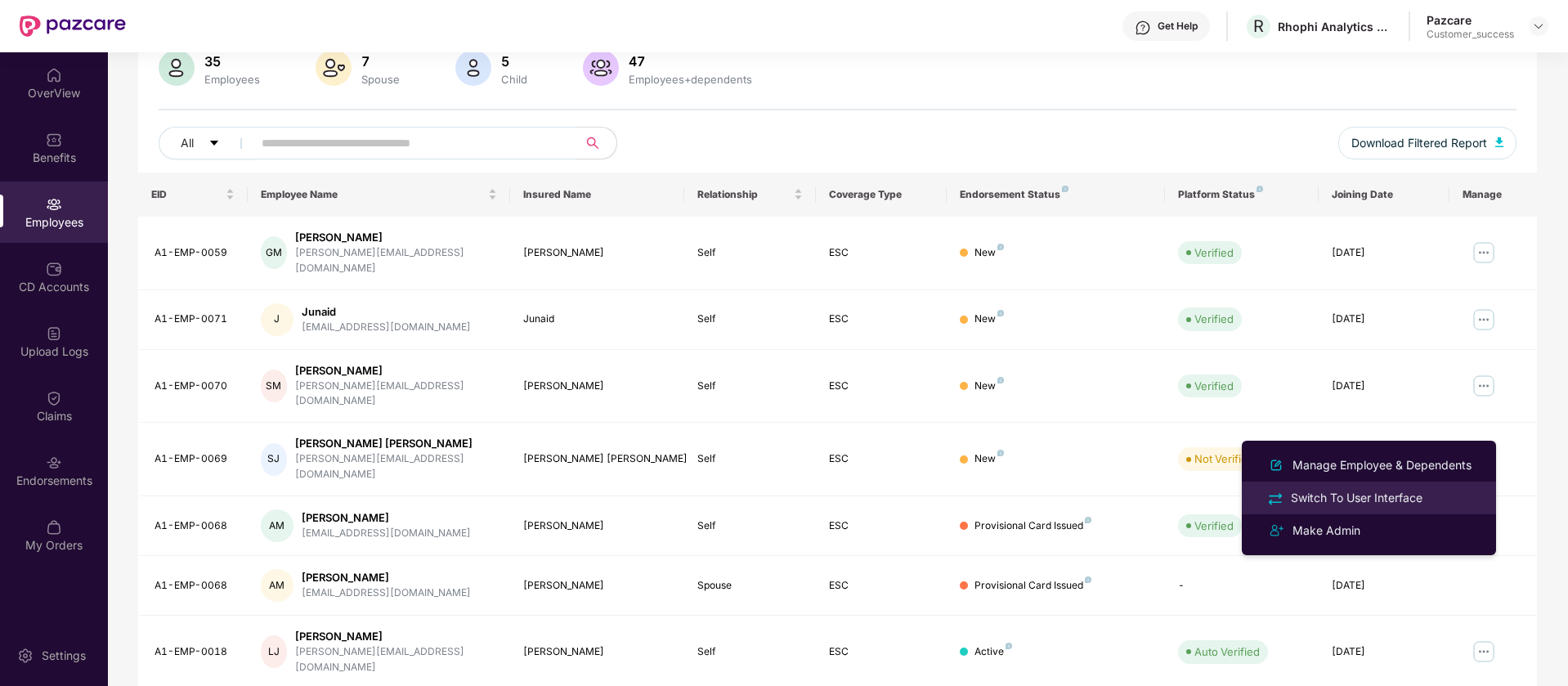
click at [1404, 491] on div "Switch To User Interface" at bounding box center [1357, 498] width 138 height 18
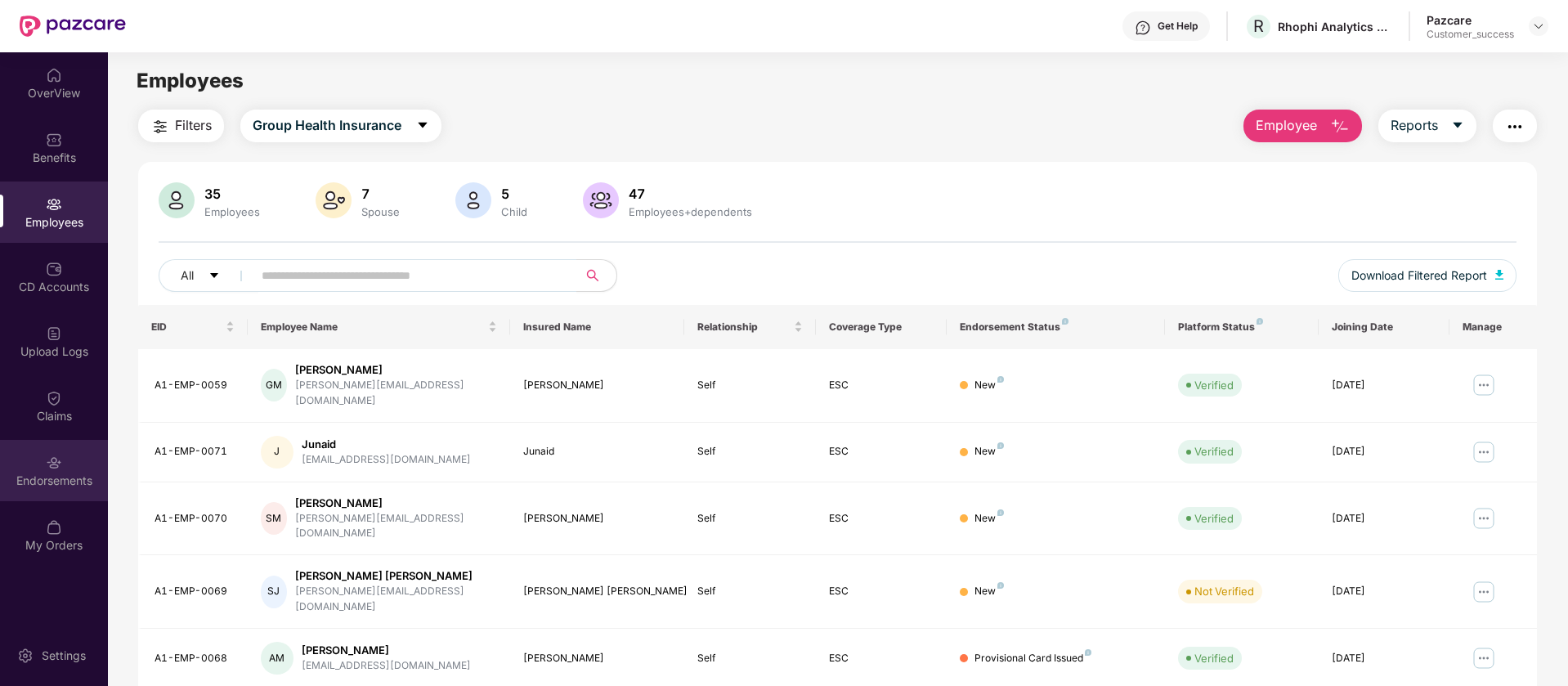
click at [47, 484] on div "Endorsements" at bounding box center [53, 481] width 108 height 16
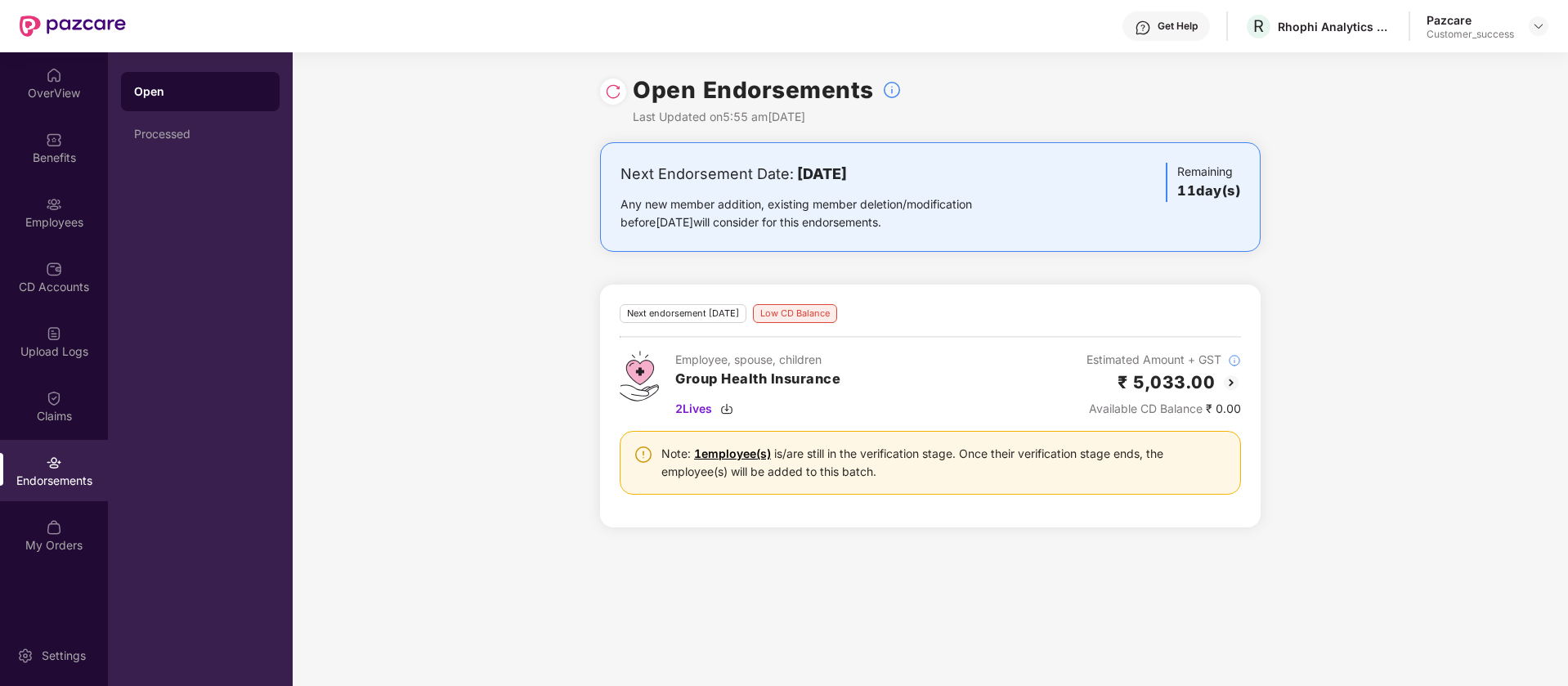
click at [615, 93] on img at bounding box center [613, 91] width 16 height 16
click at [714, 451] on link "1 employee(s)" at bounding box center [733, 453] width 77 height 14
click at [65, 211] on div "Employees" at bounding box center [53, 212] width 108 height 61
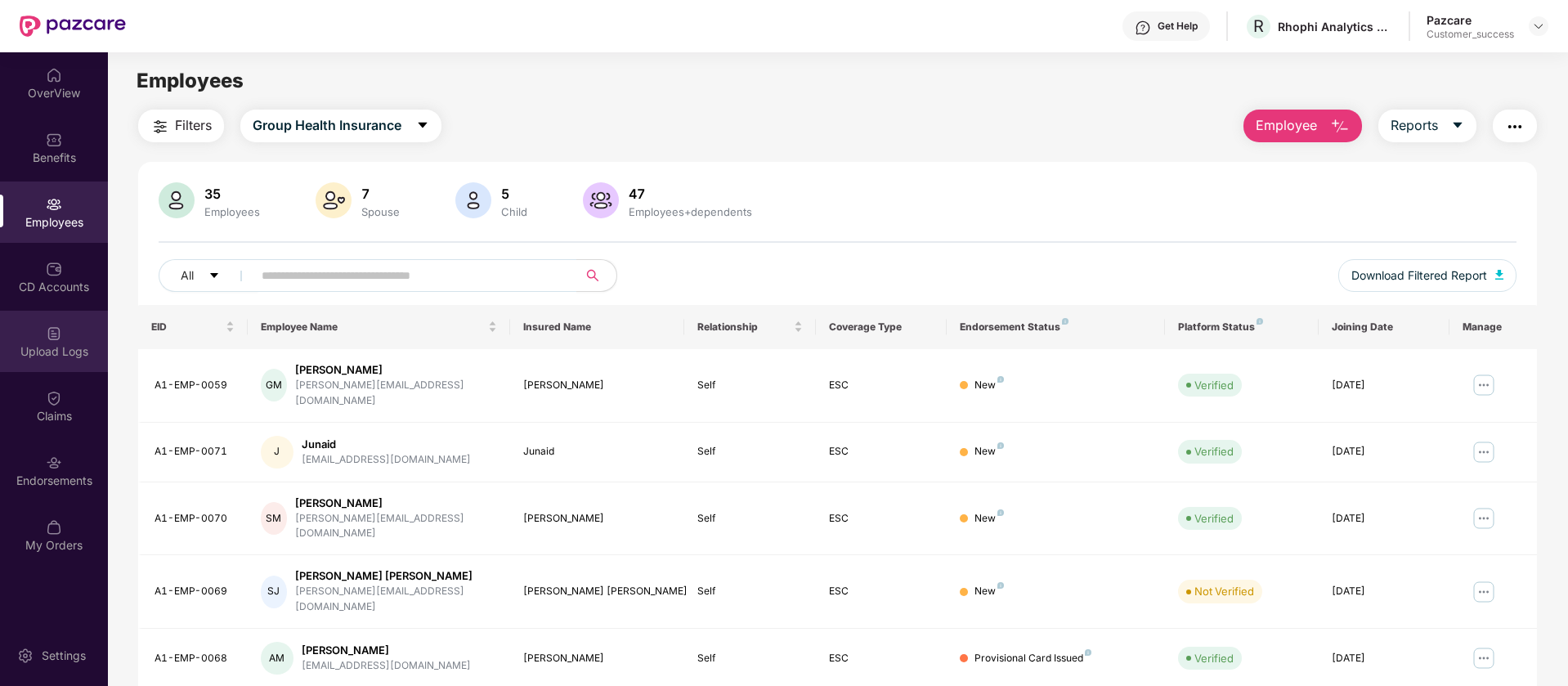
click at [72, 351] on div "Upload Logs" at bounding box center [53, 351] width 108 height 16
